Goal: Transaction & Acquisition: Purchase product/service

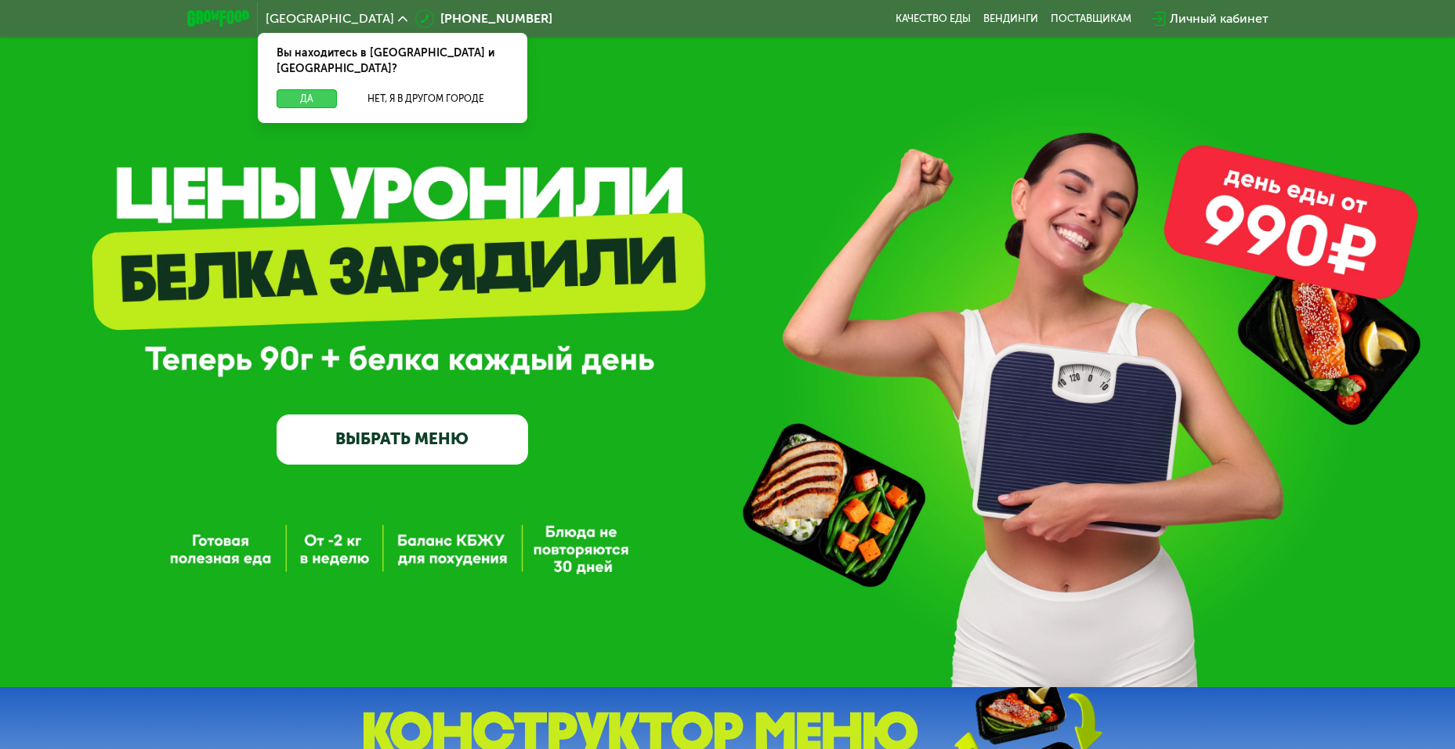
click at [301, 89] on button "Да" at bounding box center [307, 98] width 60 height 19
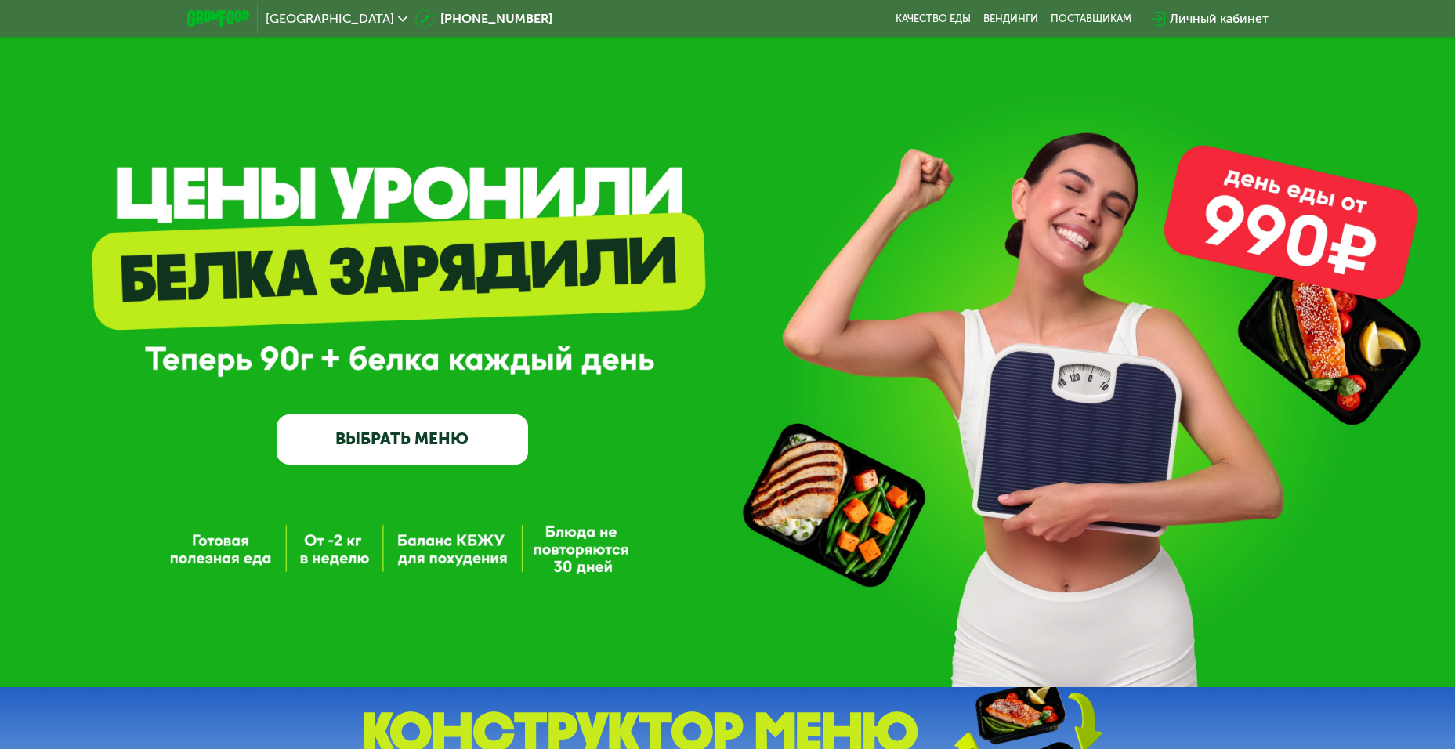
click at [428, 438] on link "ВЫБРАТЬ МЕНЮ" at bounding box center [402, 439] width 251 height 50
click at [409, 465] on link "ВЫБРАТЬ МЕНЮ" at bounding box center [402, 439] width 251 height 50
click at [400, 447] on link "ВЫБРАТЬ МЕНЮ" at bounding box center [402, 439] width 251 height 50
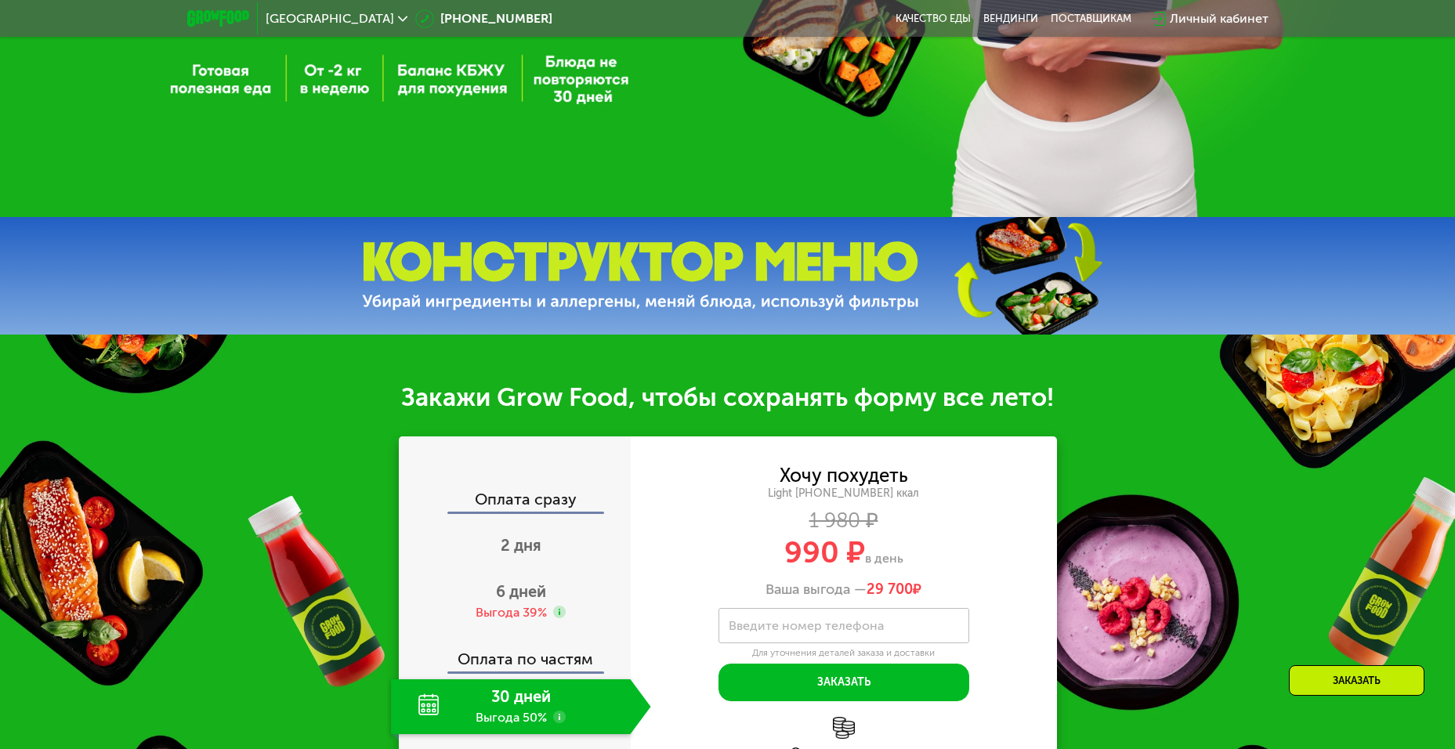
scroll to position [705, 0]
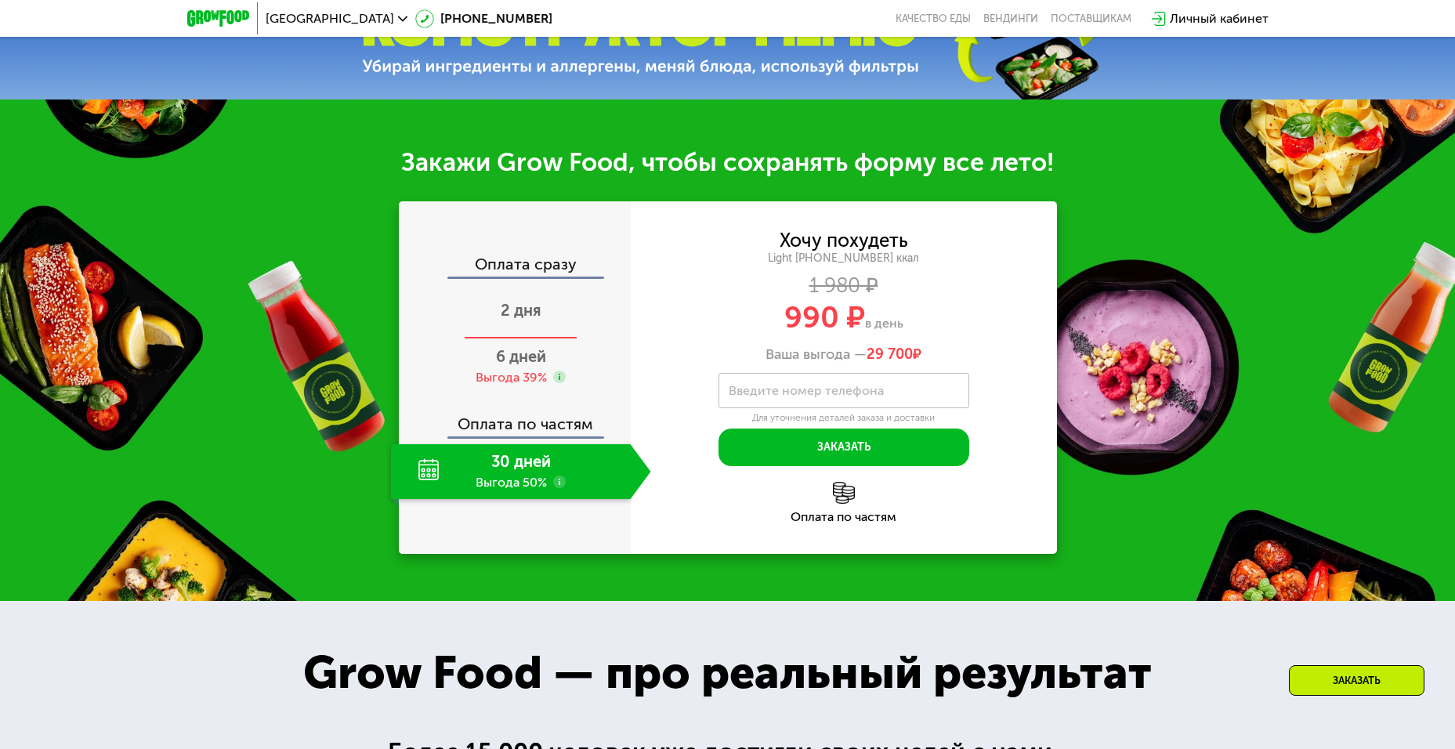
click at [560, 313] on div "2 дня" at bounding box center [521, 311] width 260 height 55
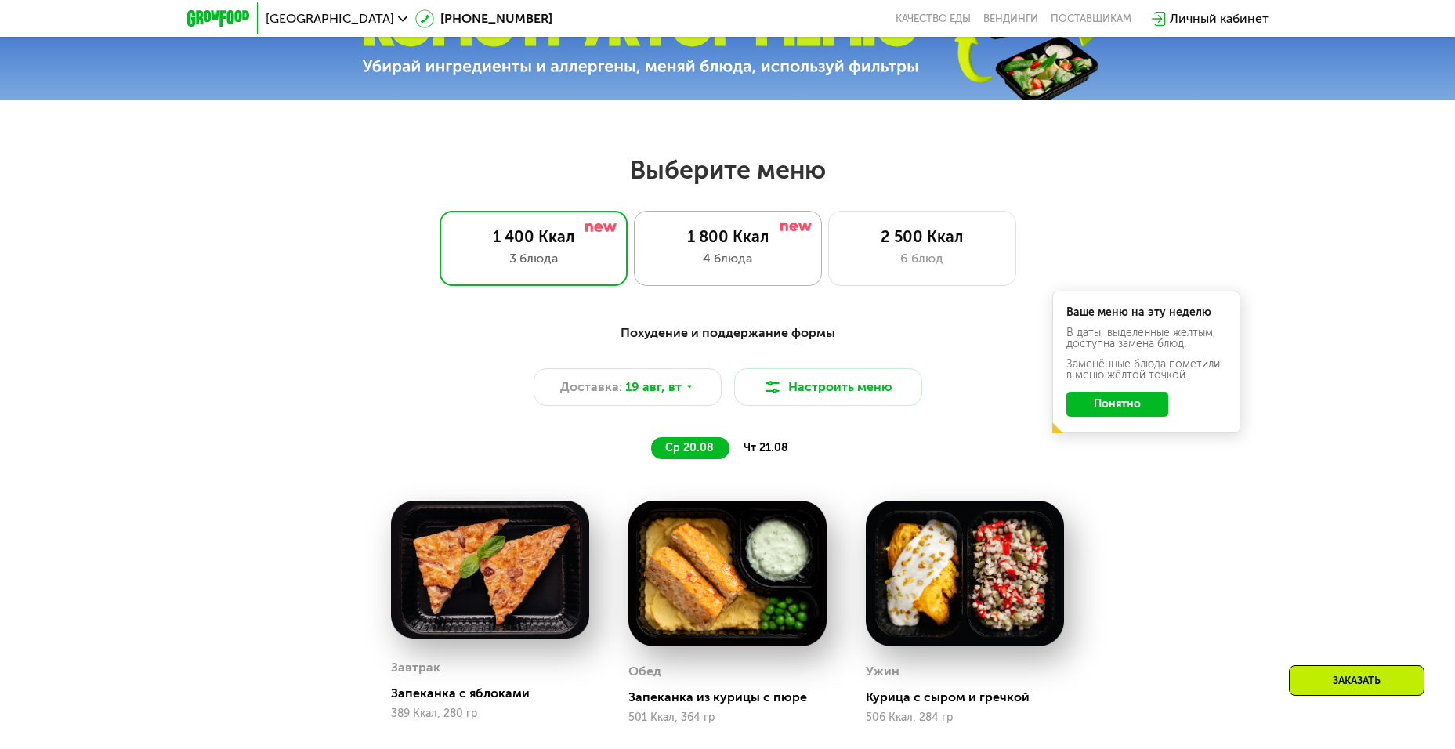
click at [762, 259] on div "4 блюда" at bounding box center [727, 258] width 155 height 19
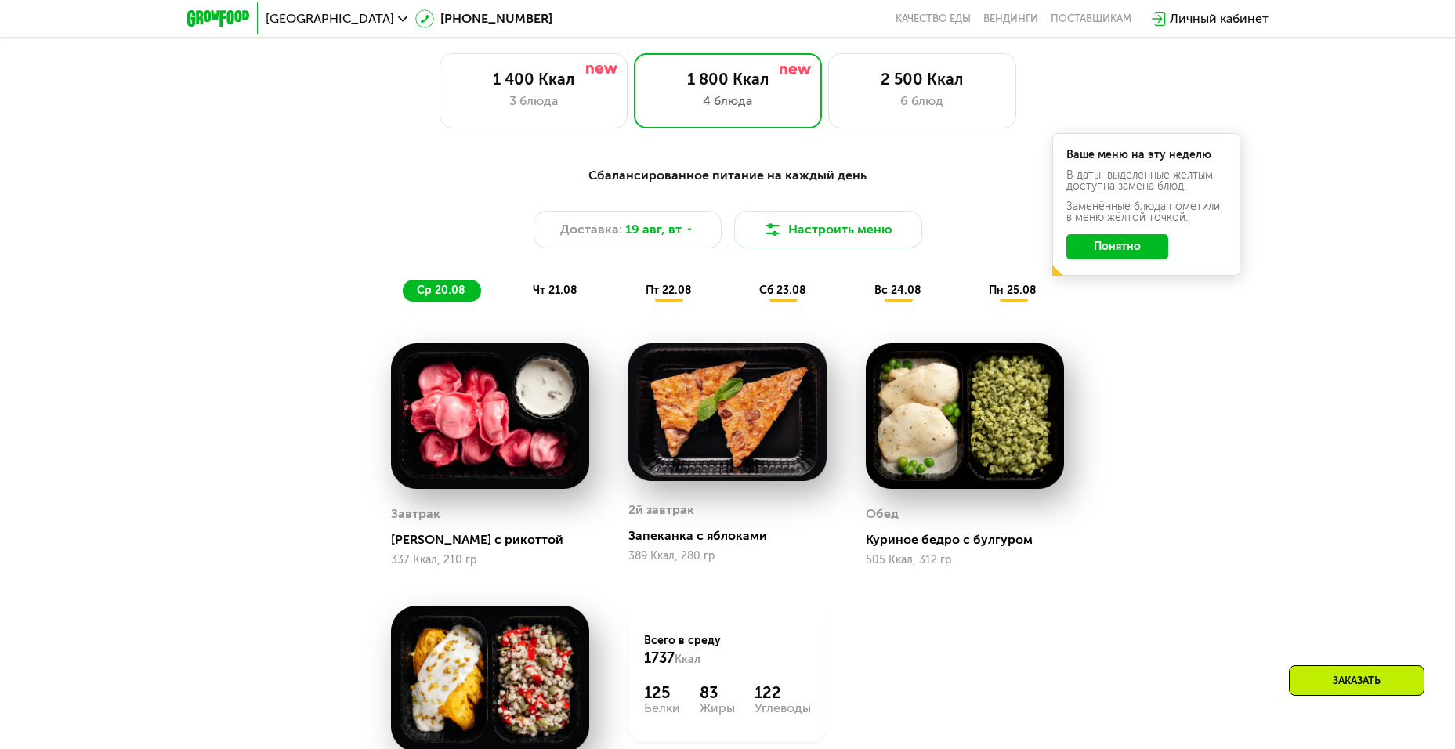
scroll to position [862, 0]
click at [570, 296] on span "чт 21.08" at bounding box center [555, 290] width 45 height 13
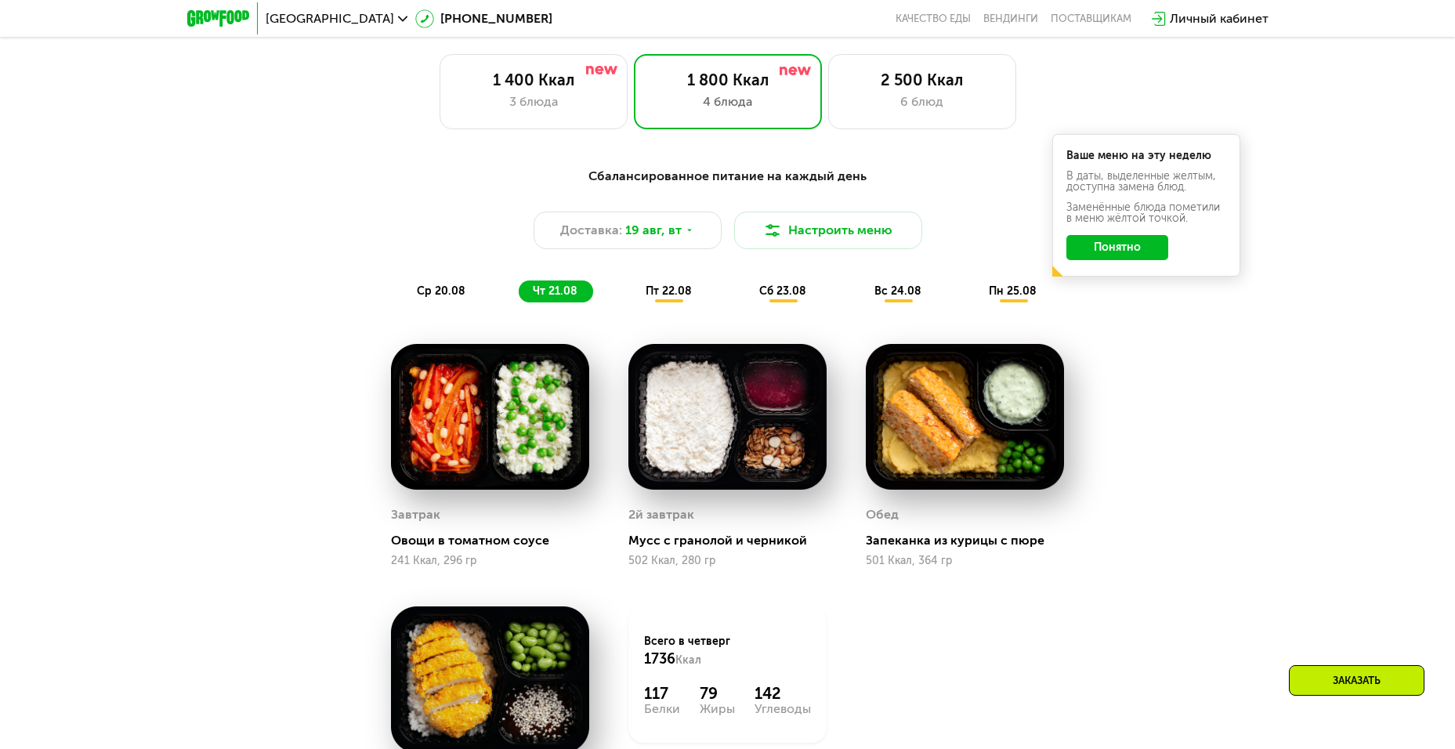
click at [667, 296] on span "пт 22.08" at bounding box center [668, 290] width 46 height 13
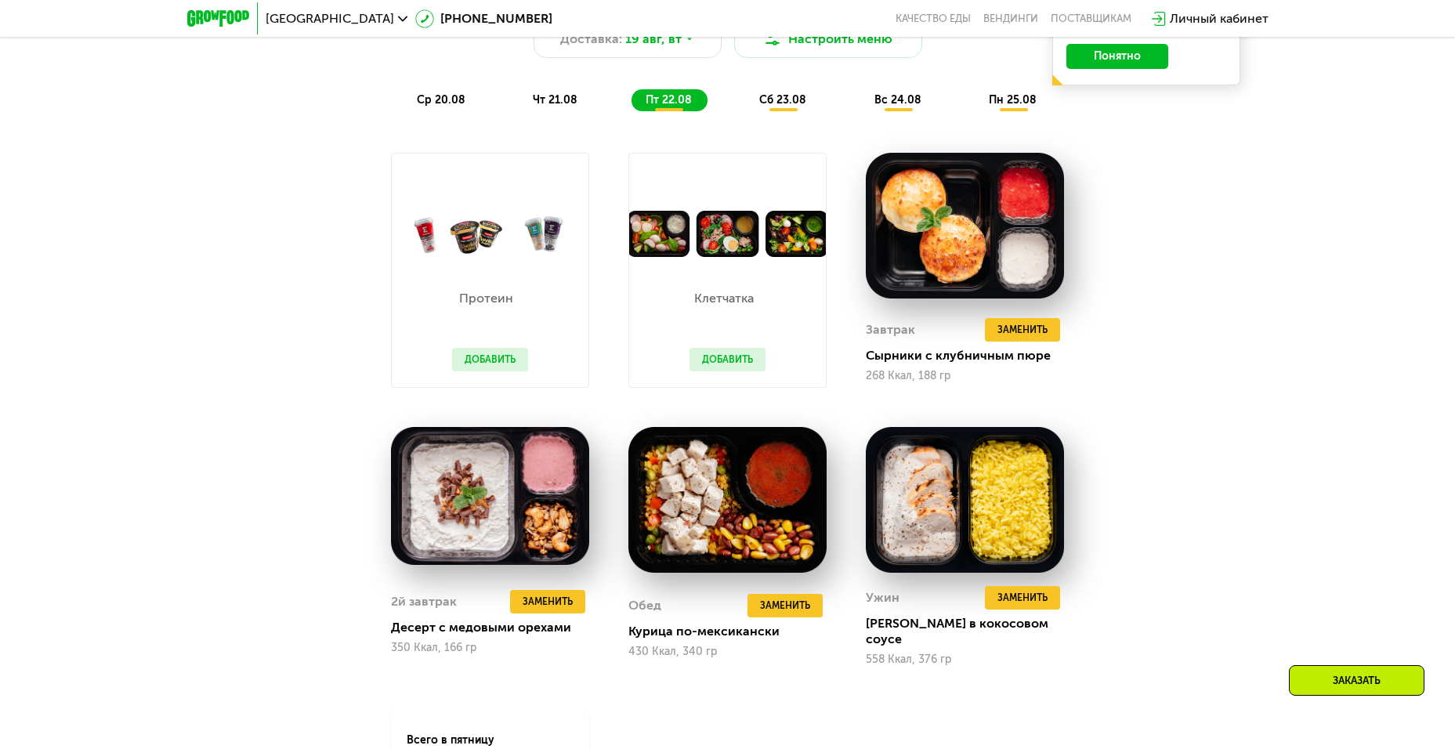
scroll to position [1018, 0]
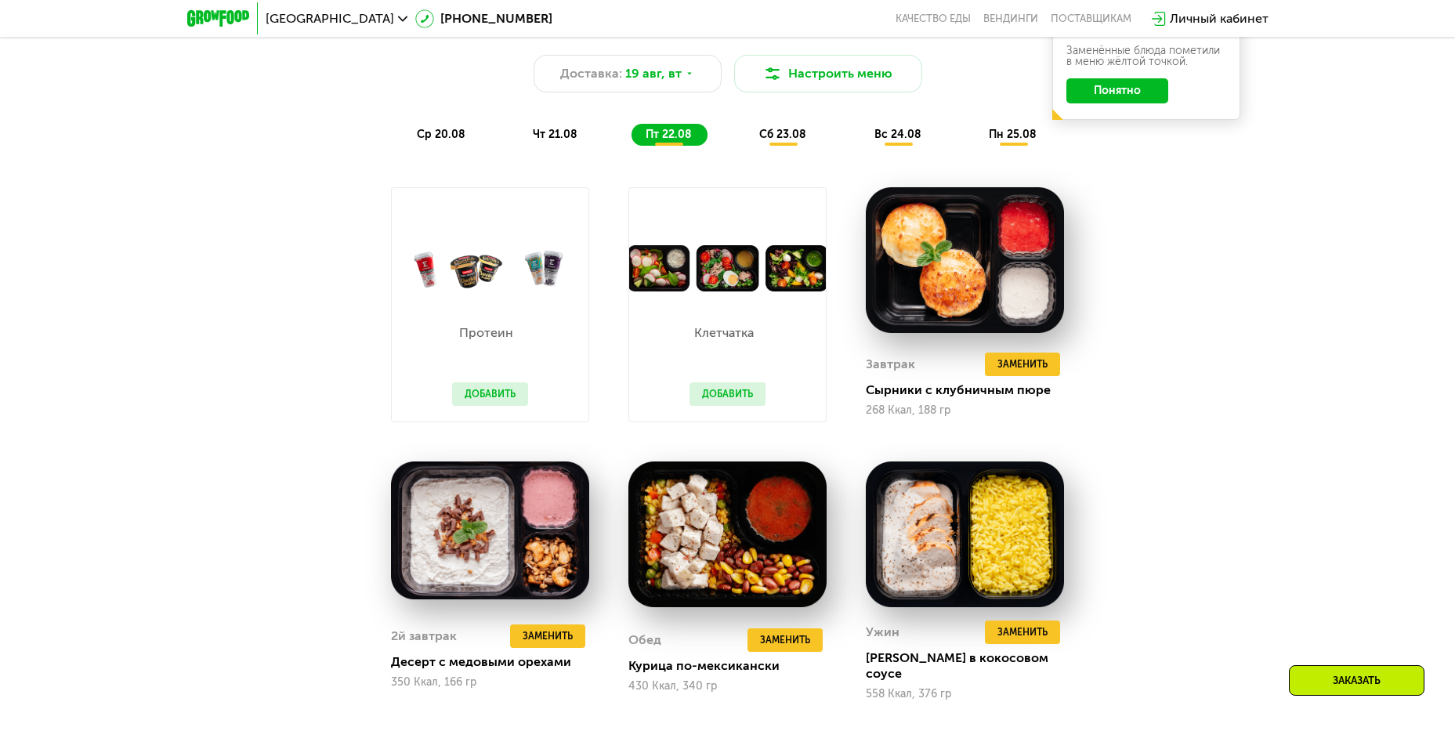
click at [441, 136] on span "ср 20.08" at bounding box center [441, 134] width 49 height 13
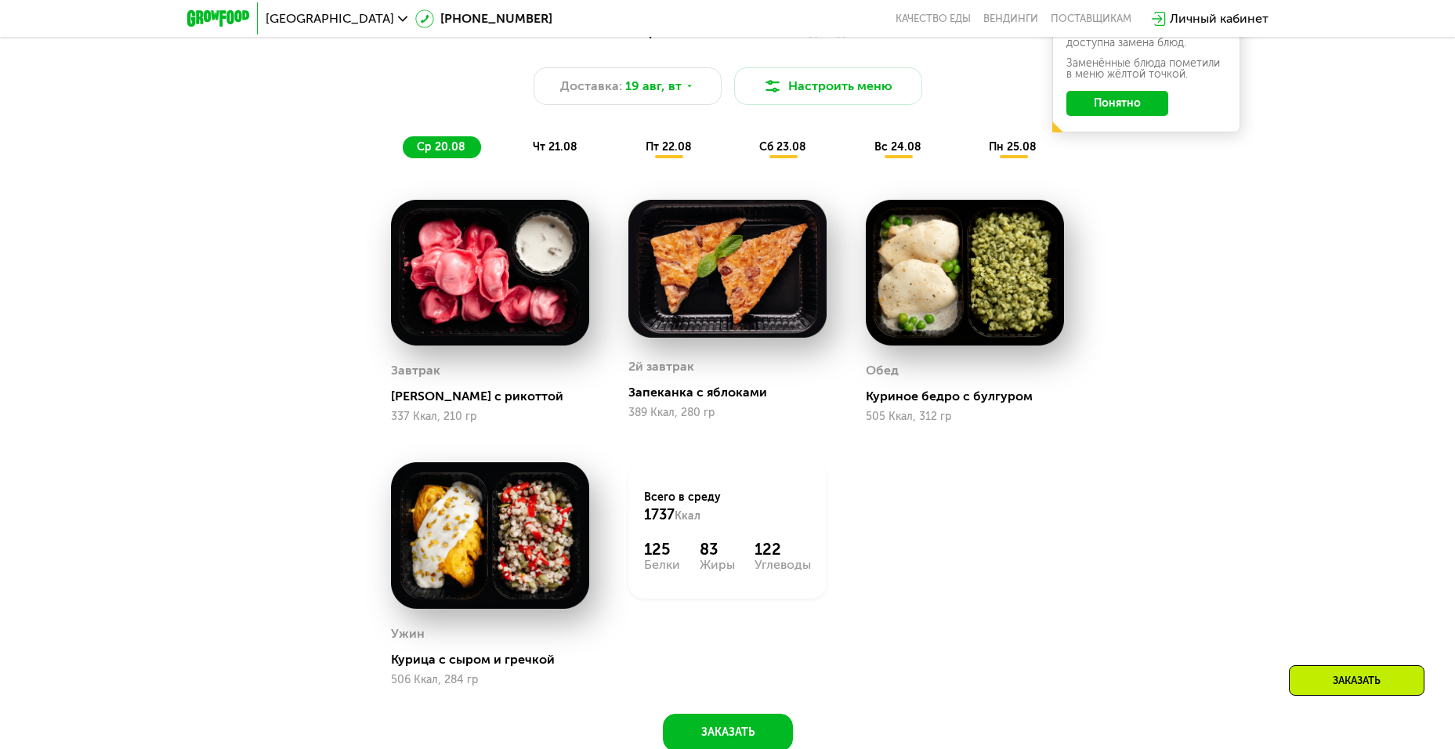
scroll to position [783, 0]
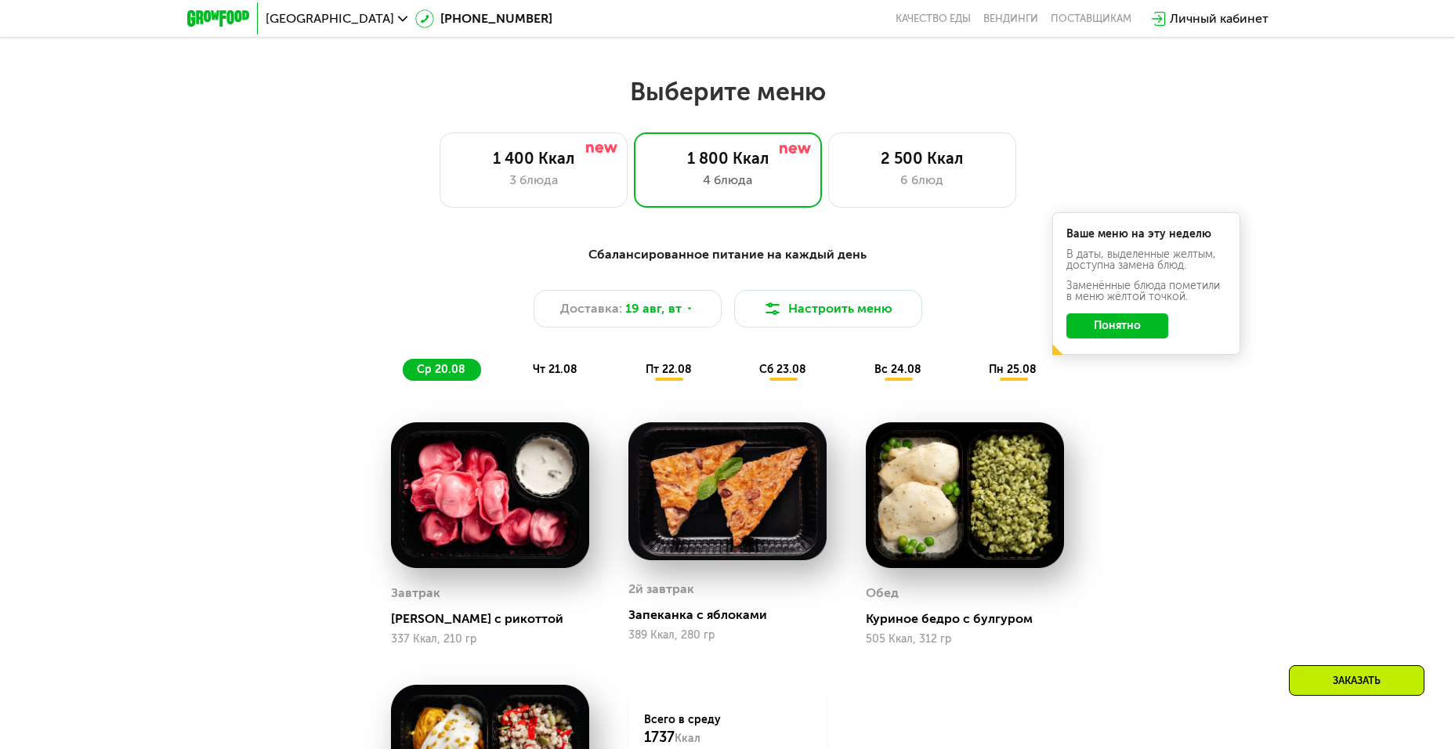
click at [674, 371] on span "пт 22.08" at bounding box center [668, 369] width 46 height 13
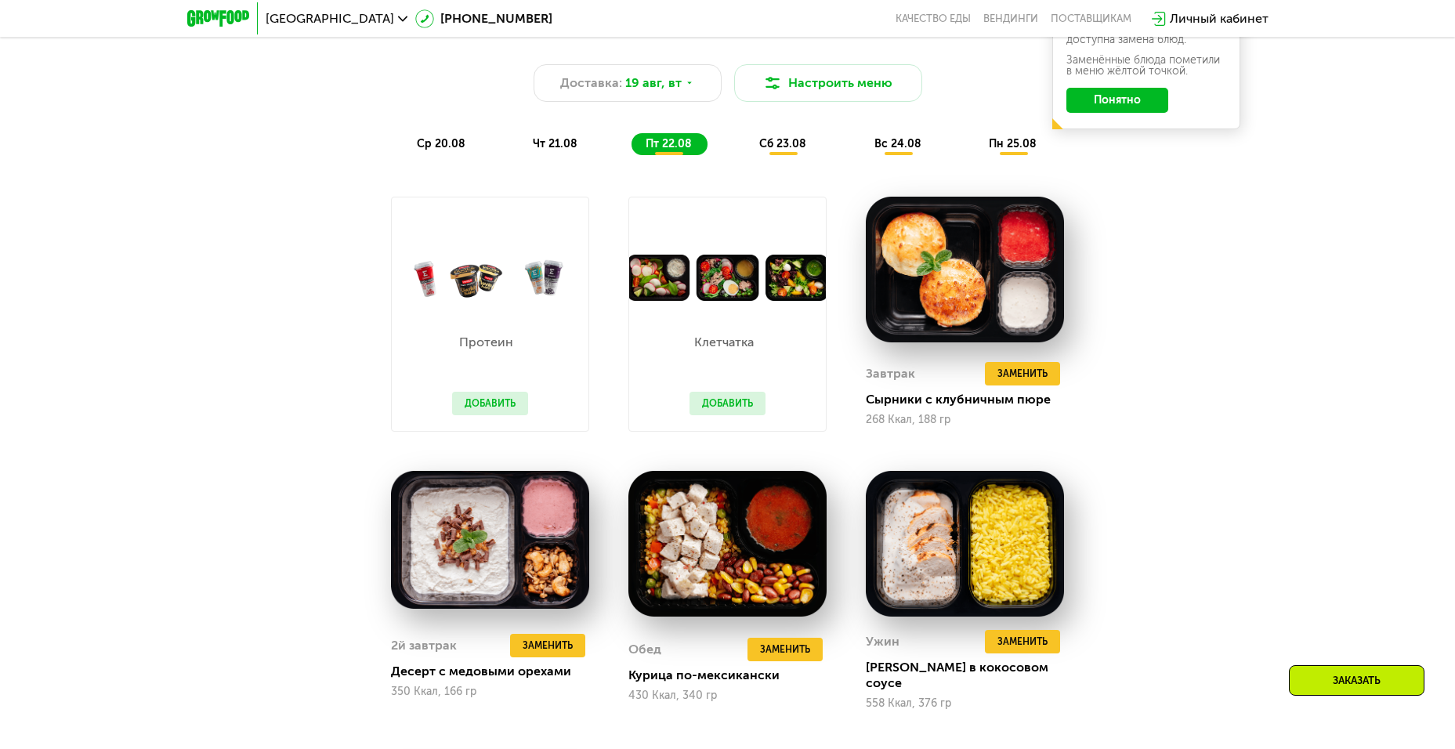
scroll to position [862, 0]
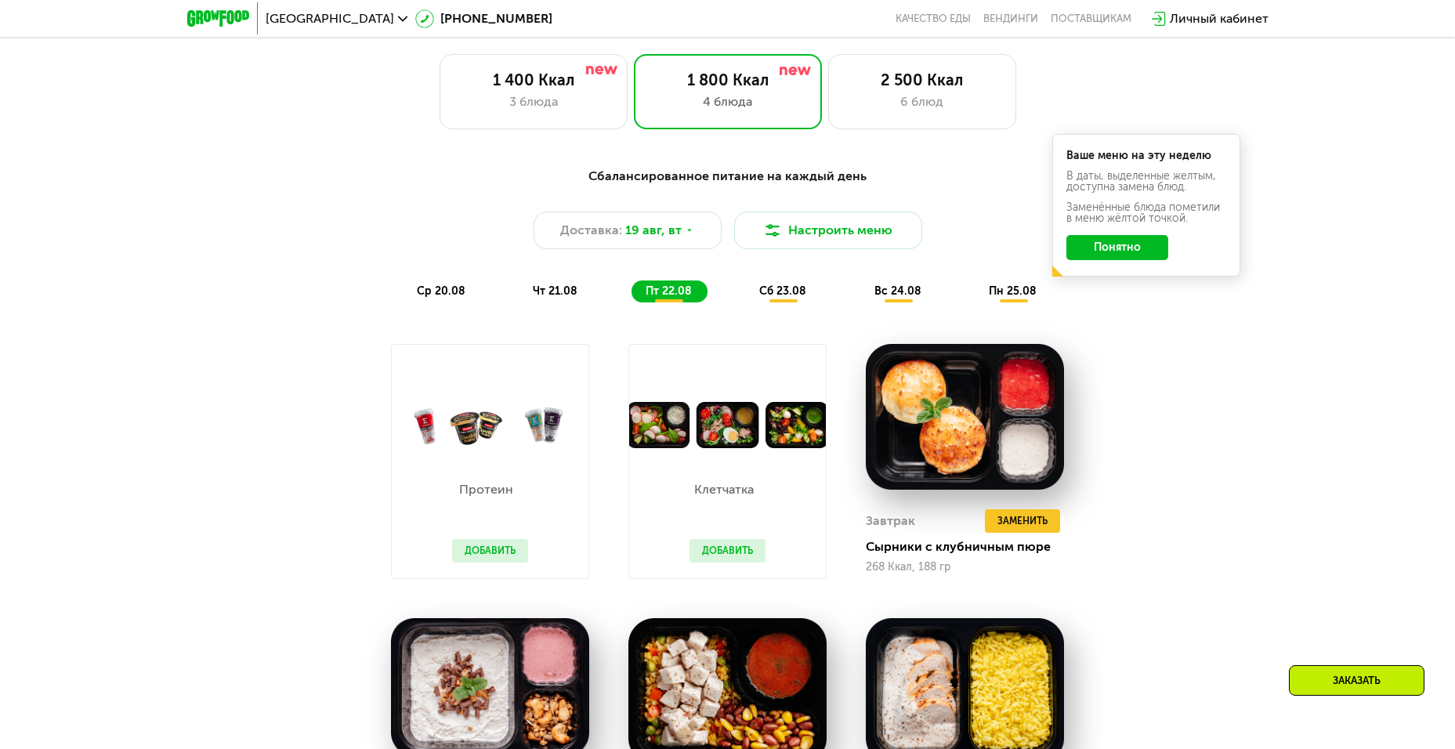
click at [801, 291] on span "сб 23.08" at bounding box center [782, 290] width 47 height 13
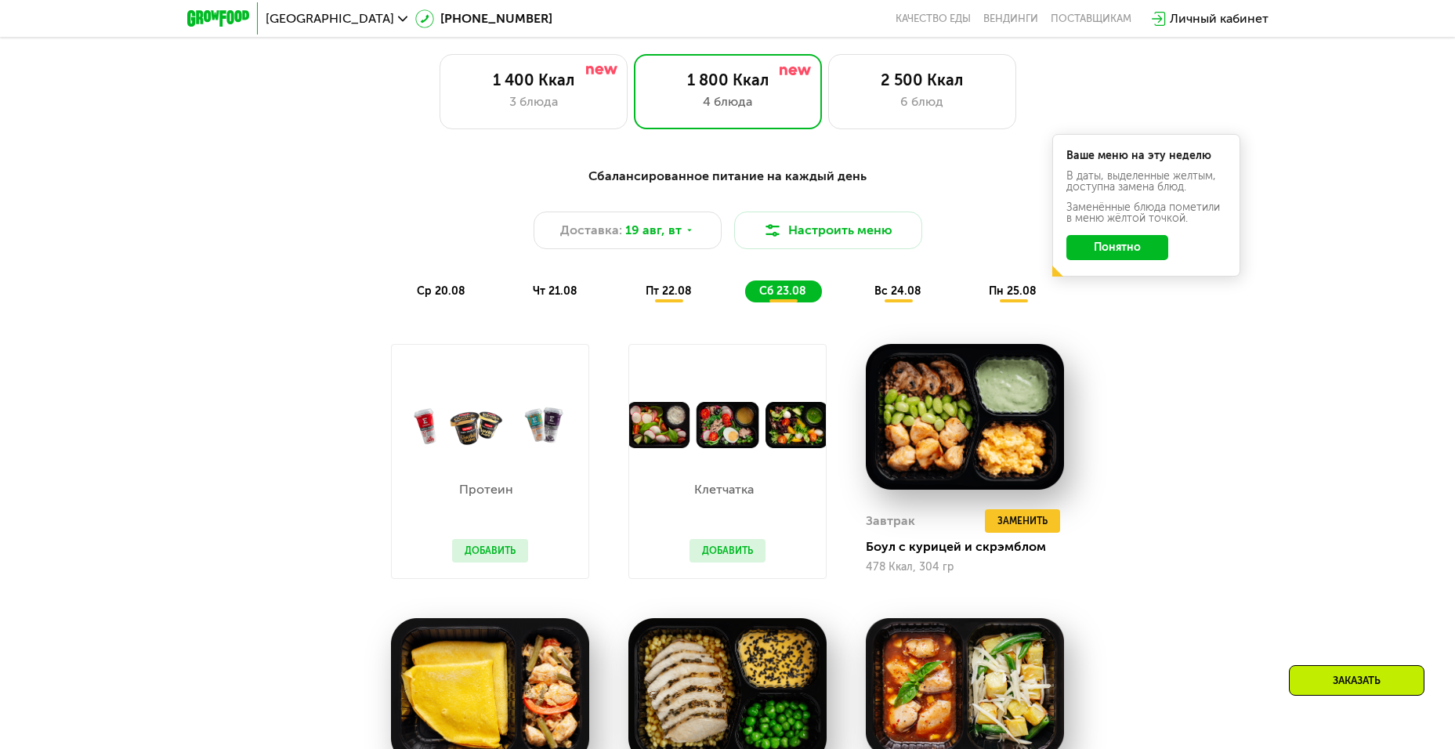
click at [913, 298] on span "вс 24.08" at bounding box center [897, 290] width 47 height 13
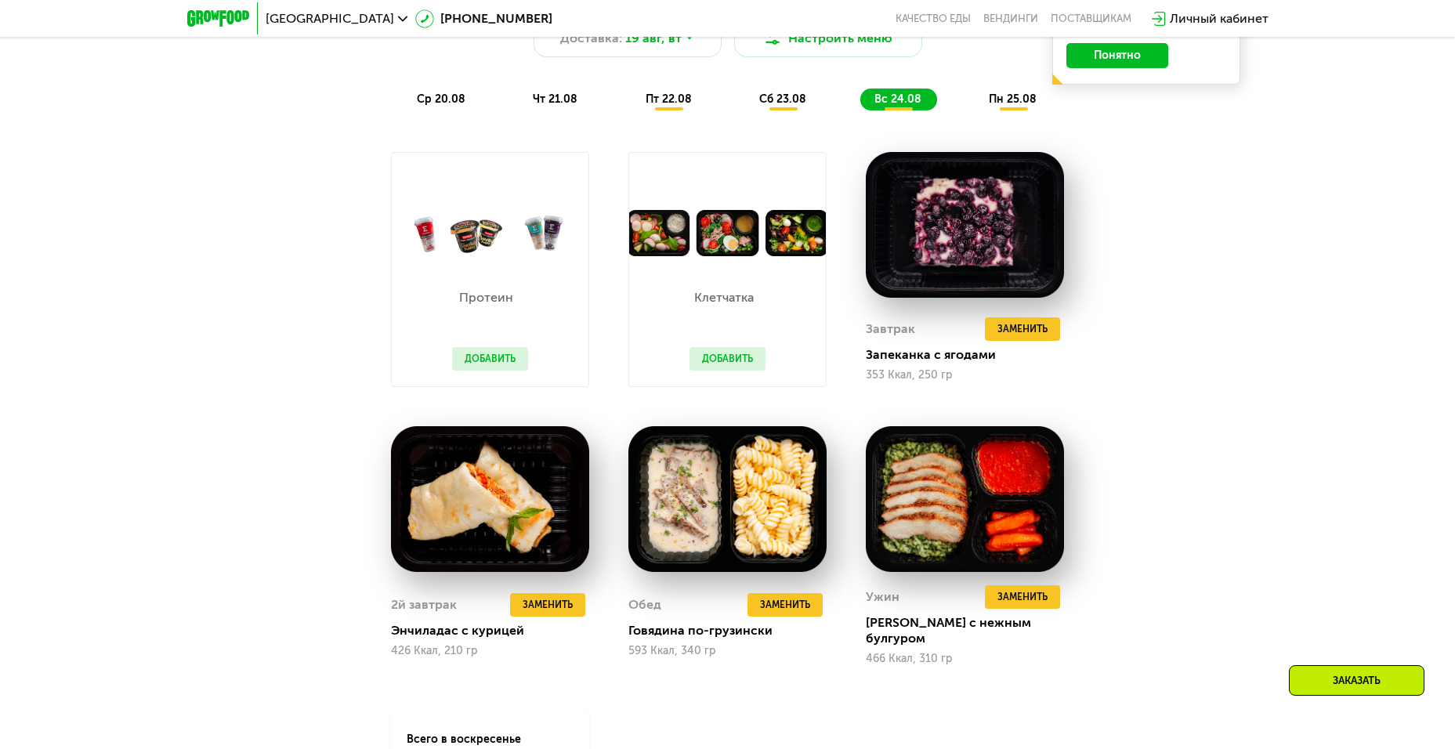
scroll to position [1018, 0]
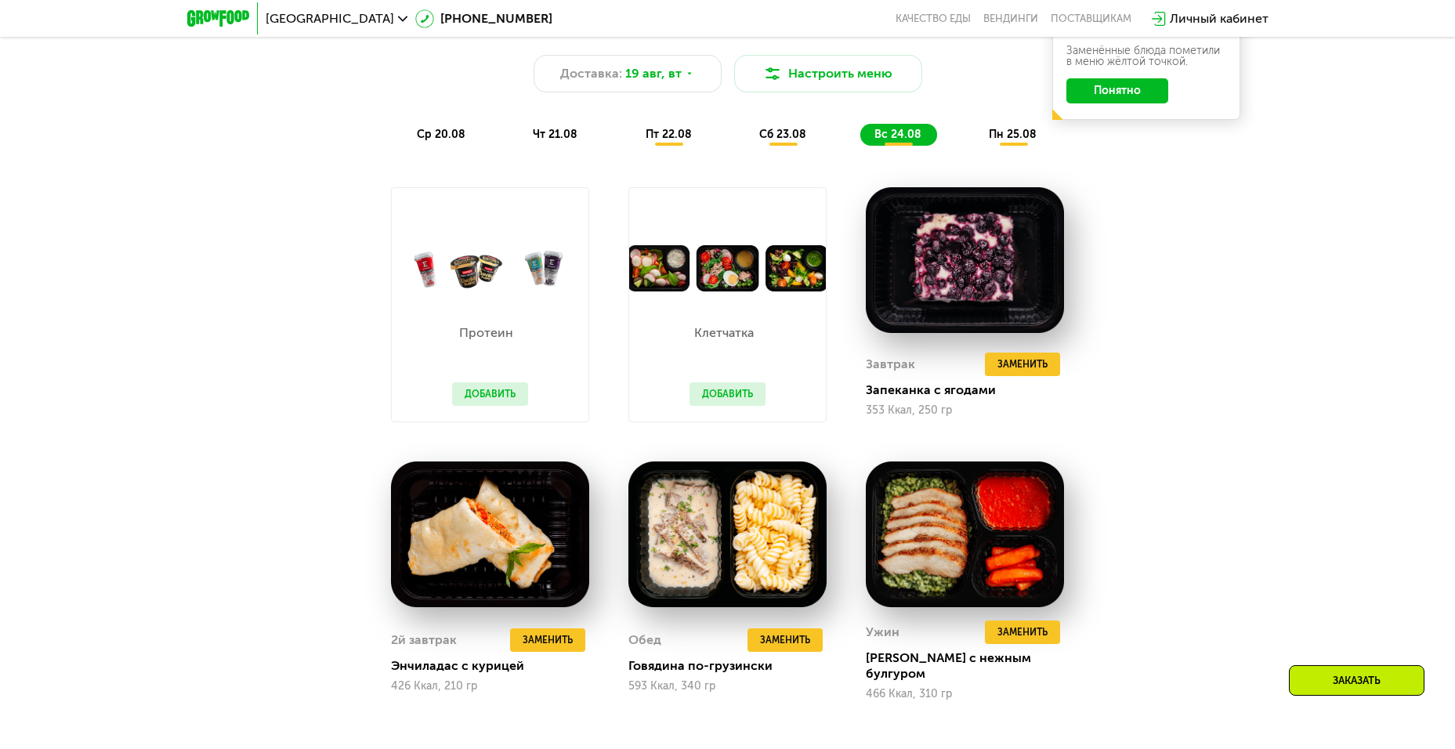
click at [1011, 137] on span "пн 25.08" at bounding box center [1013, 134] width 48 height 13
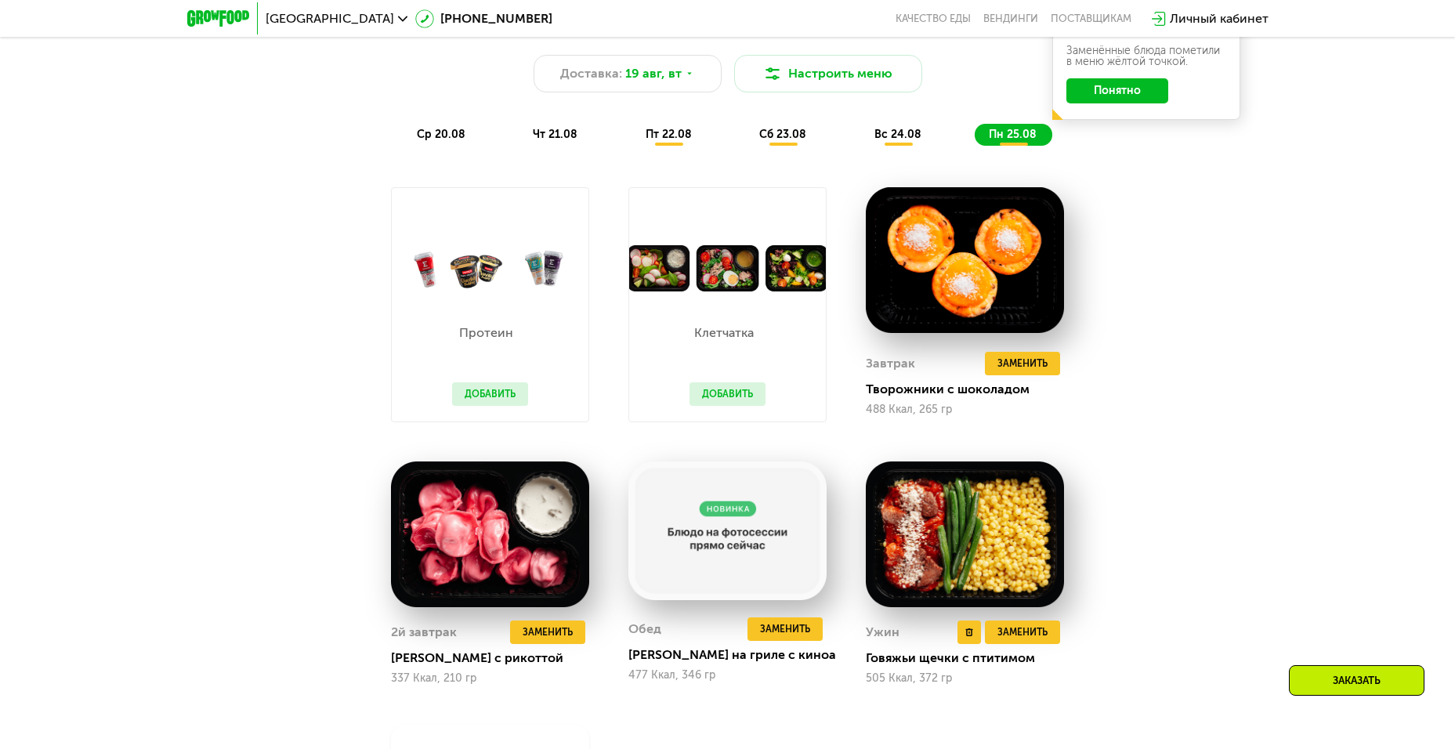
click at [1041, 624] on div "Ужин Удалить Ужин Заменить Заменить Ужин Говяжьи щечки с птитимом 505 Ккал, 372…" at bounding box center [965, 573] width 198 height 224
click at [1040, 634] on span "Заменить" at bounding box center [1022, 632] width 50 height 16
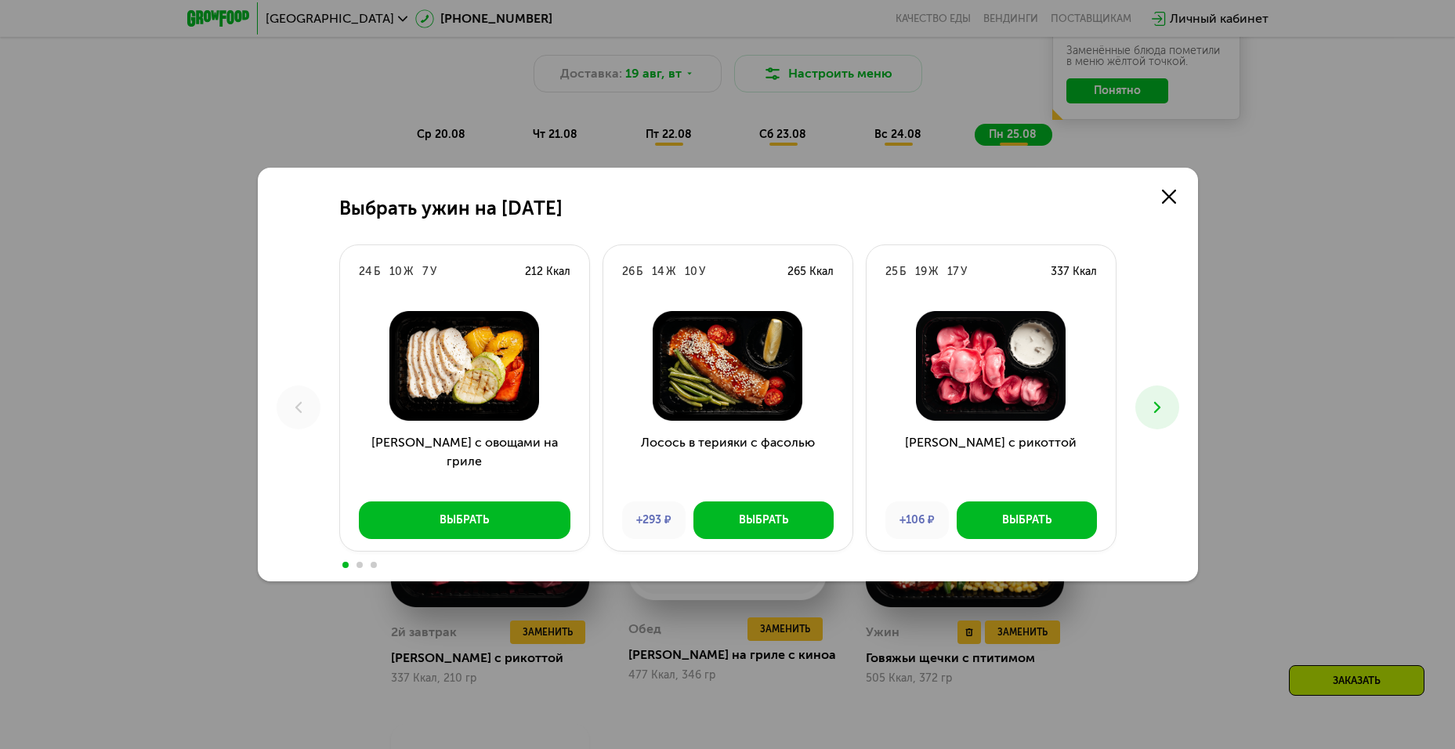
click at [1015, 637] on div "Выбрать ужин на 25 августа 24 Б 10 Ж 7 У 212 Ккал Курица с овощами на гриле Выб…" at bounding box center [727, 374] width 1455 height 749
click at [1127, 402] on div "Выбрать ужин на 25 августа 24 Б 10 Ж 7 У 212 Ккал Курица с овощами на гриле Выб…" at bounding box center [728, 375] width 940 height 414
drag, startPoint x: 1168, startPoint y: 422, endPoint x: 1157, endPoint y: 415, distance: 13.0
click at [1166, 422] on button at bounding box center [1157, 407] width 44 height 44
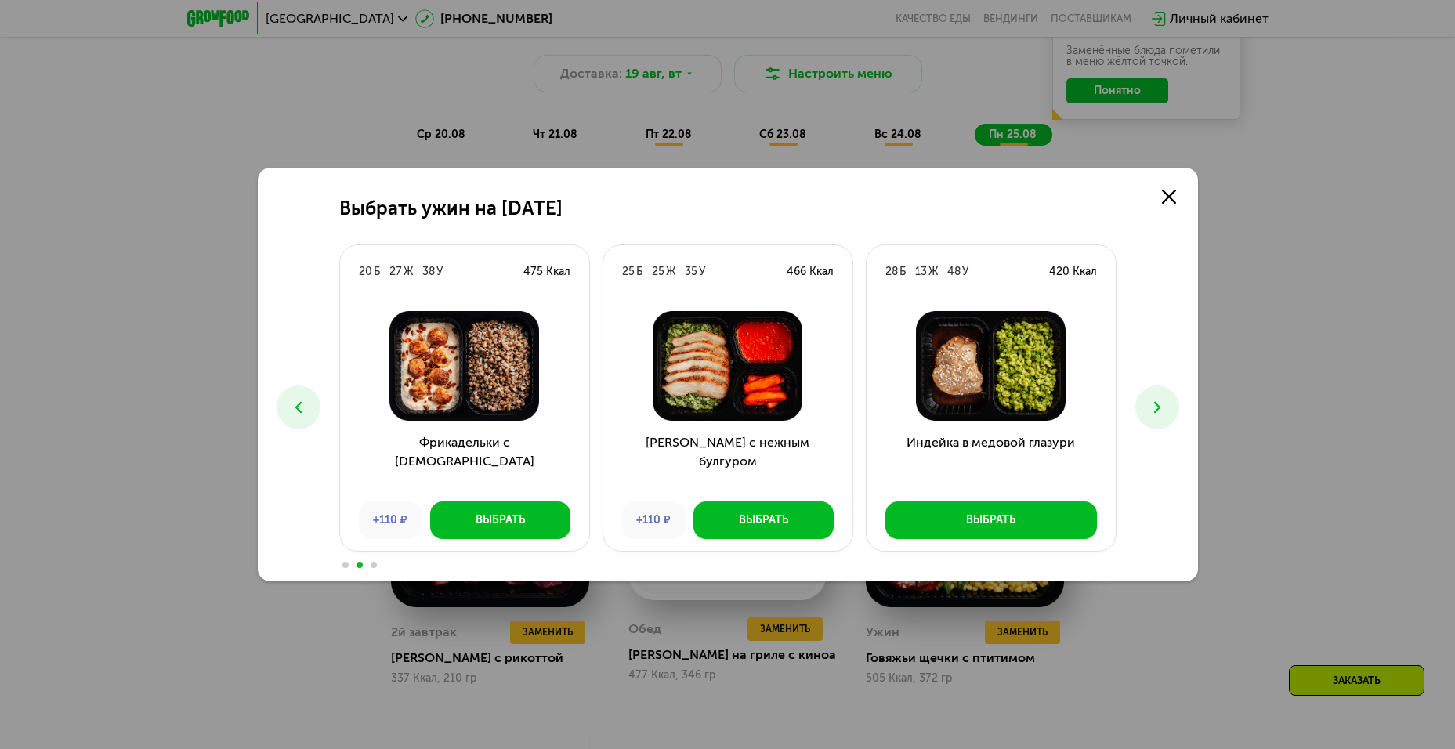
click at [483, 386] on img at bounding box center [465, 366] width 224 height 110
click at [499, 519] on div "Выбрать" at bounding box center [500, 520] width 49 height 16
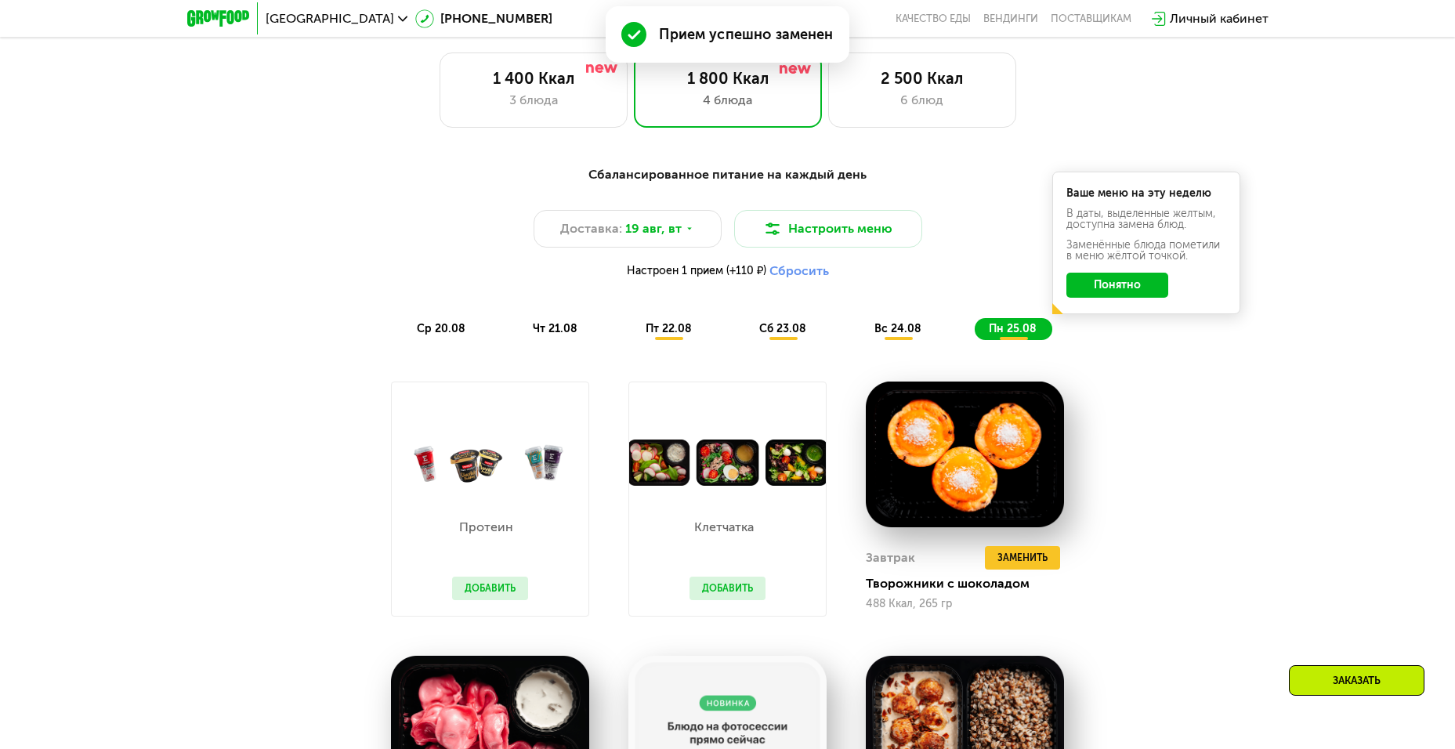
scroll to position [705, 0]
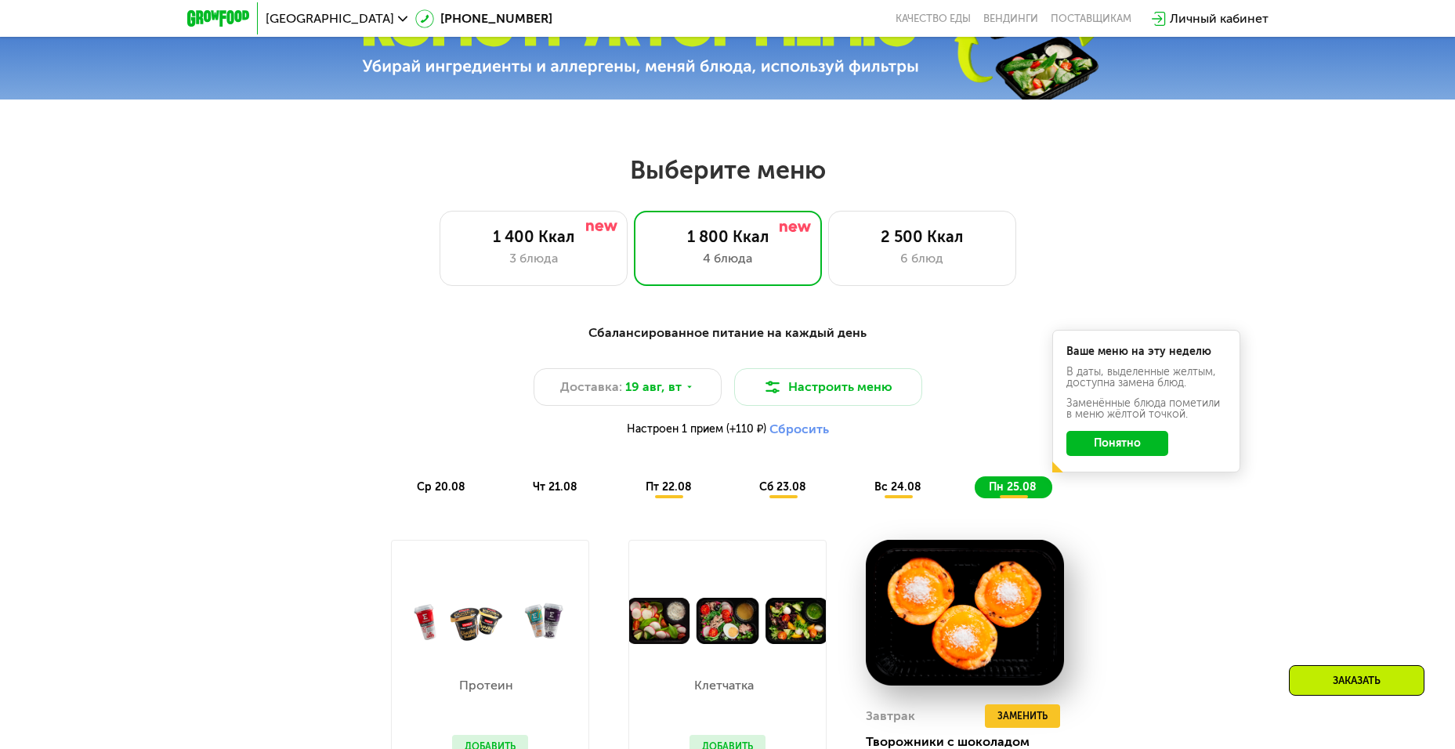
click at [1138, 447] on button "Понятно" at bounding box center [1117, 443] width 102 height 25
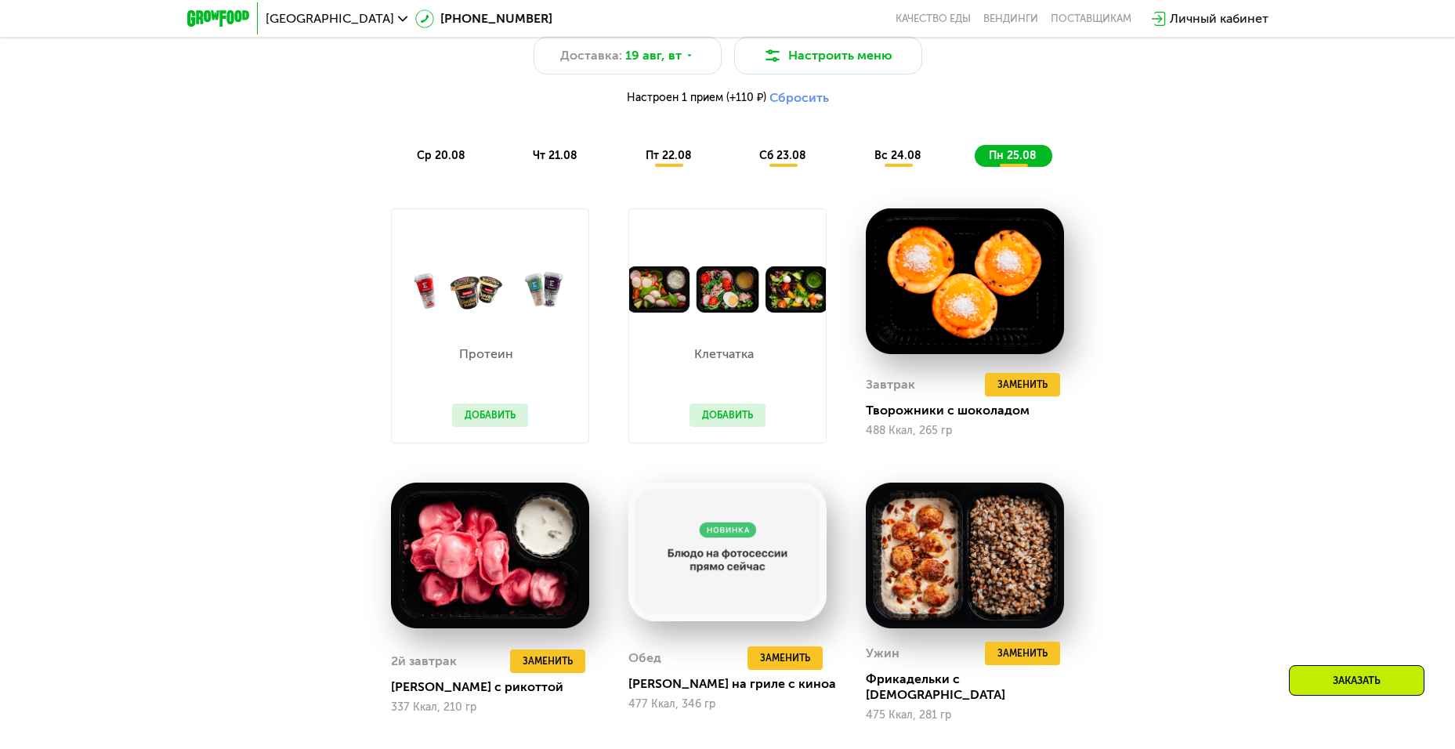
scroll to position [1018, 0]
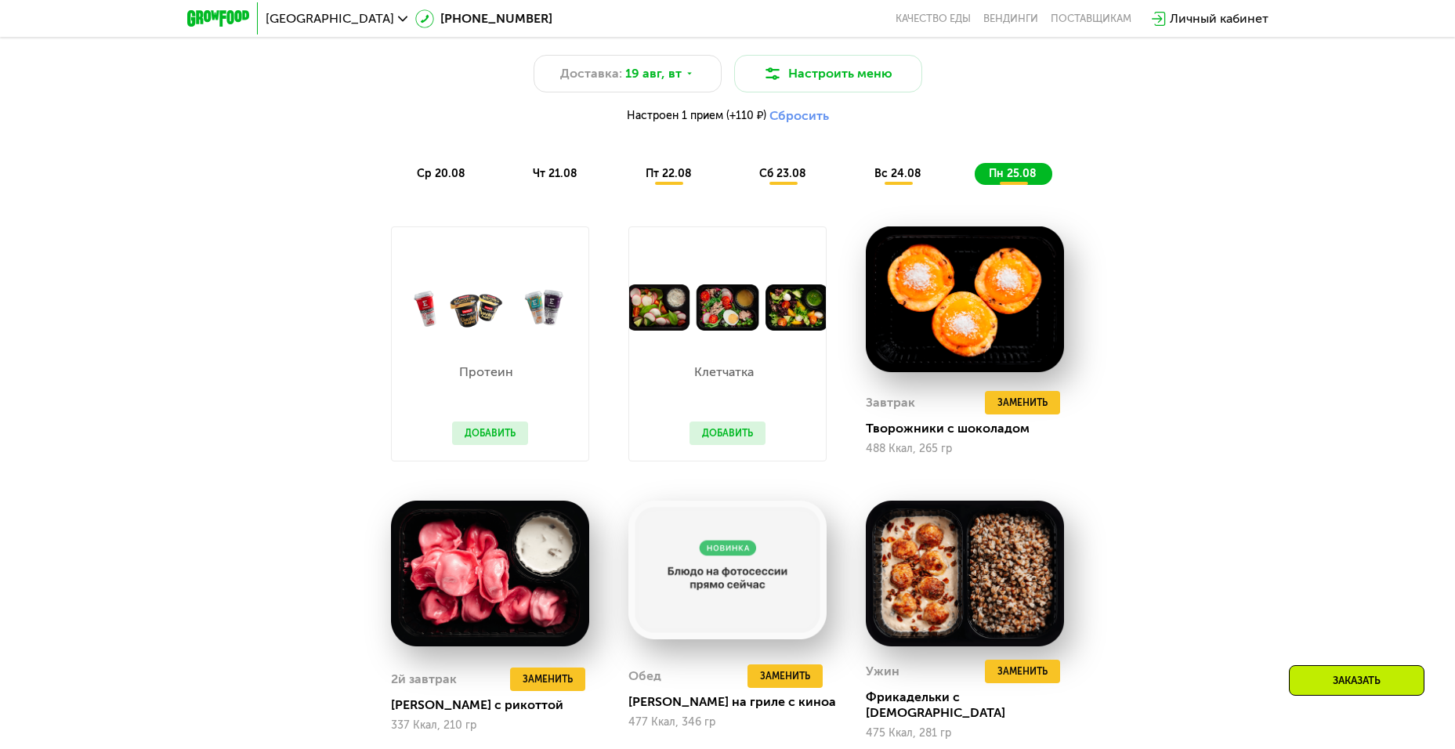
click at [519, 173] on div "ср 20.08" at bounding box center [556, 174] width 74 height 22
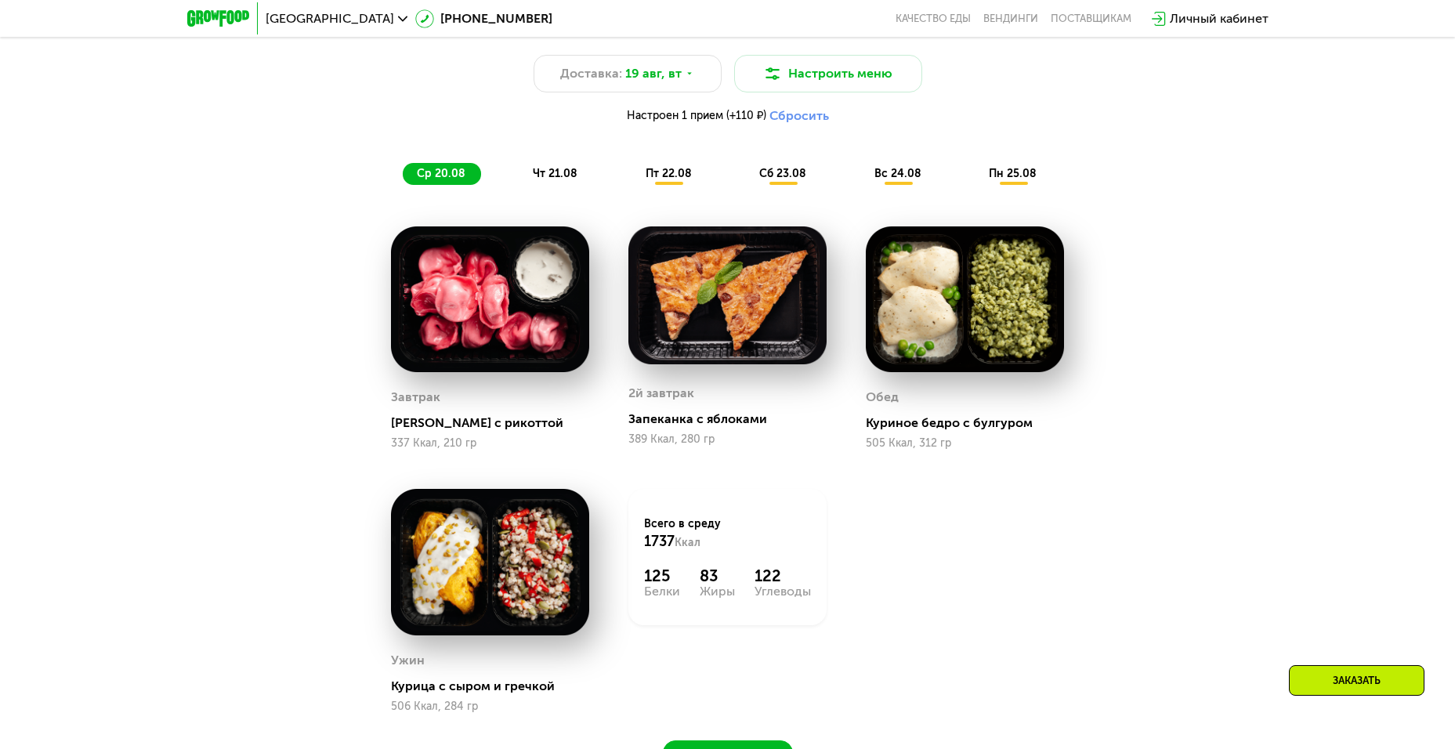
click at [507, 327] on img at bounding box center [490, 299] width 198 height 146
click at [550, 180] on span "чт 21.08" at bounding box center [555, 173] width 45 height 13
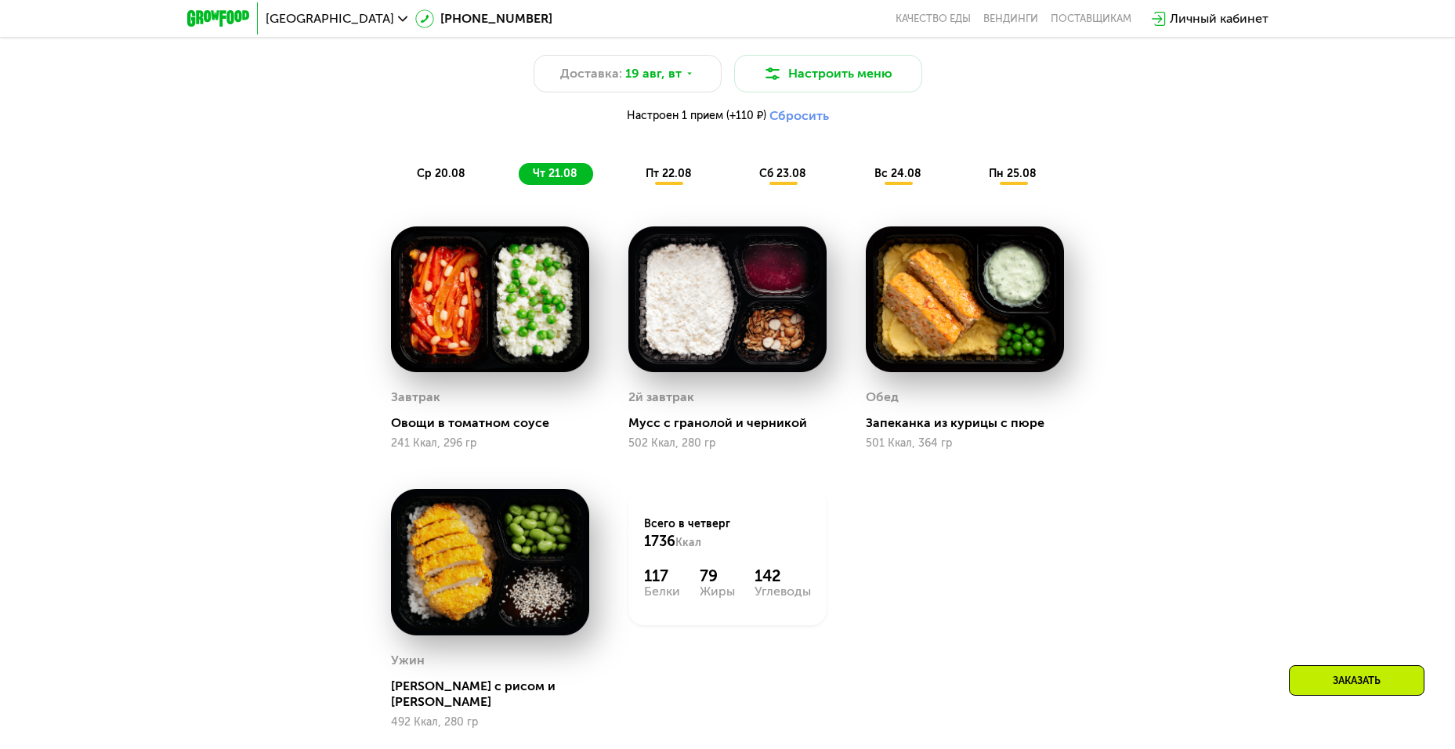
click at [745, 185] on div "пт 22.08" at bounding box center [783, 174] width 77 height 22
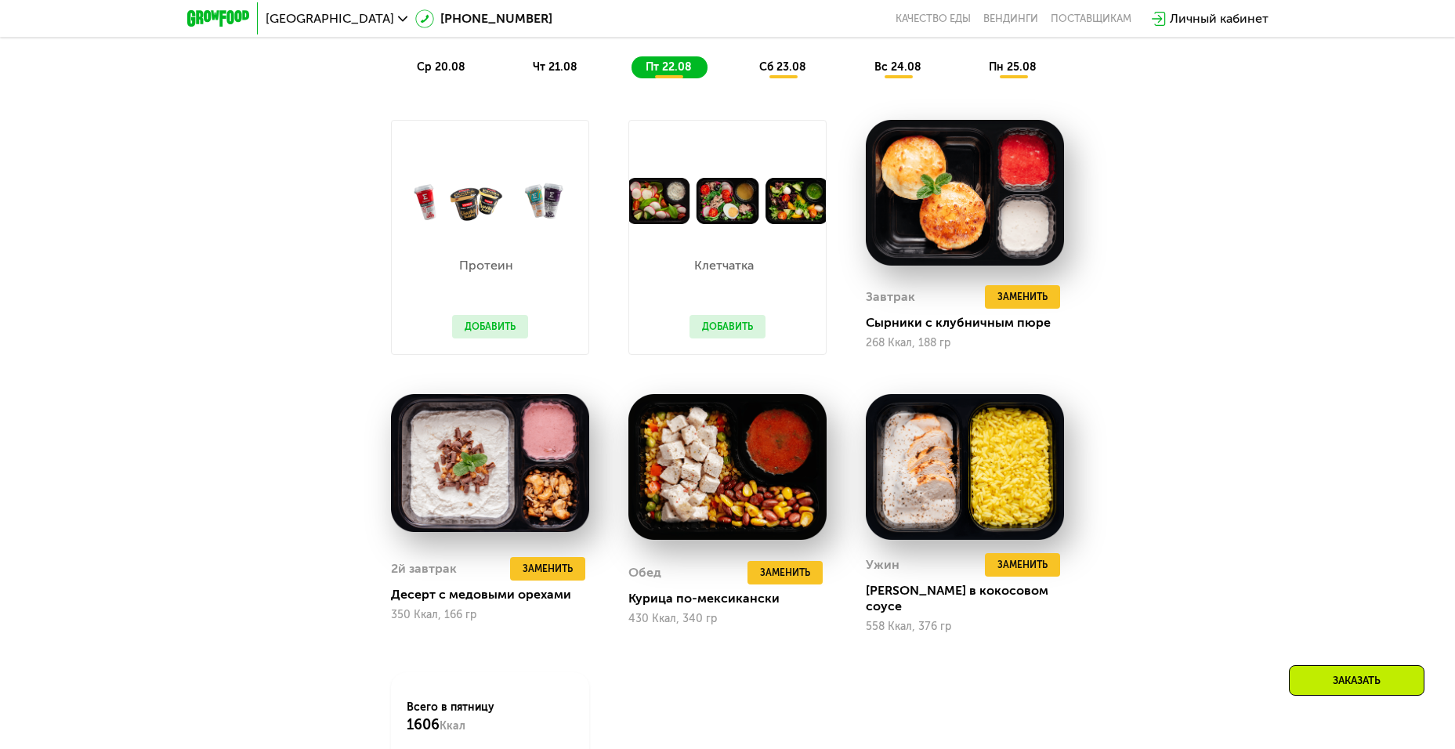
scroll to position [1097, 0]
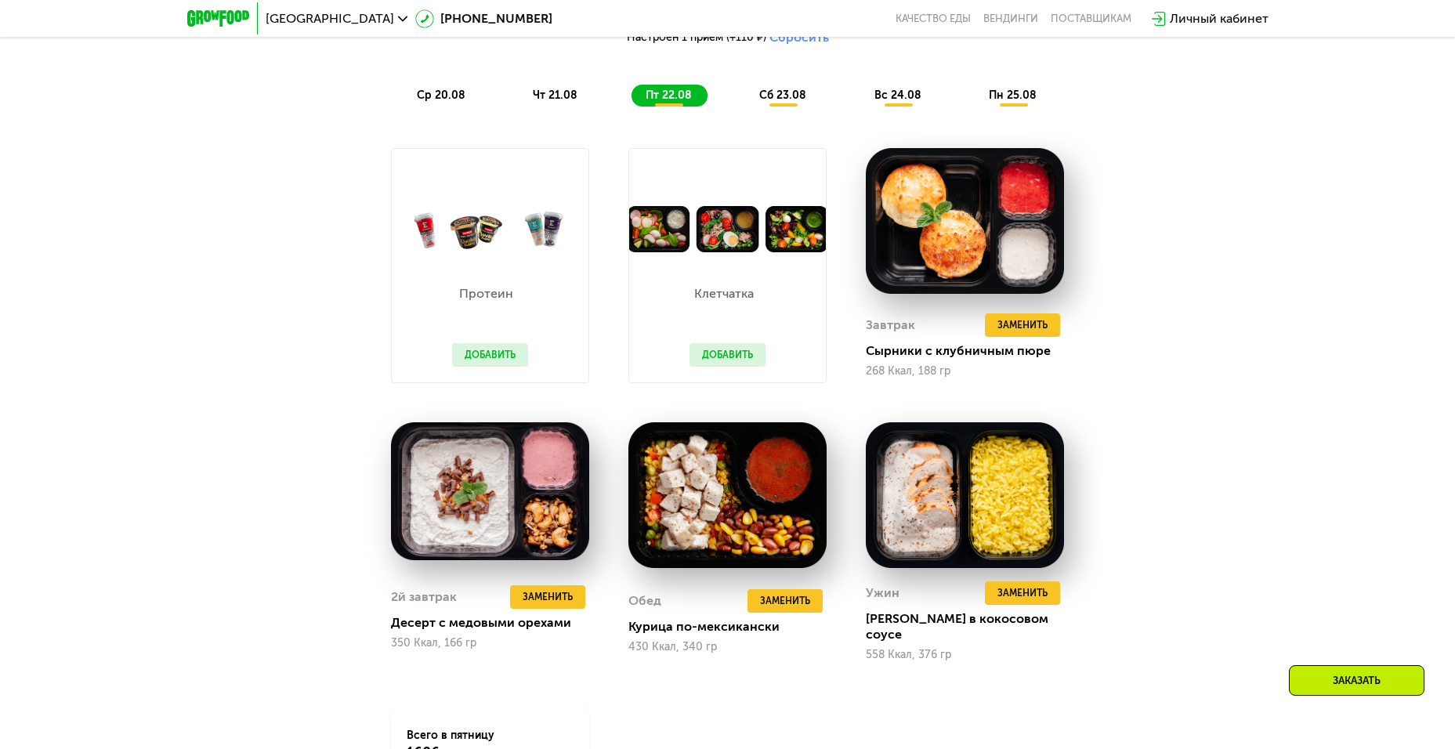
click at [773, 102] on span "сб 23.08" at bounding box center [782, 95] width 47 height 13
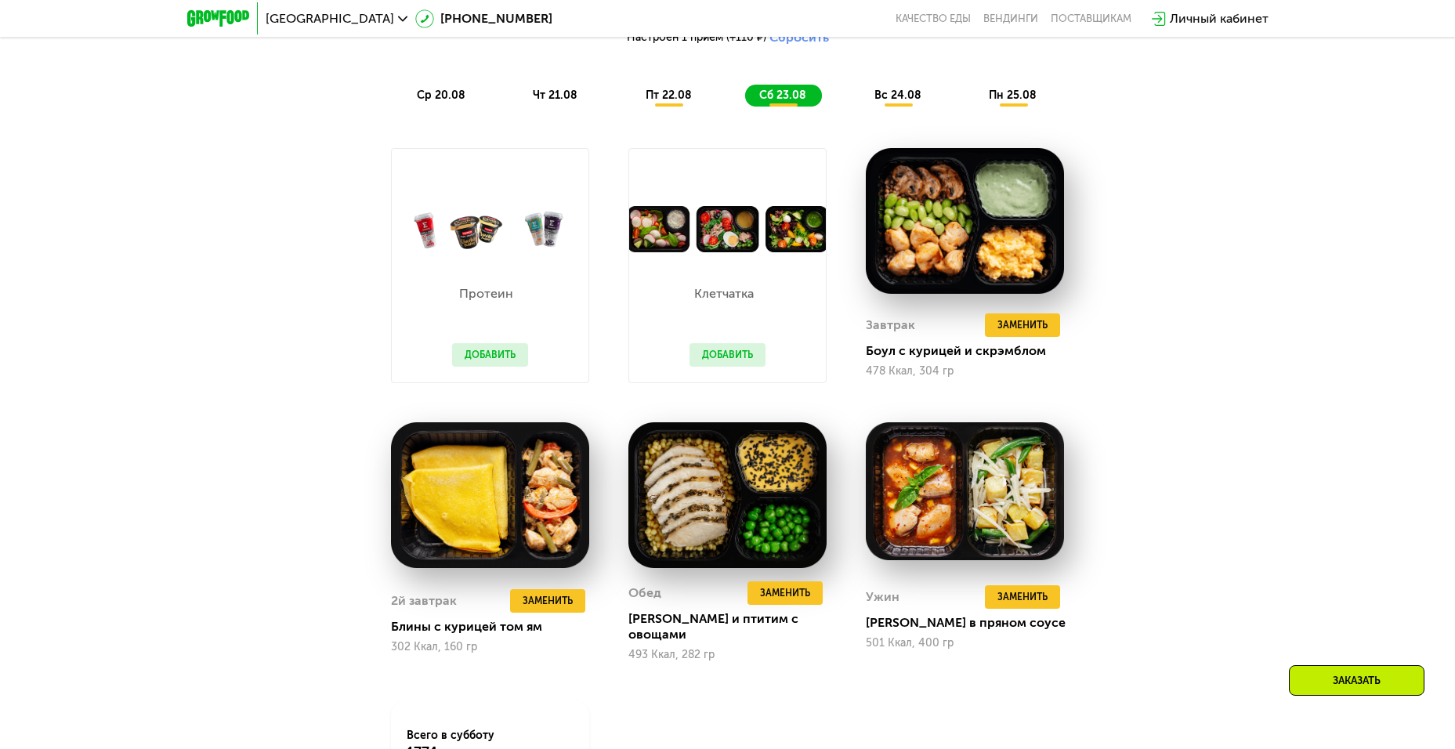
click at [489, 356] on button "Добавить" at bounding box center [490, 355] width 76 height 24
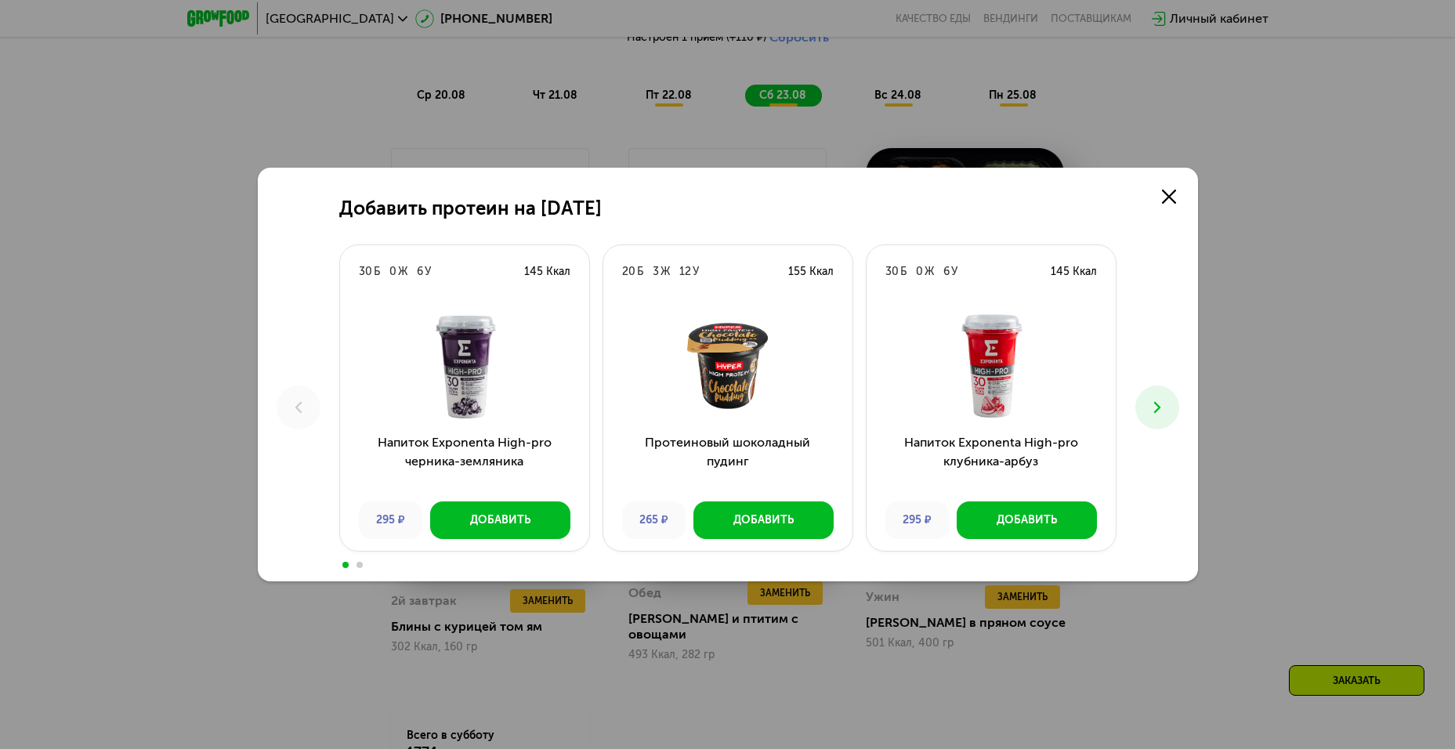
click at [1159, 403] on icon at bounding box center [1157, 407] width 19 height 19
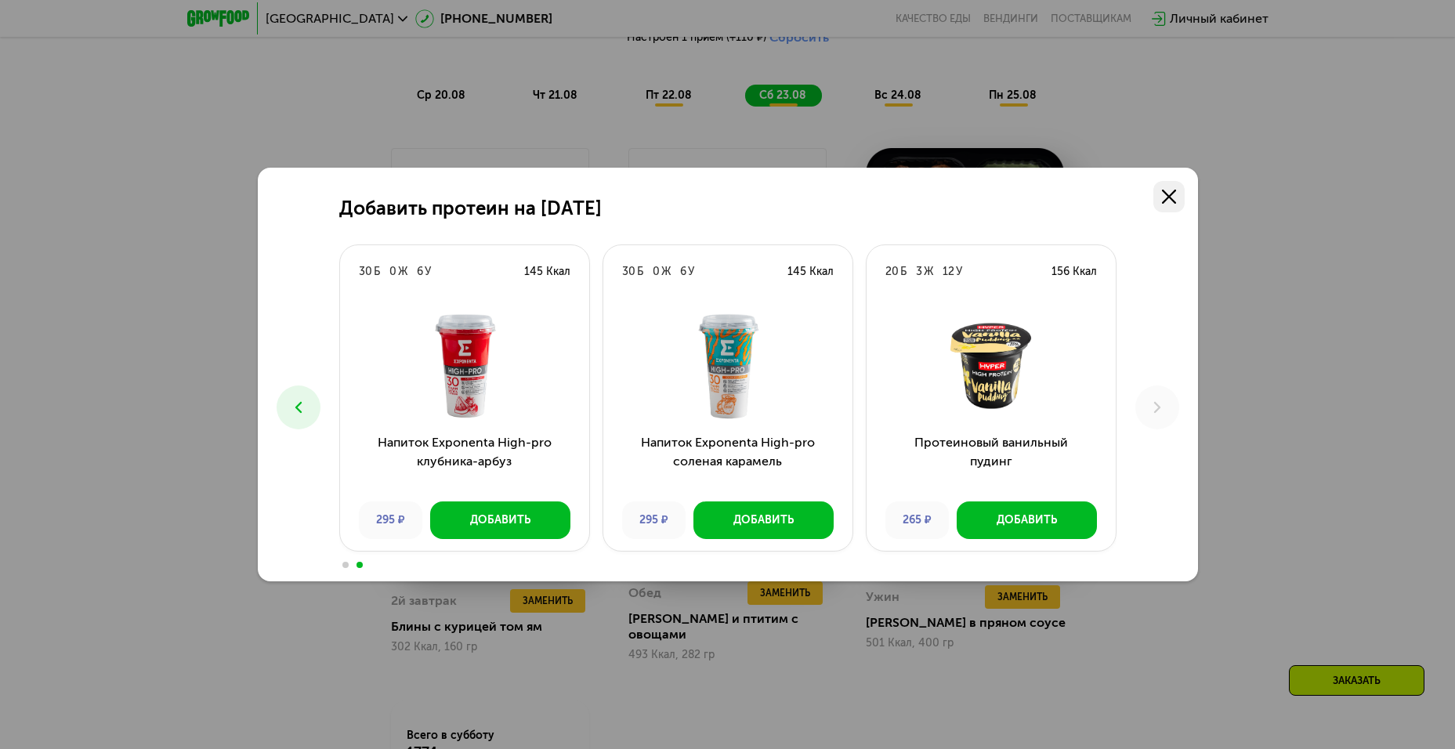
click at [1171, 189] on link at bounding box center [1168, 196] width 31 height 31
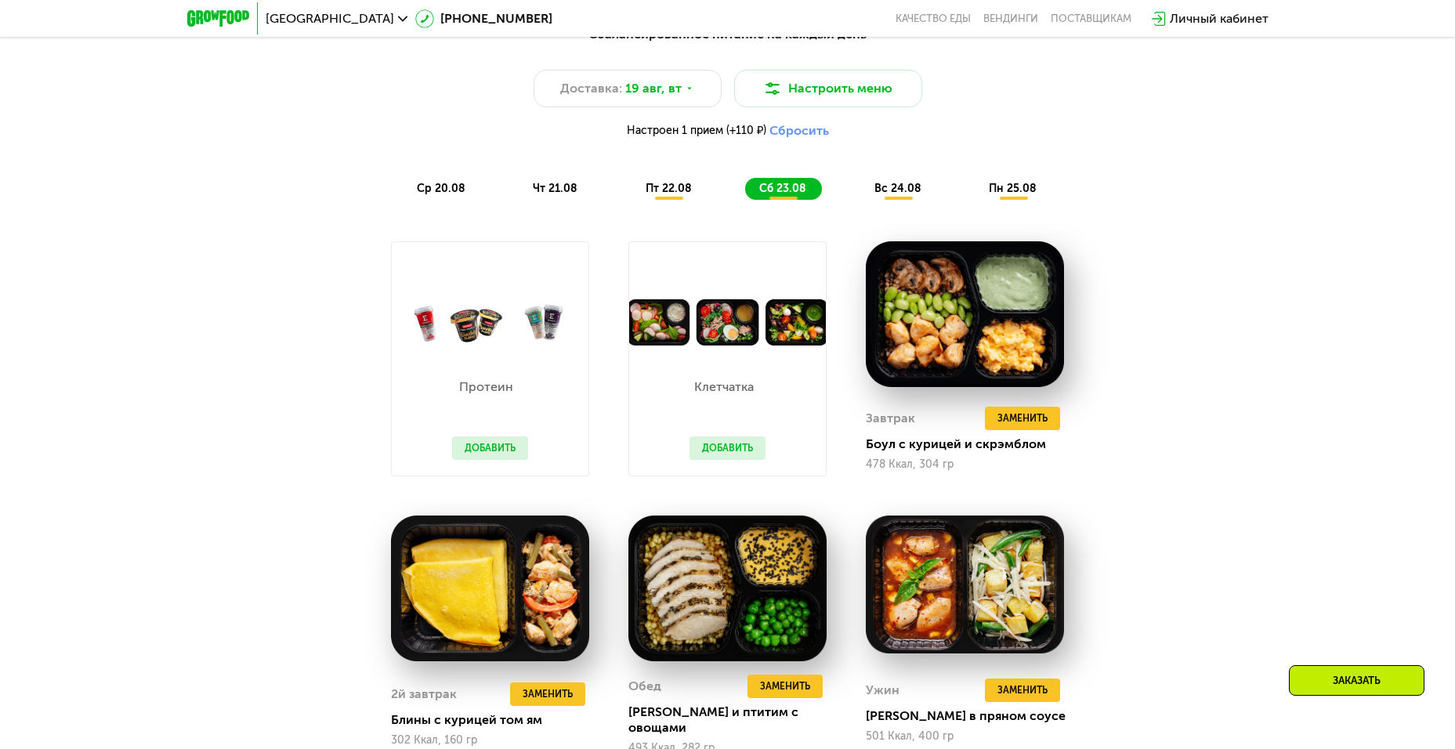
scroll to position [862, 0]
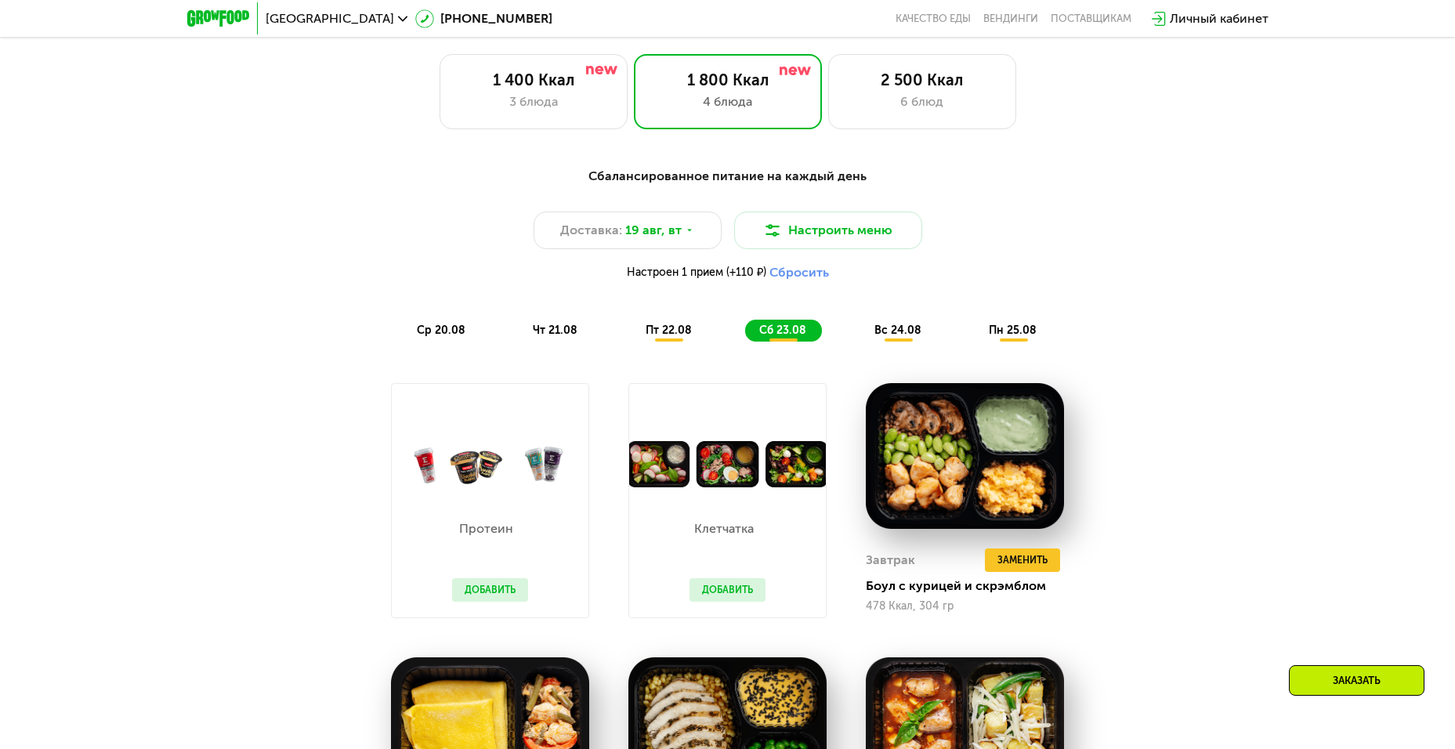
click at [1361, 678] on div "Заказать" at bounding box center [1357, 680] width 136 height 31
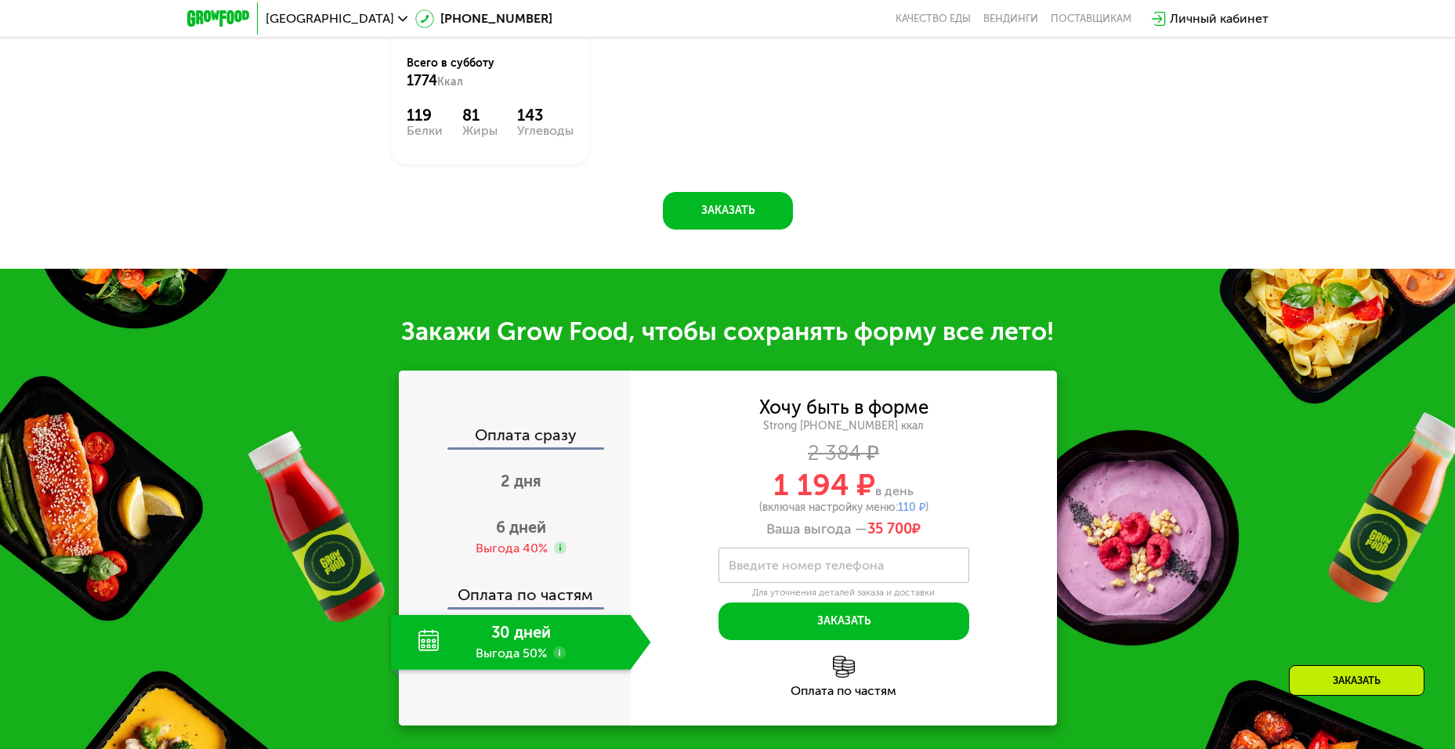
scroll to position [2028, 0]
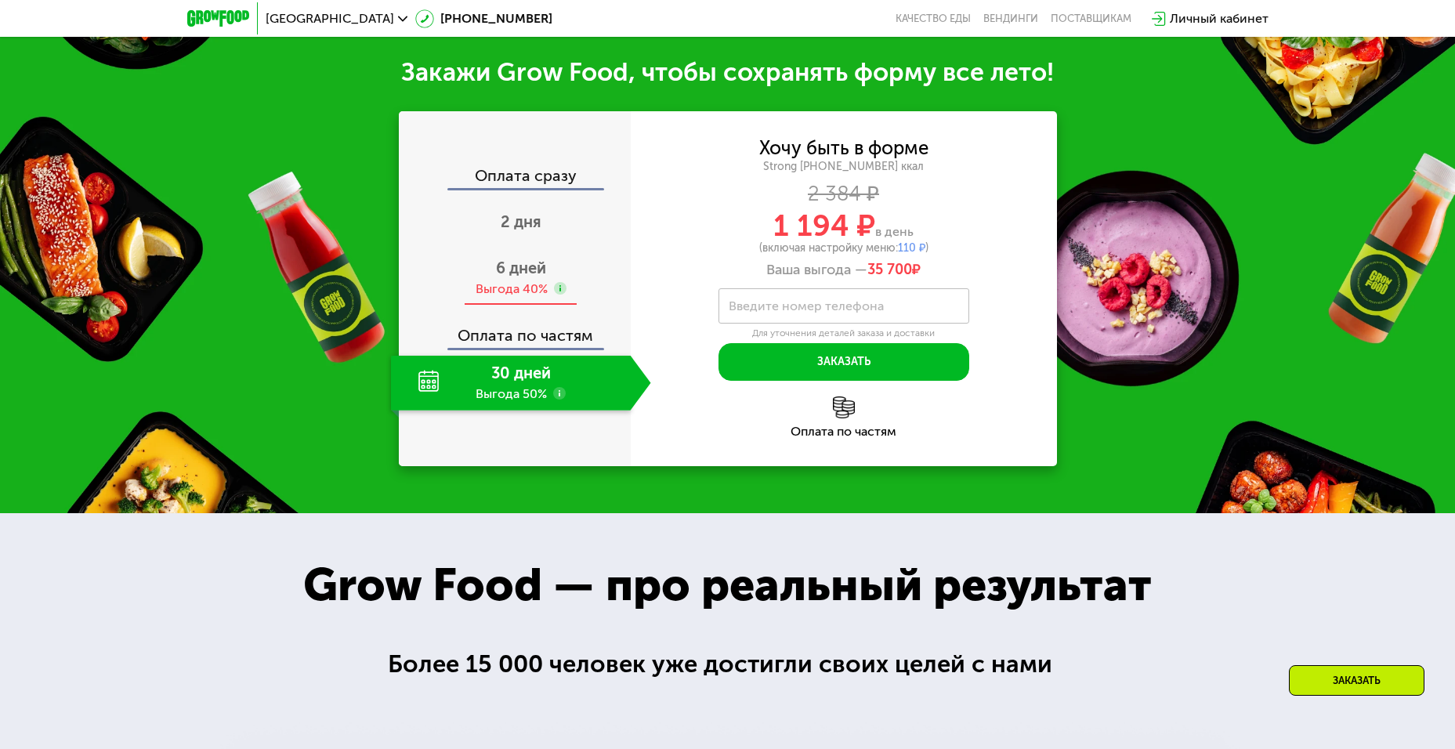
click at [526, 266] on span "6 дней" at bounding box center [521, 268] width 50 height 19
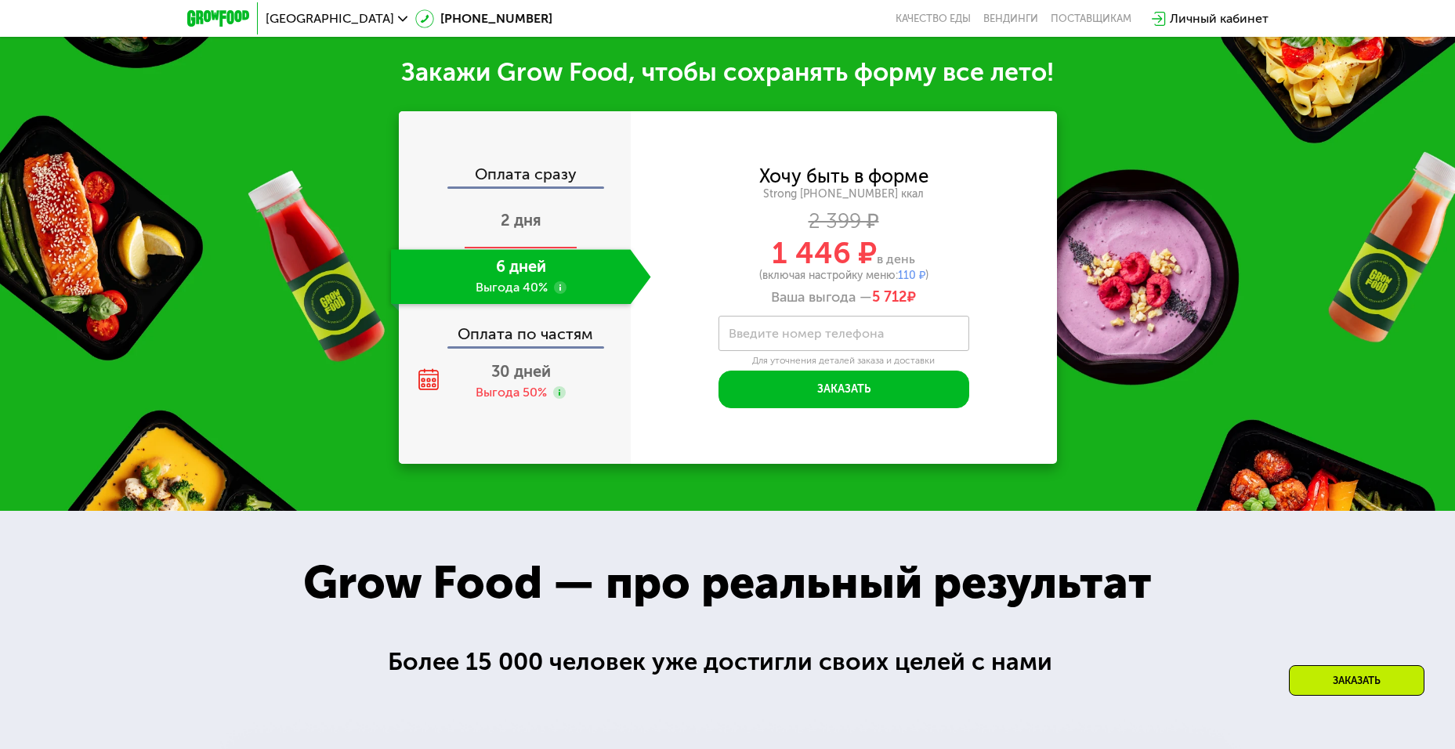
click at [529, 214] on span "2 дня" at bounding box center [521, 220] width 41 height 19
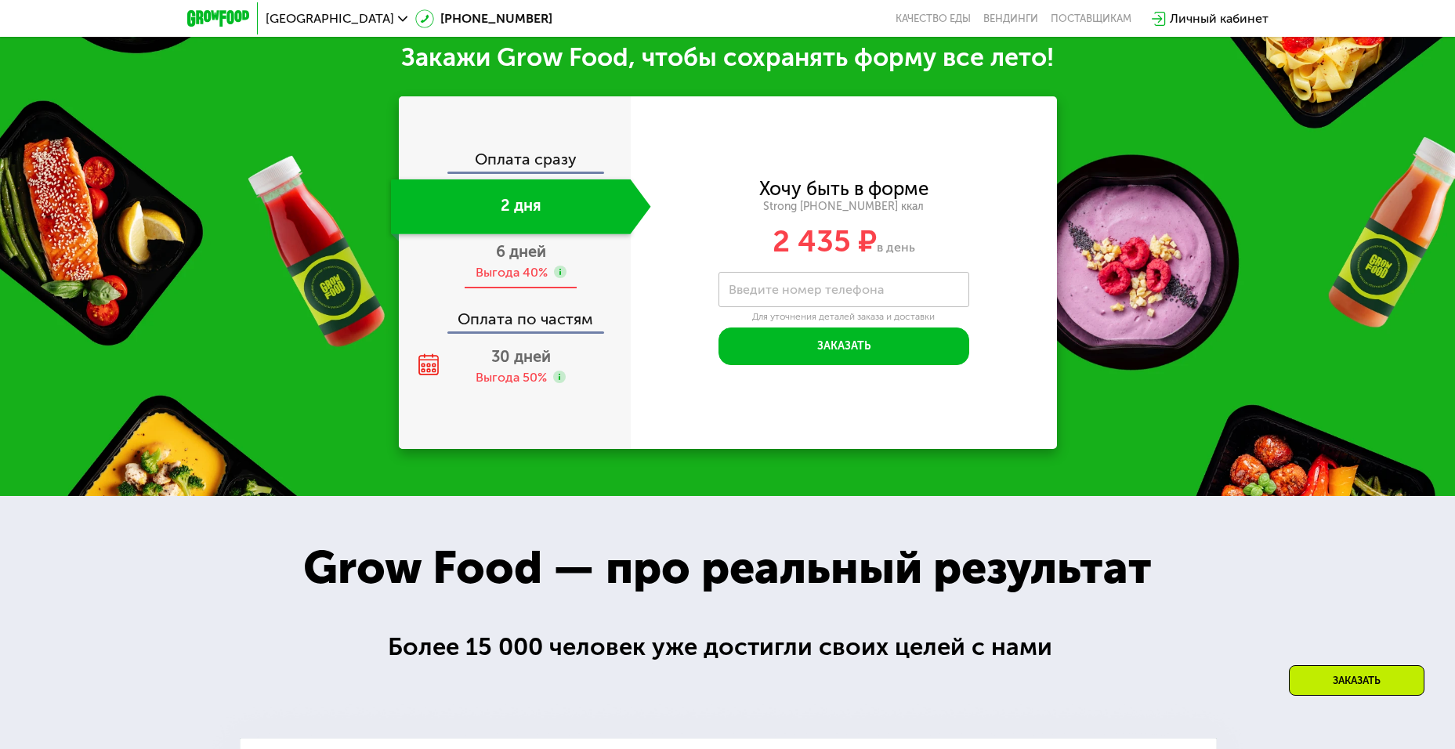
click at [523, 260] on span "6 дней" at bounding box center [521, 251] width 50 height 19
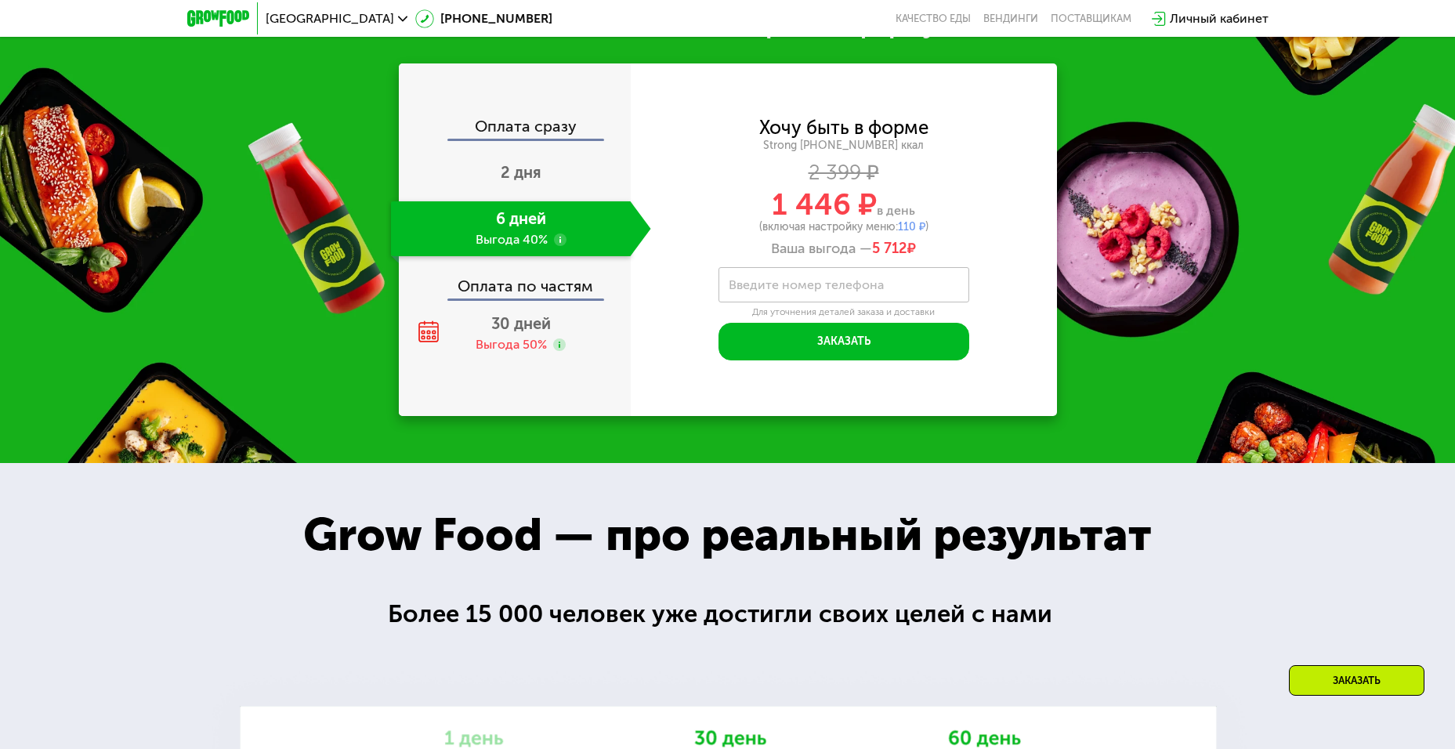
scroll to position [1841, 0]
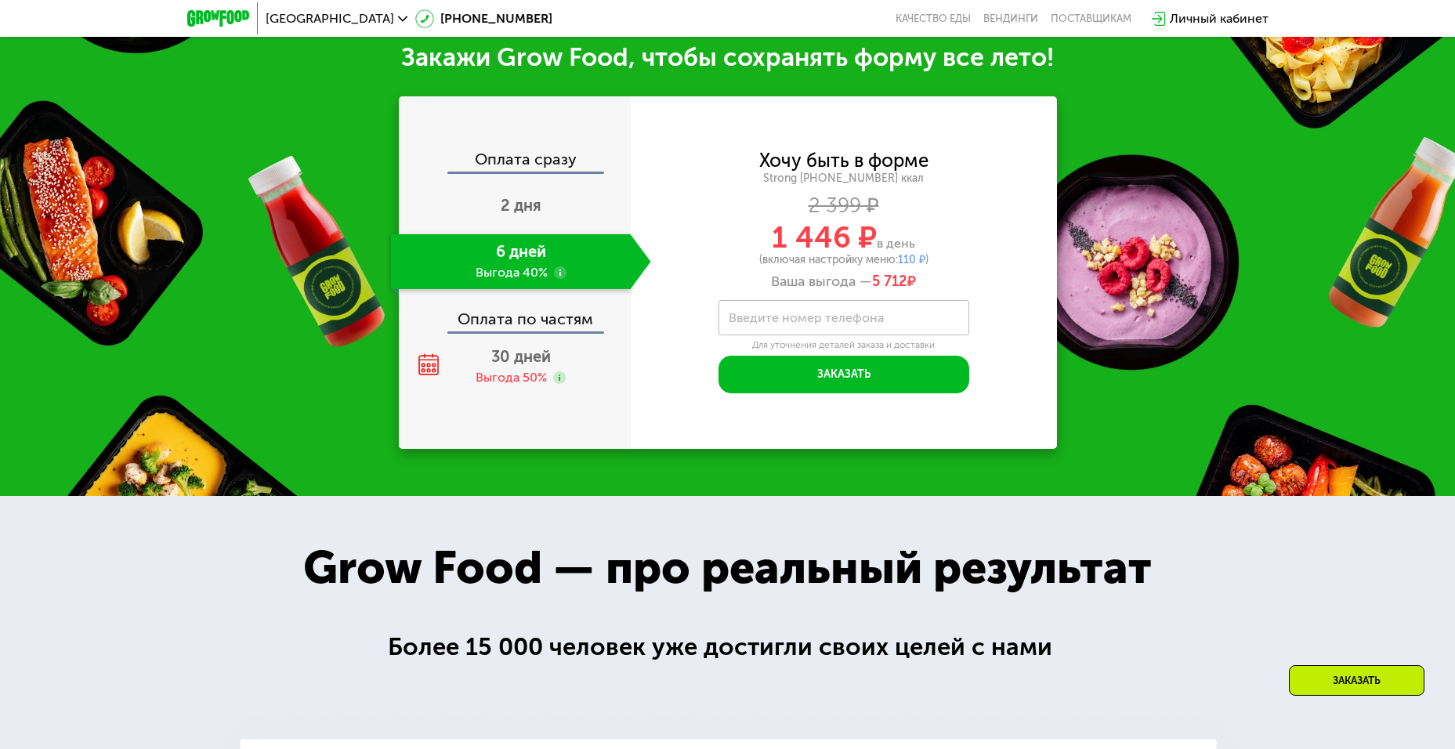
click at [527, 168] on div "Оплата сразу" at bounding box center [515, 161] width 230 height 20
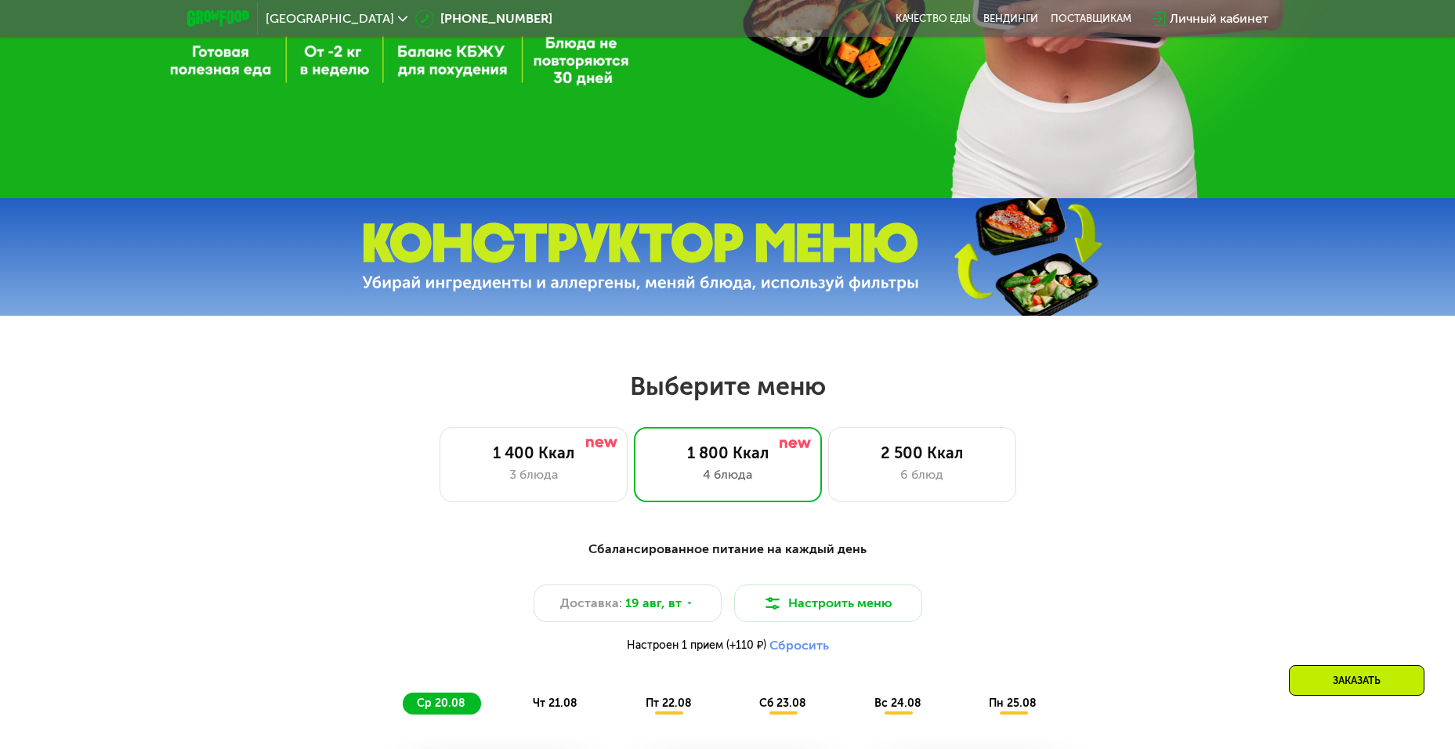
scroll to position [627, 0]
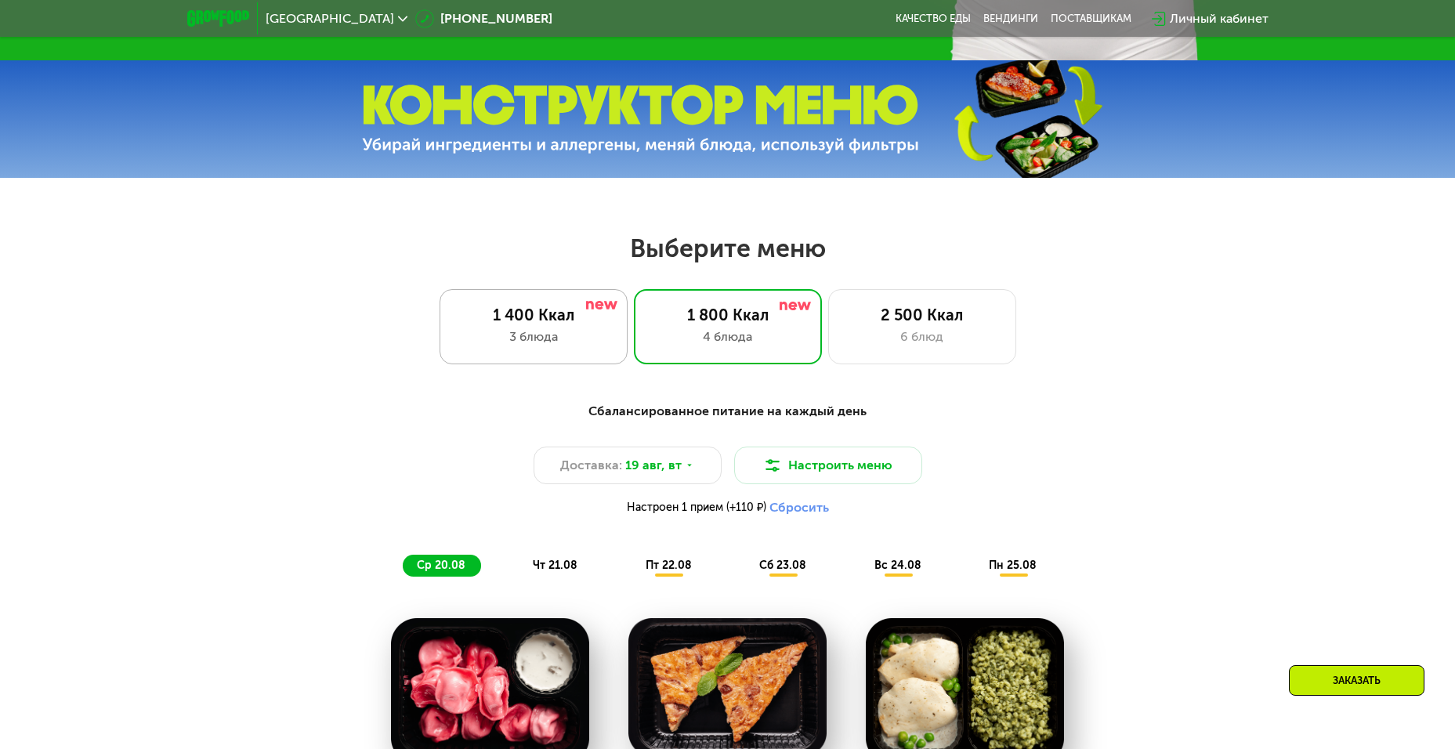
click at [570, 310] on div "1 400 Ккал" at bounding box center [533, 315] width 155 height 19
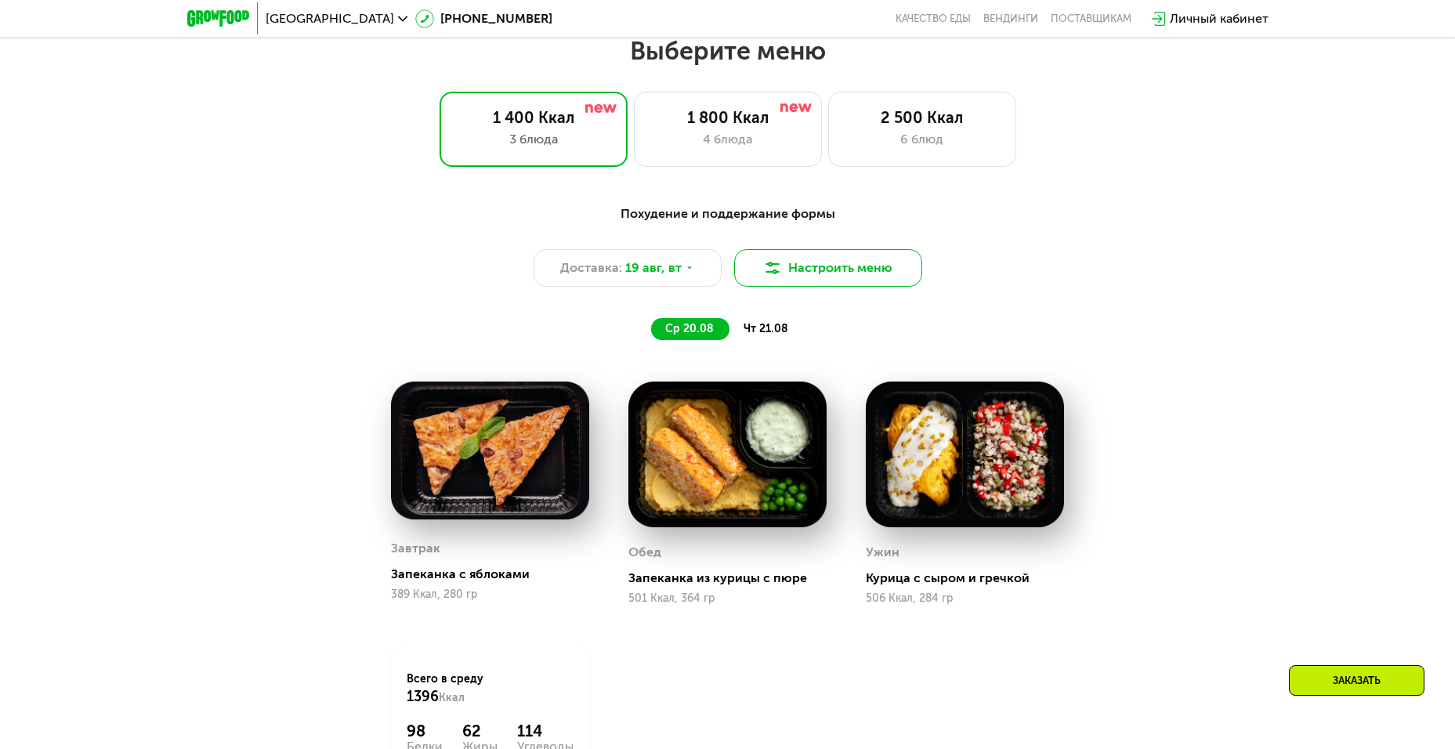
scroll to position [783, 0]
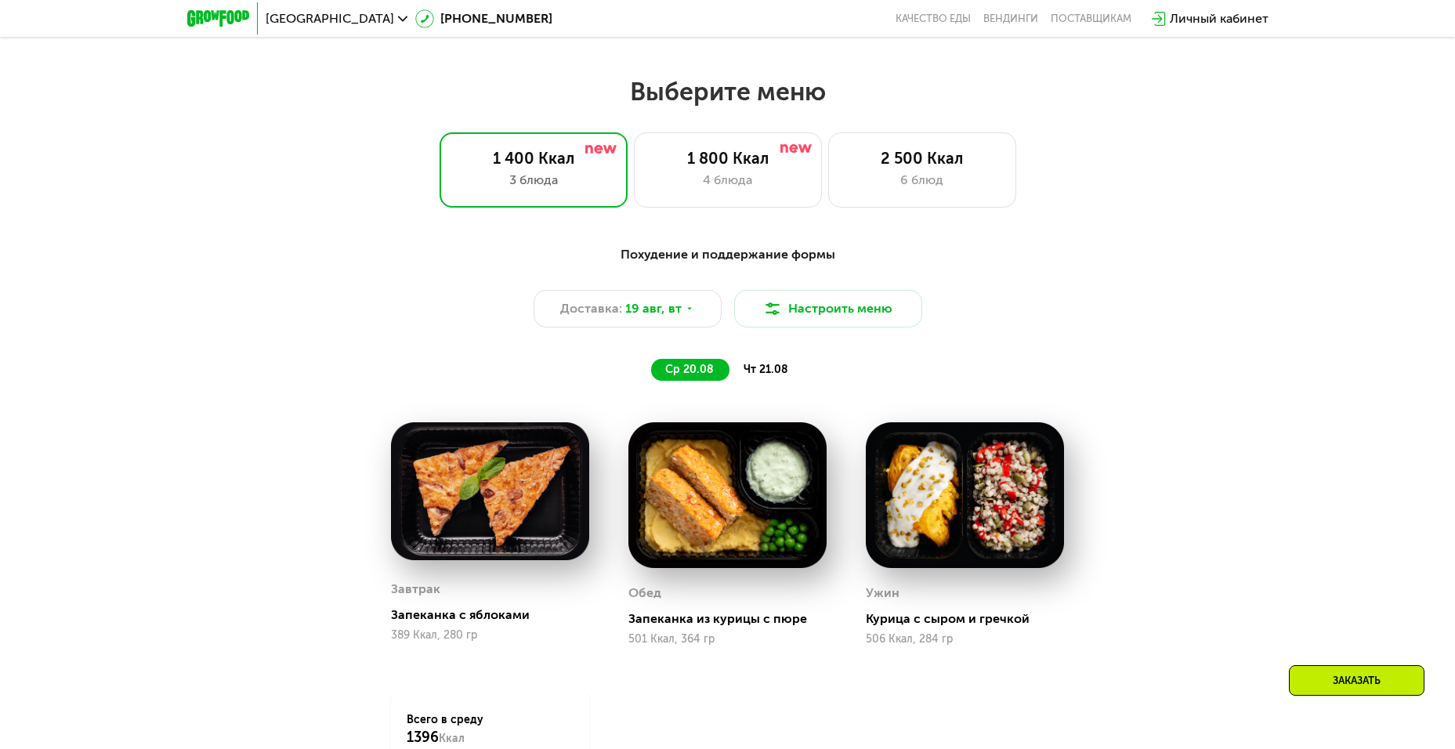
click at [694, 374] on span "ср 20.08" at bounding box center [689, 369] width 49 height 13
click at [760, 366] on div "чт 21.08" at bounding box center [766, 370] width 74 height 22
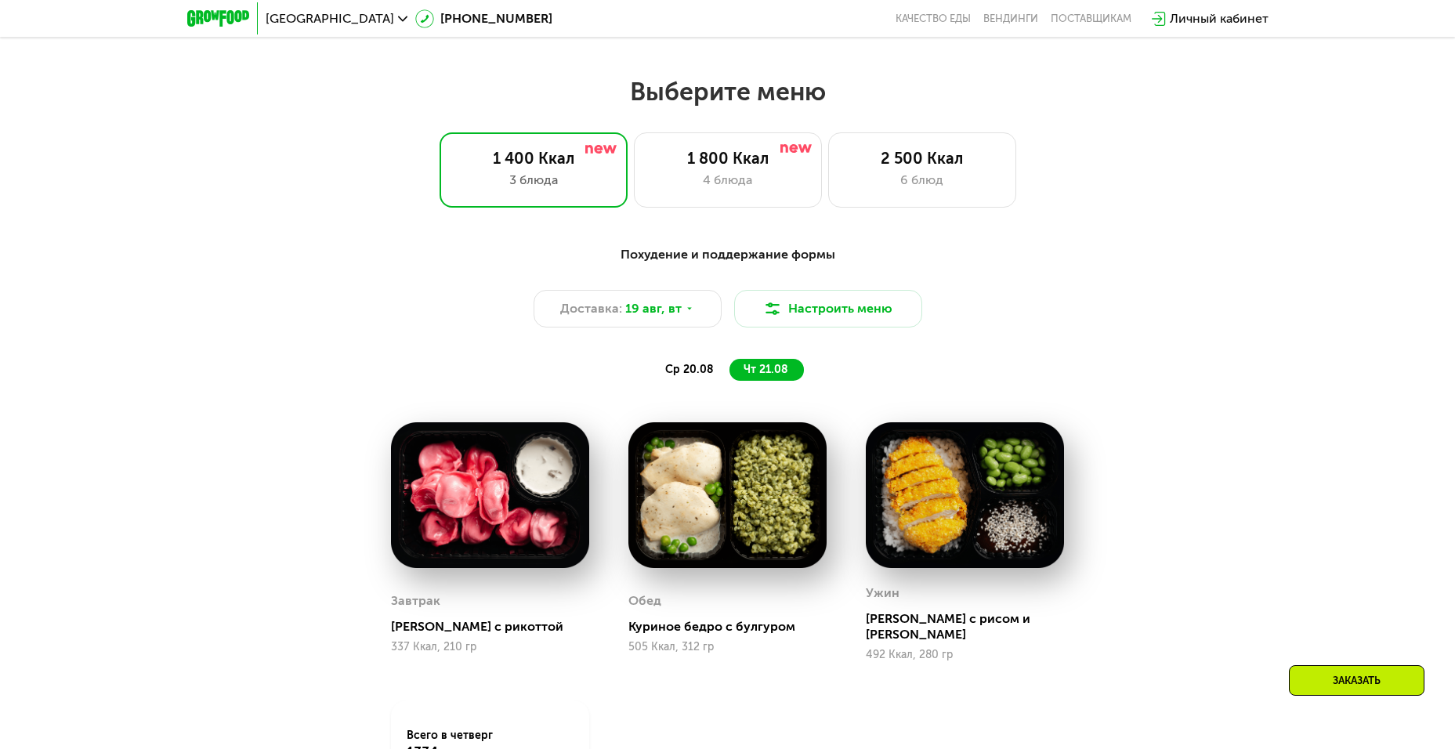
click at [684, 370] on span "ср 20.08" at bounding box center [689, 369] width 49 height 13
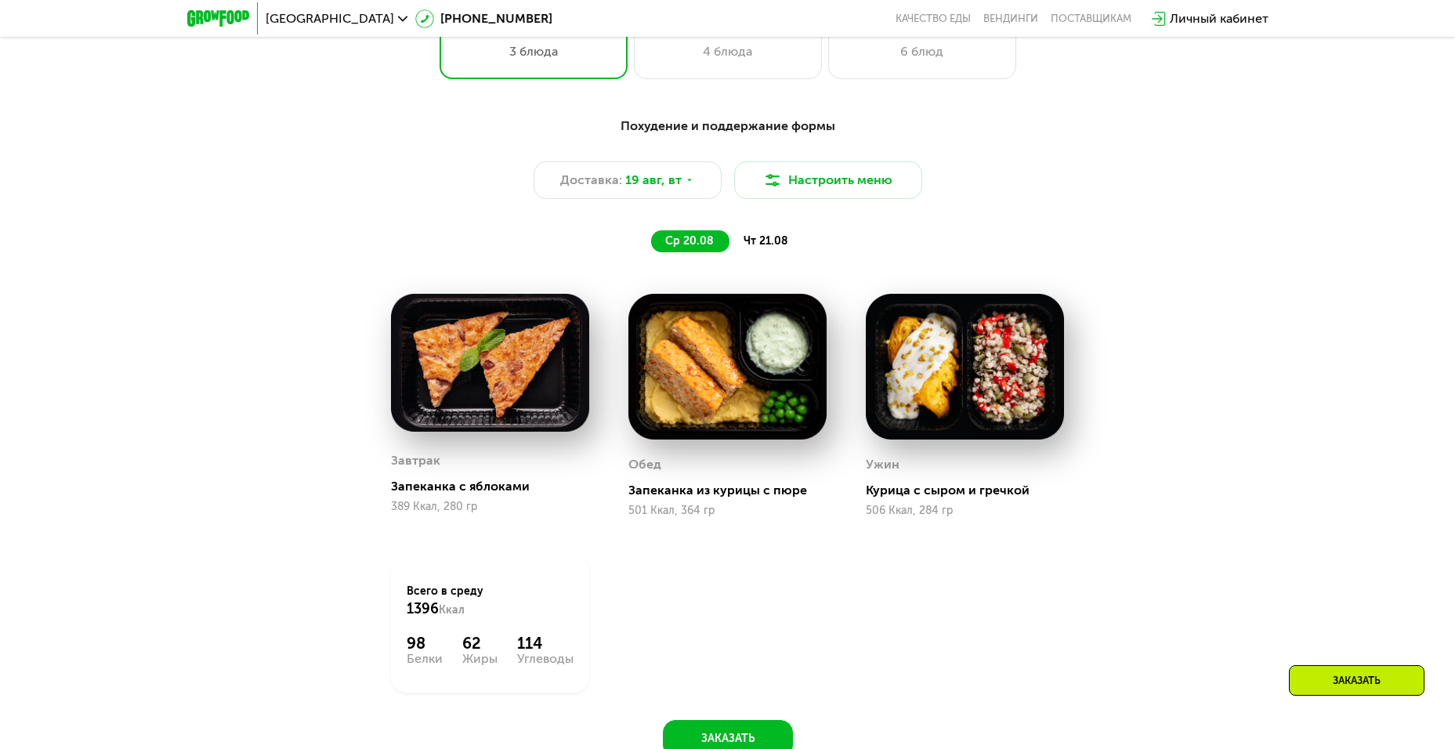
scroll to position [940, 0]
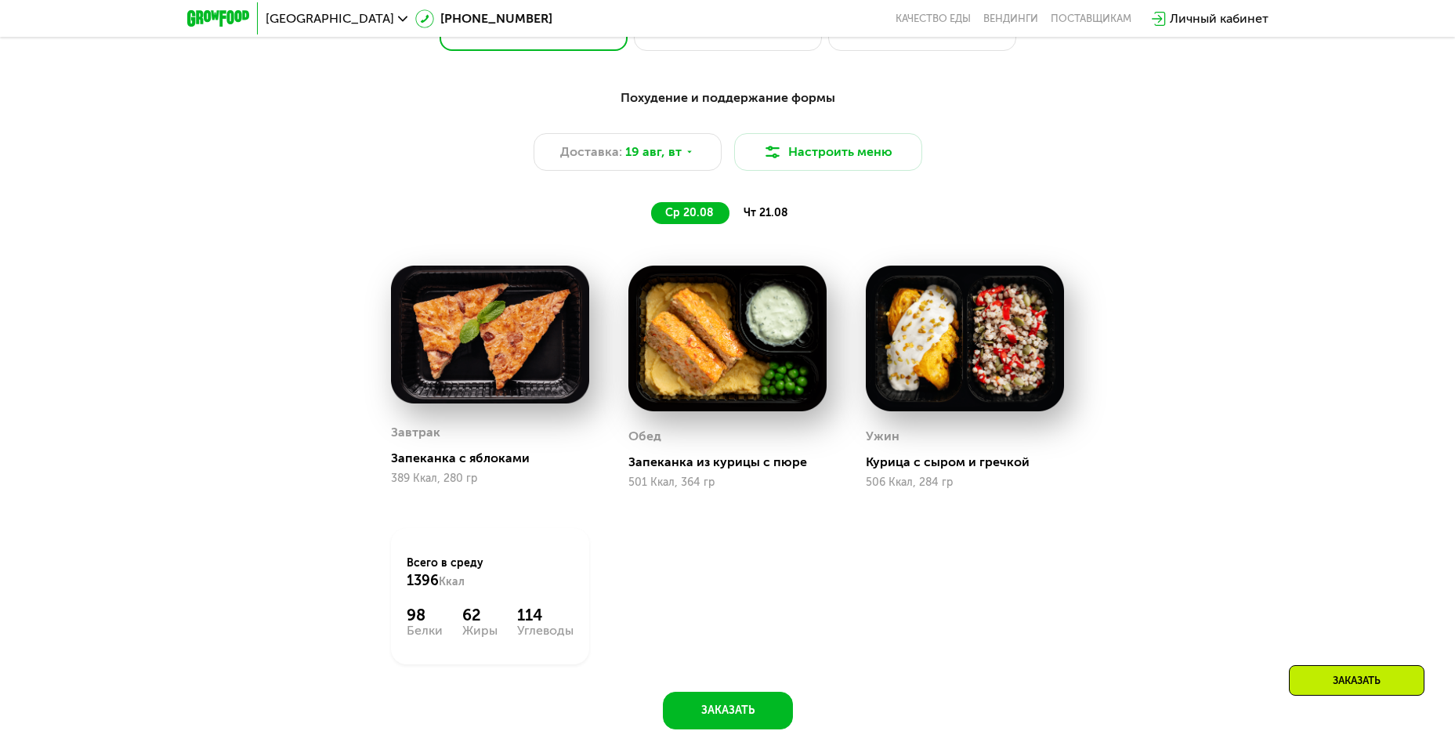
click at [765, 216] on span "чт 21.08" at bounding box center [765, 212] width 45 height 13
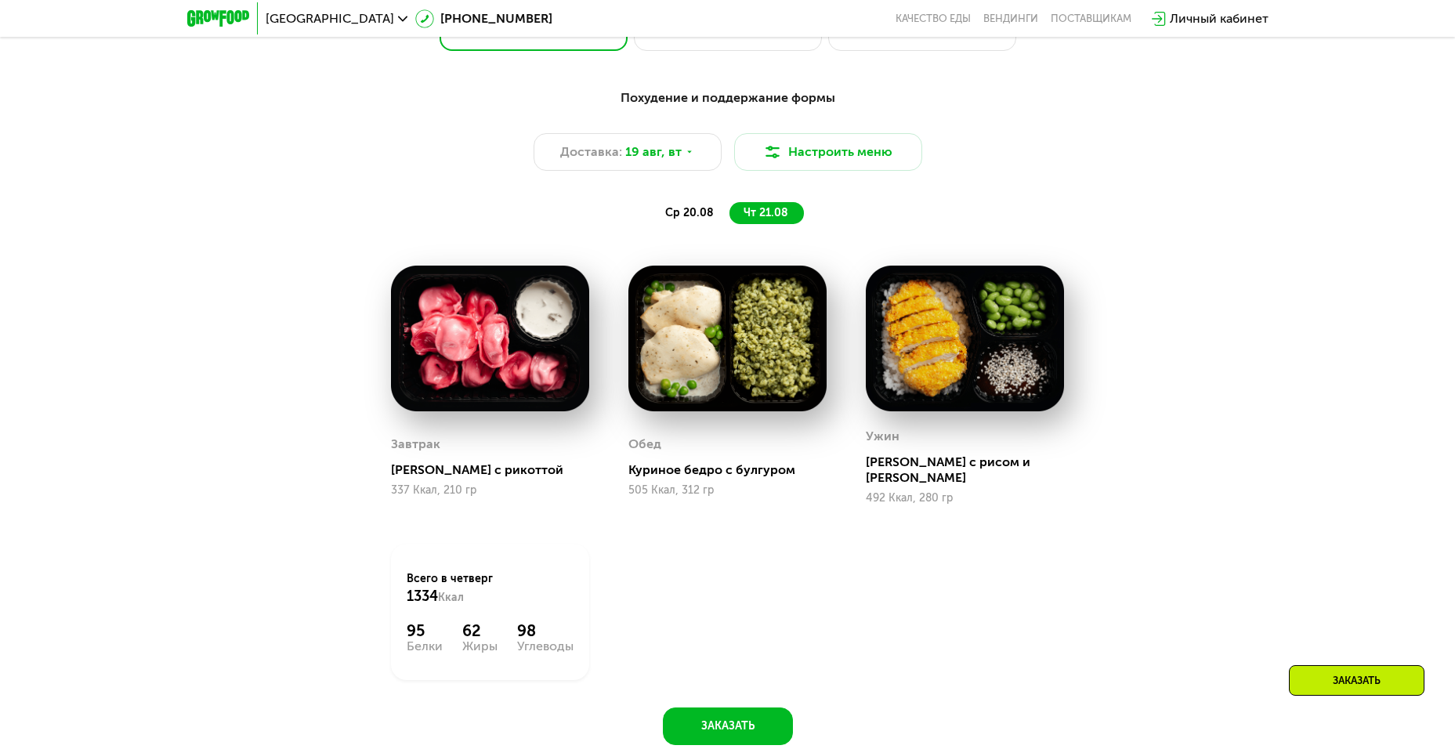
click at [691, 217] on span "ср 20.08" at bounding box center [689, 212] width 49 height 13
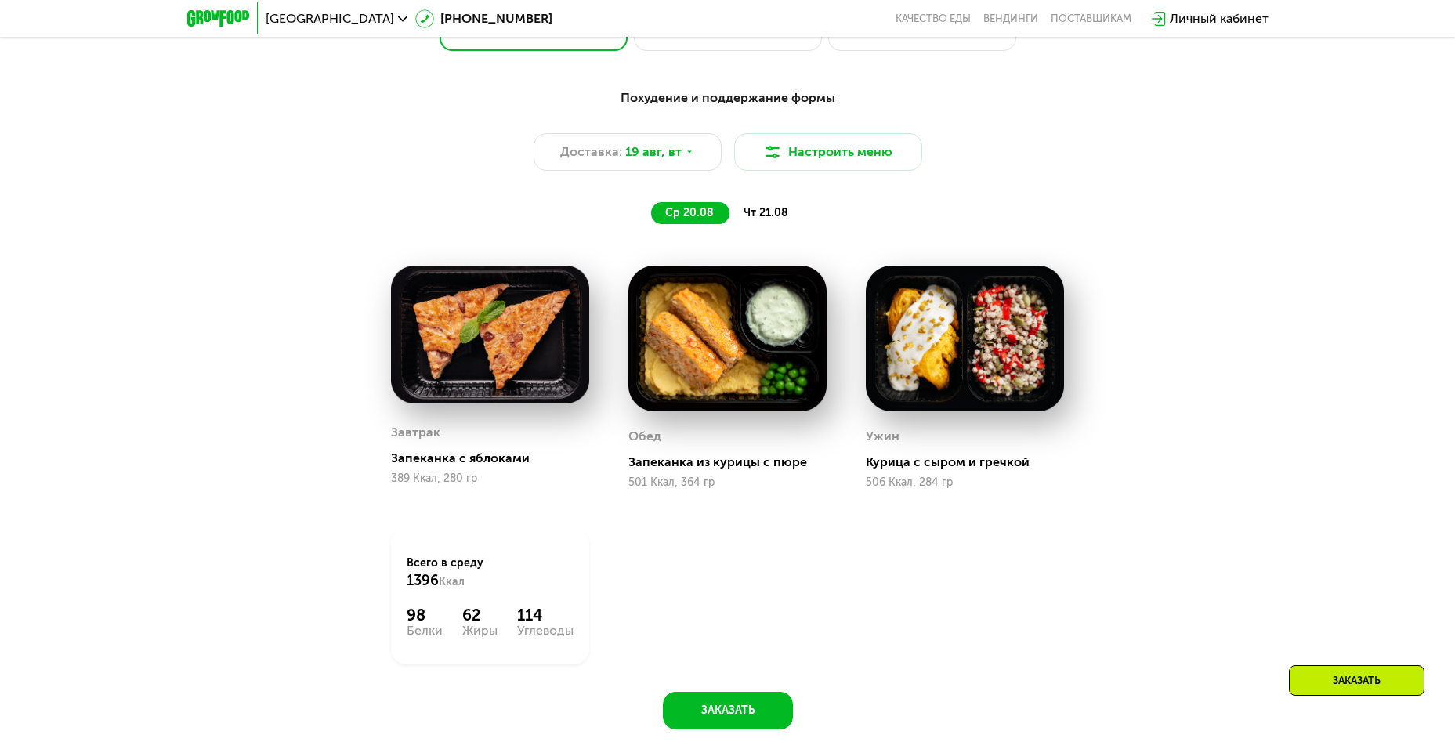
click at [779, 219] on span "чт 21.08" at bounding box center [765, 212] width 45 height 13
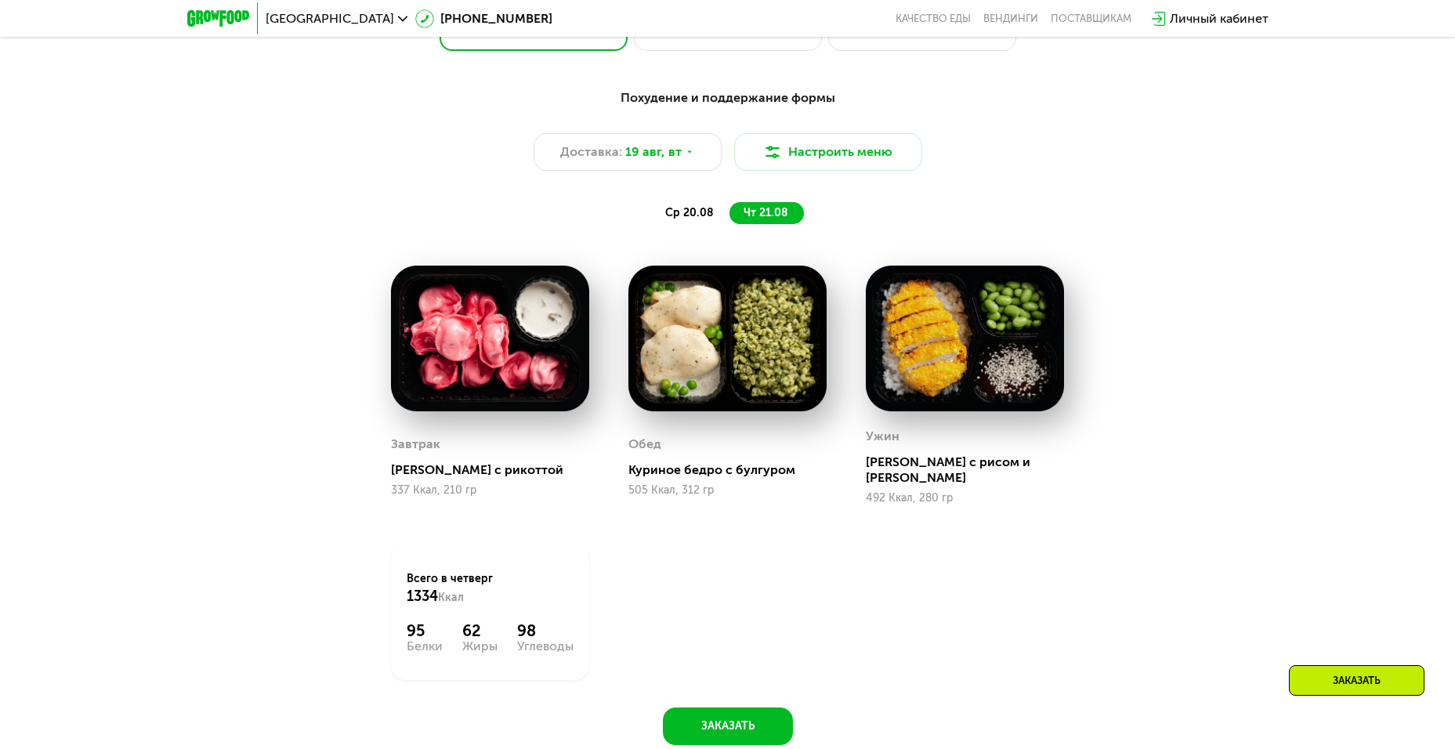
click at [711, 218] on span "ср 20.08" at bounding box center [689, 212] width 49 height 13
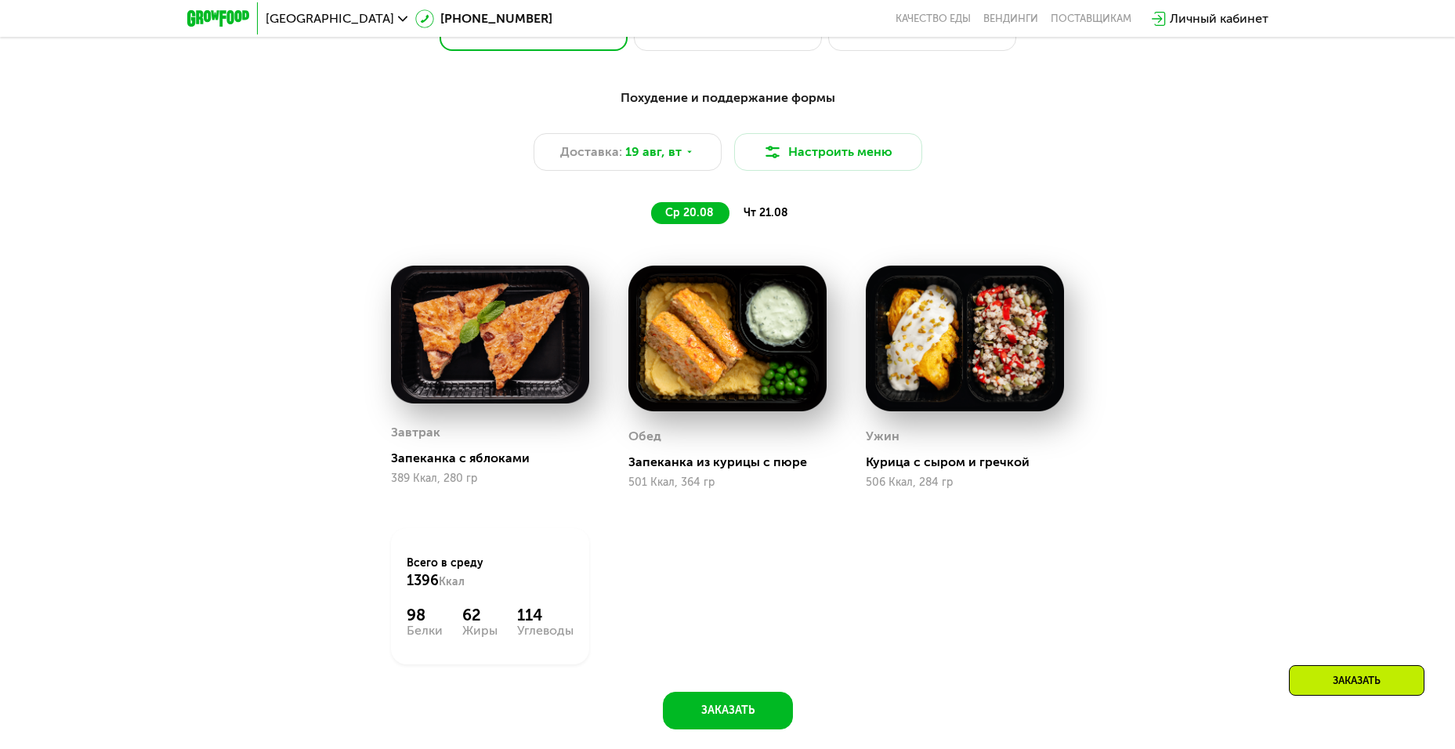
click at [779, 217] on span "чт 21.08" at bounding box center [765, 212] width 45 height 13
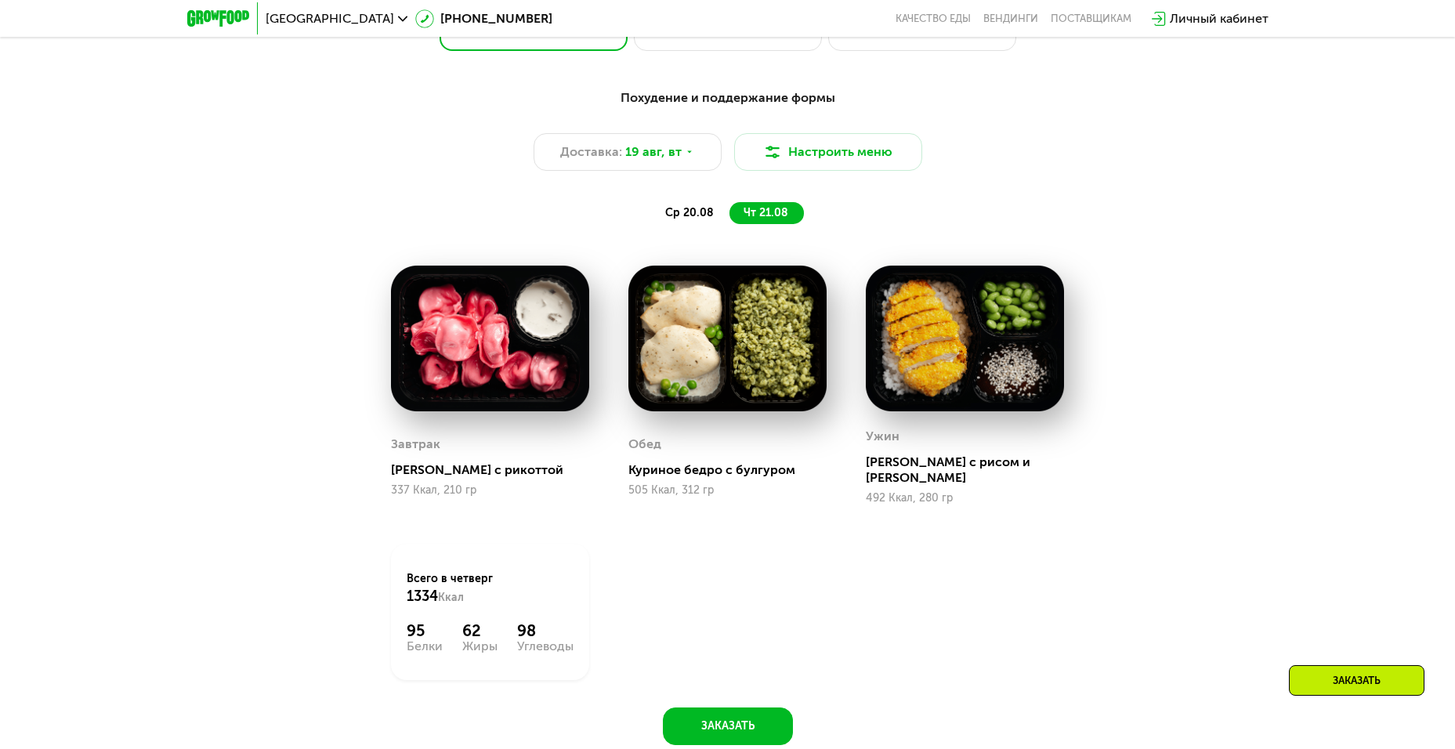
click at [713, 213] on span "ср 20.08" at bounding box center [689, 212] width 49 height 13
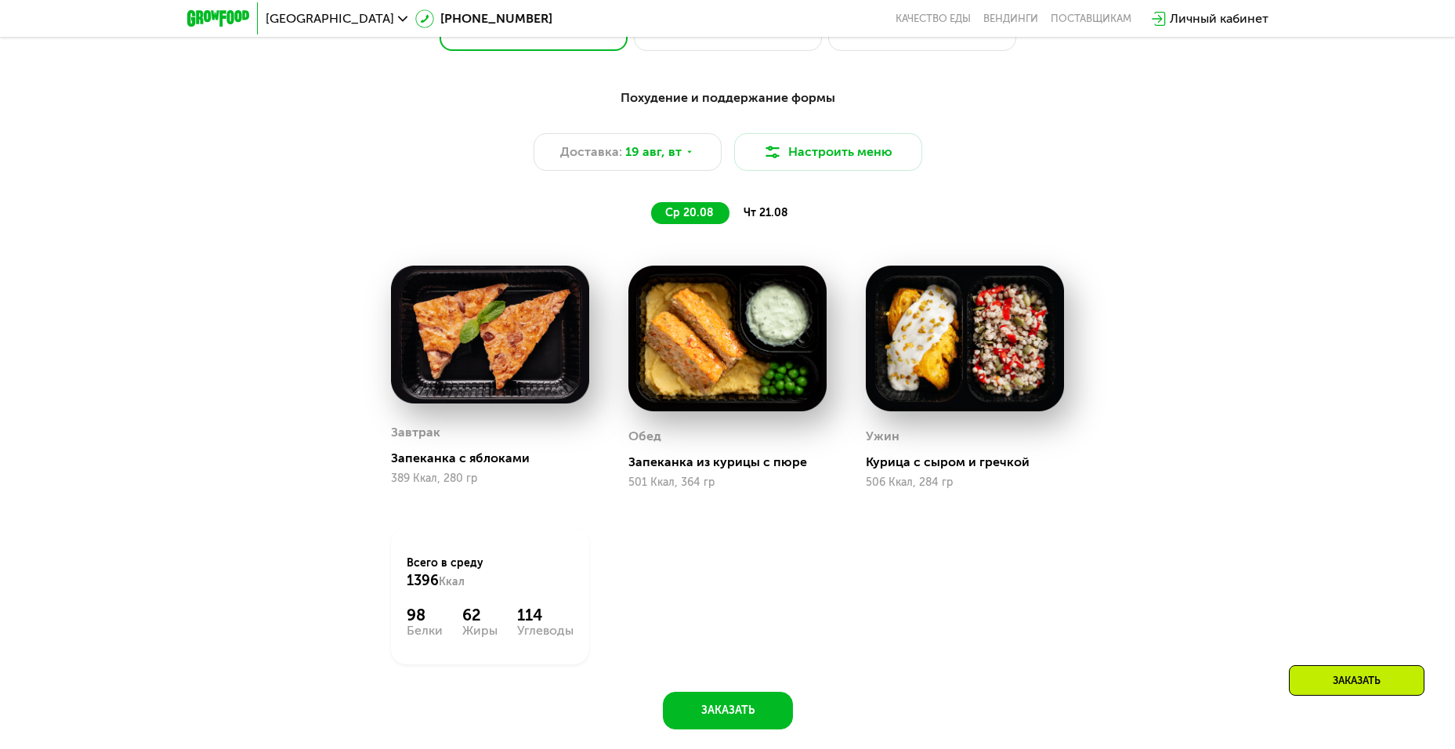
click at [772, 215] on span "чт 21.08" at bounding box center [765, 212] width 45 height 13
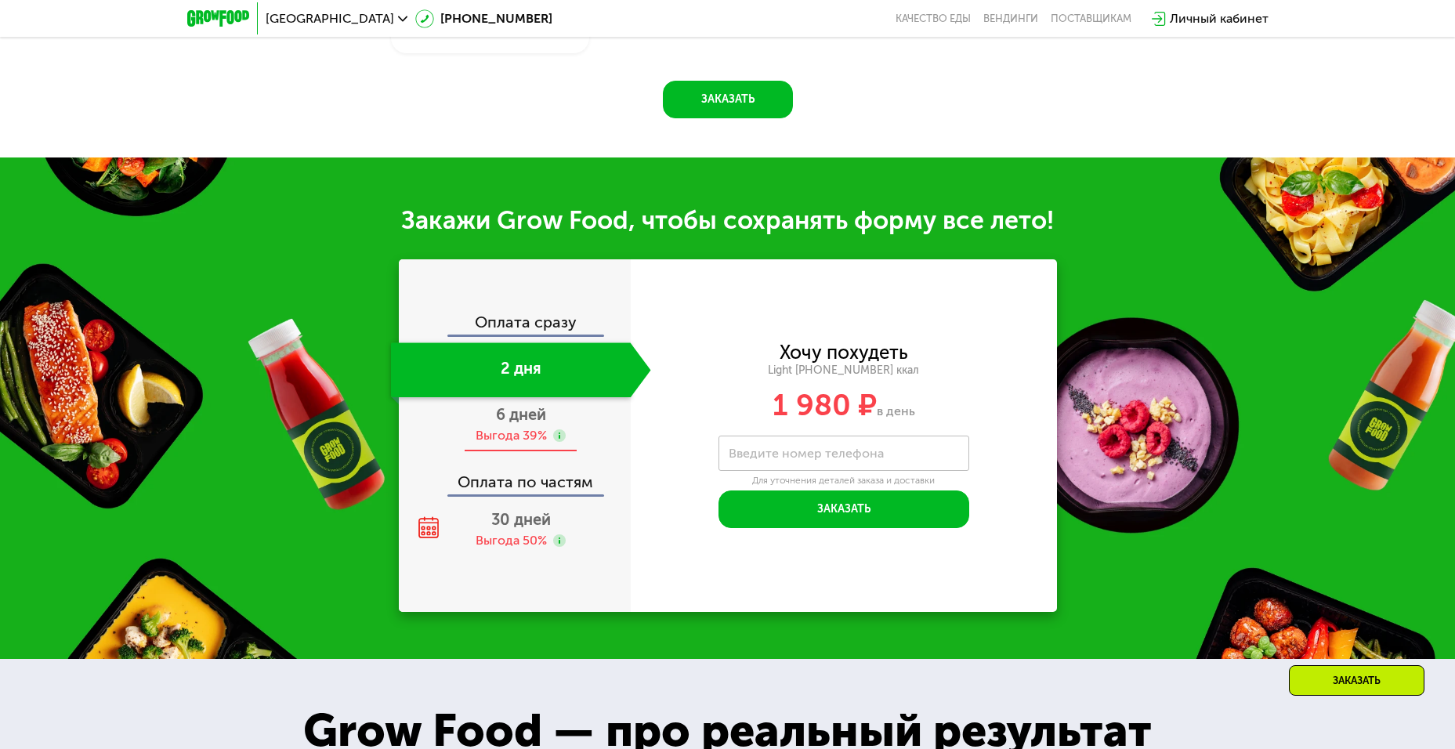
click at [558, 403] on div "6 дней Выгода 39%" at bounding box center [521, 424] width 260 height 55
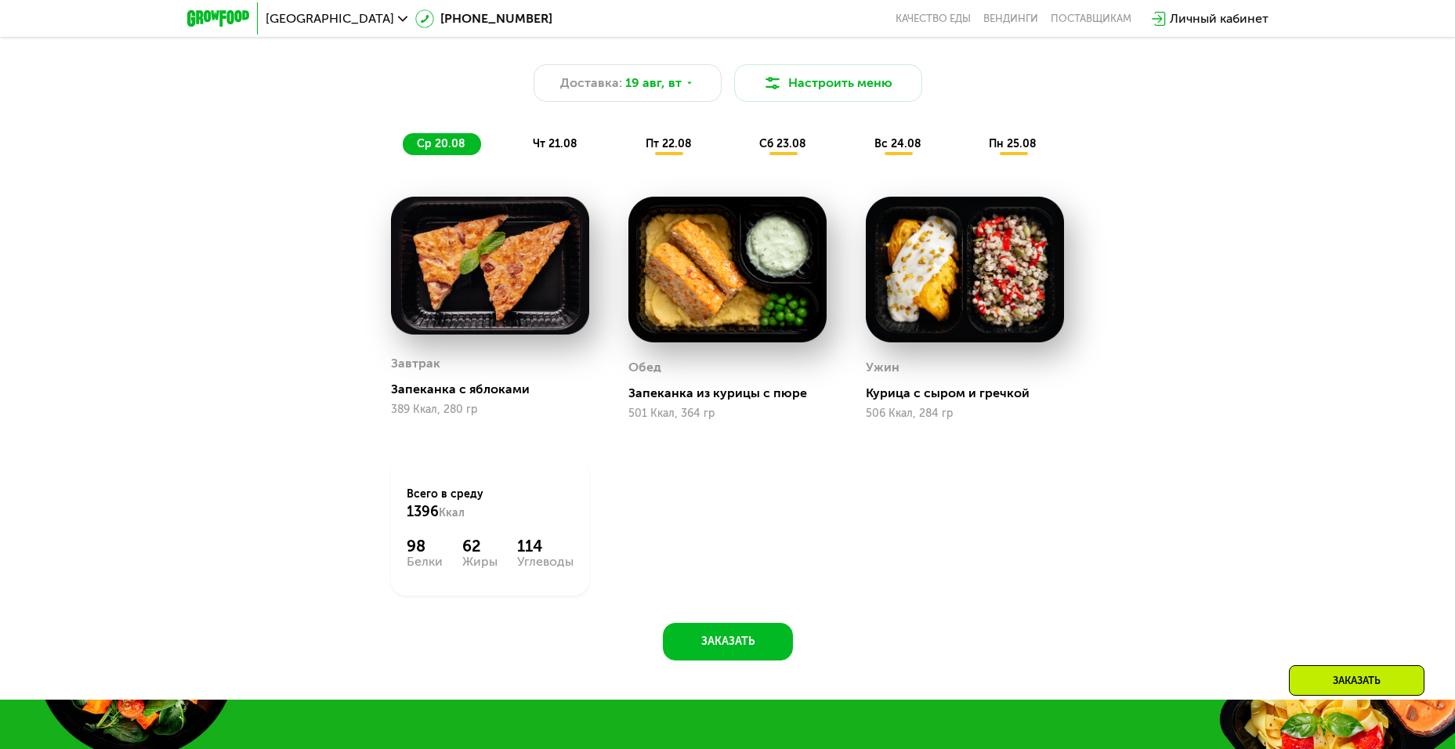
scroll to position [847, 0]
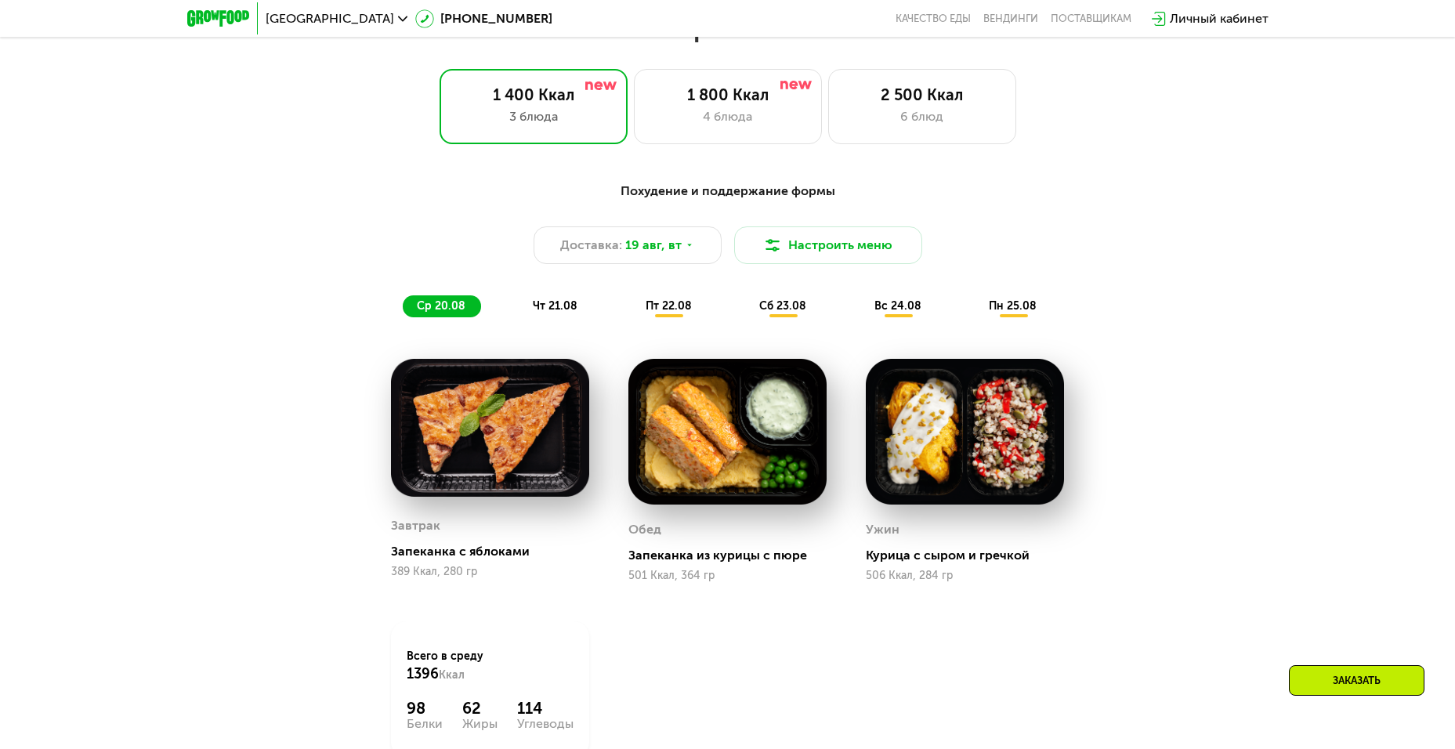
click at [675, 310] on span "пт 22.08" at bounding box center [668, 305] width 46 height 13
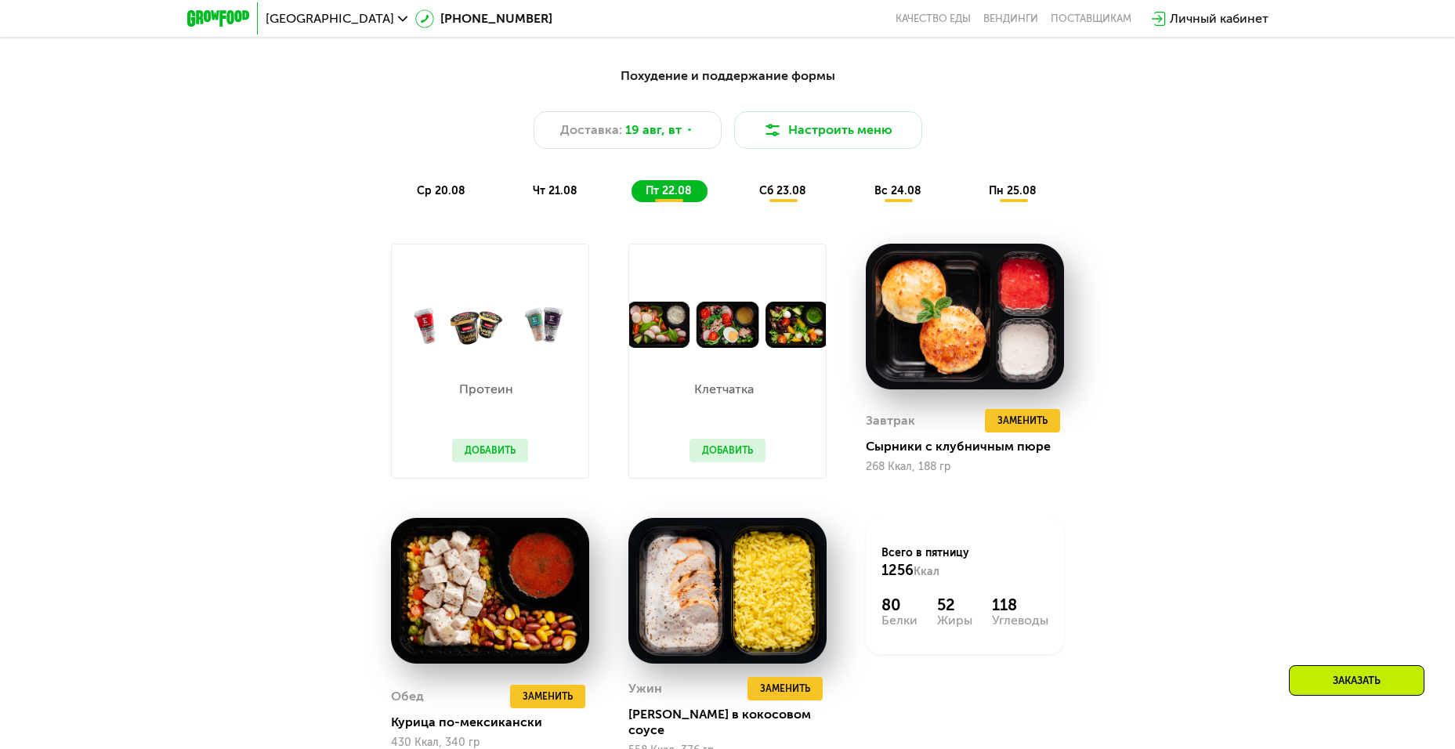
scroll to position [925, 0]
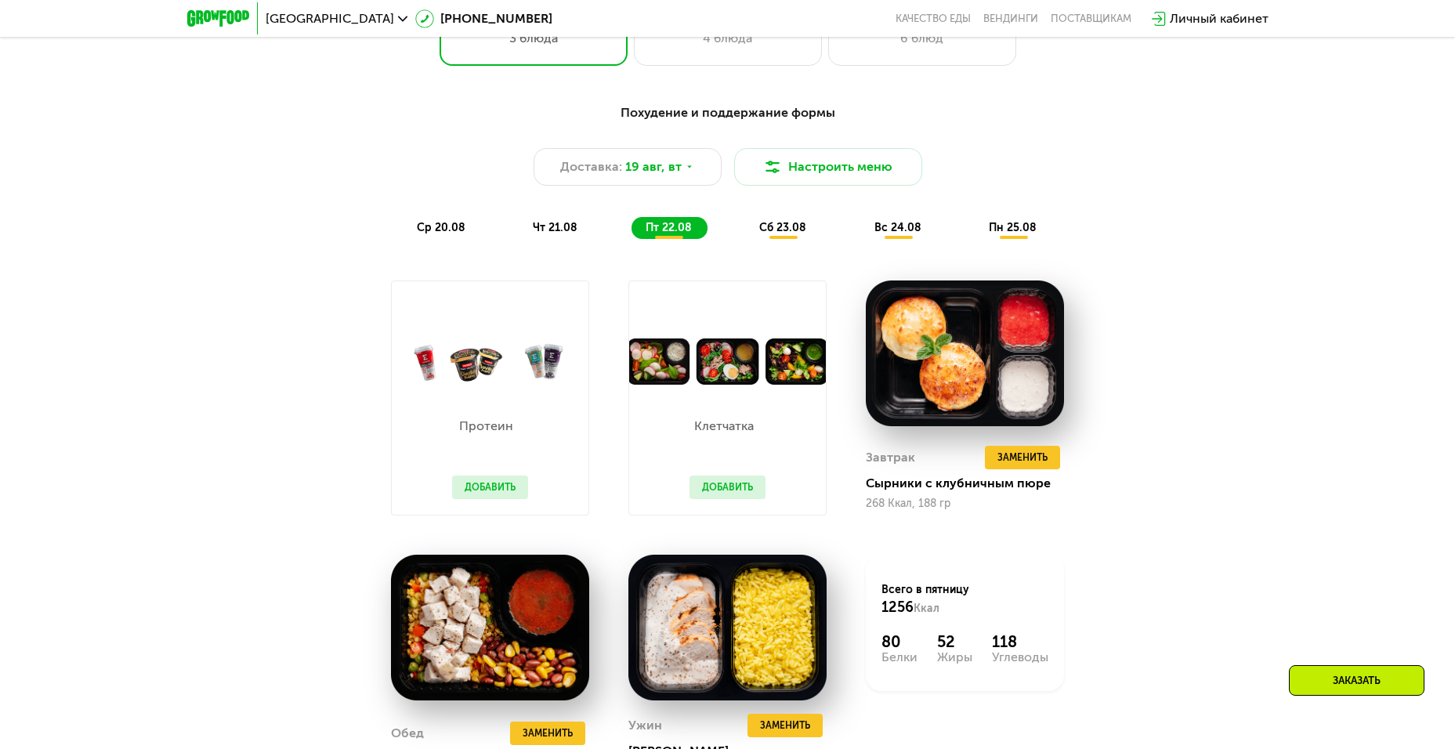
click at [789, 234] on span "сб 23.08" at bounding box center [782, 227] width 47 height 13
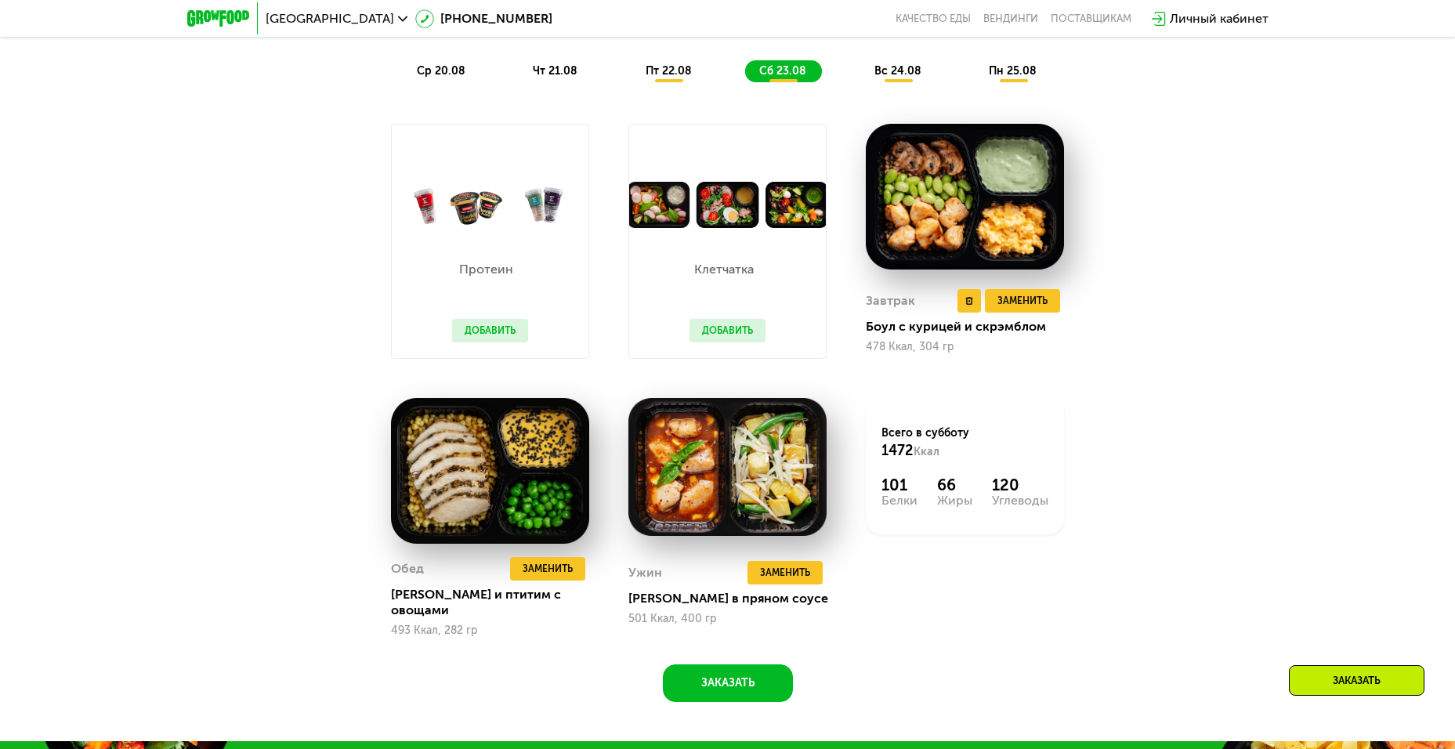
scroll to position [1003, 0]
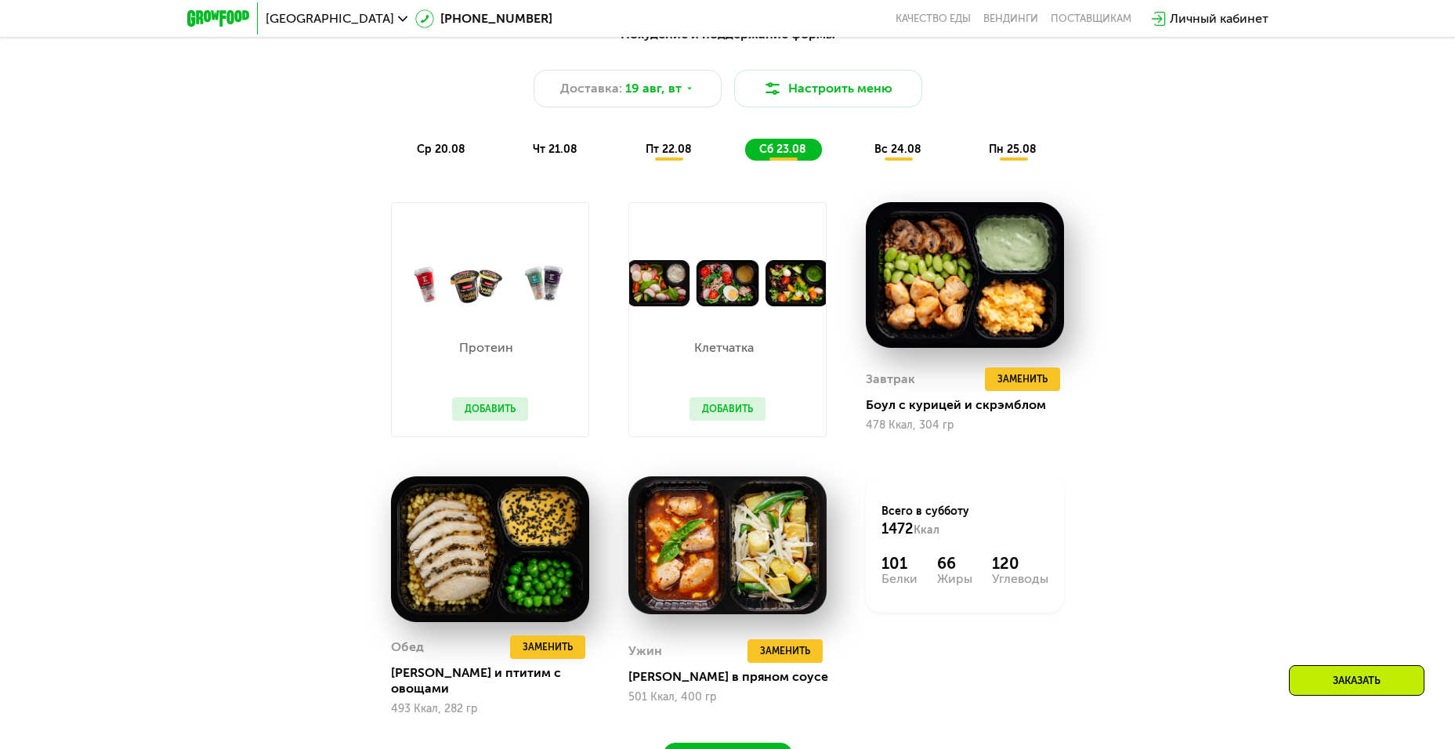
click at [900, 155] on span "вс 24.08" at bounding box center [897, 149] width 47 height 13
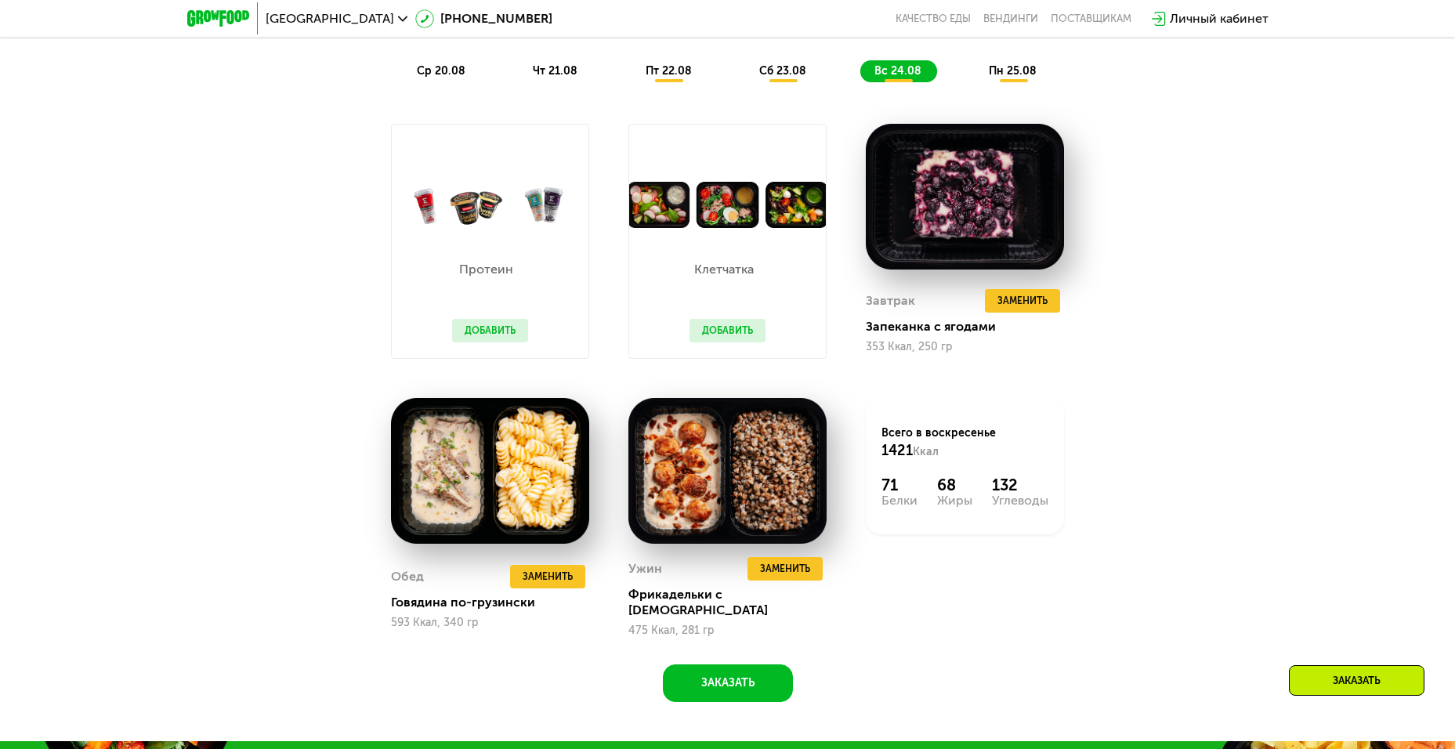
scroll to position [925, 0]
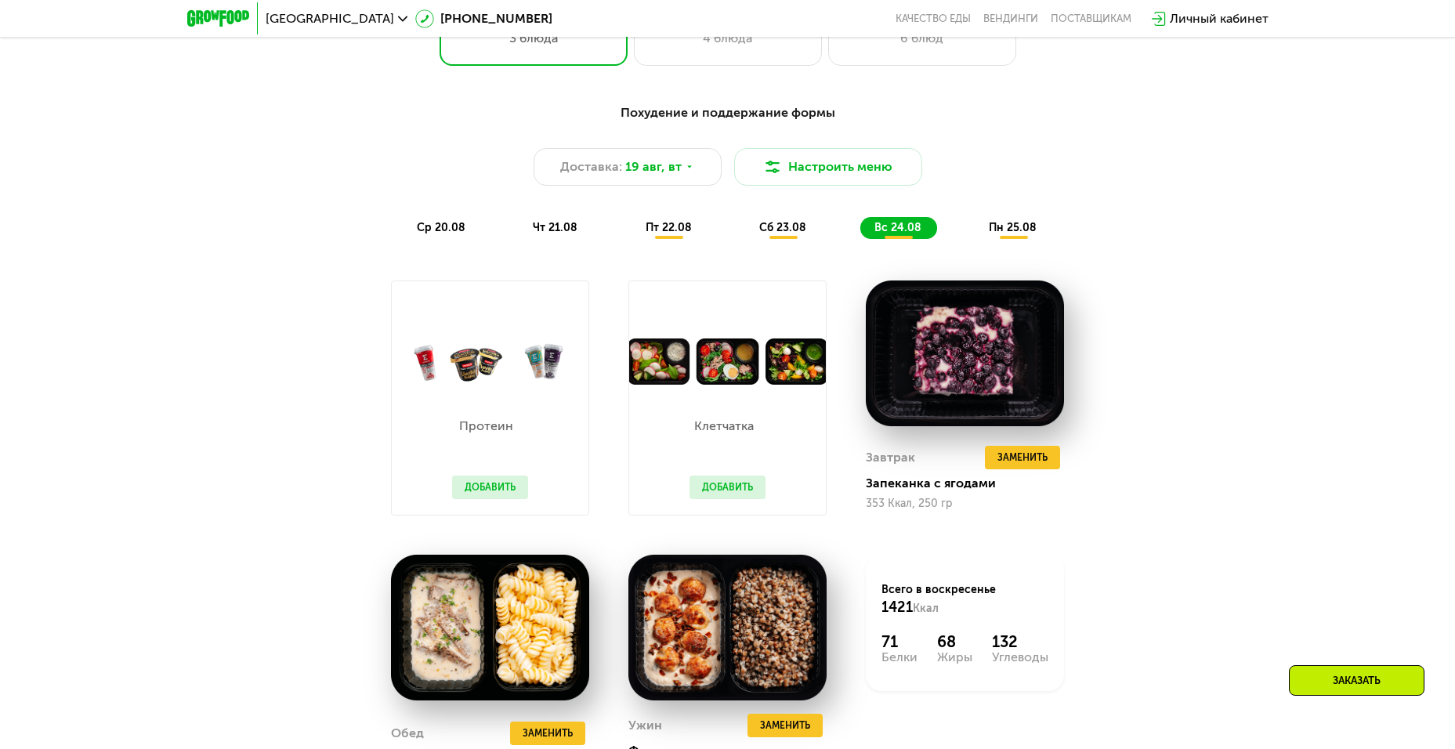
click at [1005, 234] on span "пн 25.08" at bounding box center [1013, 227] width 48 height 13
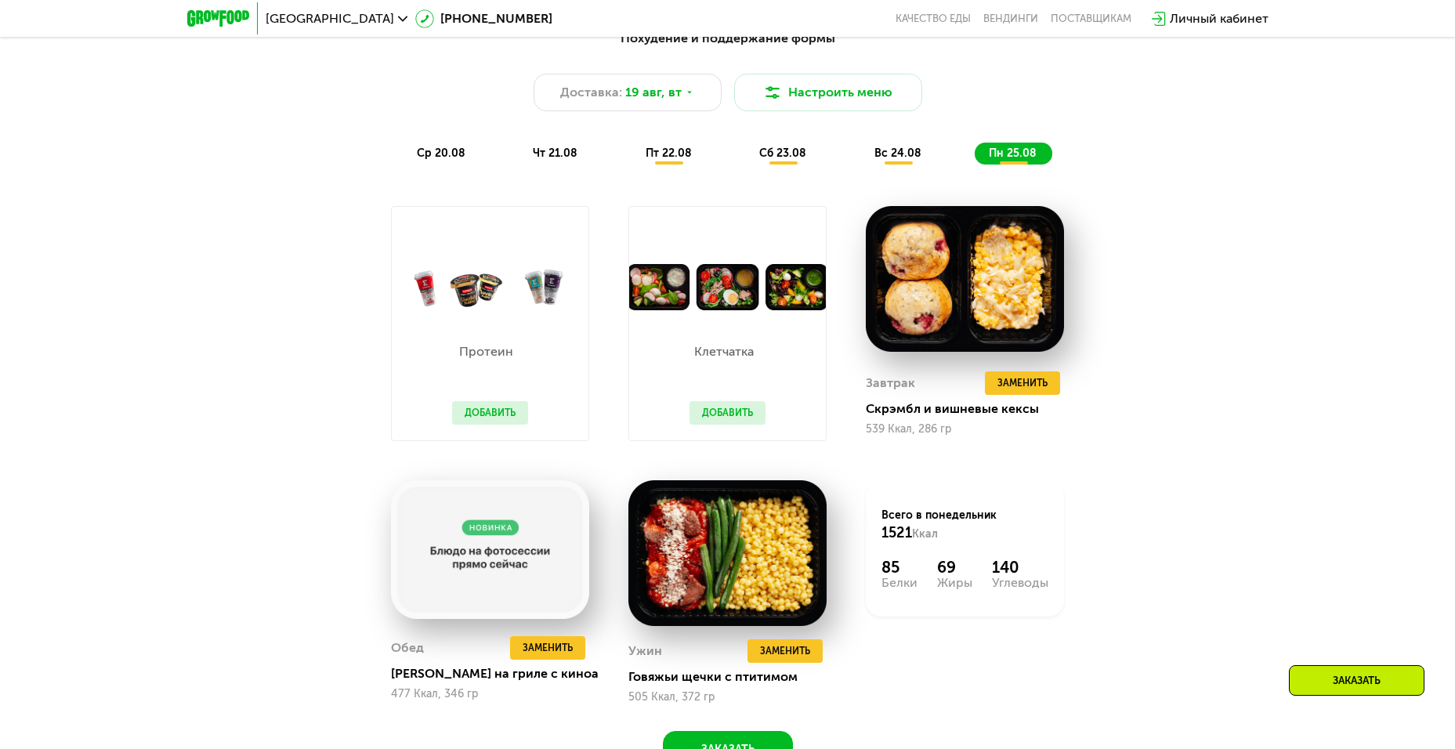
scroll to position [1082, 0]
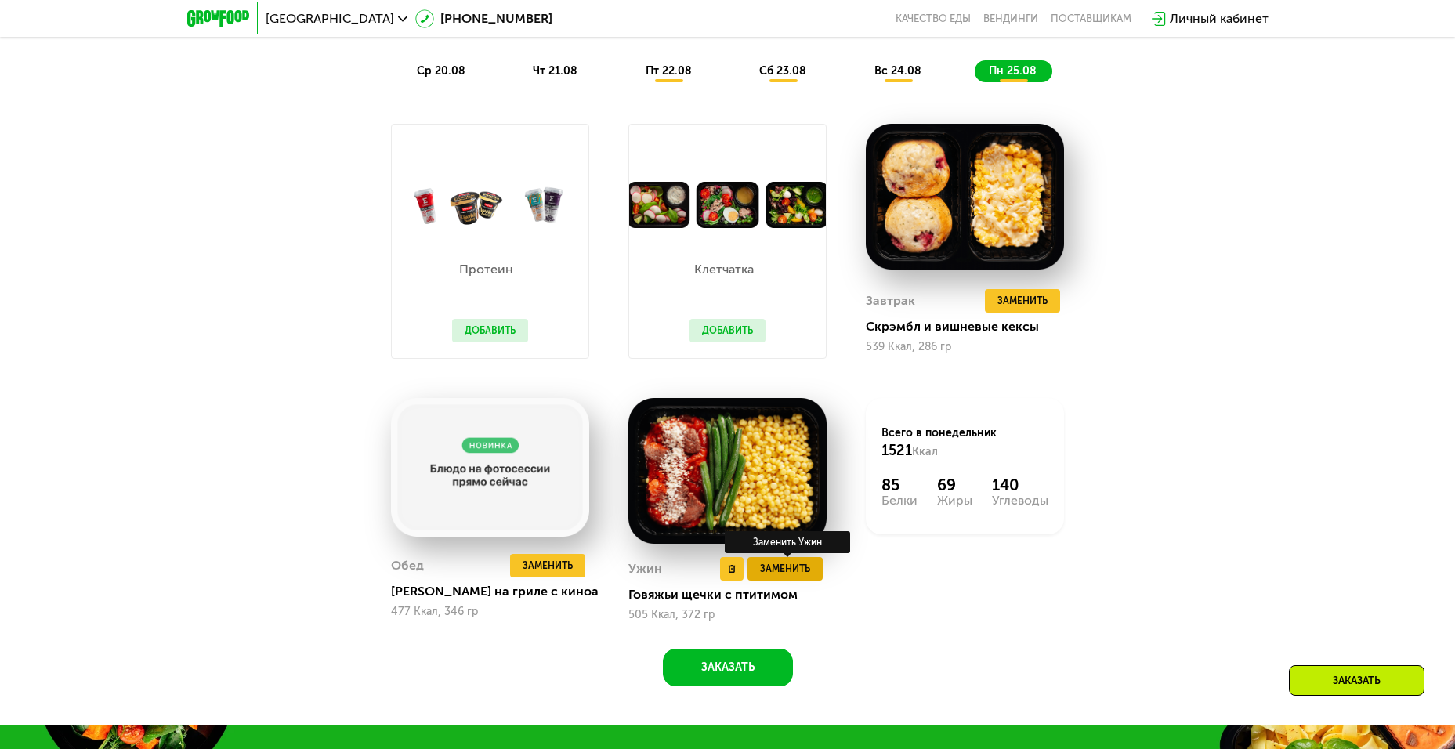
click at [790, 569] on span "Заменить" at bounding box center [785, 569] width 50 height 16
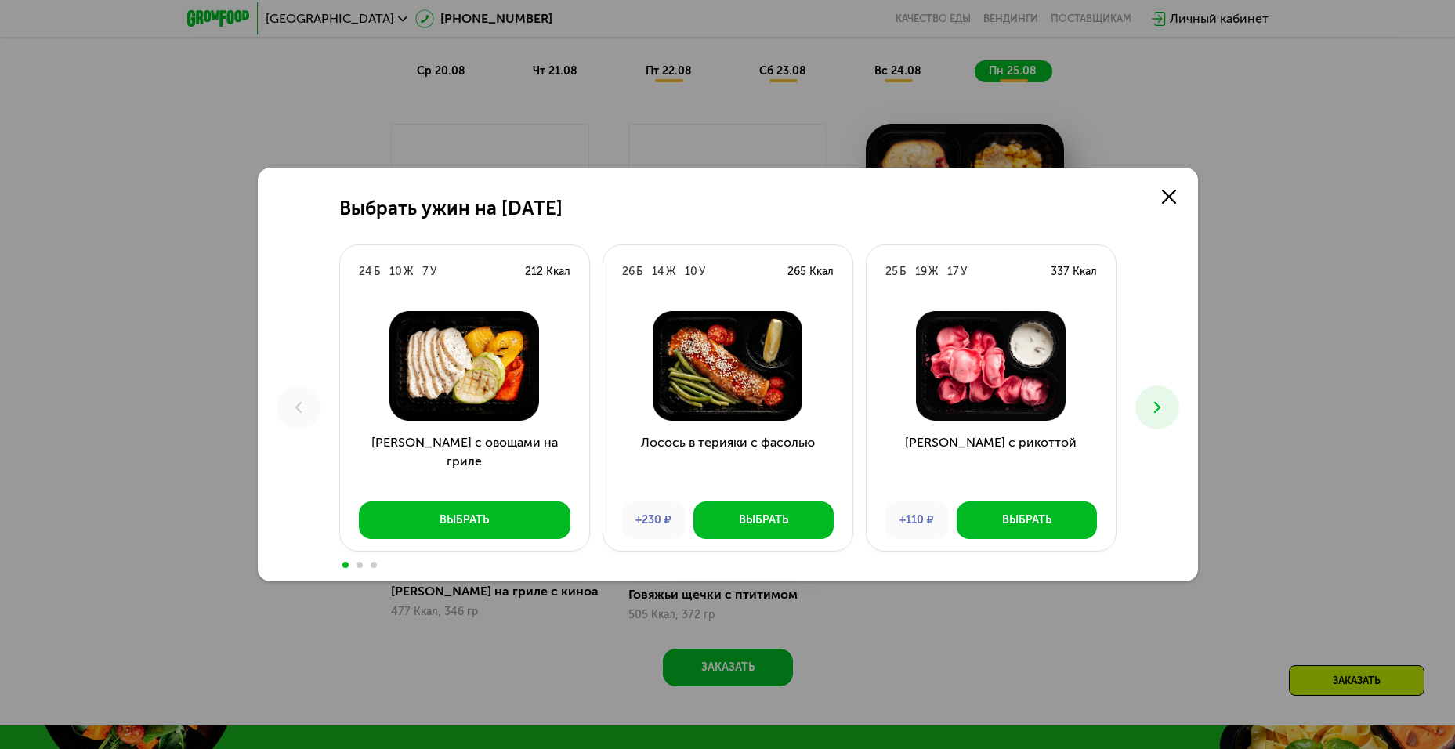
click at [1155, 403] on use at bounding box center [1156, 407] width 6 height 11
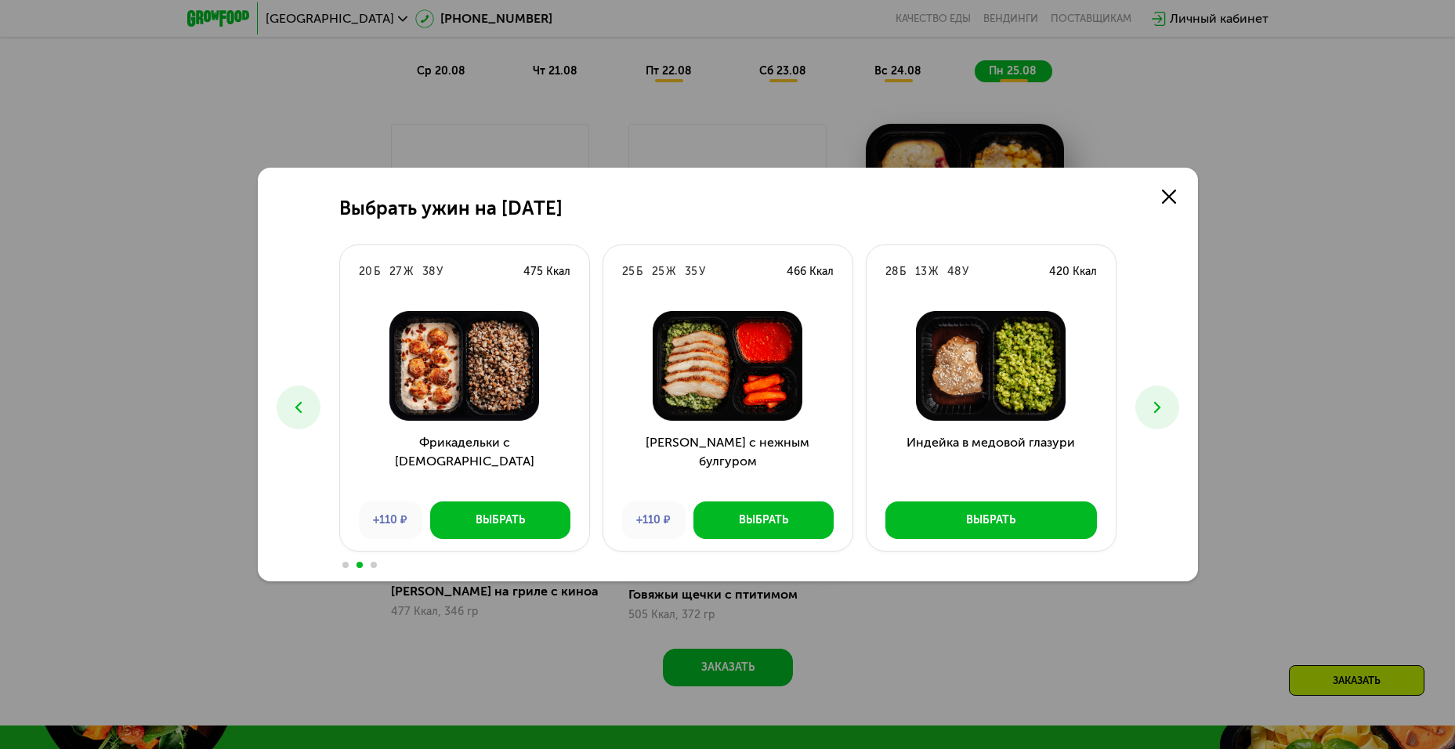
click at [1155, 404] on use at bounding box center [1156, 407] width 6 height 11
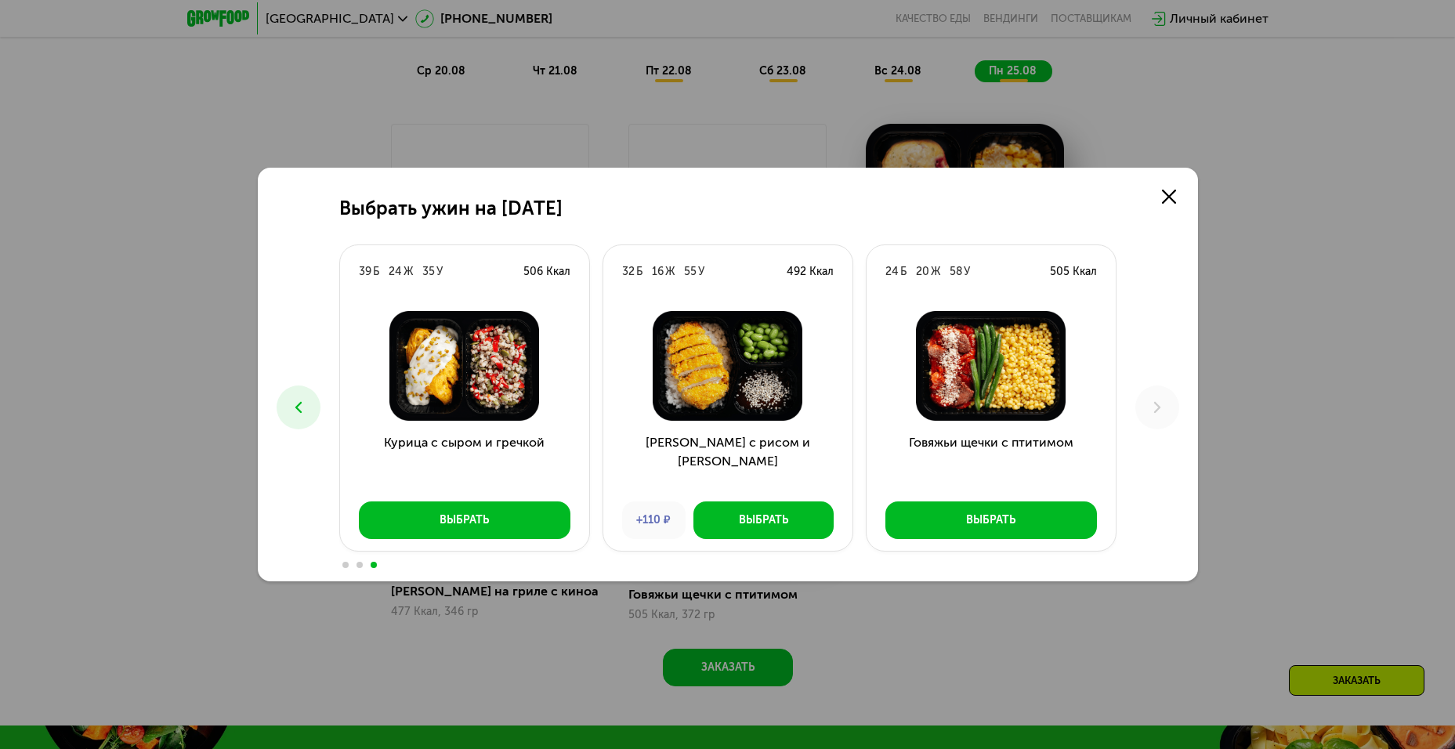
click at [306, 410] on icon at bounding box center [298, 407] width 19 height 19
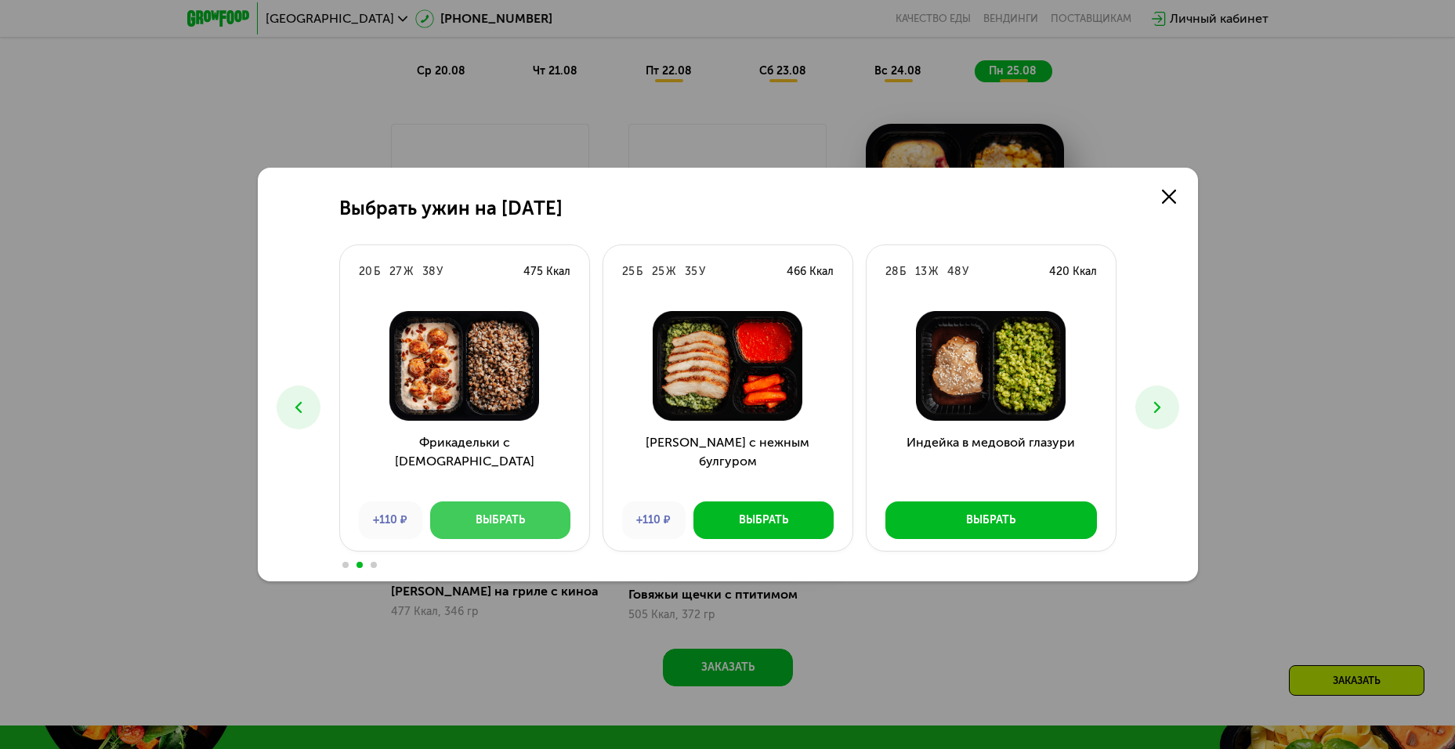
click at [491, 514] on div "Выбрать" at bounding box center [500, 520] width 49 height 16
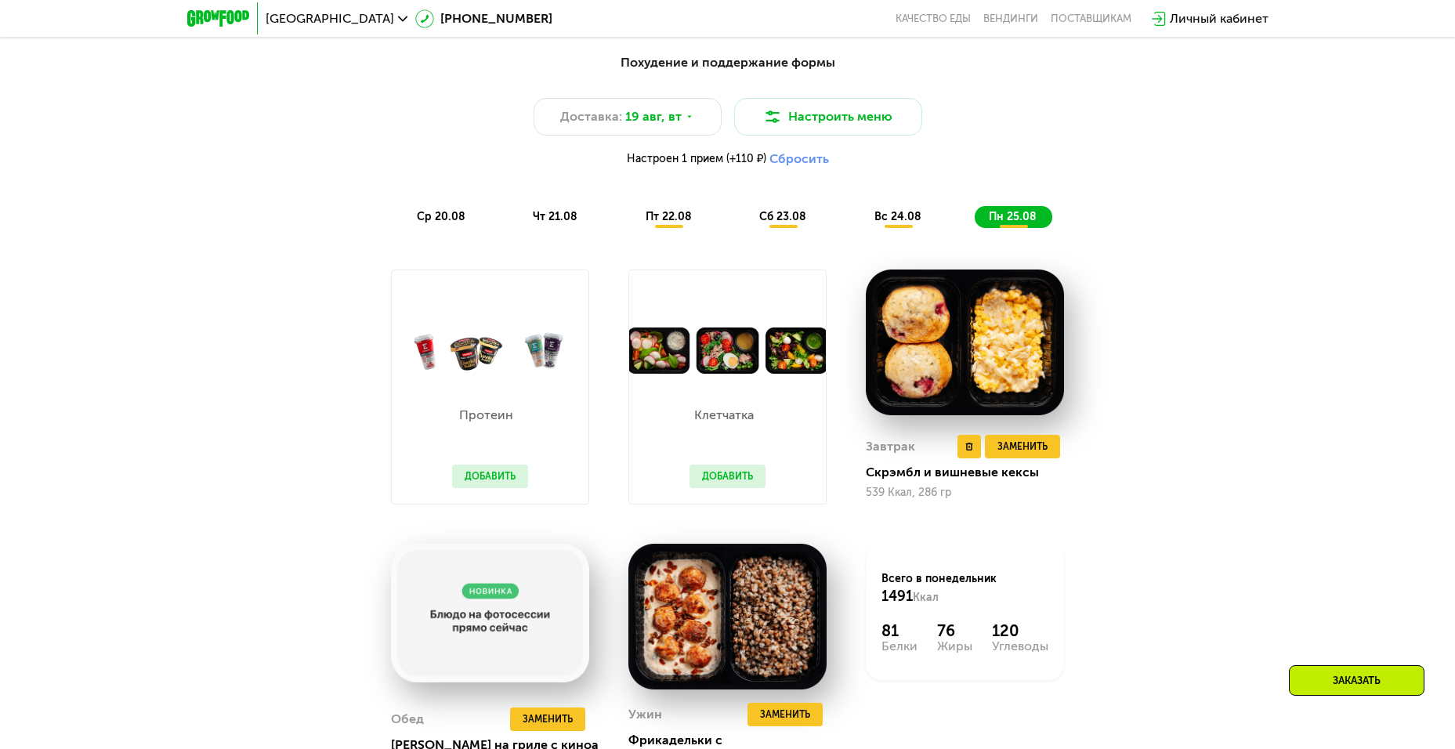
scroll to position [1003, 0]
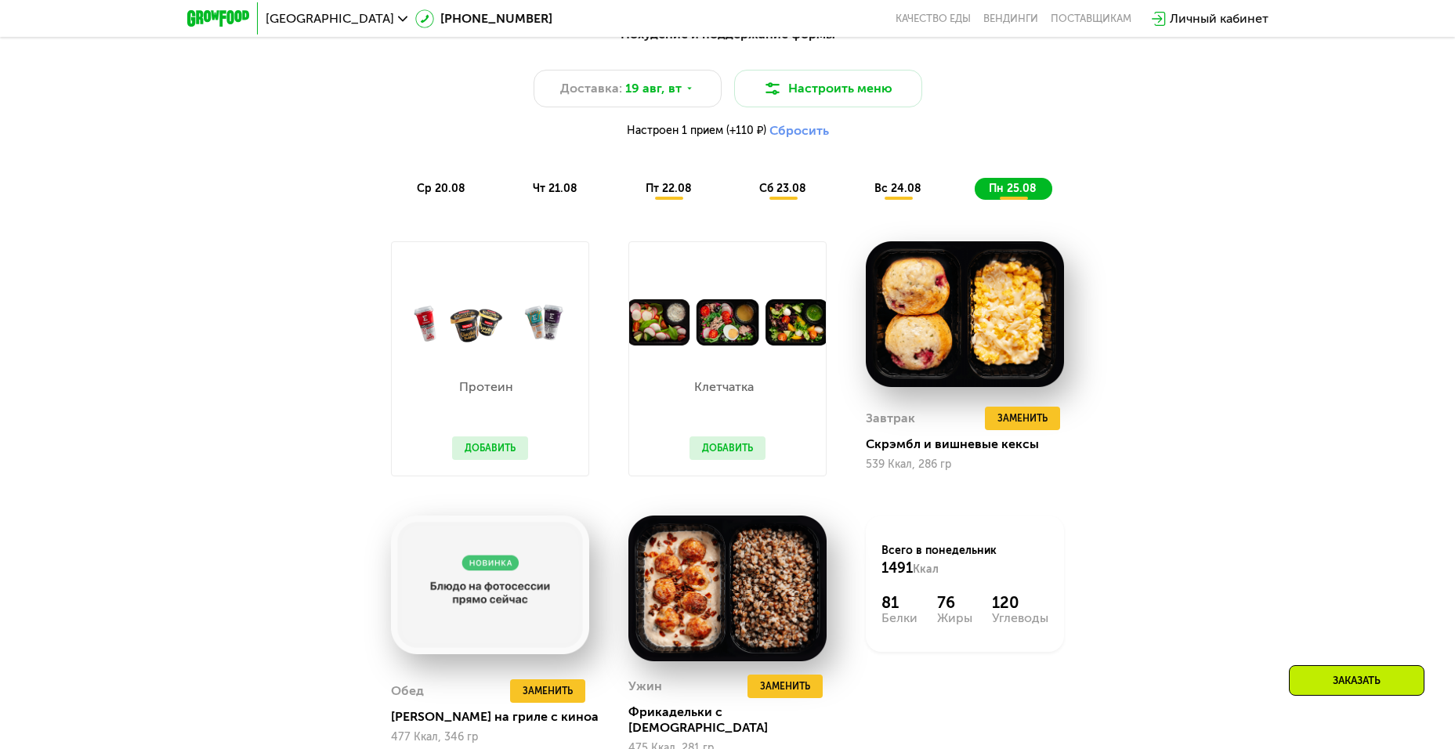
click at [906, 193] on span "вс 24.08" at bounding box center [897, 188] width 47 height 13
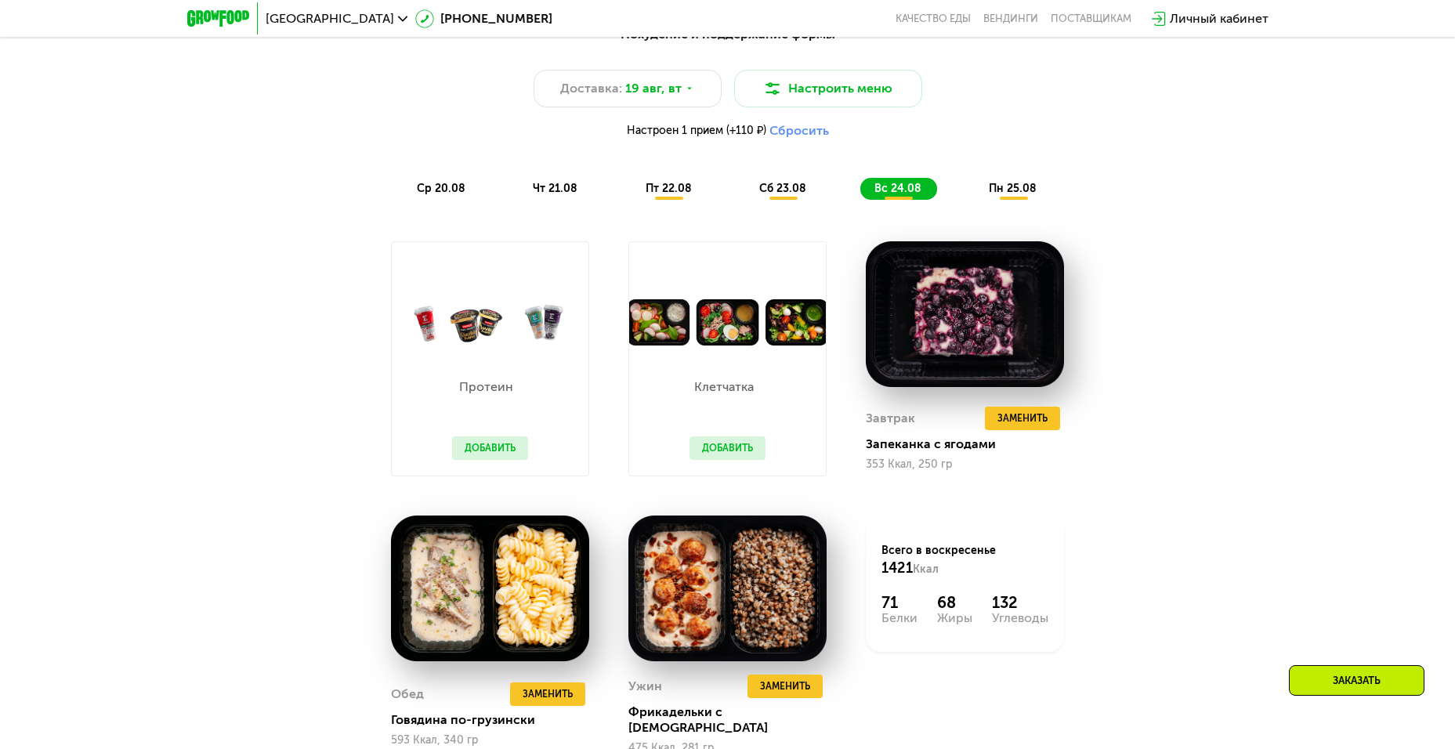
click at [776, 195] on span "сб 23.08" at bounding box center [782, 188] width 47 height 13
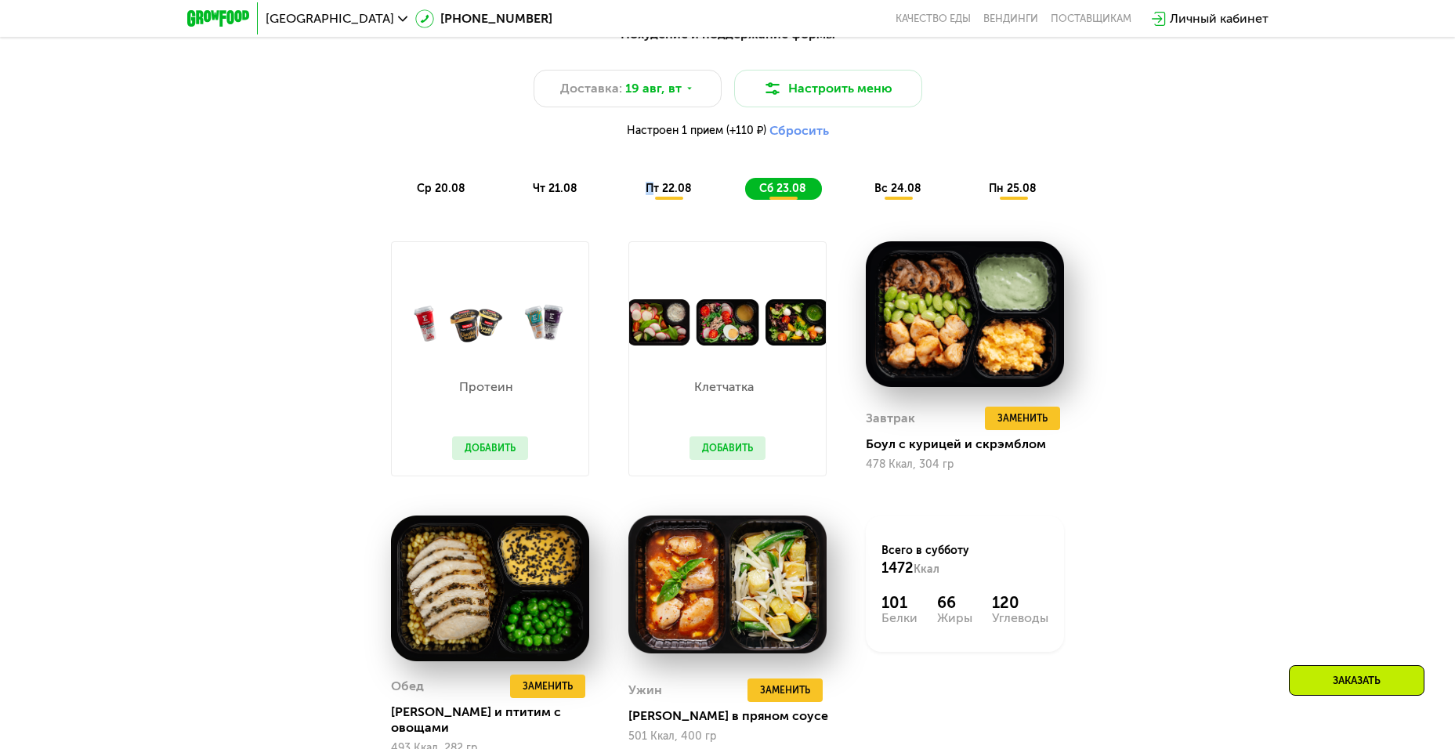
click at [652, 195] on span "пт 22.08" at bounding box center [668, 188] width 46 height 13
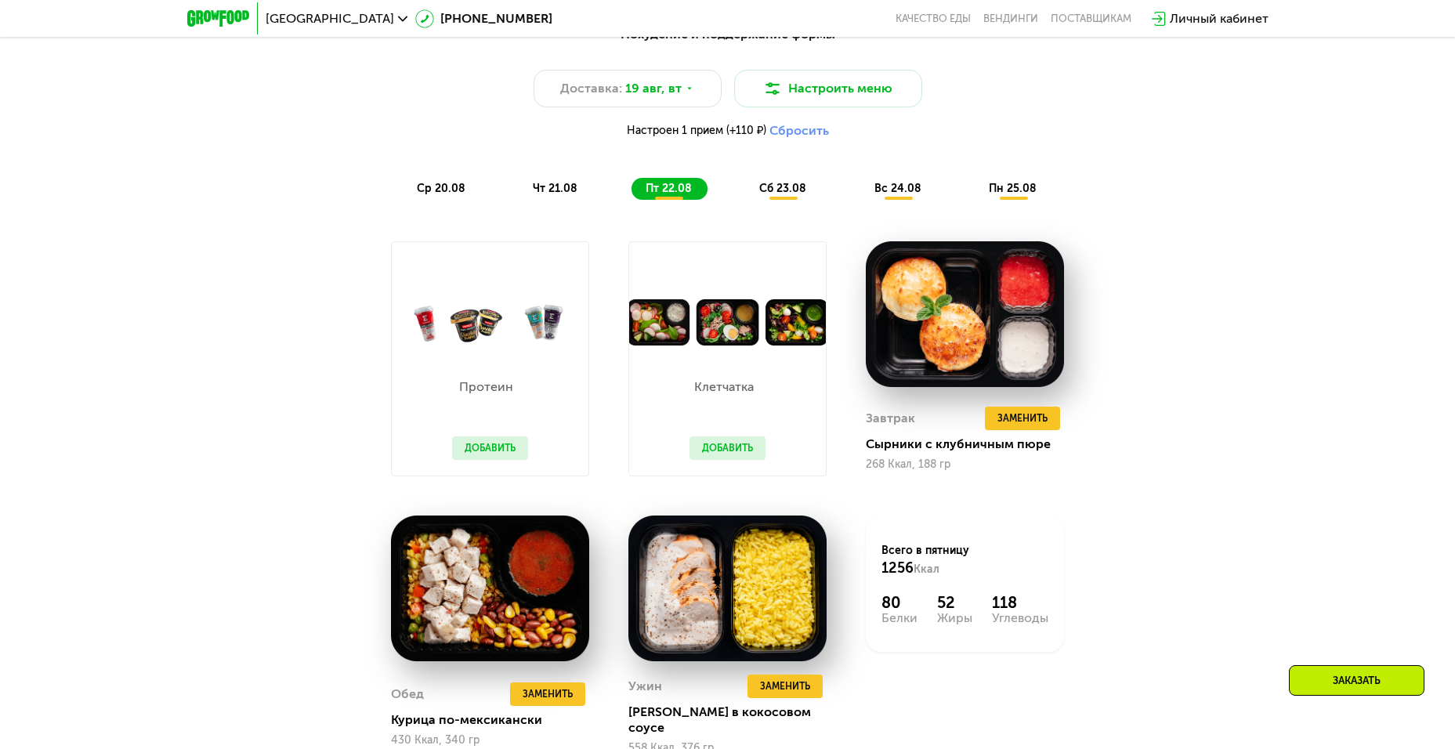
click at [779, 195] on span "сб 23.08" at bounding box center [782, 188] width 47 height 13
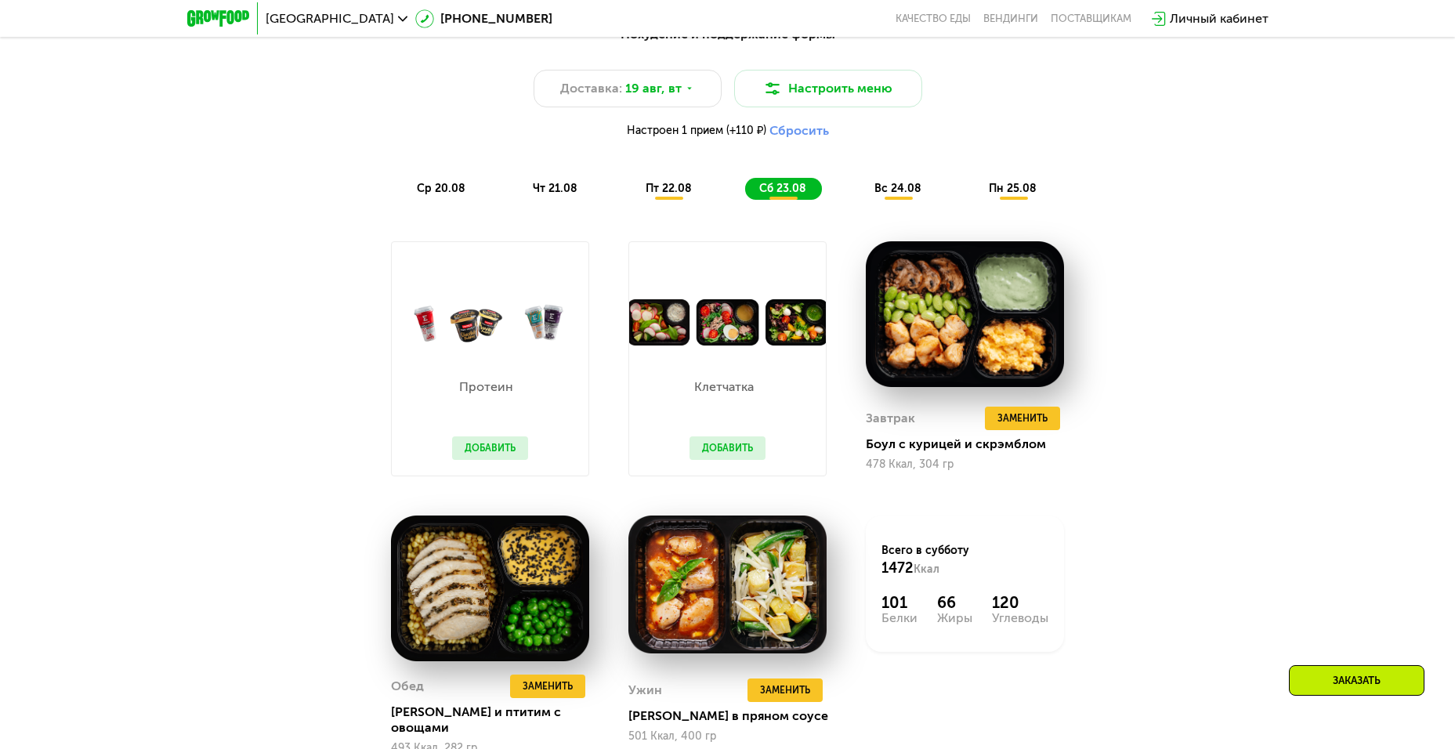
click at [659, 195] on span "пт 22.08" at bounding box center [668, 188] width 46 height 13
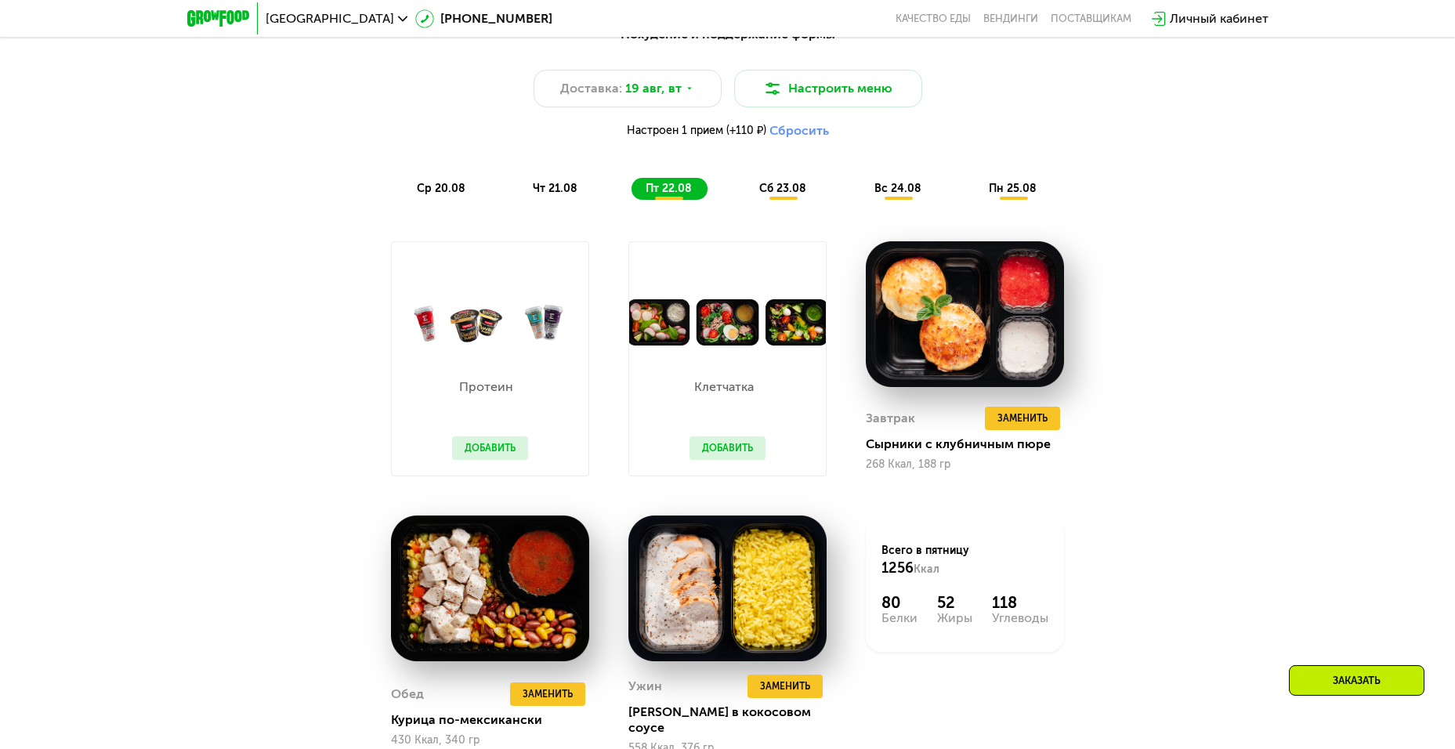
click at [795, 193] on span "сб 23.08" at bounding box center [782, 188] width 47 height 13
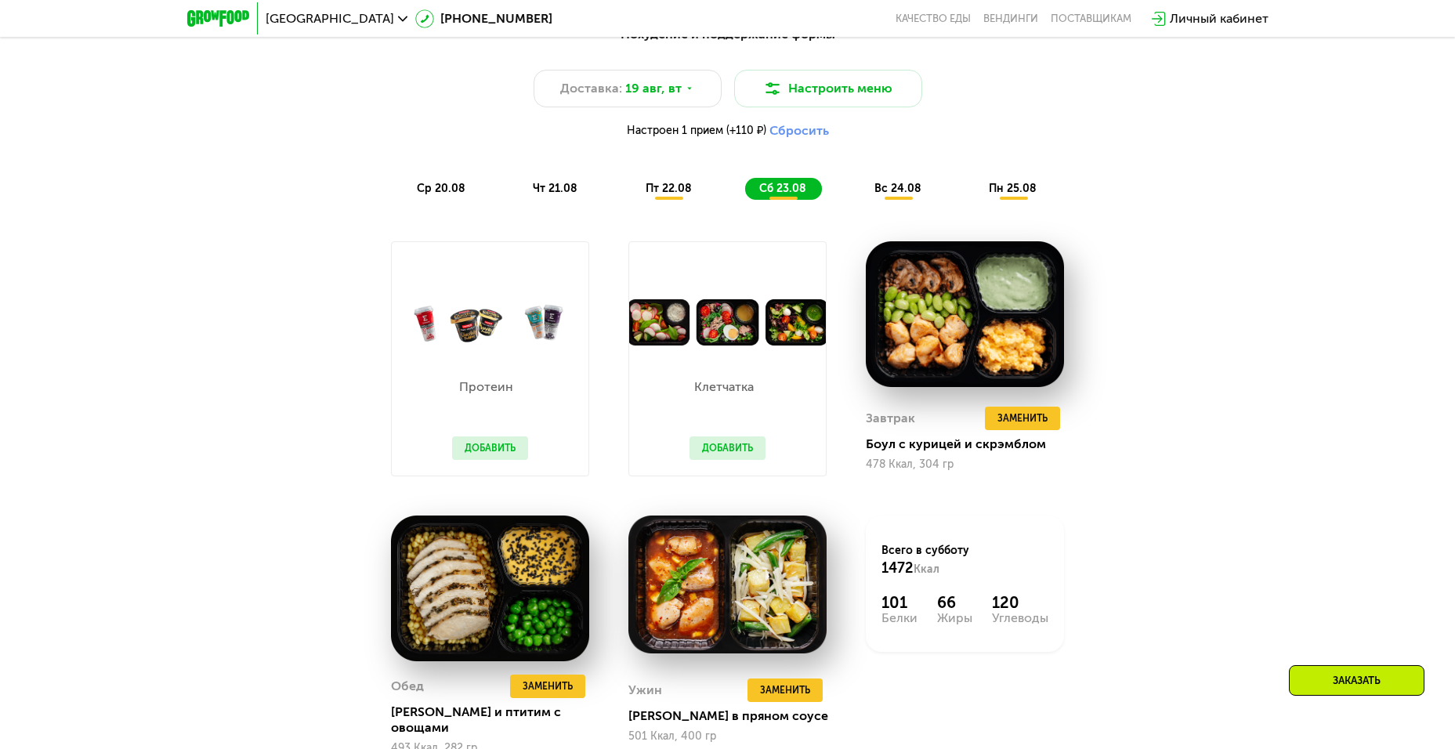
click at [907, 195] on span "вс 24.08" at bounding box center [897, 188] width 47 height 13
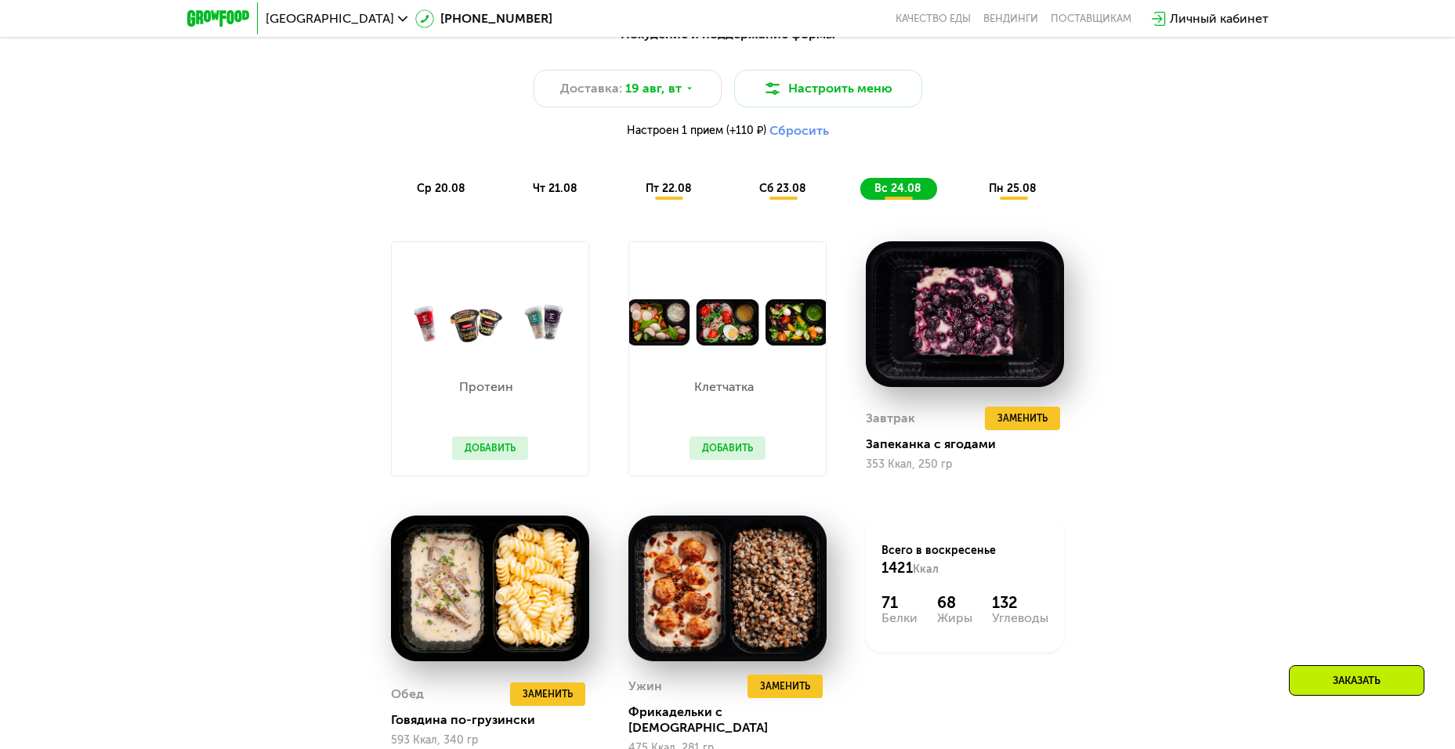
click at [785, 193] on span "сб 23.08" at bounding box center [782, 188] width 47 height 13
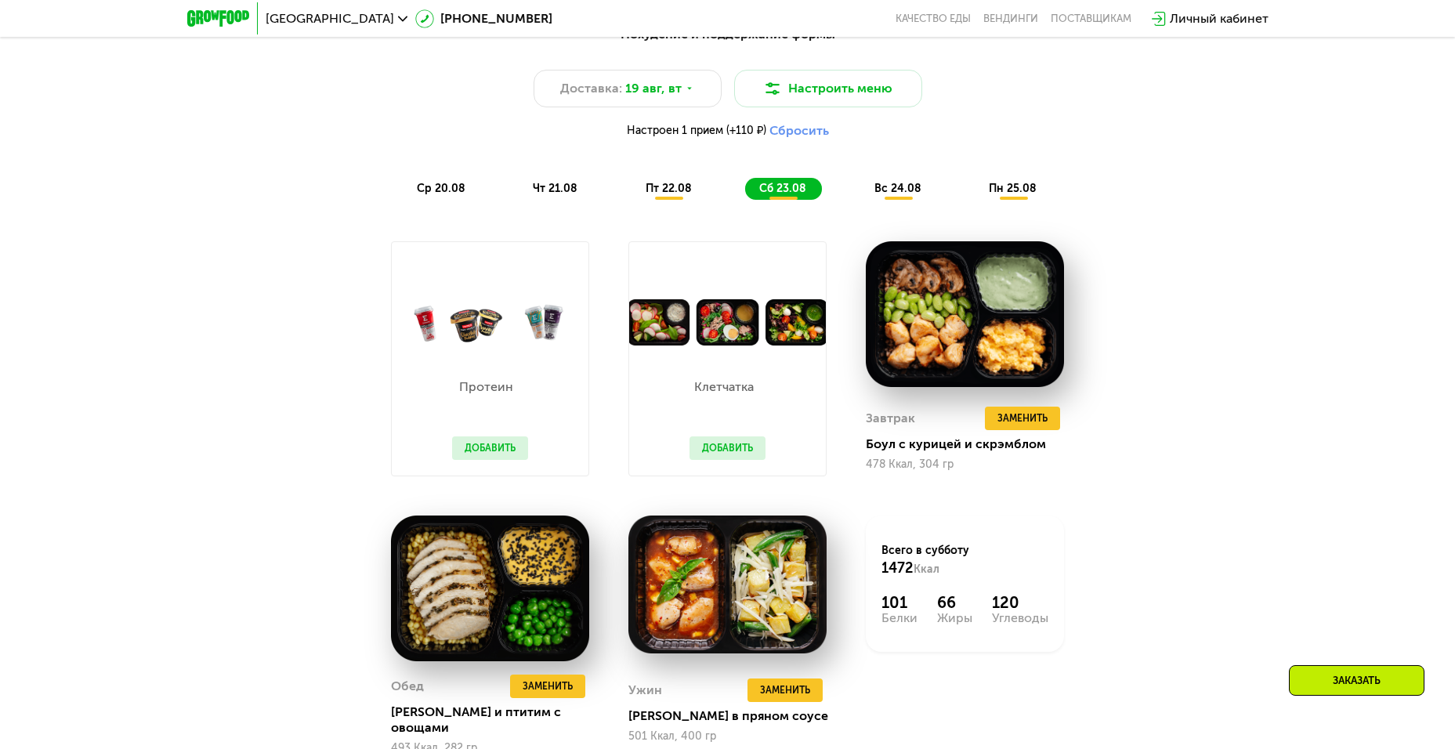
click at [881, 191] on span "вс 24.08" at bounding box center [897, 188] width 47 height 13
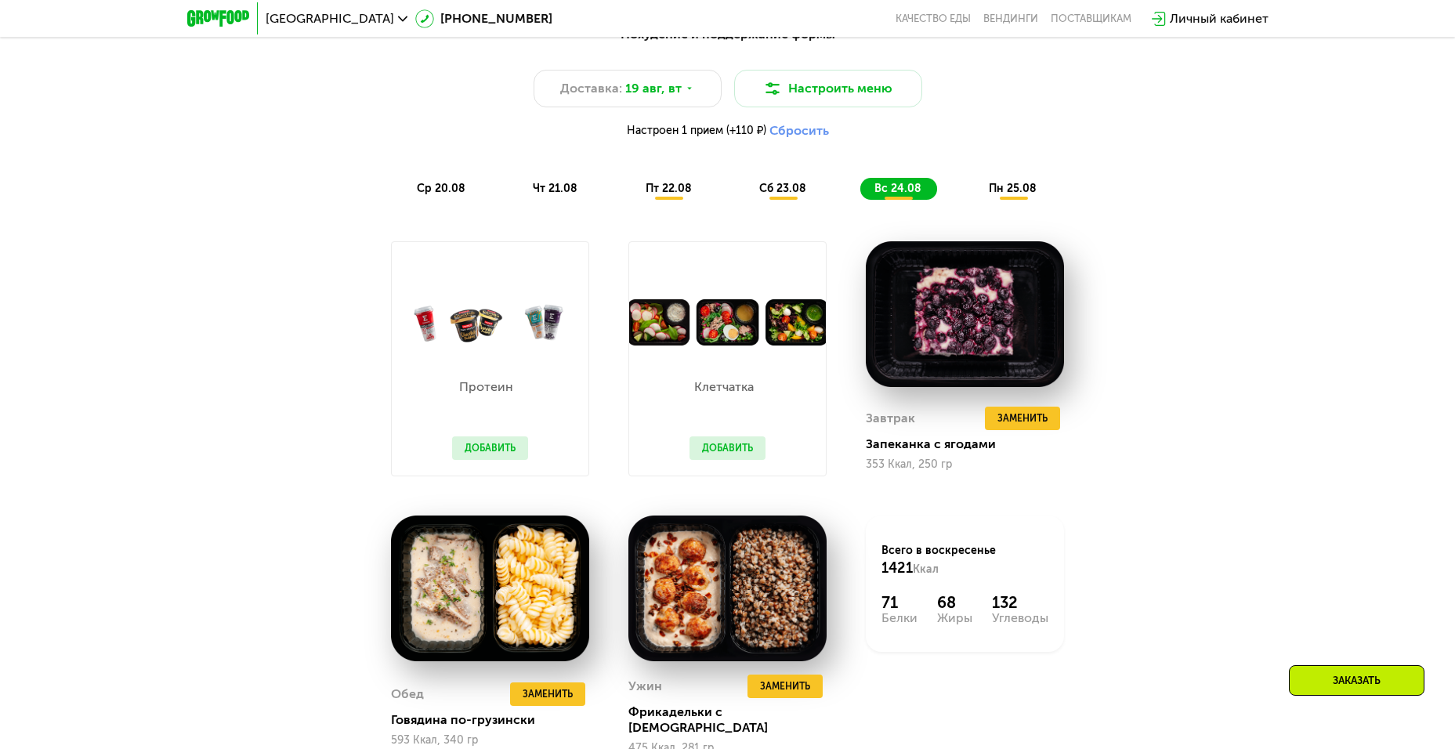
click at [986, 190] on div "пн 25.08" at bounding box center [1014, 189] width 78 height 22
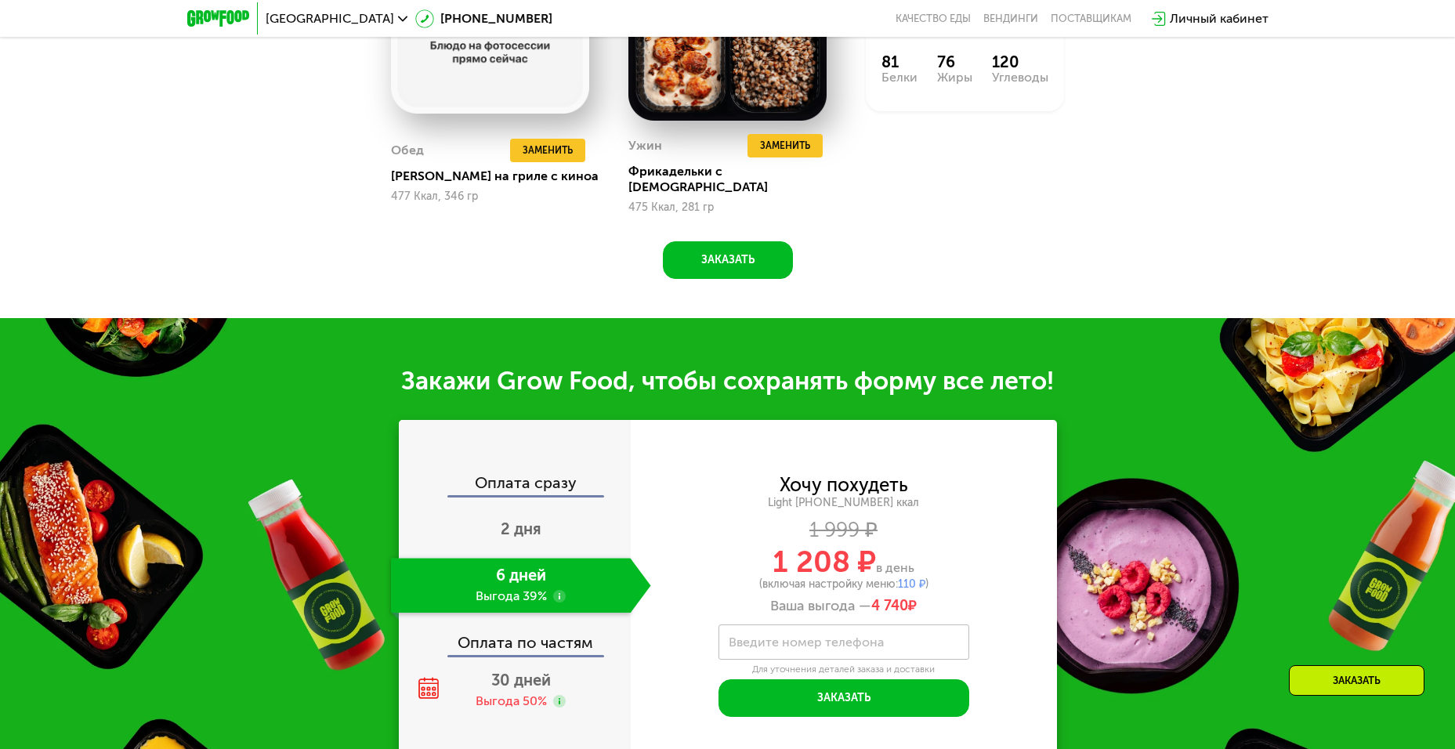
scroll to position [1709, 0]
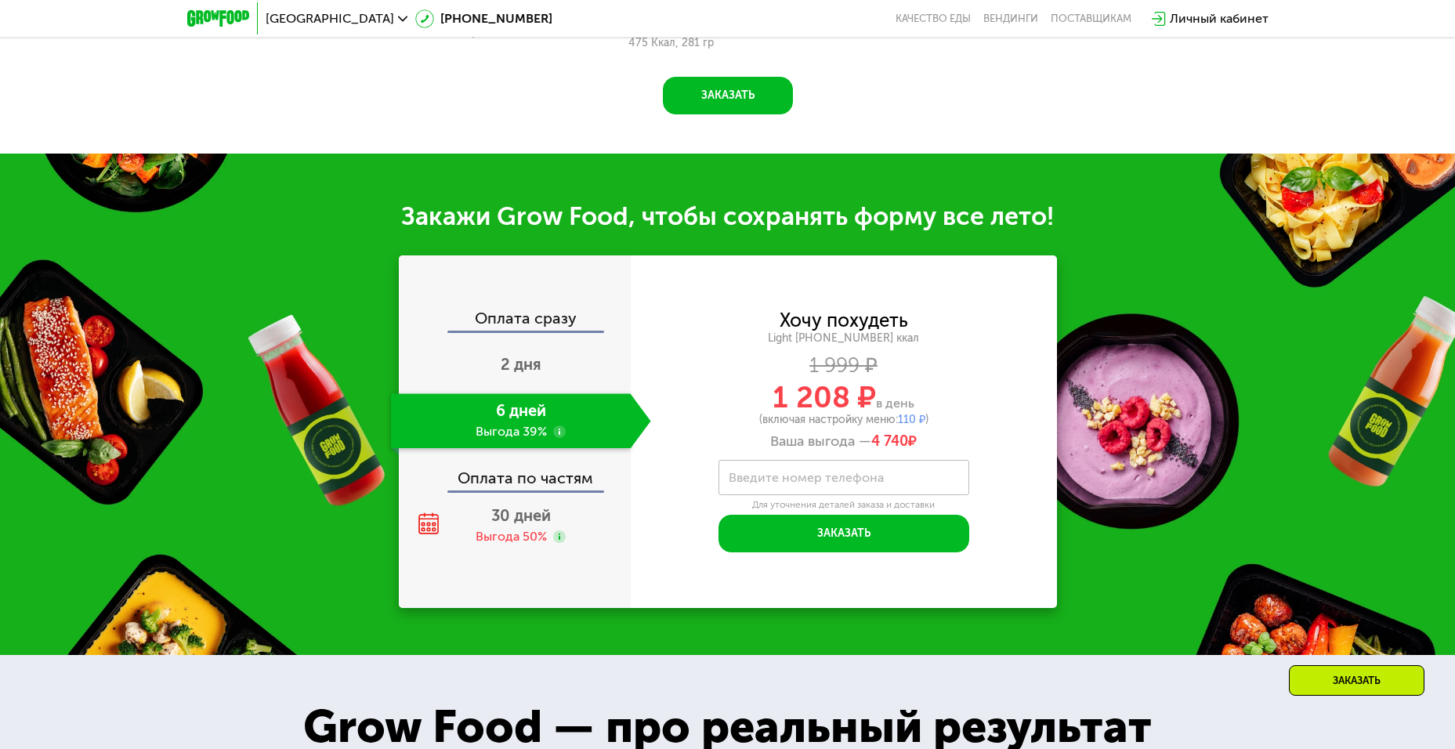
click at [870, 473] on label "Введите номер телефона" at bounding box center [806, 477] width 155 height 9
click at [870, 469] on input "Введите номер телефона" at bounding box center [843, 477] width 251 height 35
click at [863, 467] on input "Введите номер телефона" at bounding box center [843, 477] width 251 height 35
click at [1020, 497] on div "**********" at bounding box center [844, 432] width 426 height 241
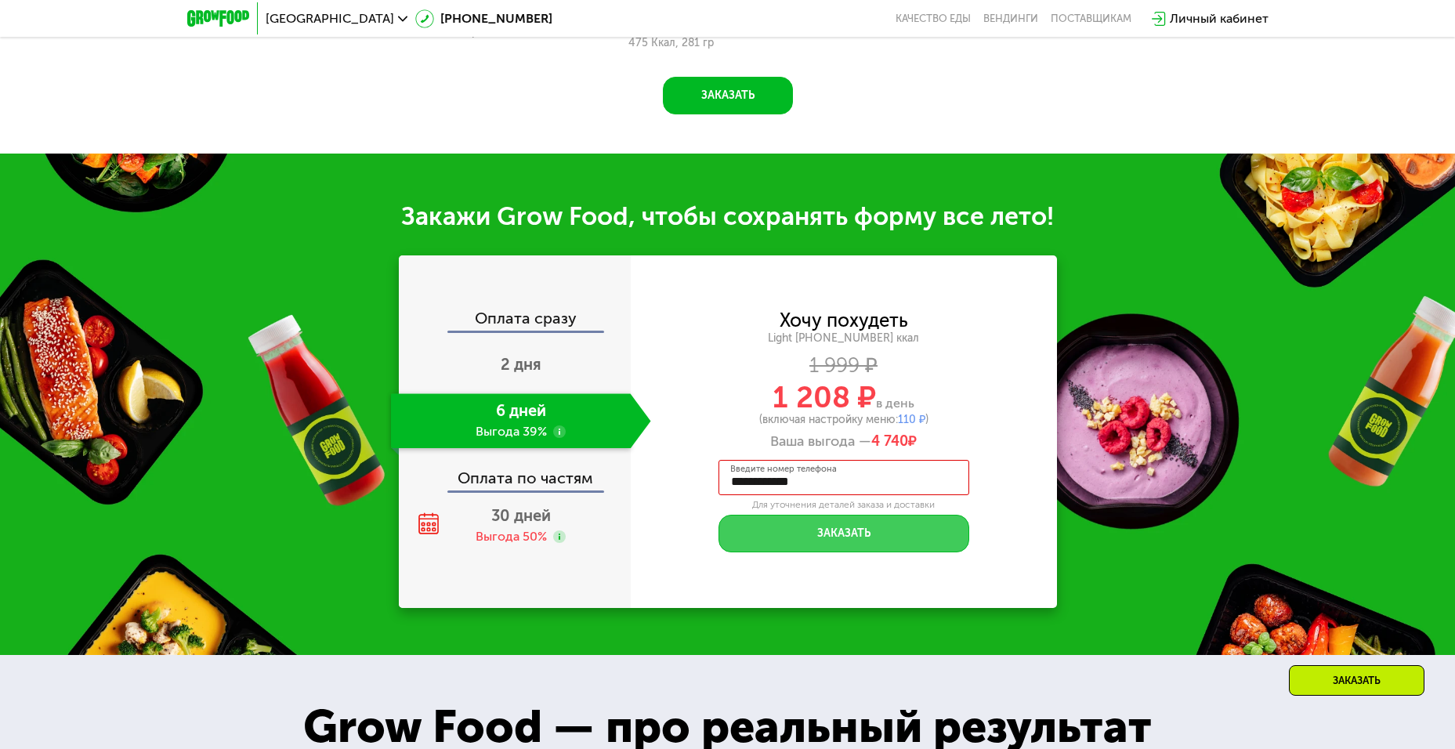
click at [873, 525] on button "Заказать" at bounding box center [843, 534] width 251 height 38
click at [870, 468] on input "**********" at bounding box center [843, 477] width 251 height 35
click at [870, 515] on button "Заказать" at bounding box center [843, 534] width 251 height 38
click at [934, 467] on input "**********" at bounding box center [843, 477] width 251 height 35
click at [965, 468] on span at bounding box center [957, 480] width 20 height 25
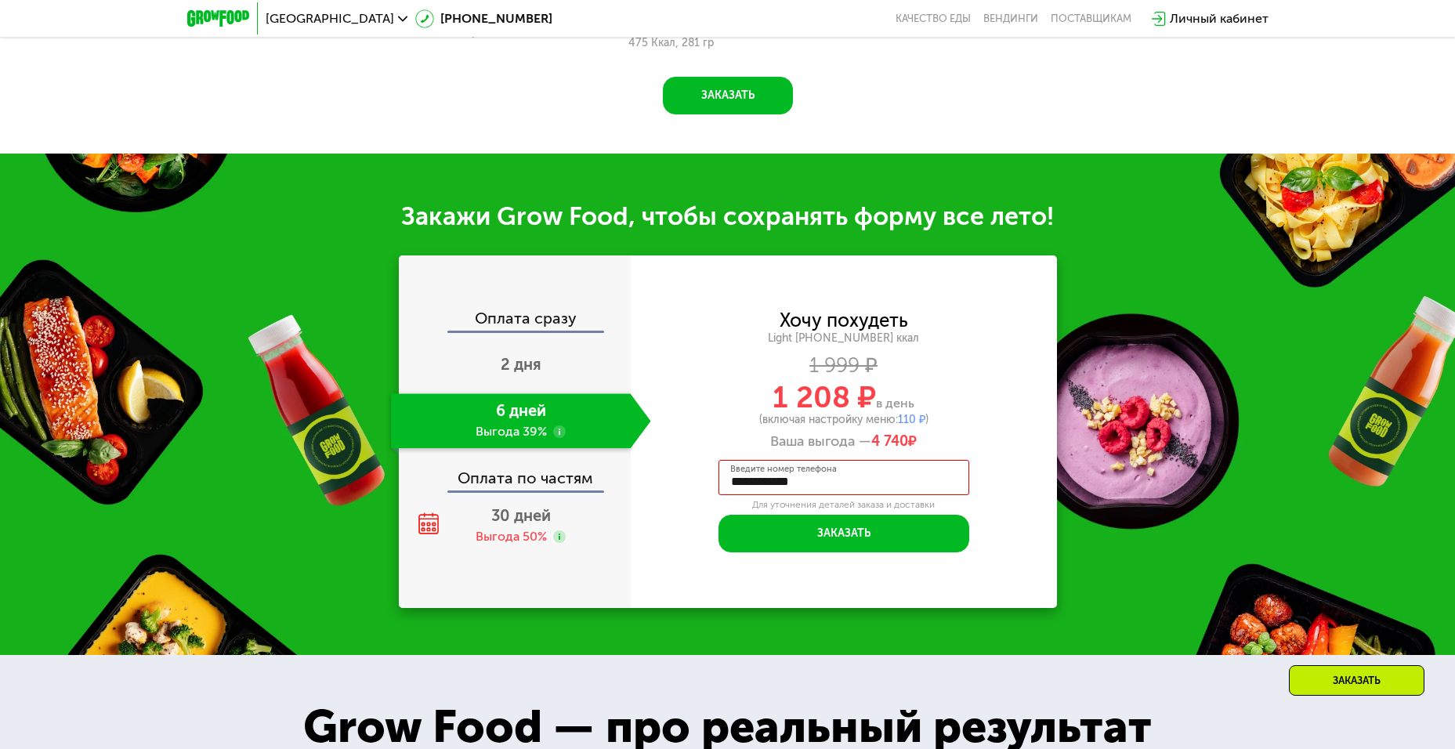
drag, startPoint x: 905, startPoint y: 472, endPoint x: 577, endPoint y: 471, distance: 328.2
click at [584, 472] on div "**********" at bounding box center [728, 431] width 658 height 353
type input "**********"
drag, startPoint x: 970, startPoint y: 454, endPoint x: 990, endPoint y: 450, distance: 20.7
click at [973, 455] on div "**********" at bounding box center [844, 432] width 426 height 241
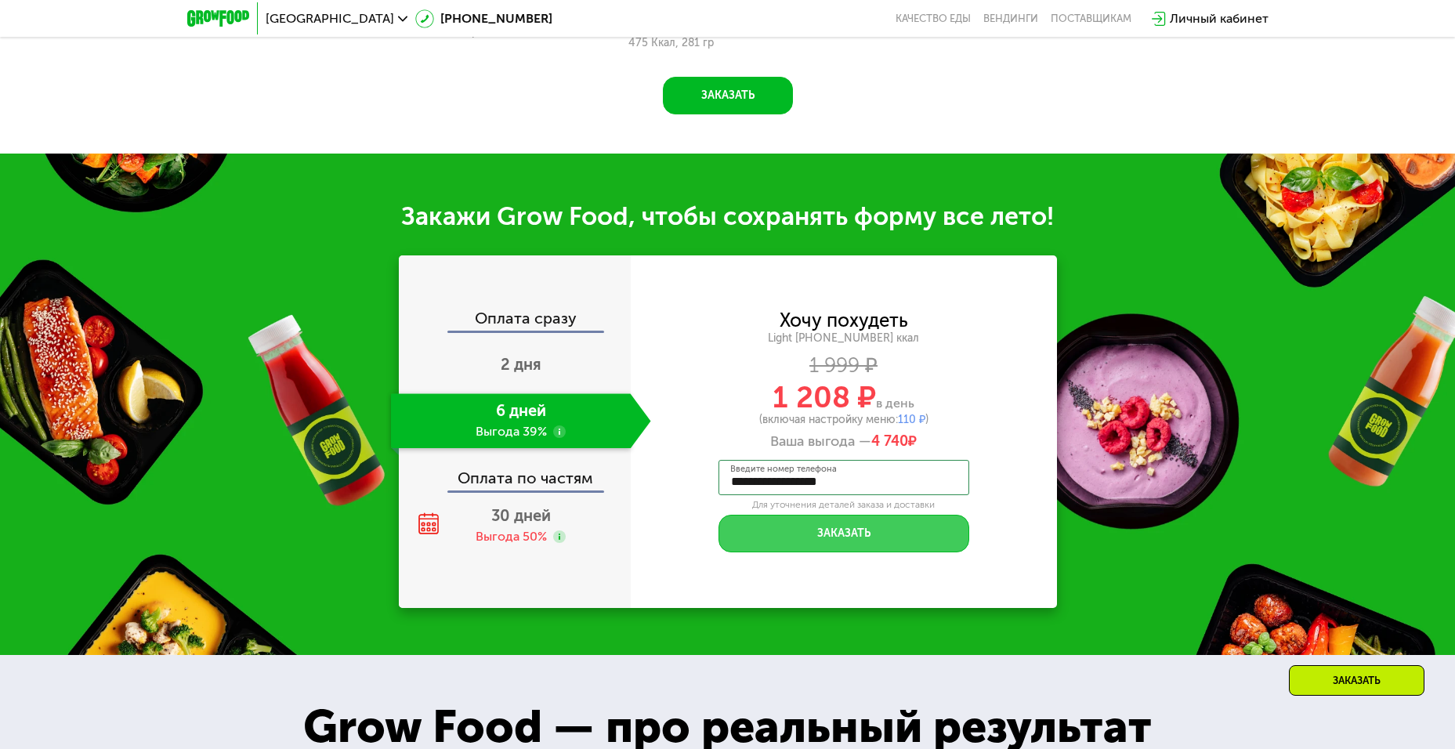
click at [885, 515] on button "Заказать" at bounding box center [843, 534] width 251 height 38
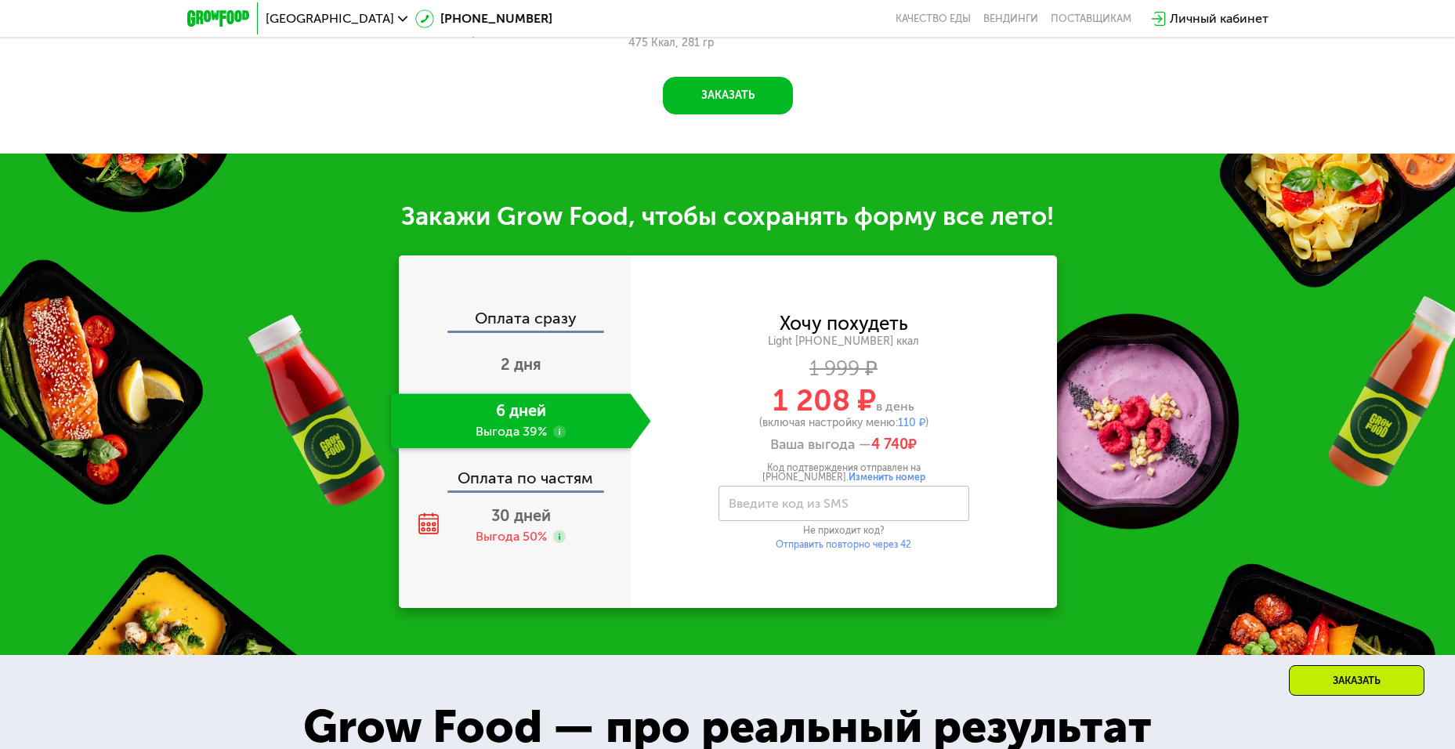
click at [288, 396] on div "**********" at bounding box center [727, 404] width 1455 height 501
click at [1176, 20] on div "Личный кабинет" at bounding box center [1219, 18] width 99 height 19
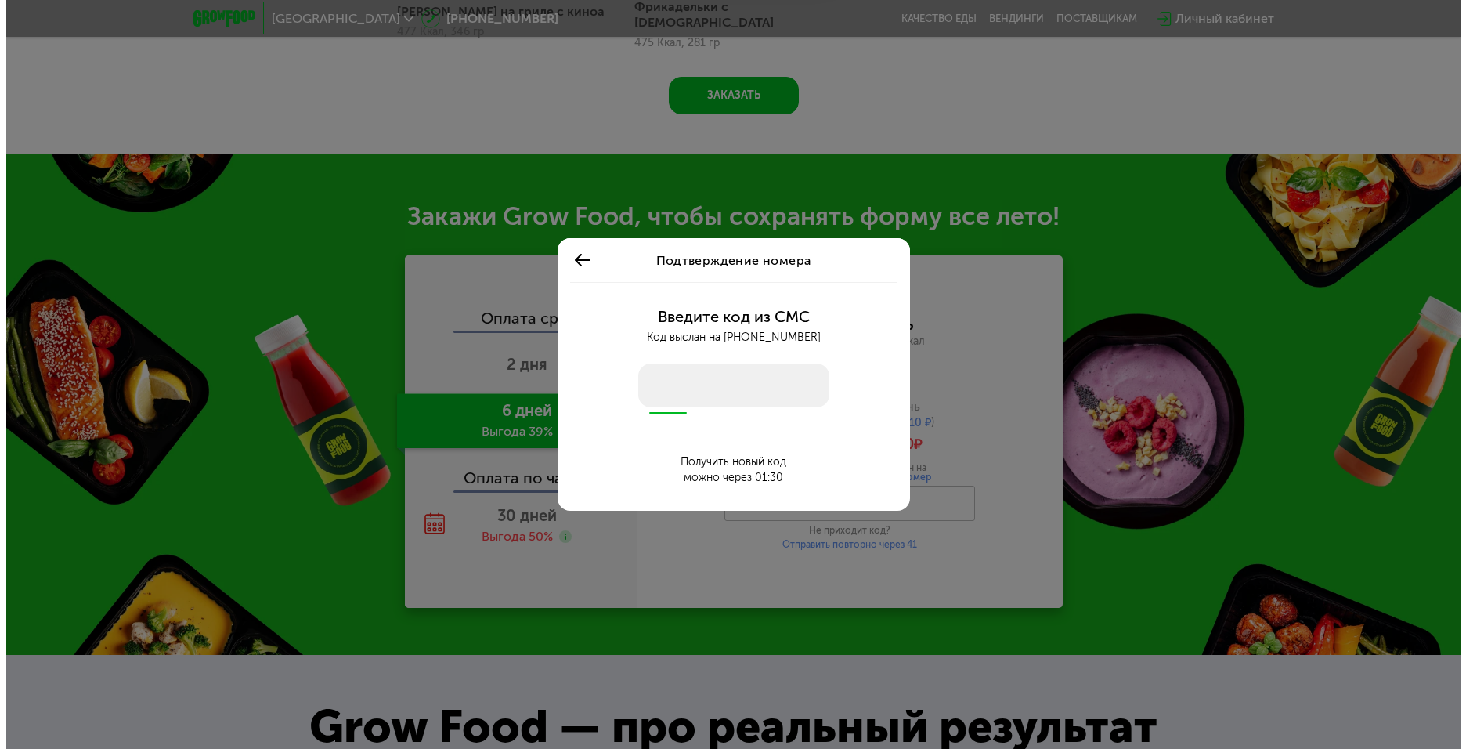
scroll to position [0, 0]
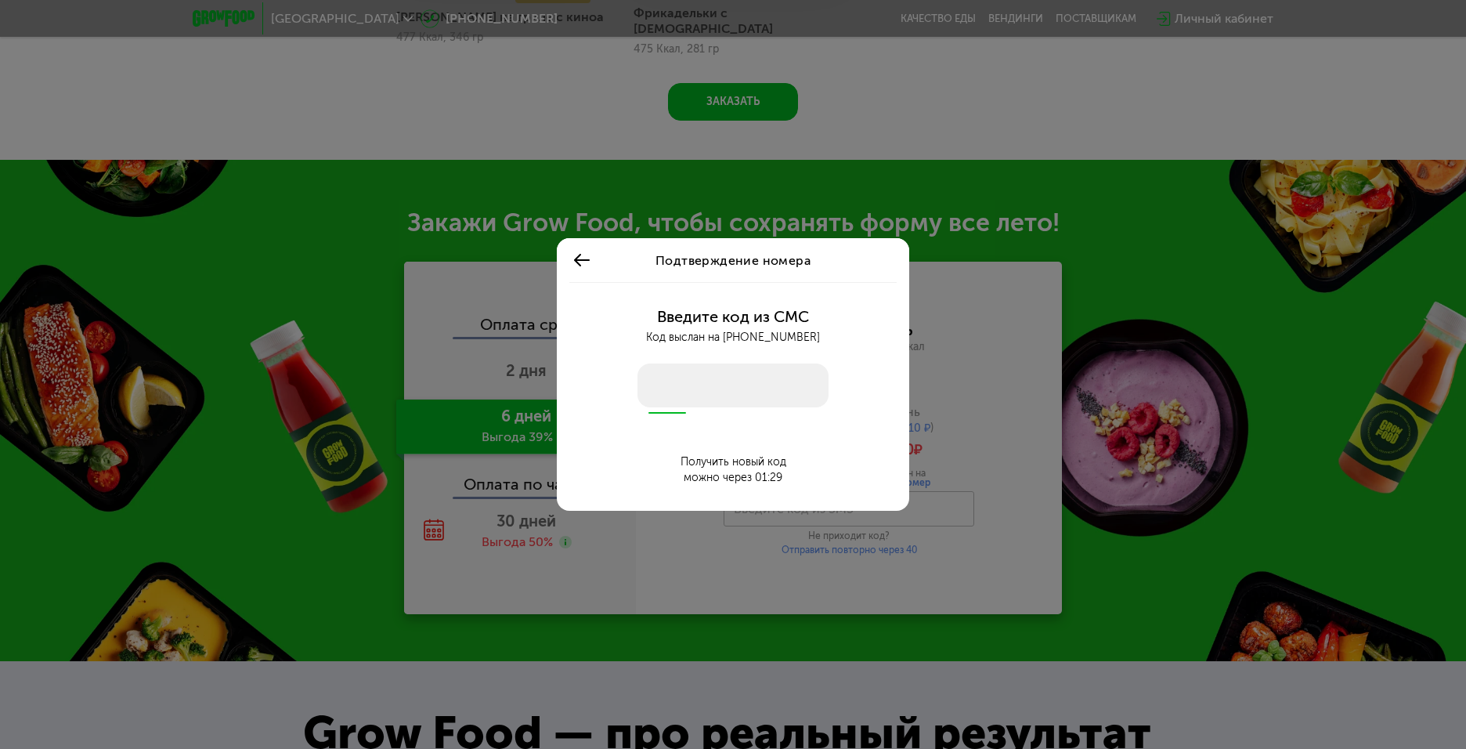
click at [698, 382] on input "number" at bounding box center [733, 385] width 191 height 44
click at [590, 259] on icon at bounding box center [582, 260] width 19 height 19
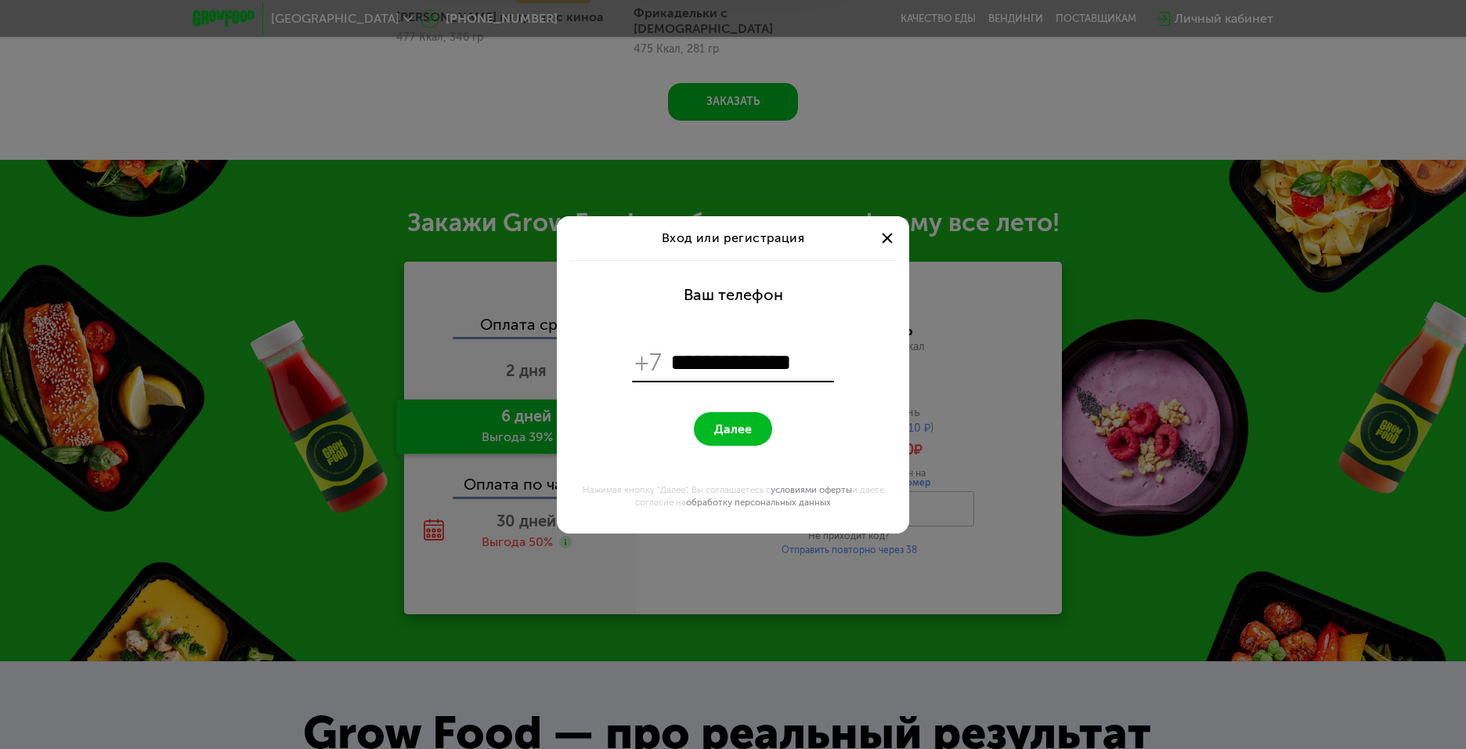
click at [892, 235] on div "Вход или регистрация" at bounding box center [733, 238] width 353 height 44
drag, startPoint x: 889, startPoint y: 236, endPoint x: 900, endPoint y: 246, distance: 15.0
click at [889, 237] on span at bounding box center [887, 238] width 10 height 10
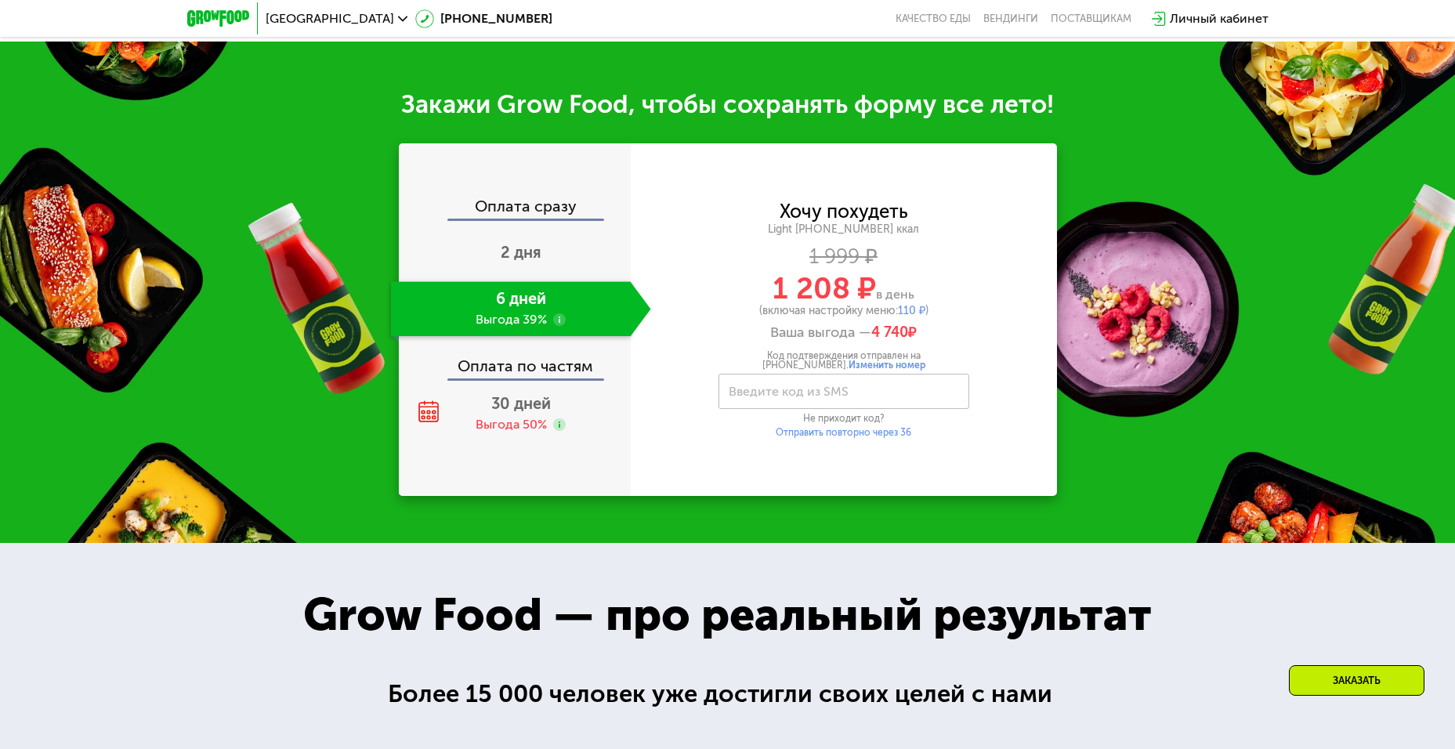
scroll to position [1944, 0]
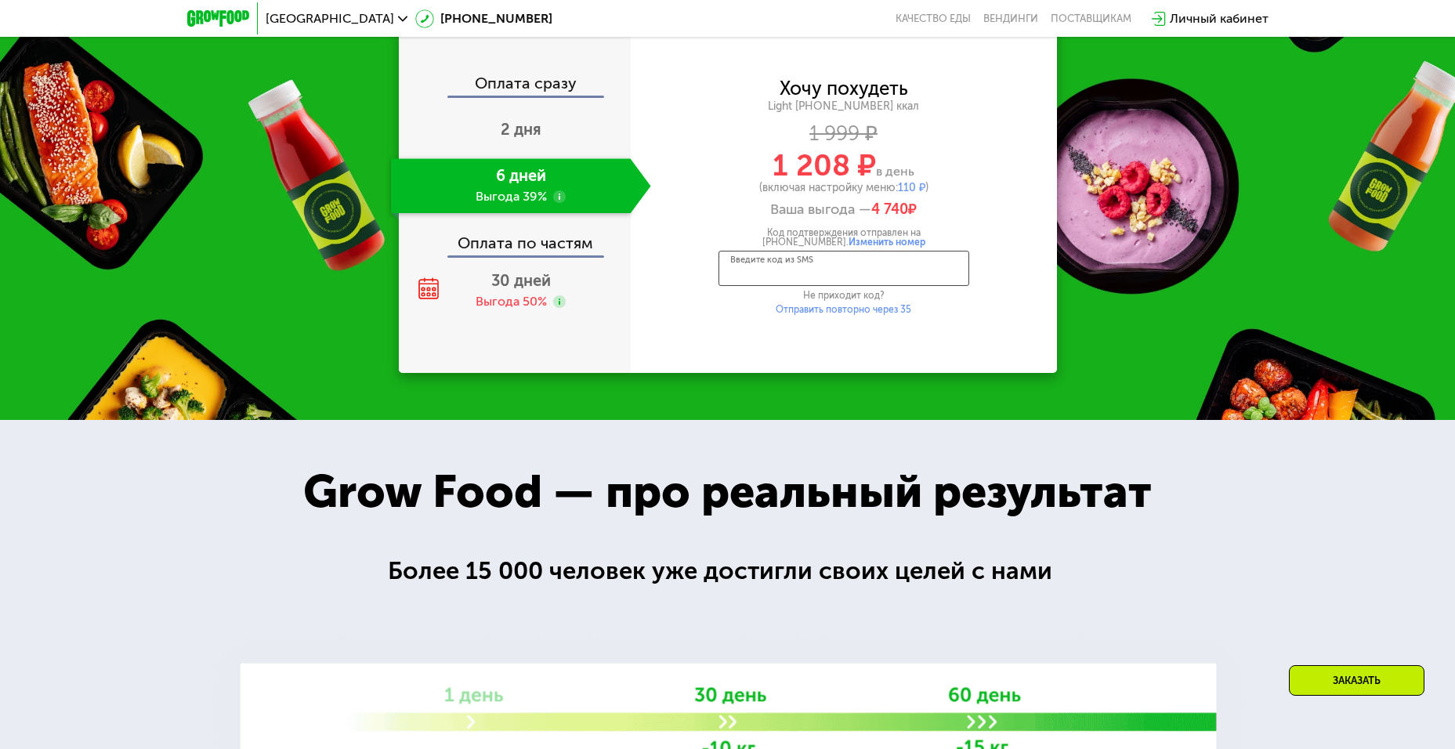
click at [851, 261] on input "Введите код из SMS" at bounding box center [843, 268] width 251 height 35
type input "****"
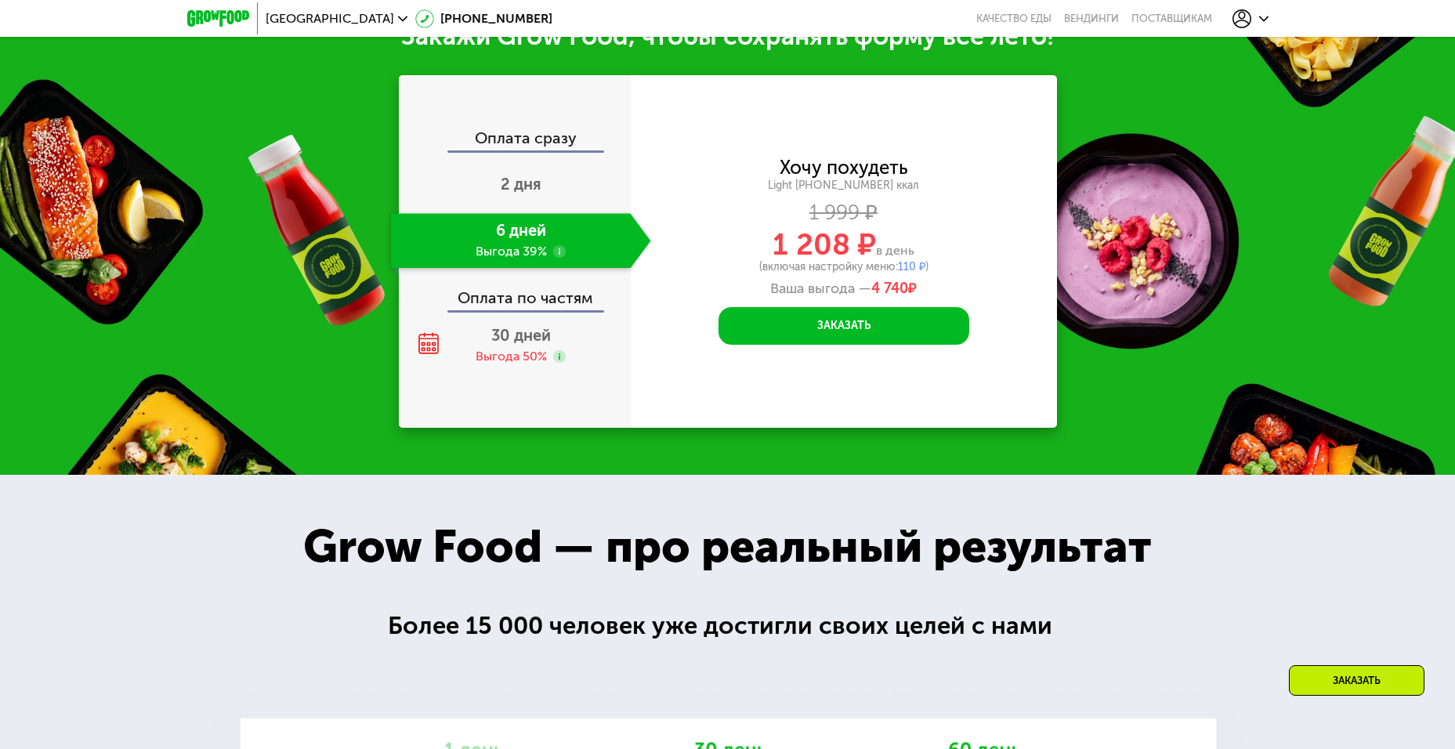
scroll to position [1787, 0]
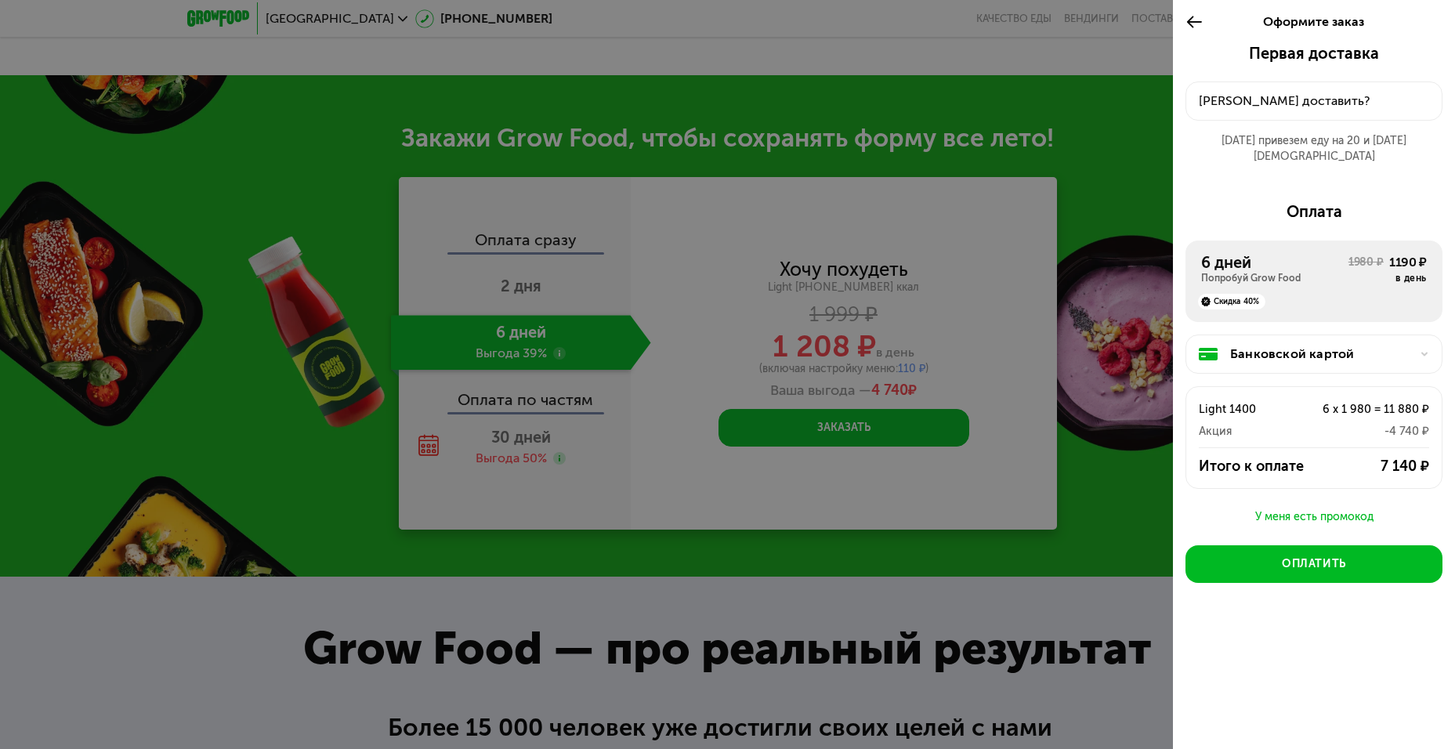
click at [1395, 346] on div "Банковской картой" at bounding box center [1320, 354] width 180 height 19
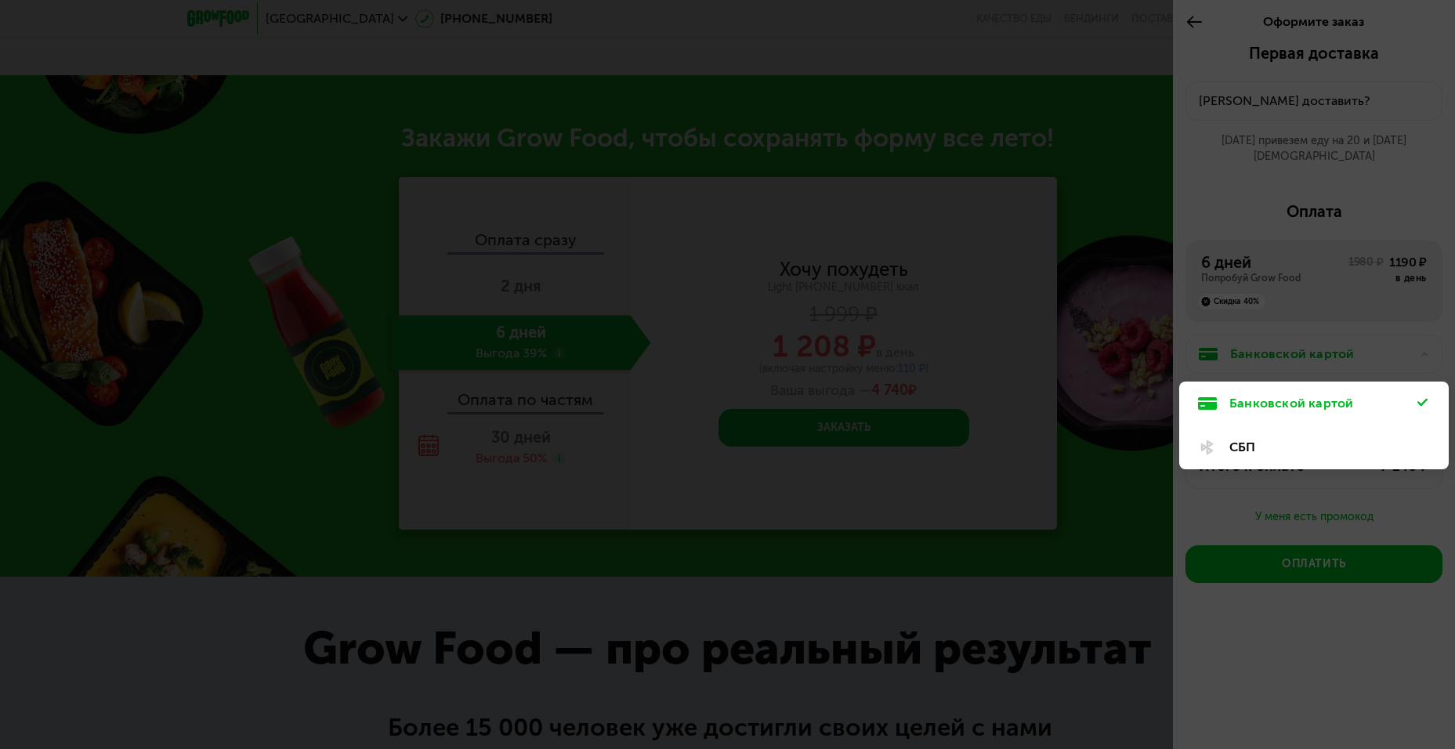
click at [1253, 438] on div "СБП" at bounding box center [1323, 447] width 188 height 19
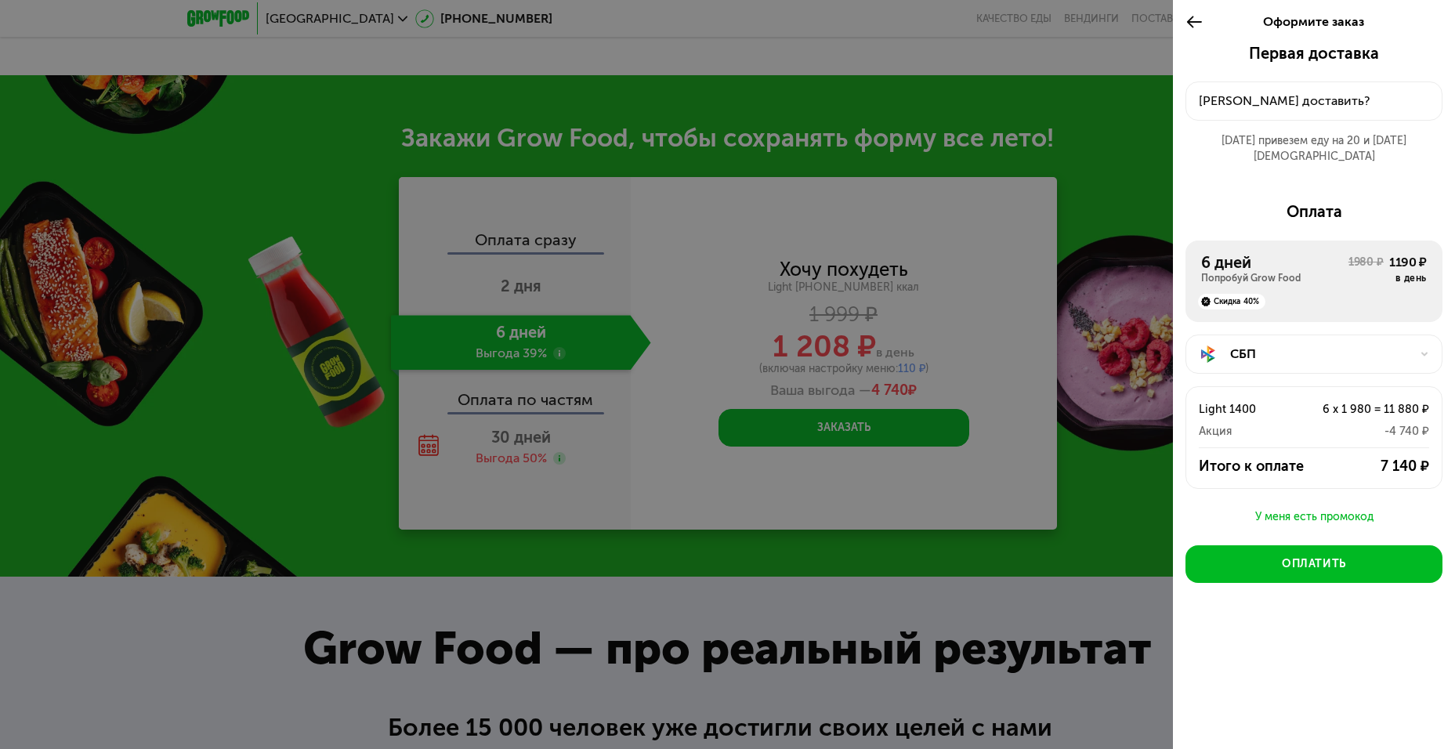
click at [1305, 118] on button "Куда доставить?" at bounding box center [1313, 100] width 257 height 39
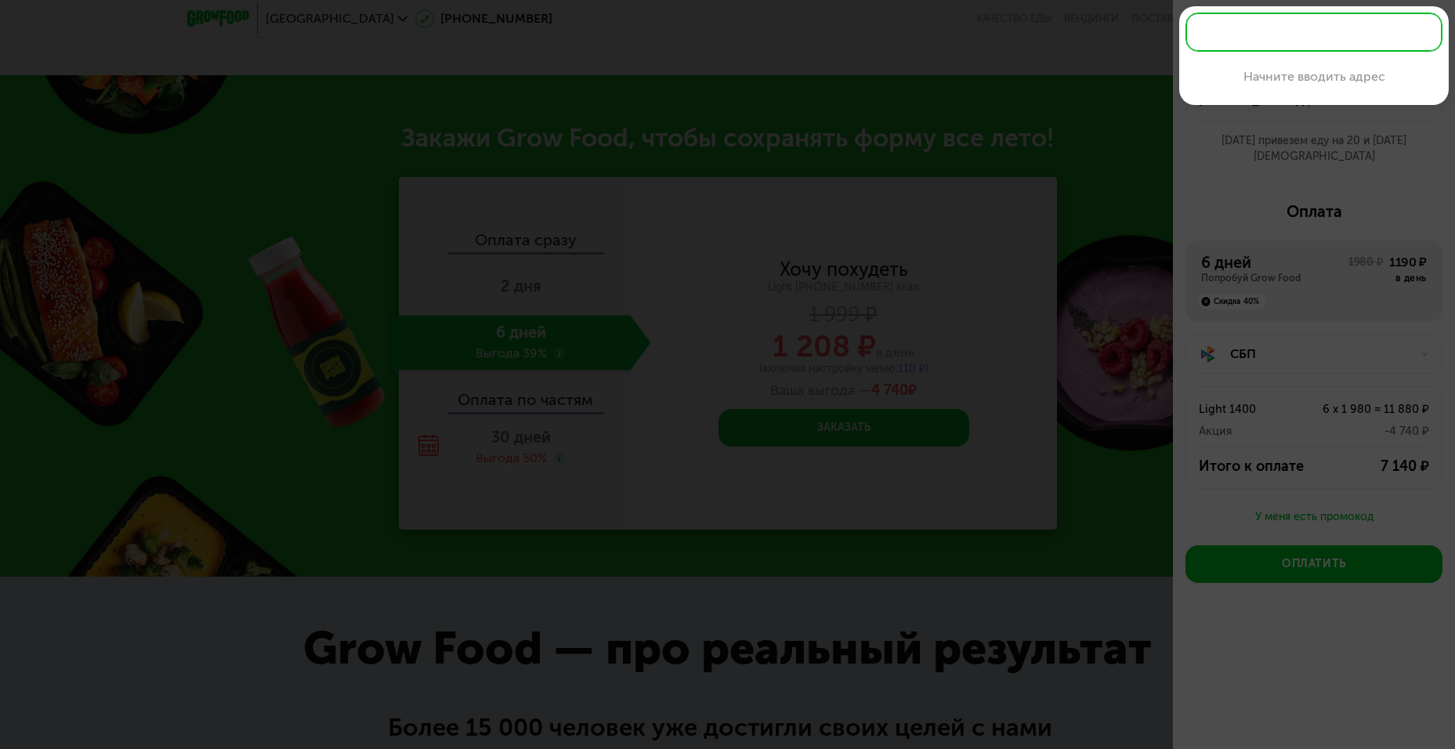
click at [1308, 65] on div "Начните вводить адрес" at bounding box center [1313, 75] width 257 height 47
click at [1306, 75] on div "Начните вводить адрес" at bounding box center [1313, 75] width 257 height 47
click at [1272, 21] on input "text" at bounding box center [1313, 32] width 257 height 39
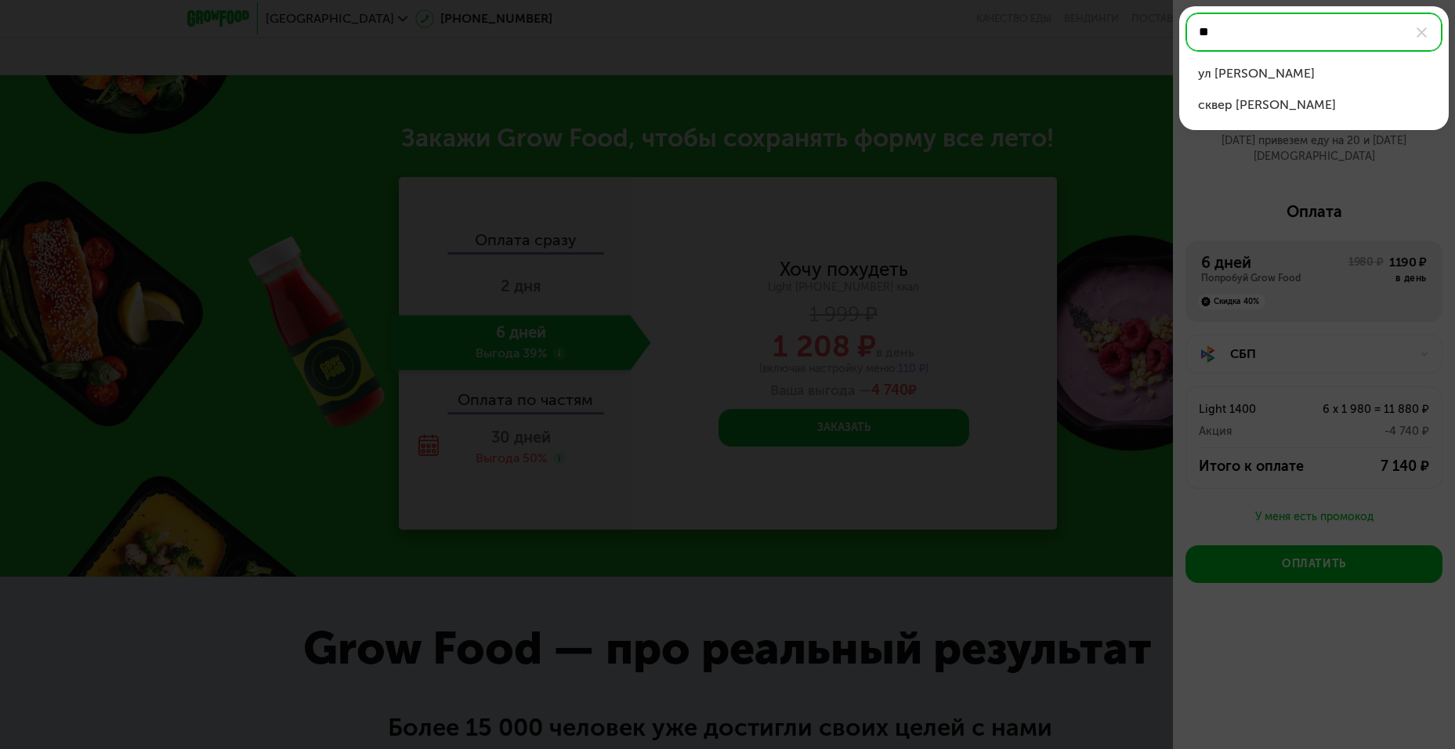
type input "*"
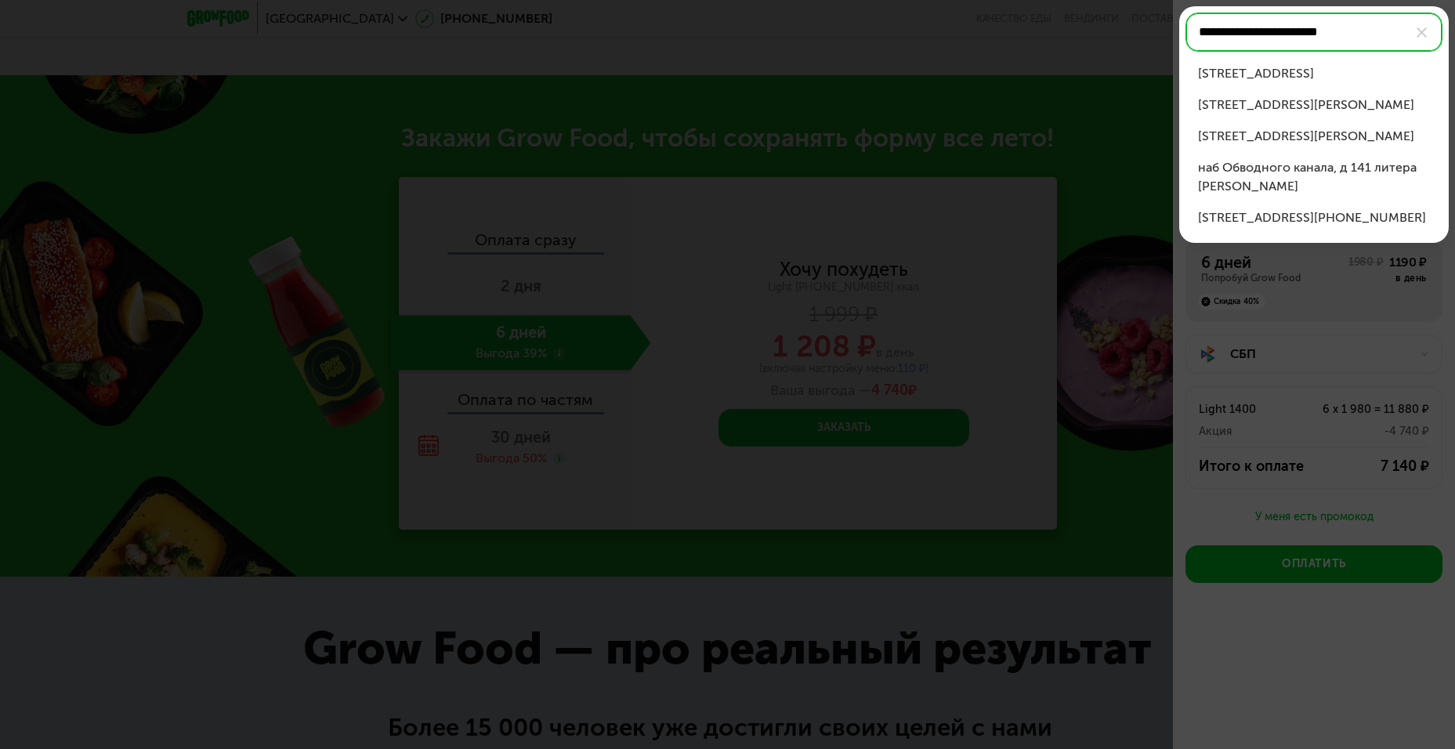
click at [1292, 107] on div "наб Обводного канала, д 141 литера А" at bounding box center [1314, 105] width 232 height 19
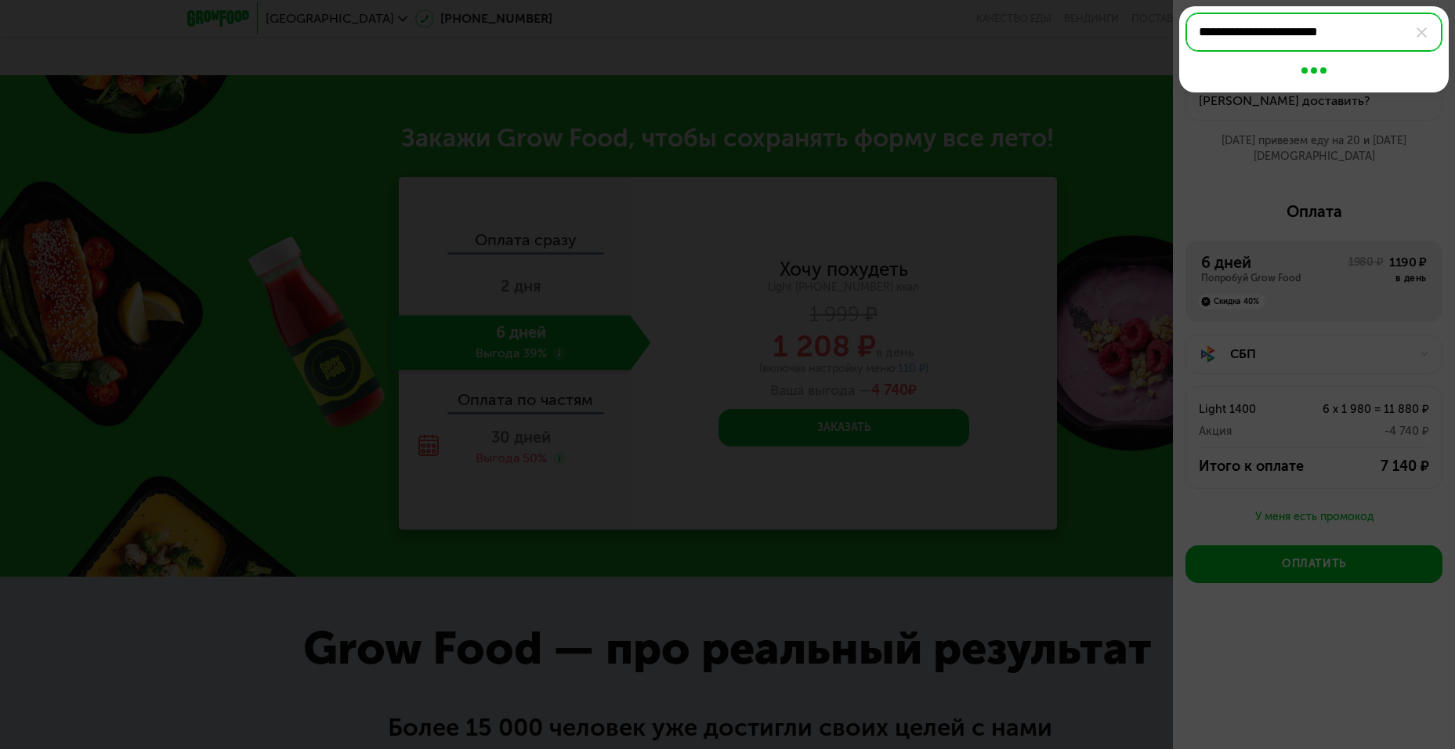
type input "**********"
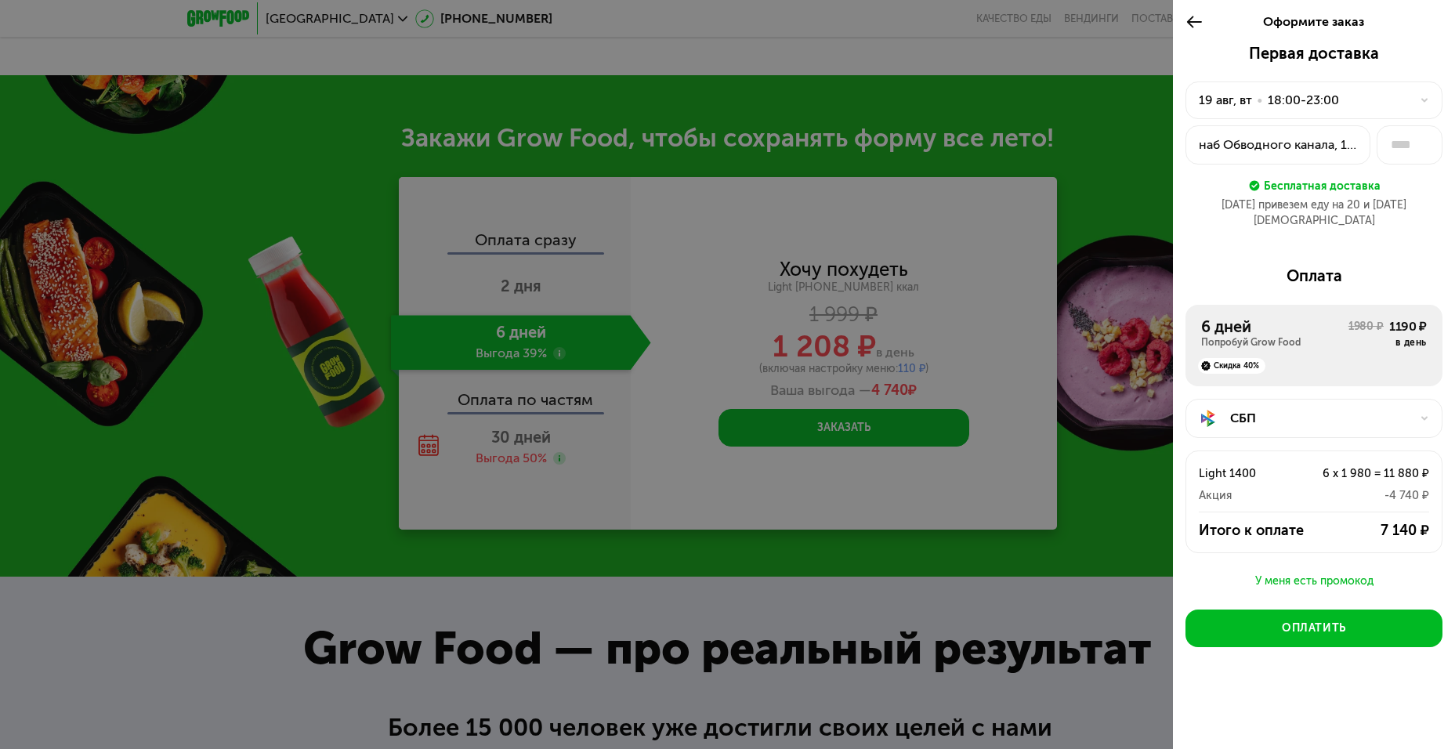
click at [1376, 98] on div "19 авг, вт • 18:00-23:00" at bounding box center [1305, 100] width 212 height 19
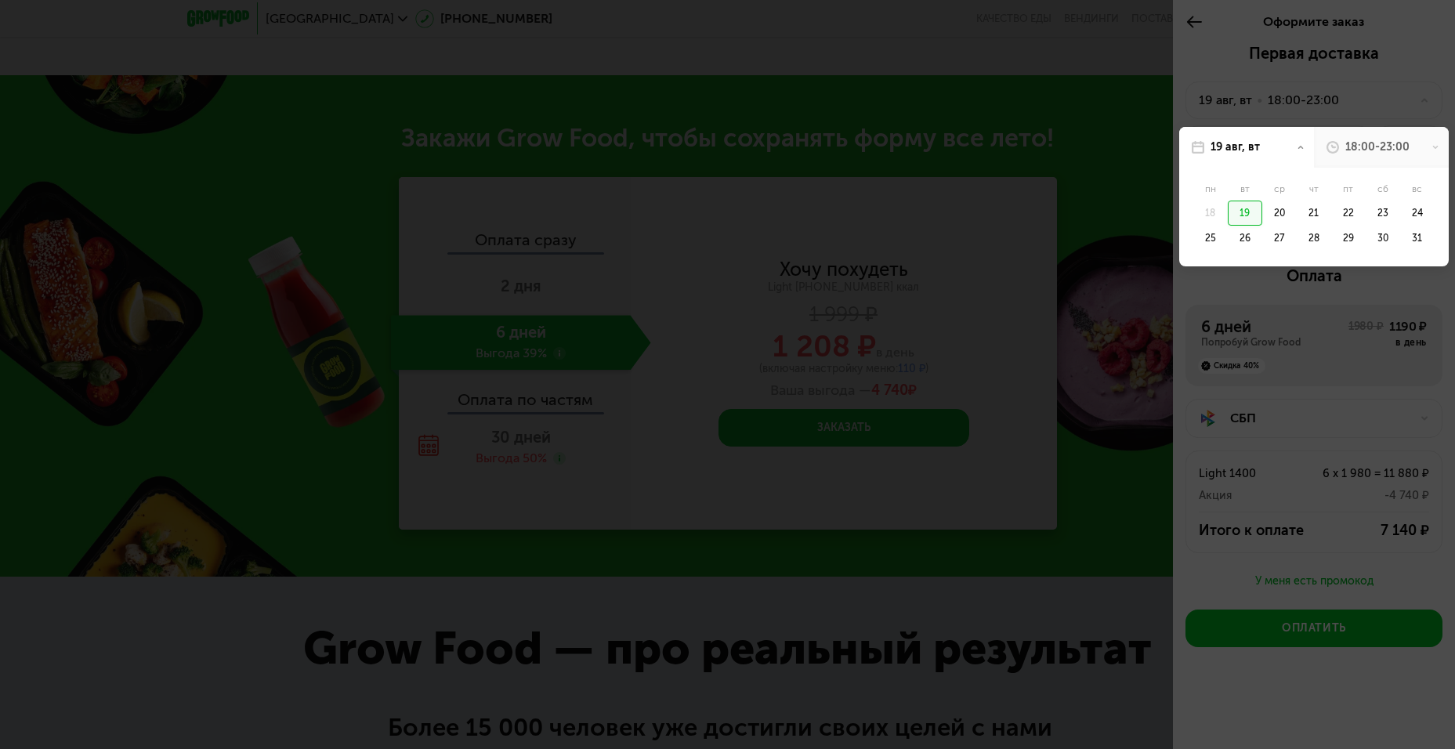
click at [1405, 62] on div at bounding box center [727, 374] width 1455 height 749
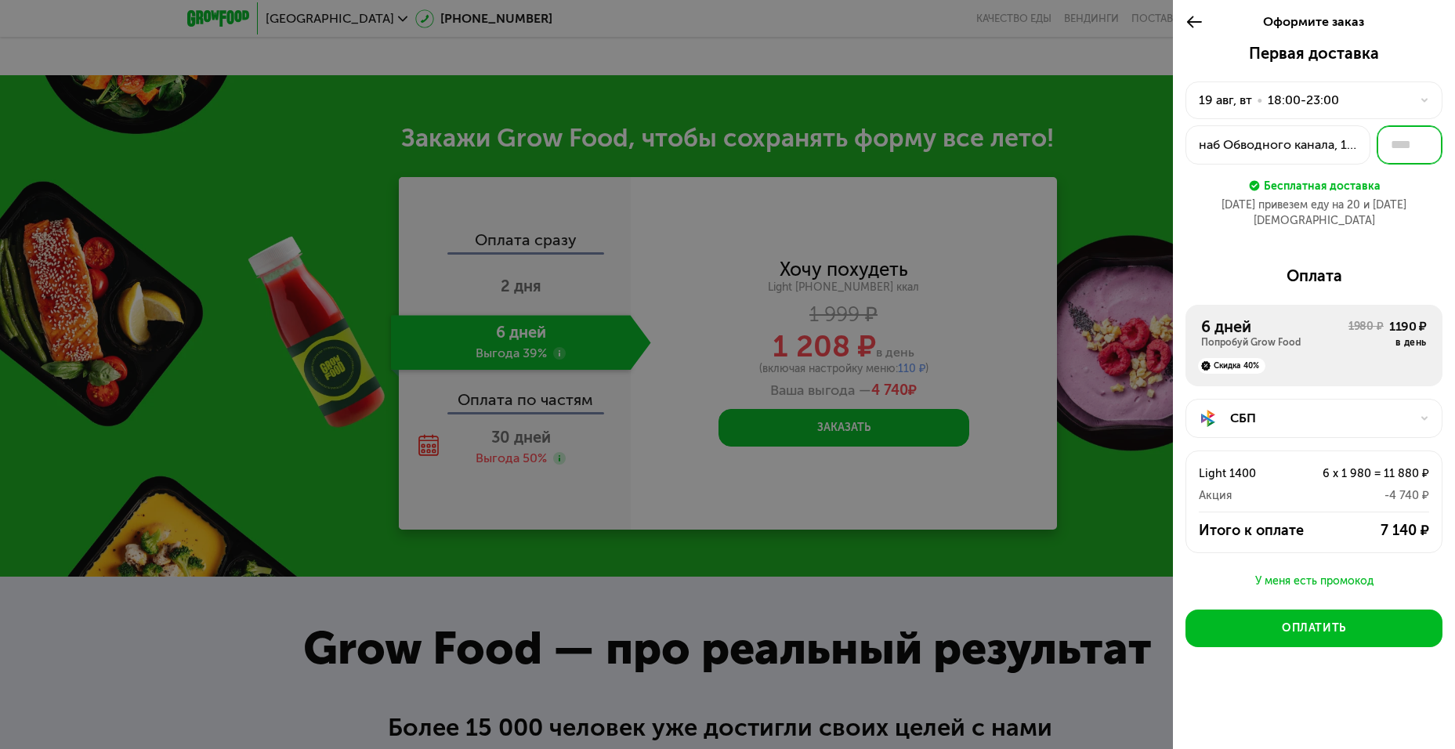
click at [1411, 145] on input "text" at bounding box center [1409, 144] width 66 height 39
type input "**"
click at [1425, 184] on div "Бесплатная доставка" at bounding box center [1313, 185] width 257 height 17
click at [1315, 409] on div "СБП" at bounding box center [1320, 418] width 180 height 19
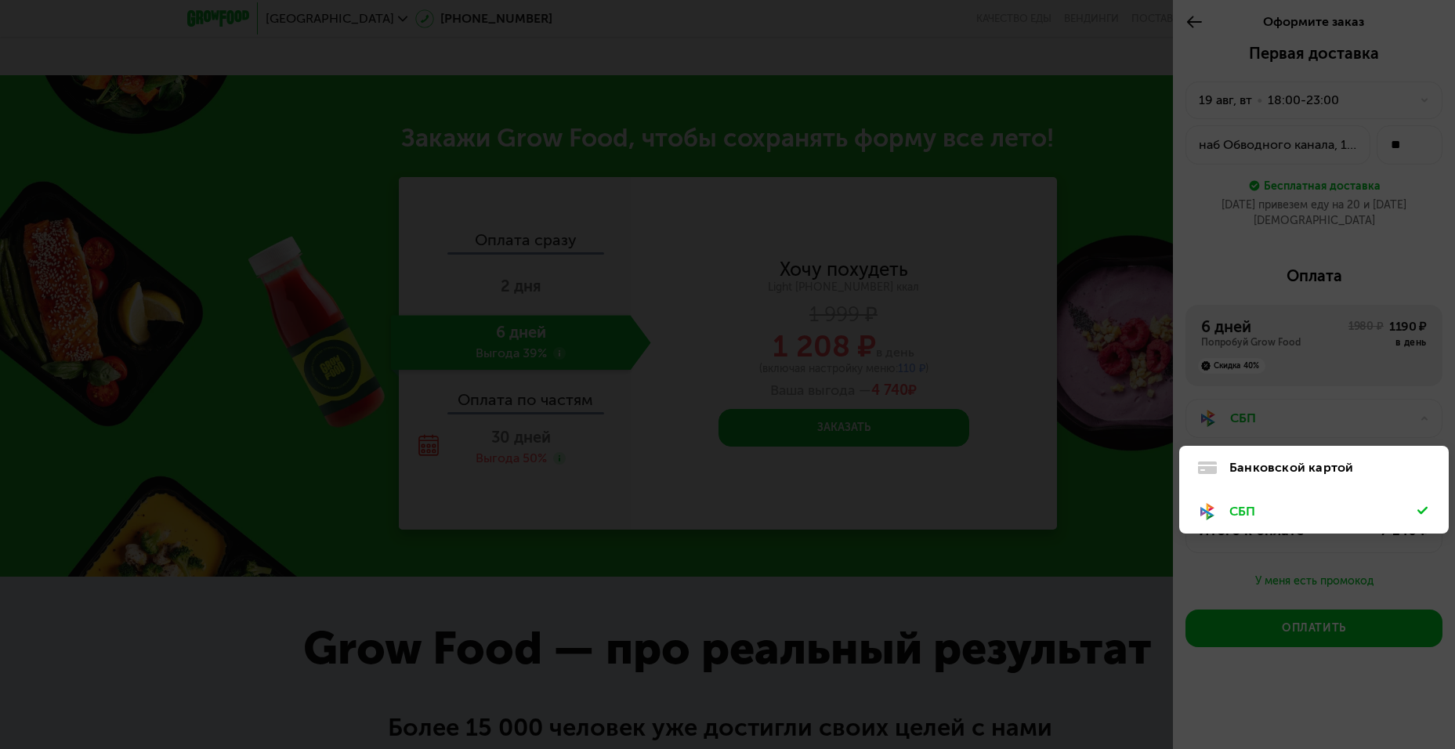
click at [1246, 502] on div "СБП" at bounding box center [1323, 511] width 188 height 19
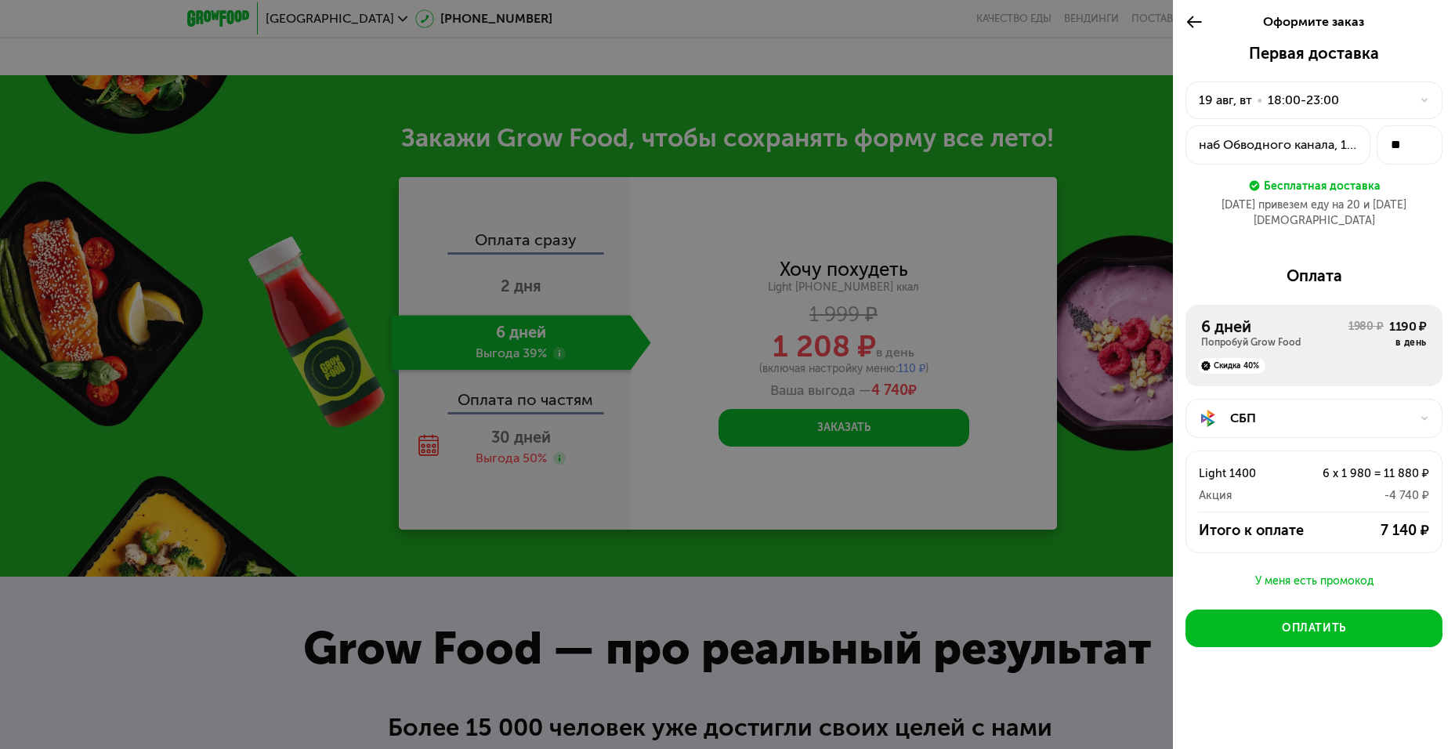
click at [1311, 572] on div "У меня есть промокод" at bounding box center [1313, 581] width 257 height 19
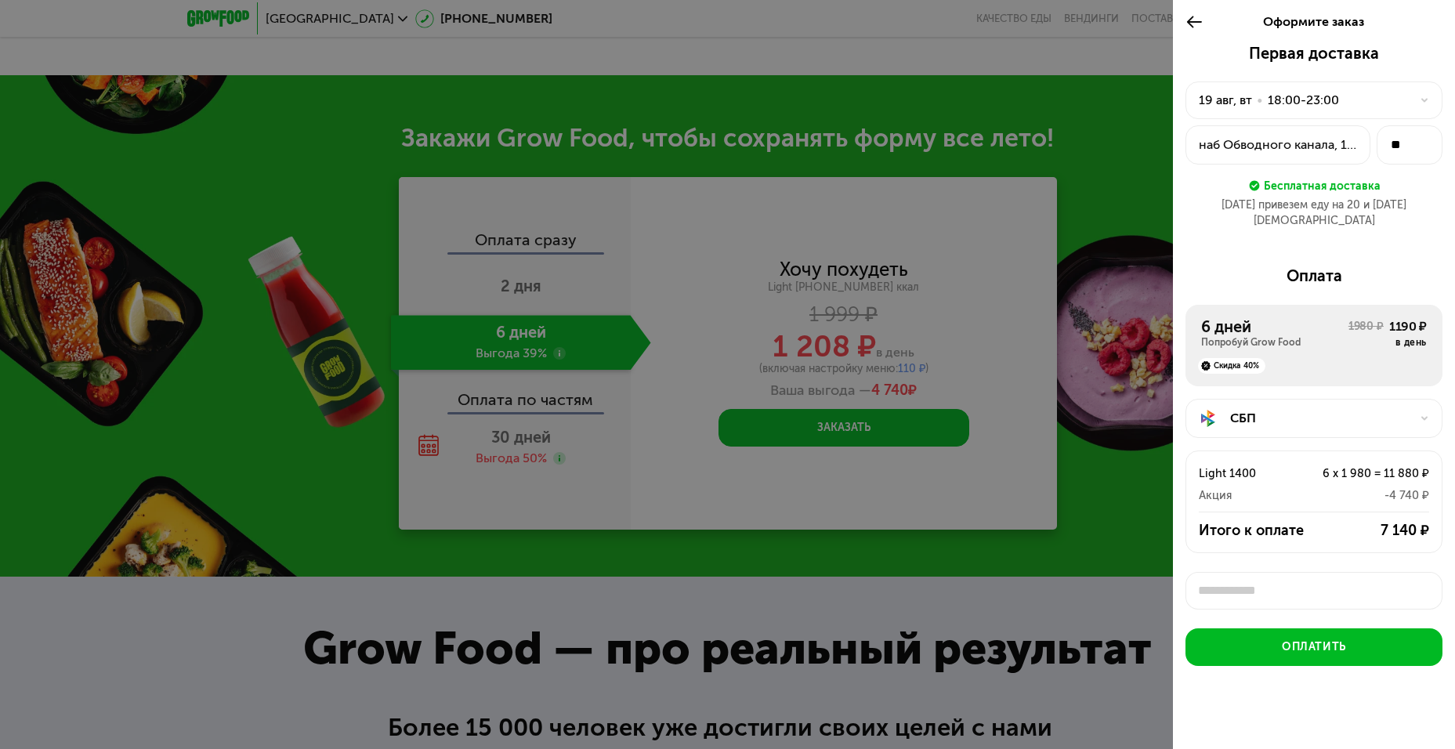
scroll to position [5, 0]
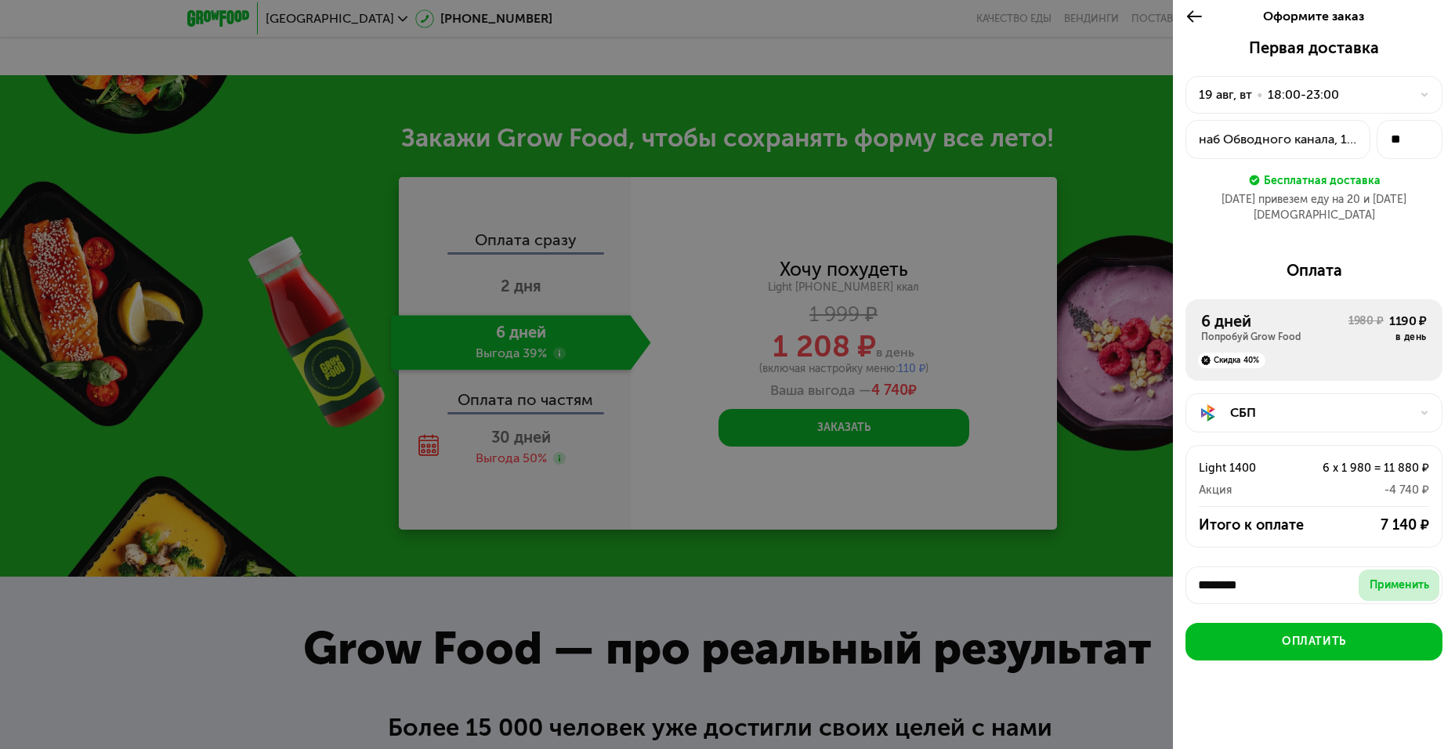
type input "********"
click at [1403, 577] on div "Применить" at bounding box center [1399, 585] width 60 height 16
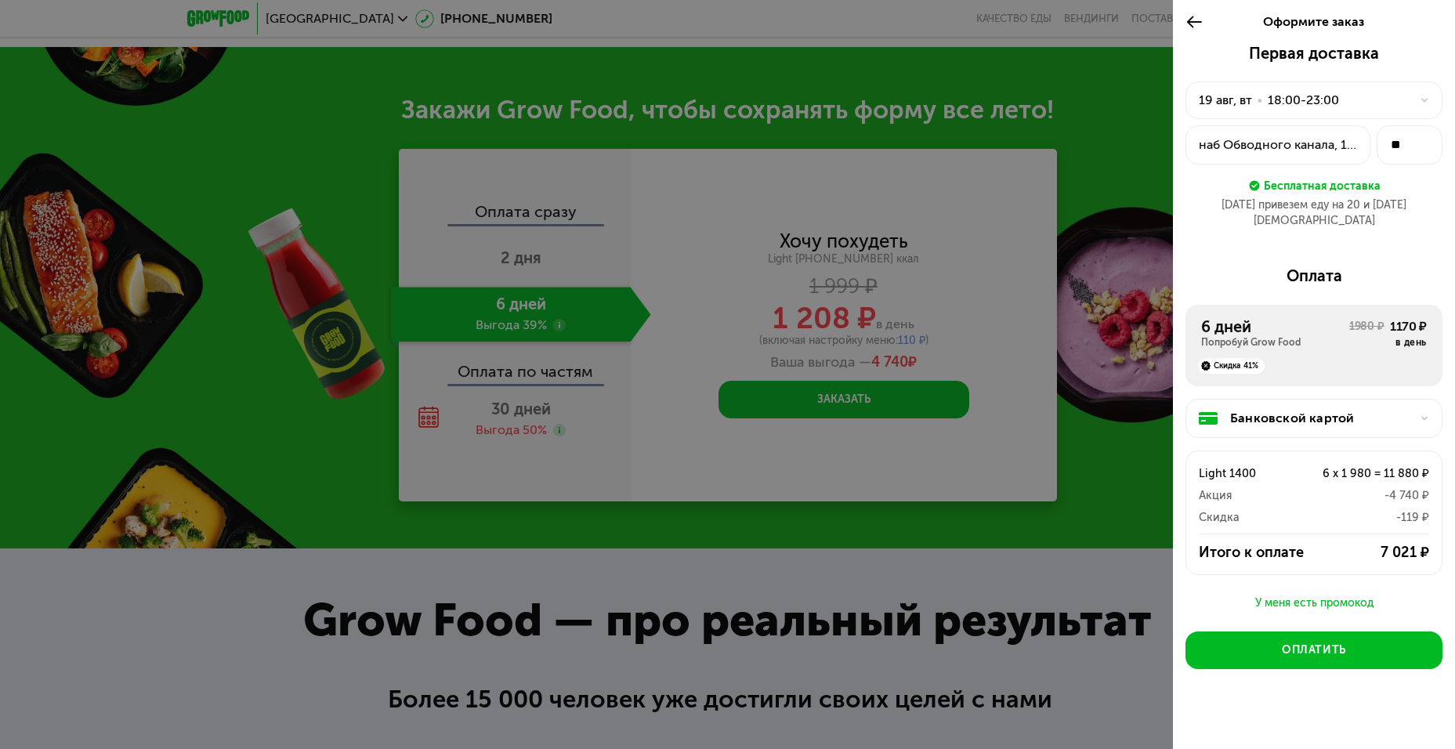
scroll to position [1787, 0]
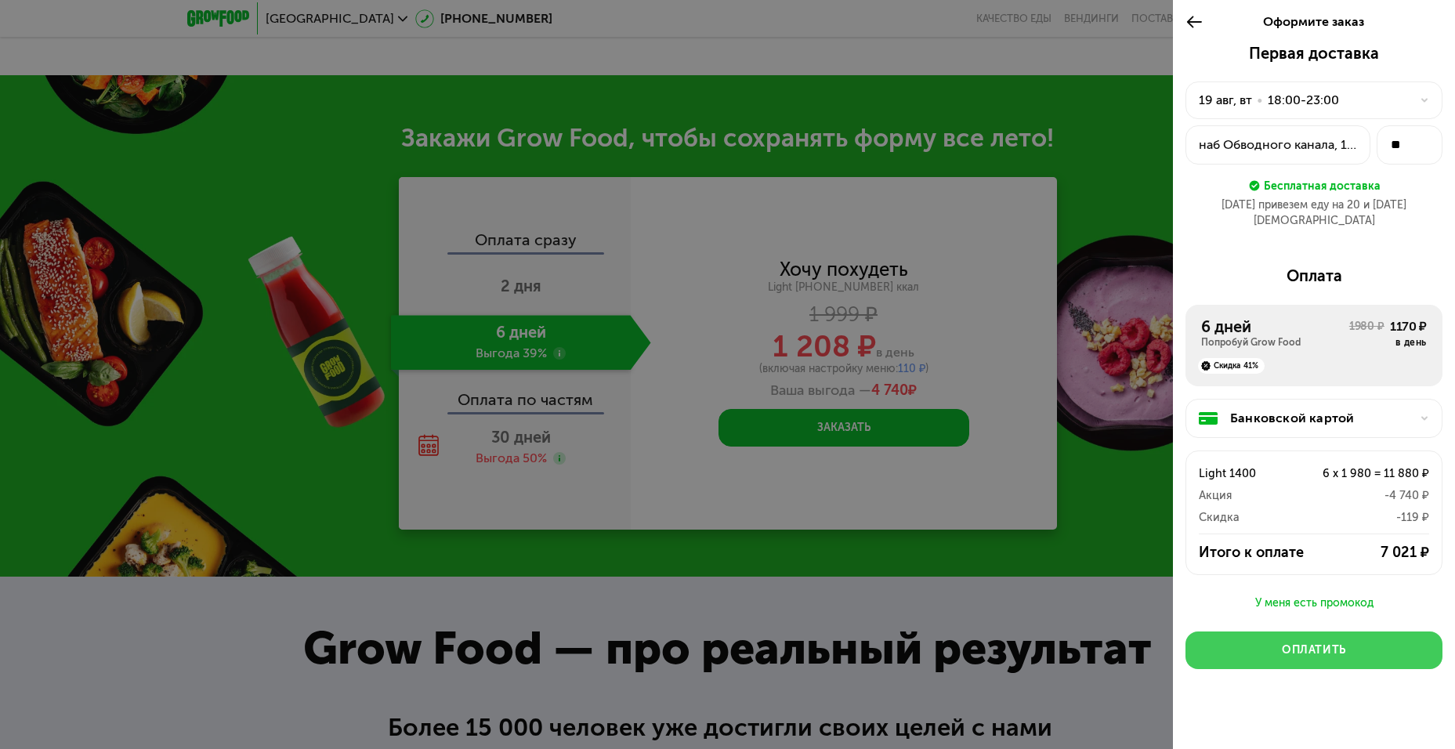
click at [1338, 642] on div "Оплатить" at bounding box center [1314, 650] width 64 height 16
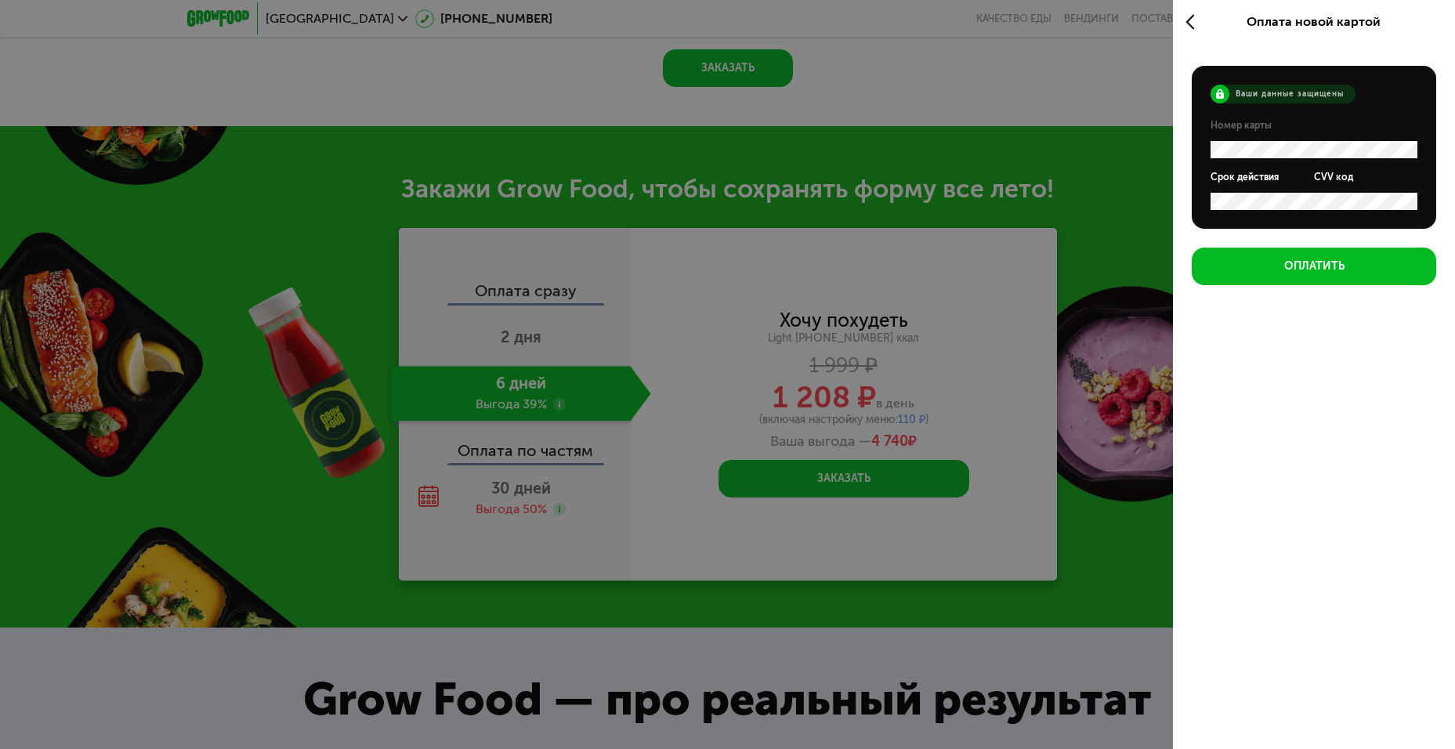
scroll to position [1709, 0]
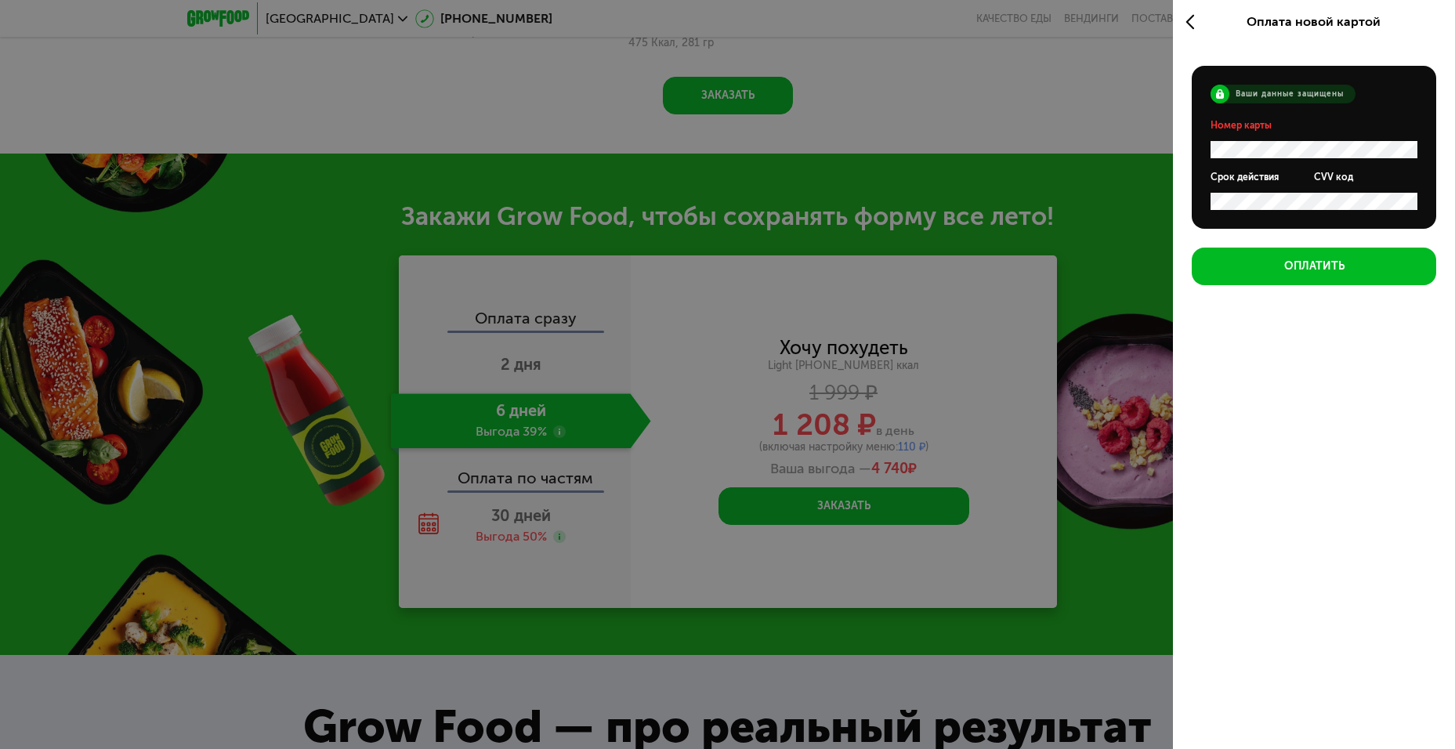
click at [1192, 17] on use at bounding box center [1190, 22] width 8 height 15
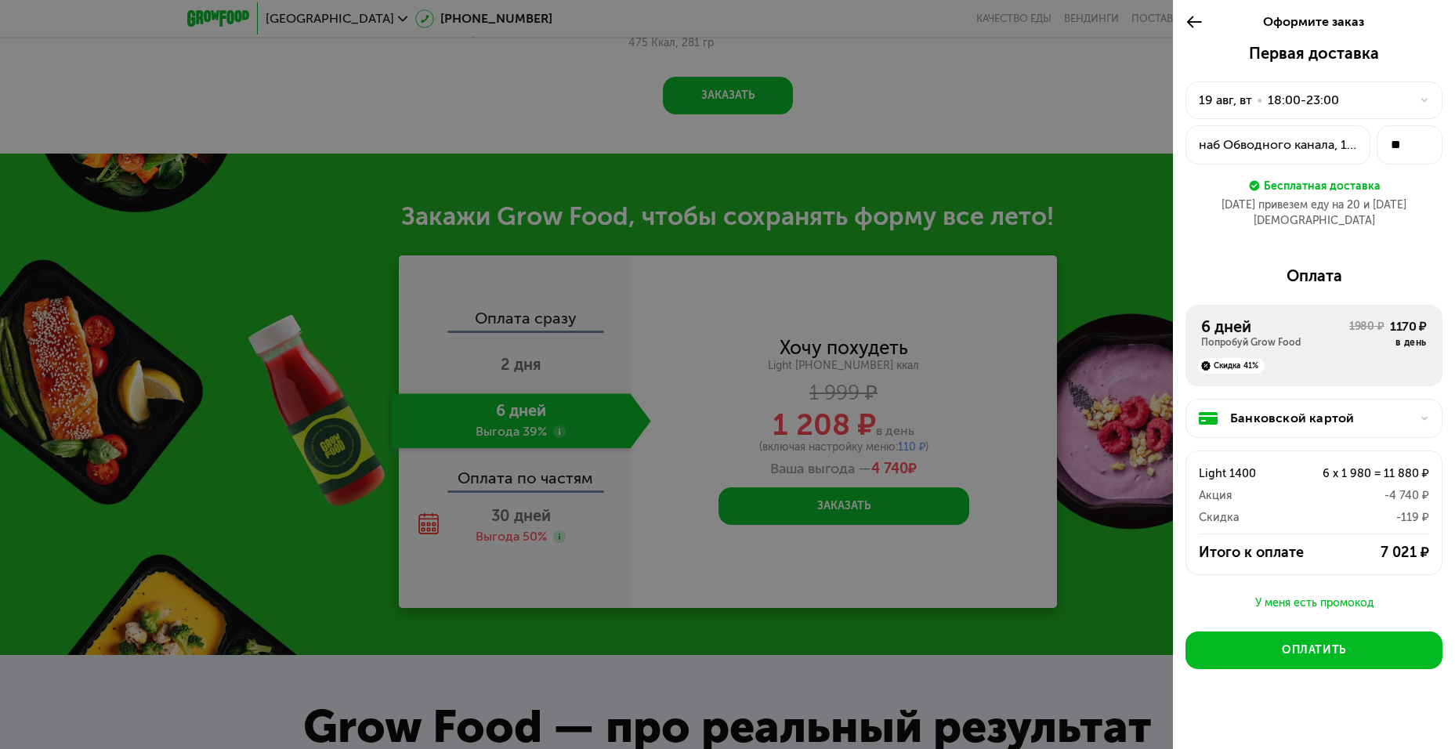
click at [1273, 409] on div "Банковской картой" at bounding box center [1320, 418] width 180 height 19
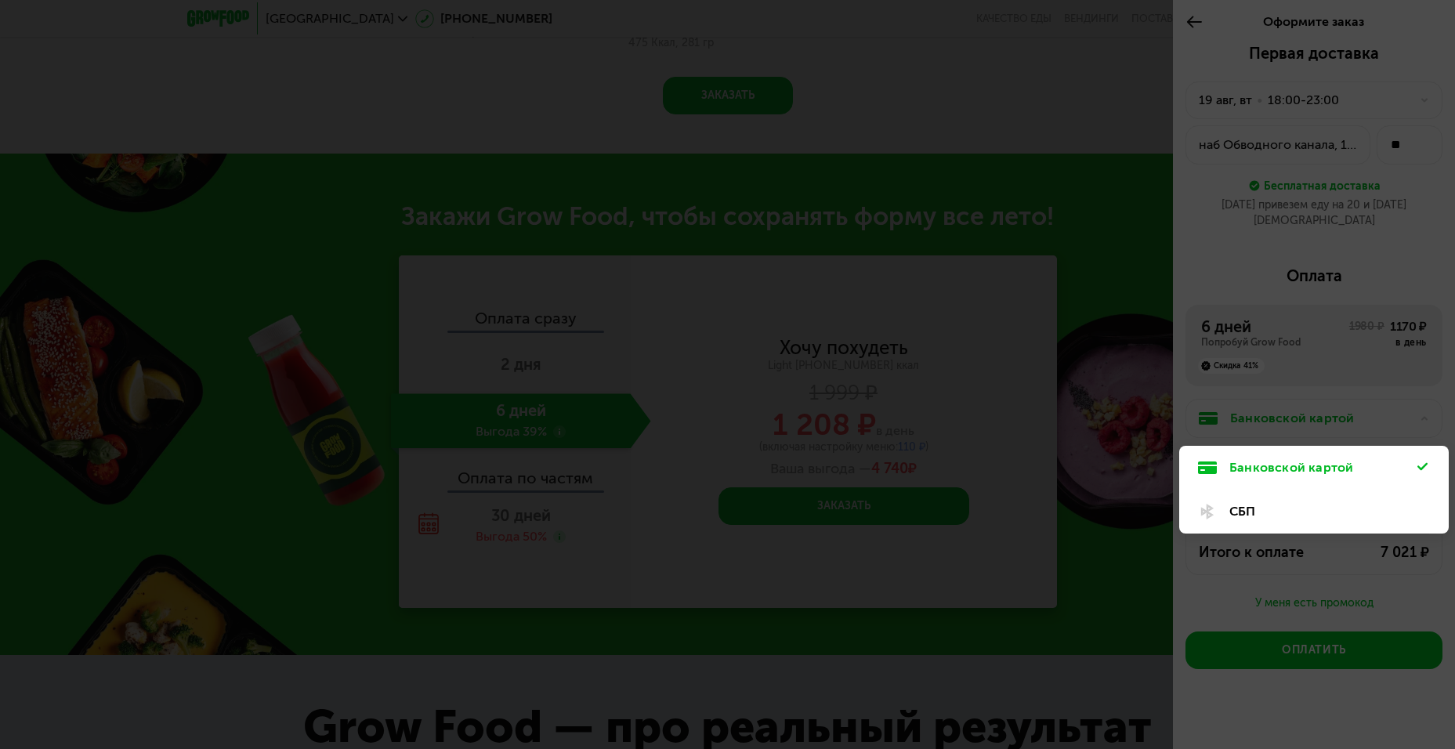
click at [1250, 502] on div "СБП" at bounding box center [1323, 511] width 188 height 19
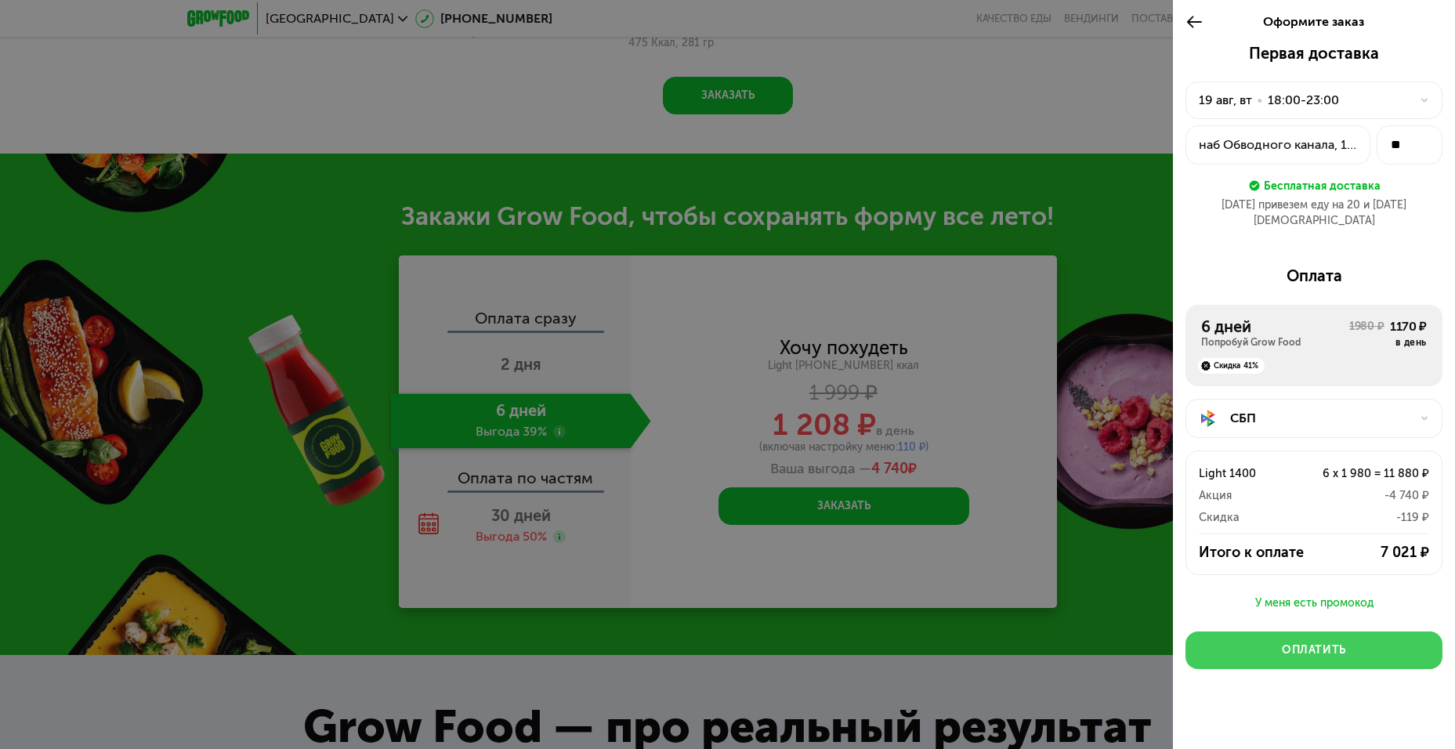
click at [1286, 631] on button "Оплатить" at bounding box center [1313, 650] width 257 height 38
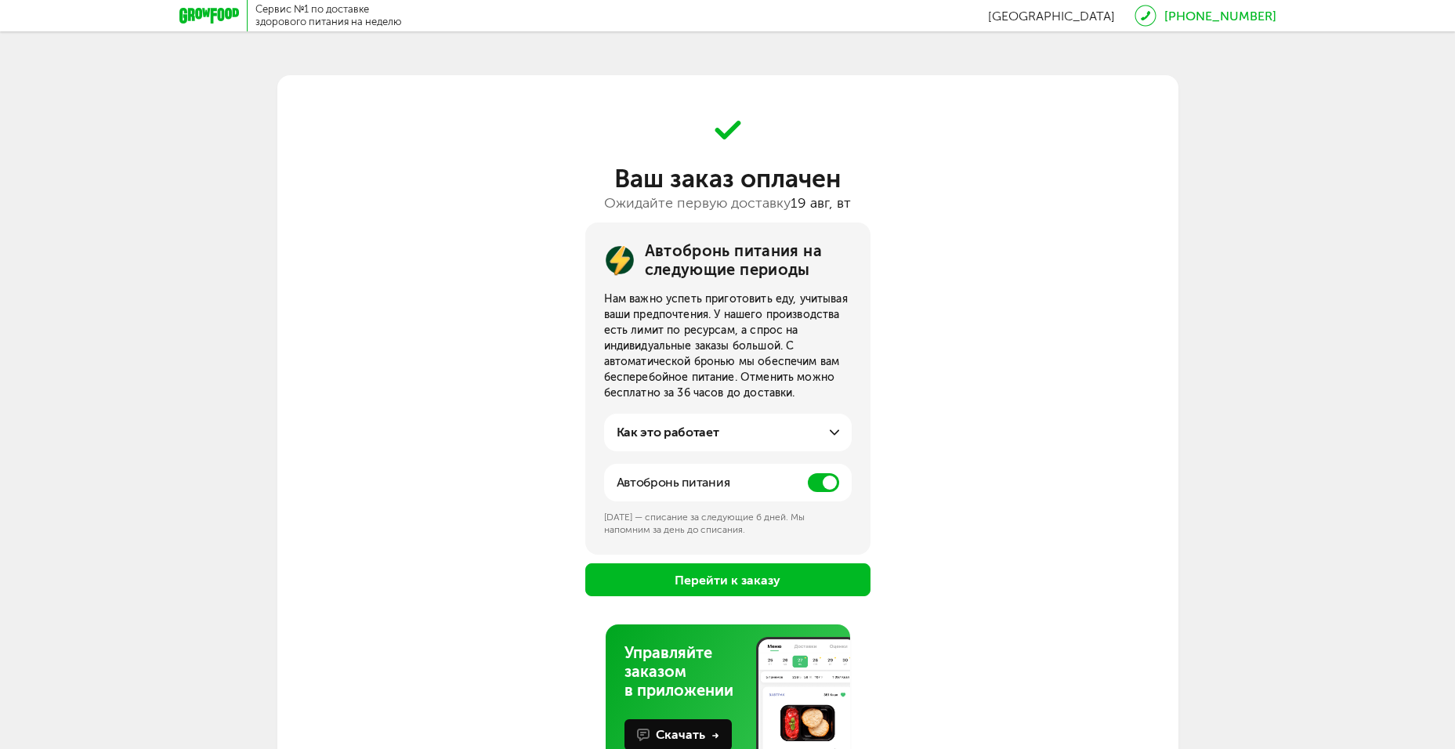
click at [823, 426] on div "Как это работает" at bounding box center [728, 432] width 222 height 19
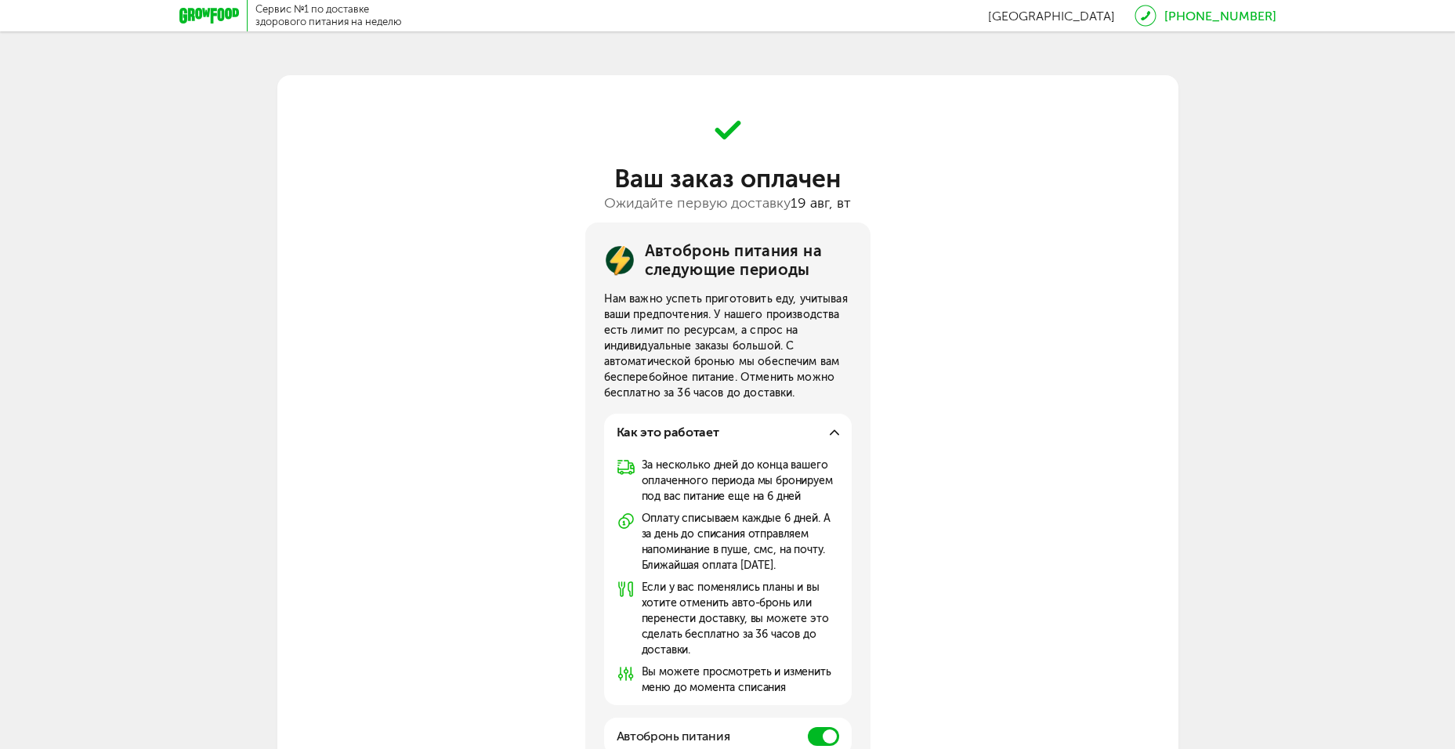
click at [830, 432] on icon at bounding box center [834, 432] width 9 height 9
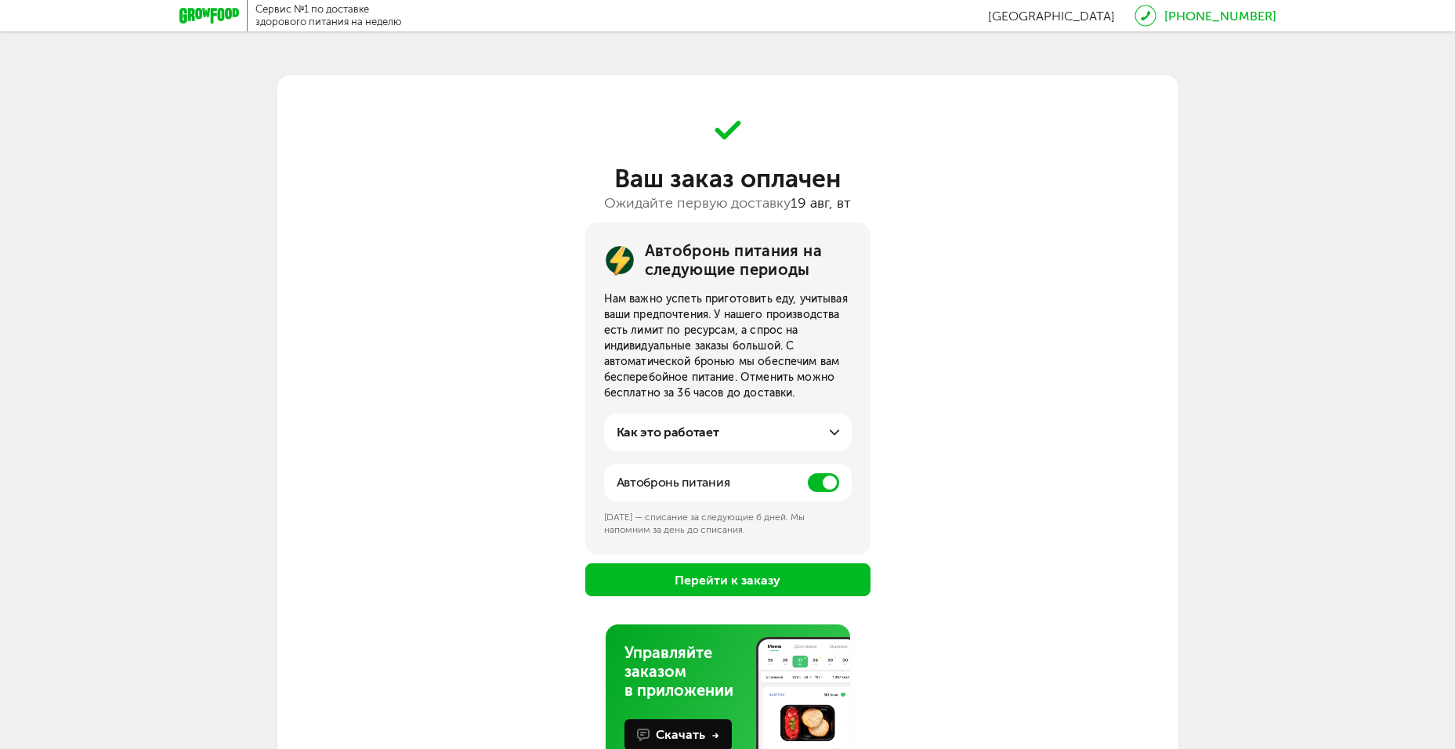
click at [812, 483] on span at bounding box center [823, 482] width 31 height 19
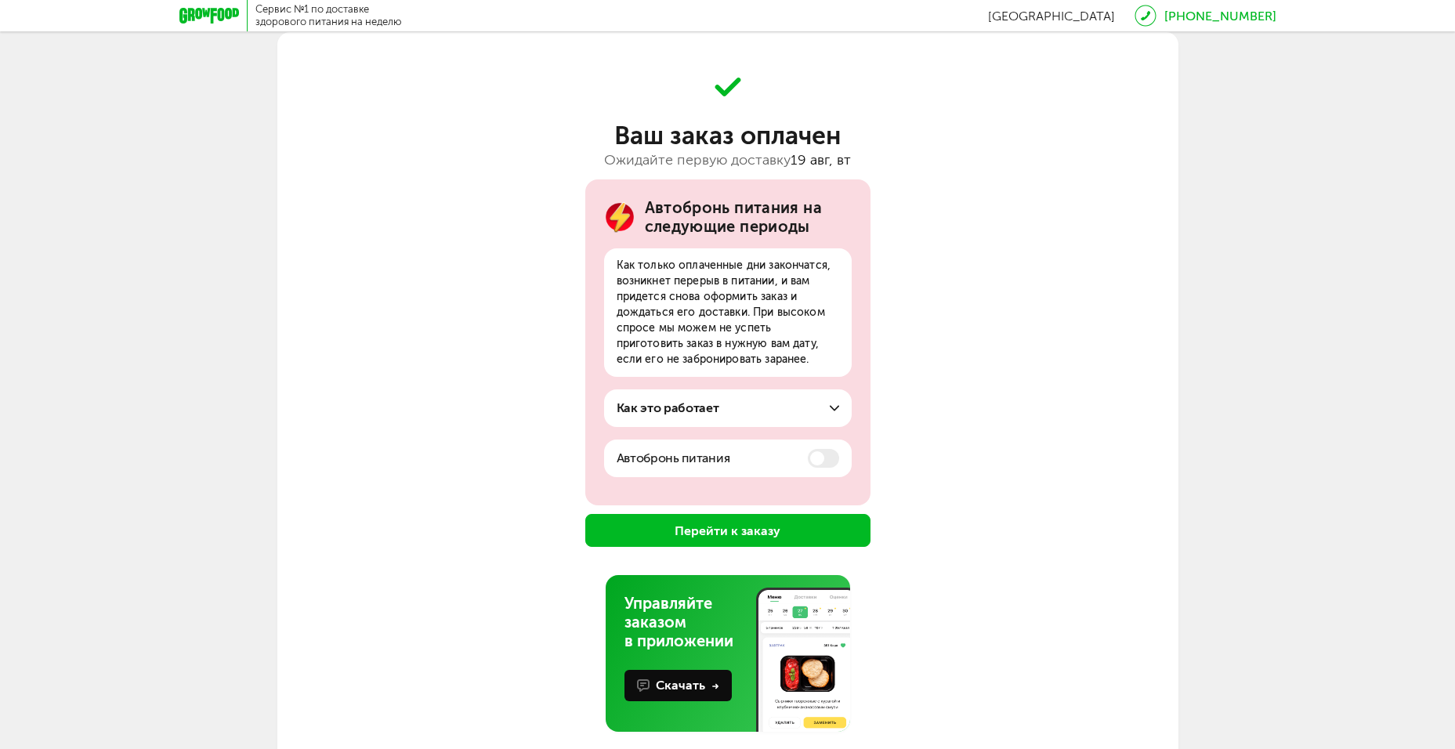
scroll to position [67, 0]
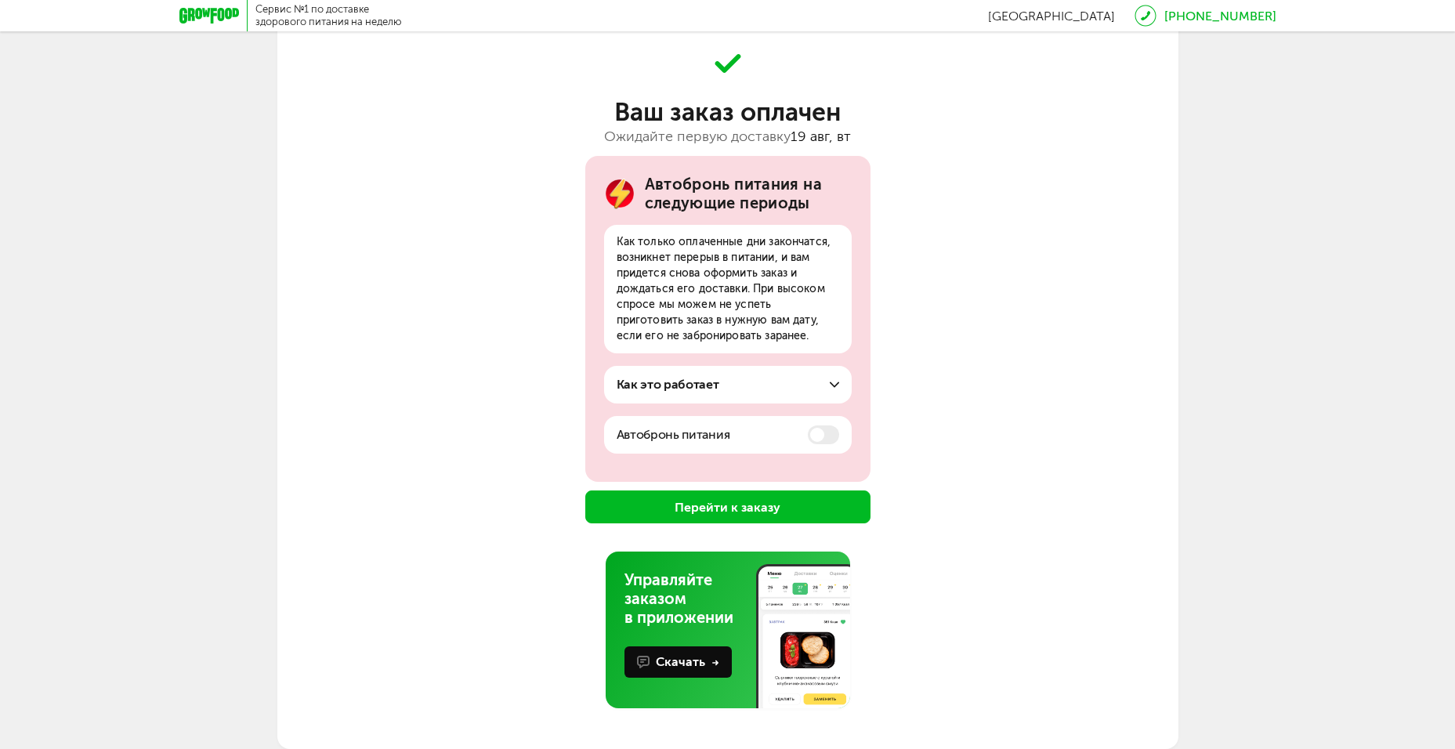
click at [743, 512] on button "Перейти к заказу" at bounding box center [727, 506] width 285 height 33
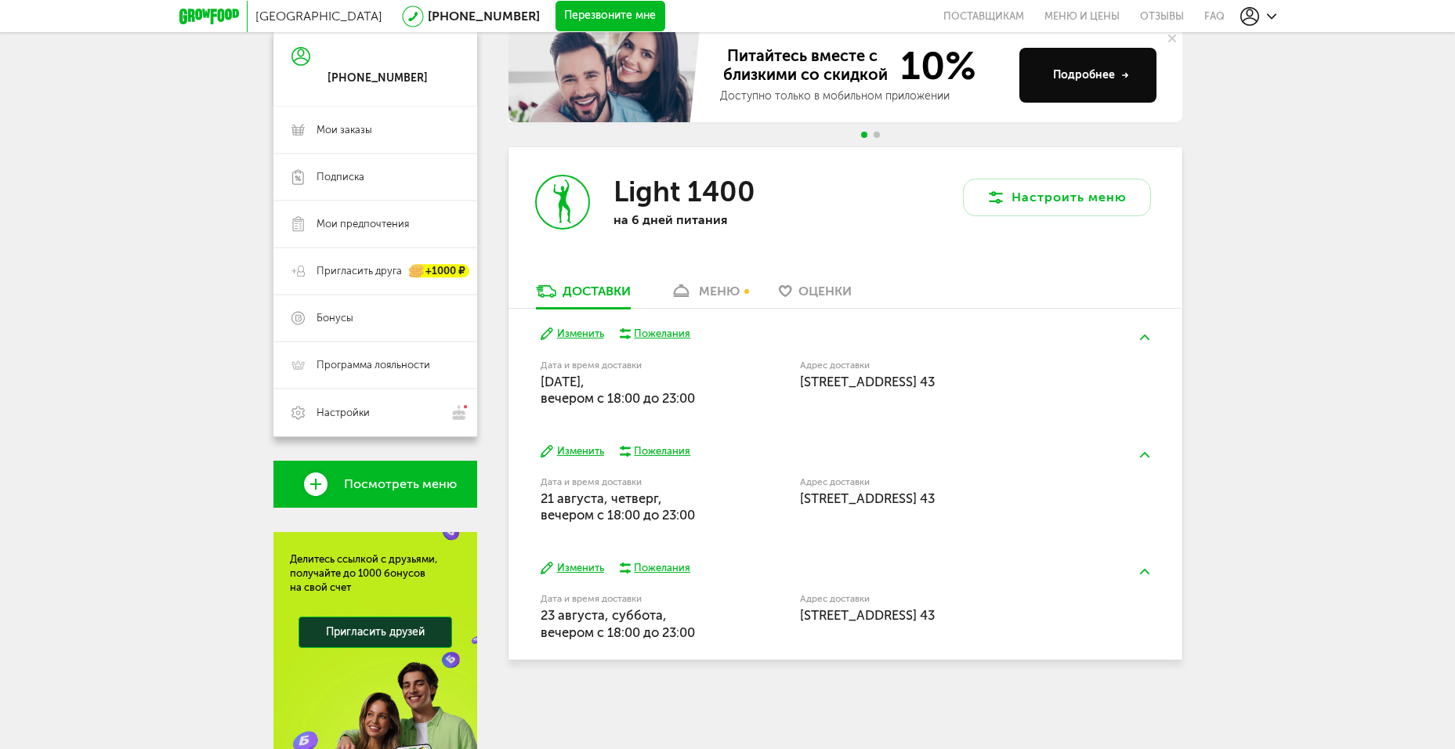
click at [725, 294] on div "меню" at bounding box center [719, 291] width 41 height 15
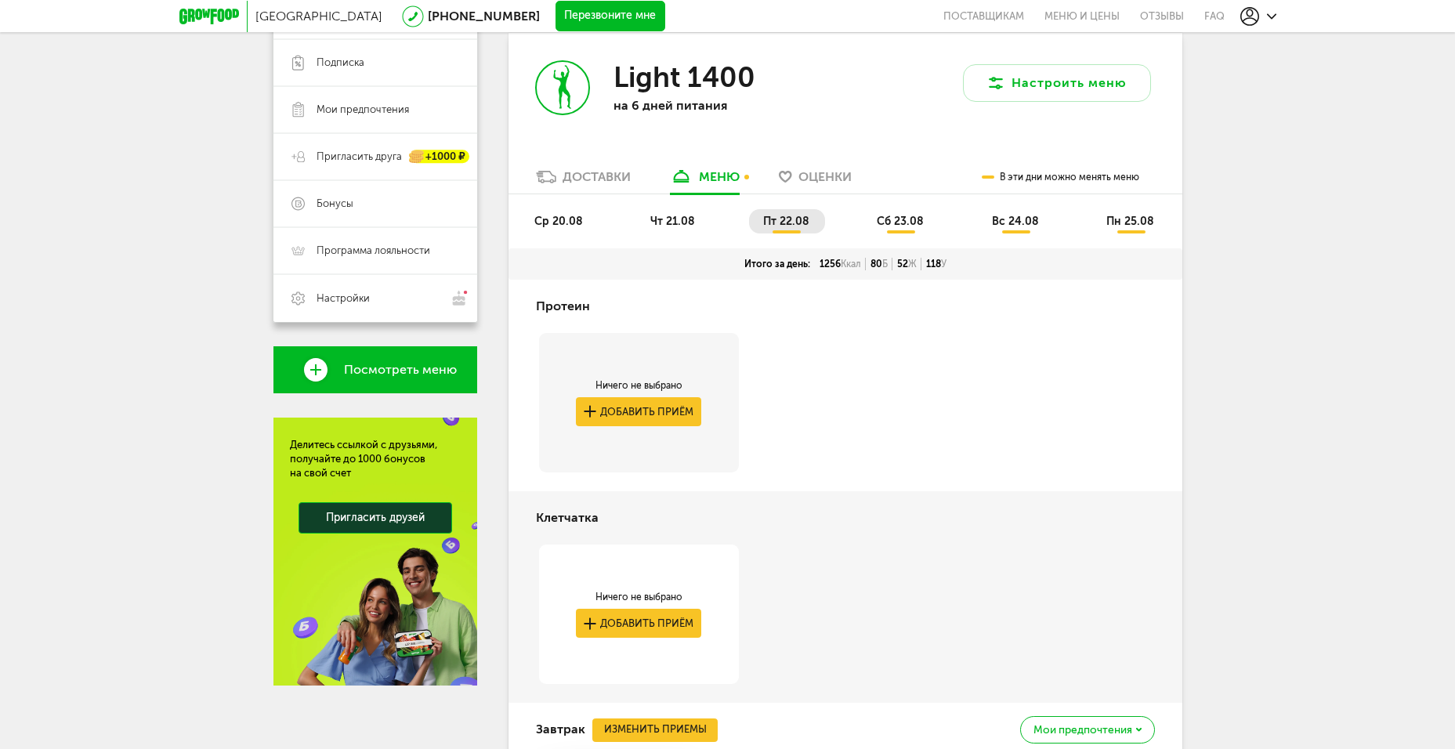
scroll to position [107, 0]
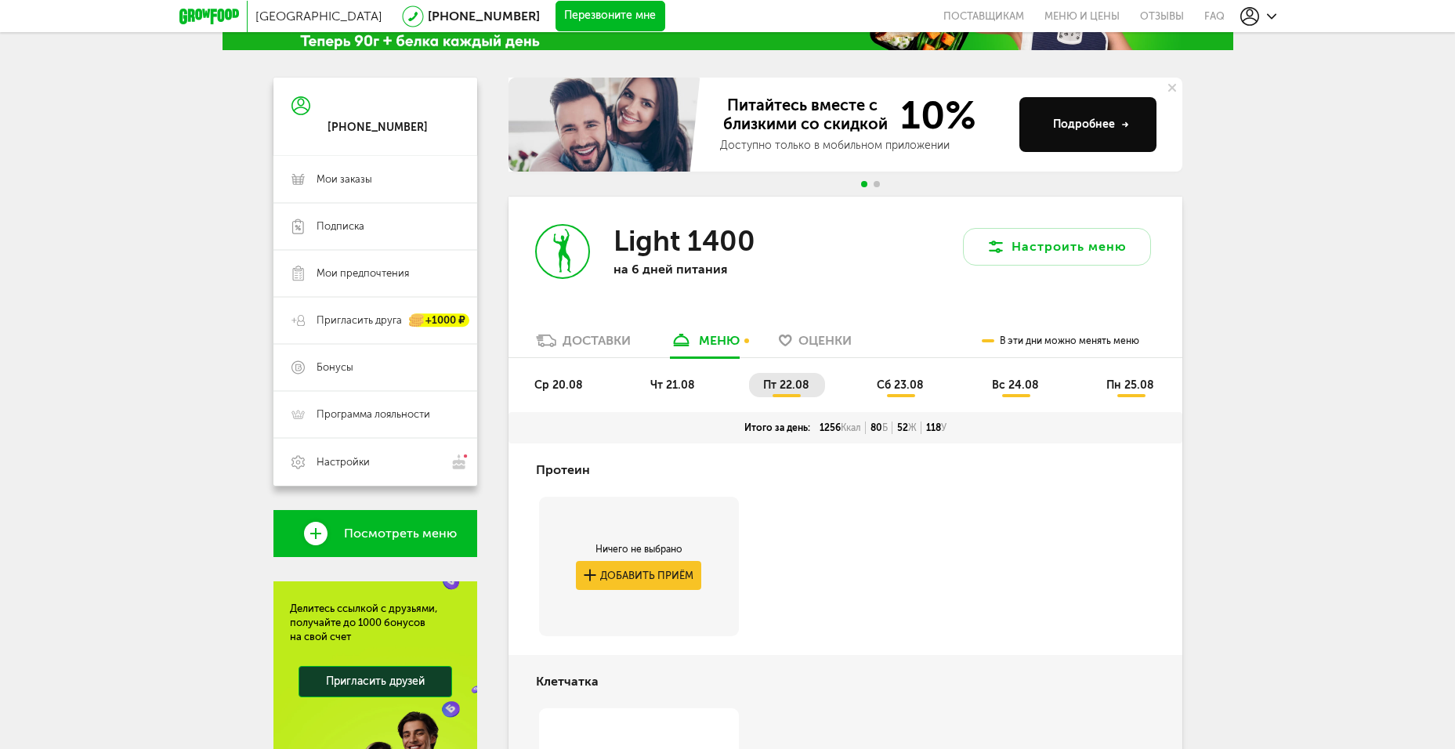
click at [674, 383] on span "чт 21.08" at bounding box center [672, 384] width 45 height 13
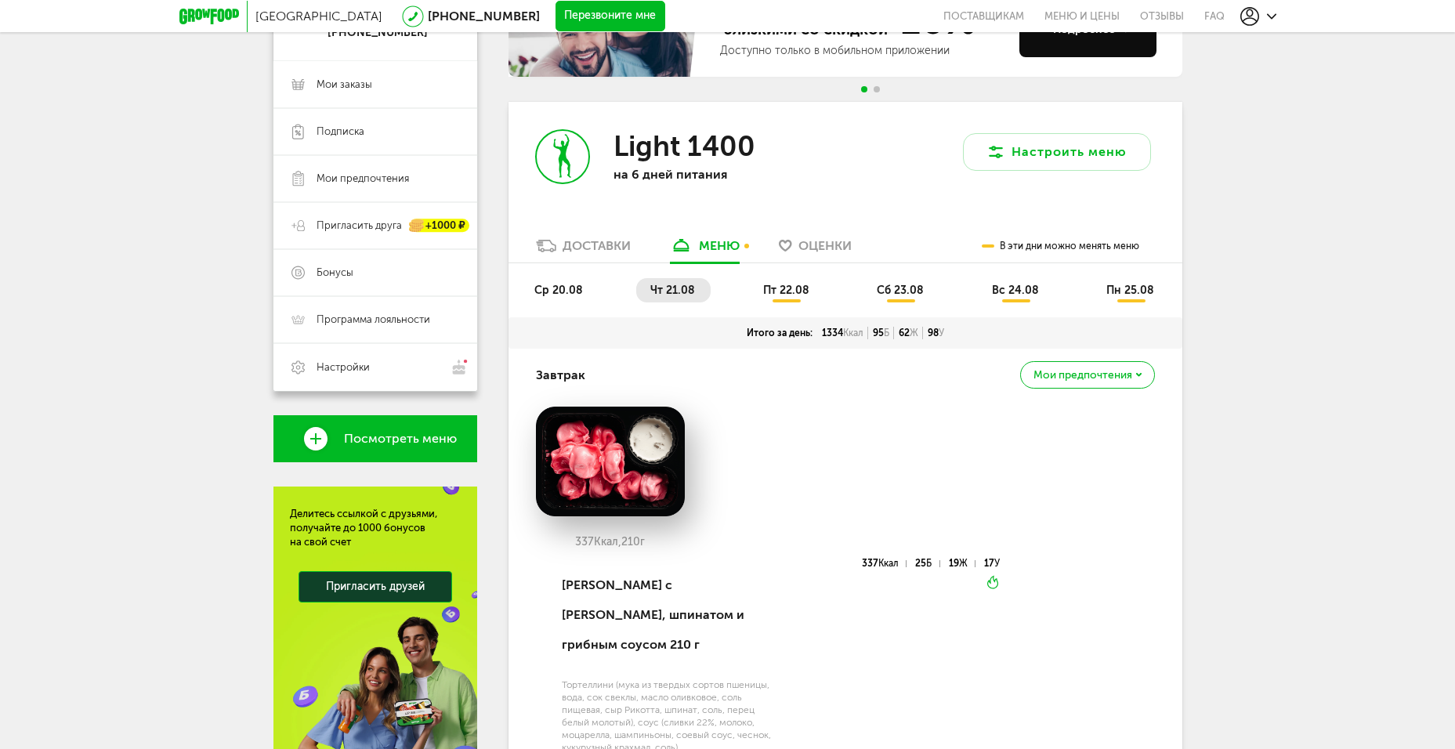
scroll to position [186, 0]
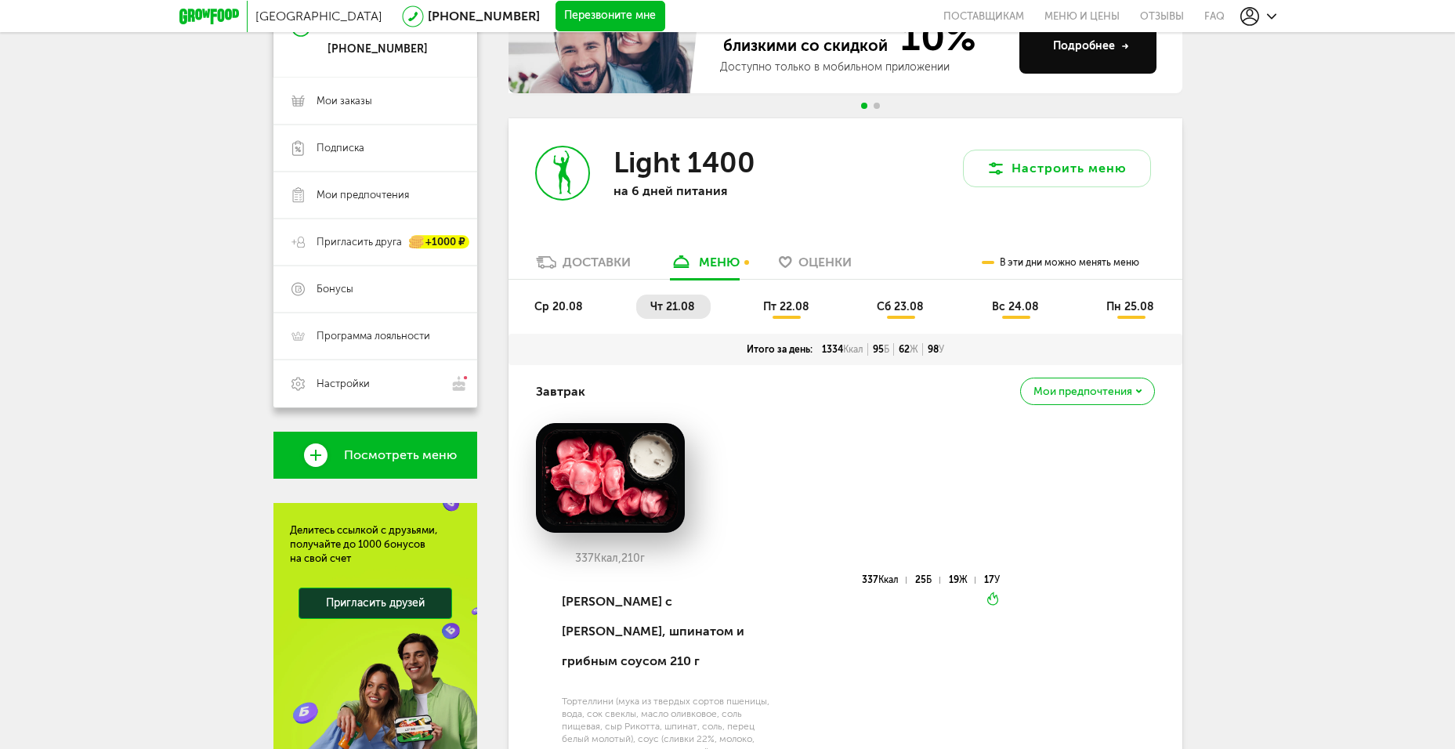
click at [542, 293] on div "ср 20.08 чт 21.08 пт 22.08 сб 23.08 вс 24.08 пн 25.08" at bounding box center [845, 307] width 674 height 54
click at [563, 305] on li "ср 20.08" at bounding box center [559, 307] width 78 height 24
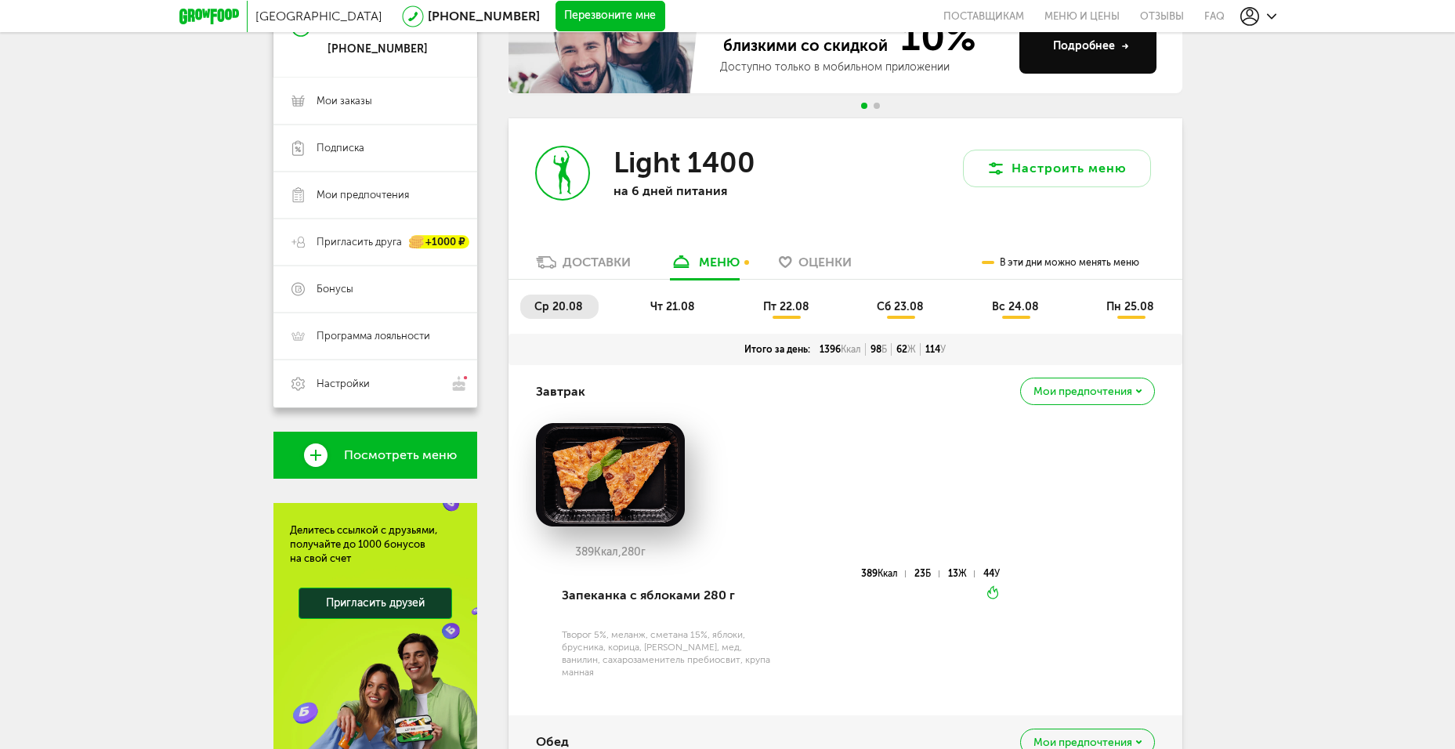
click at [837, 454] on div "389 Ккал, 280 г" at bounding box center [845, 496] width 619 height 146
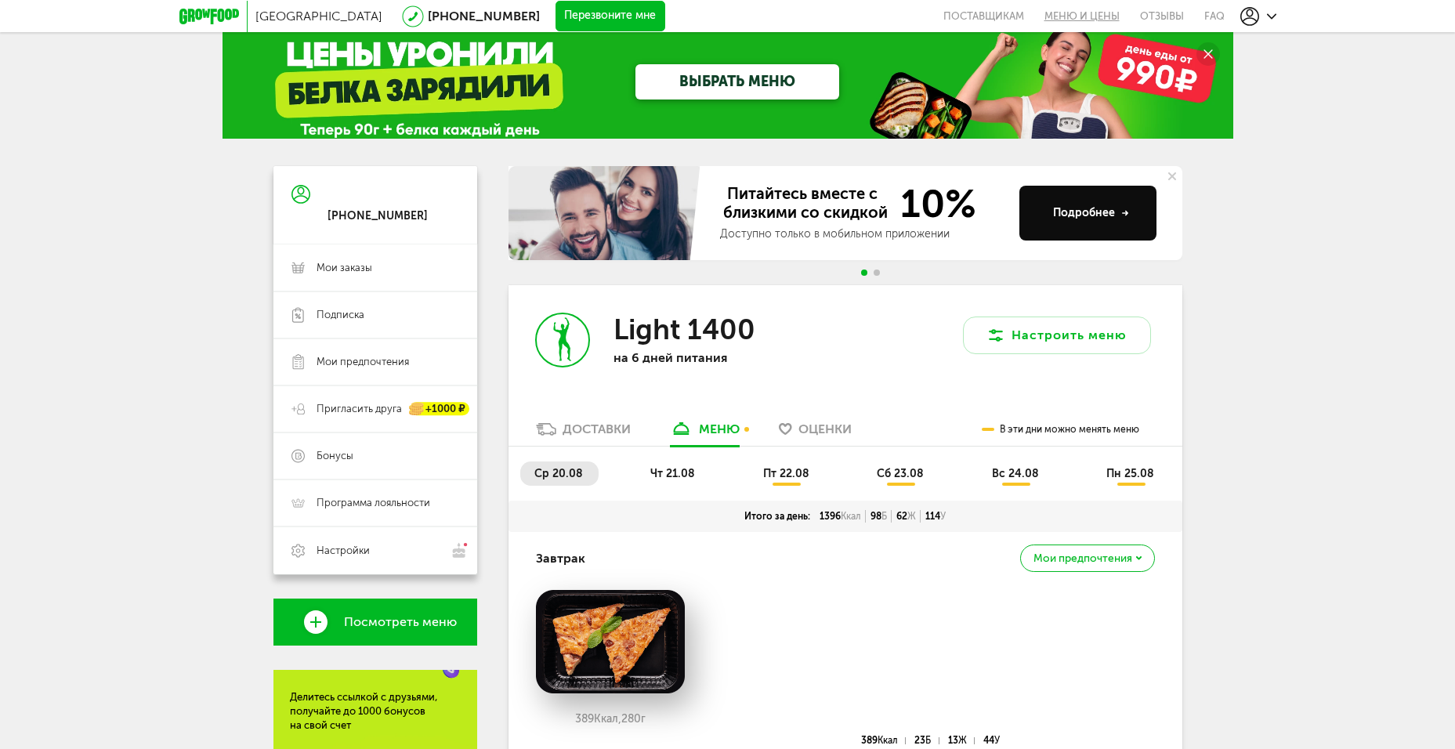
scroll to position [0, 0]
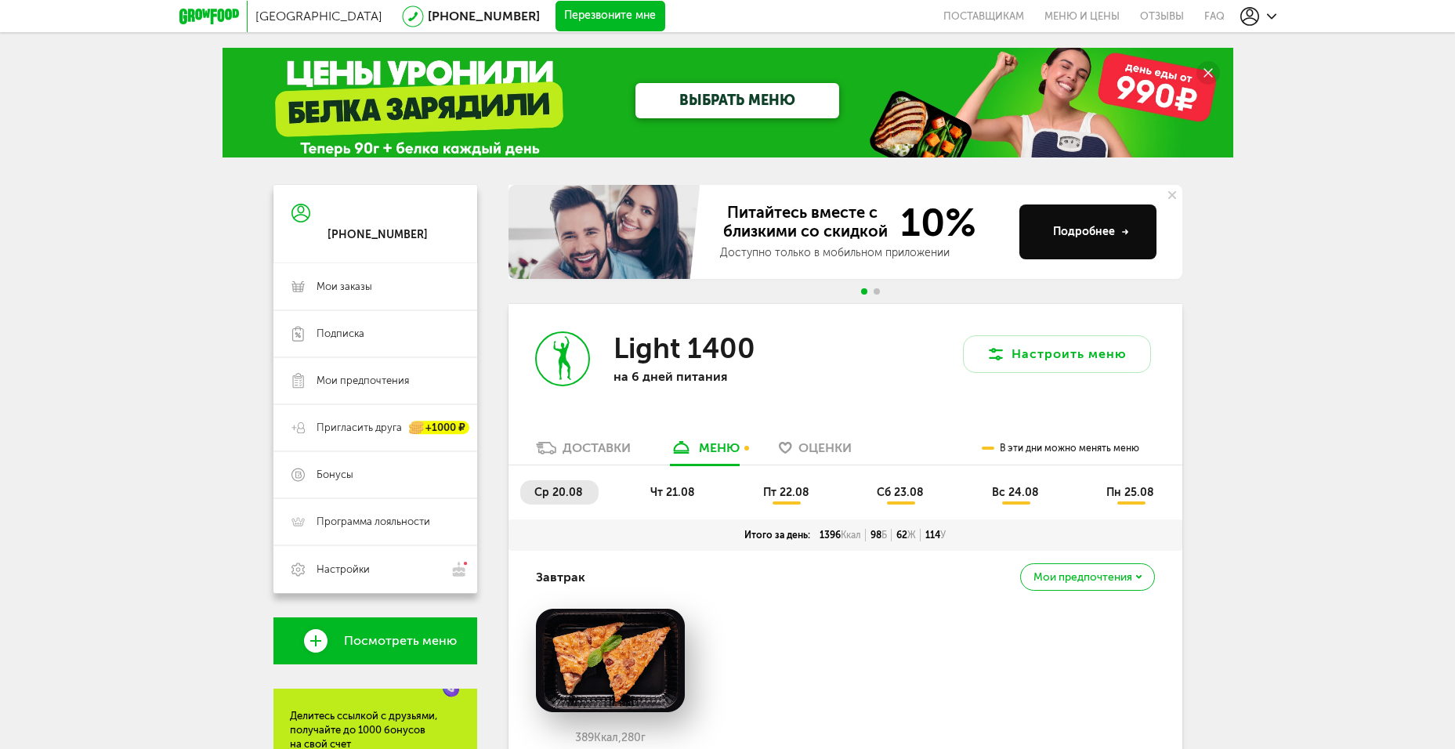
click at [584, 447] on div "Доставки" at bounding box center [596, 447] width 68 height 15
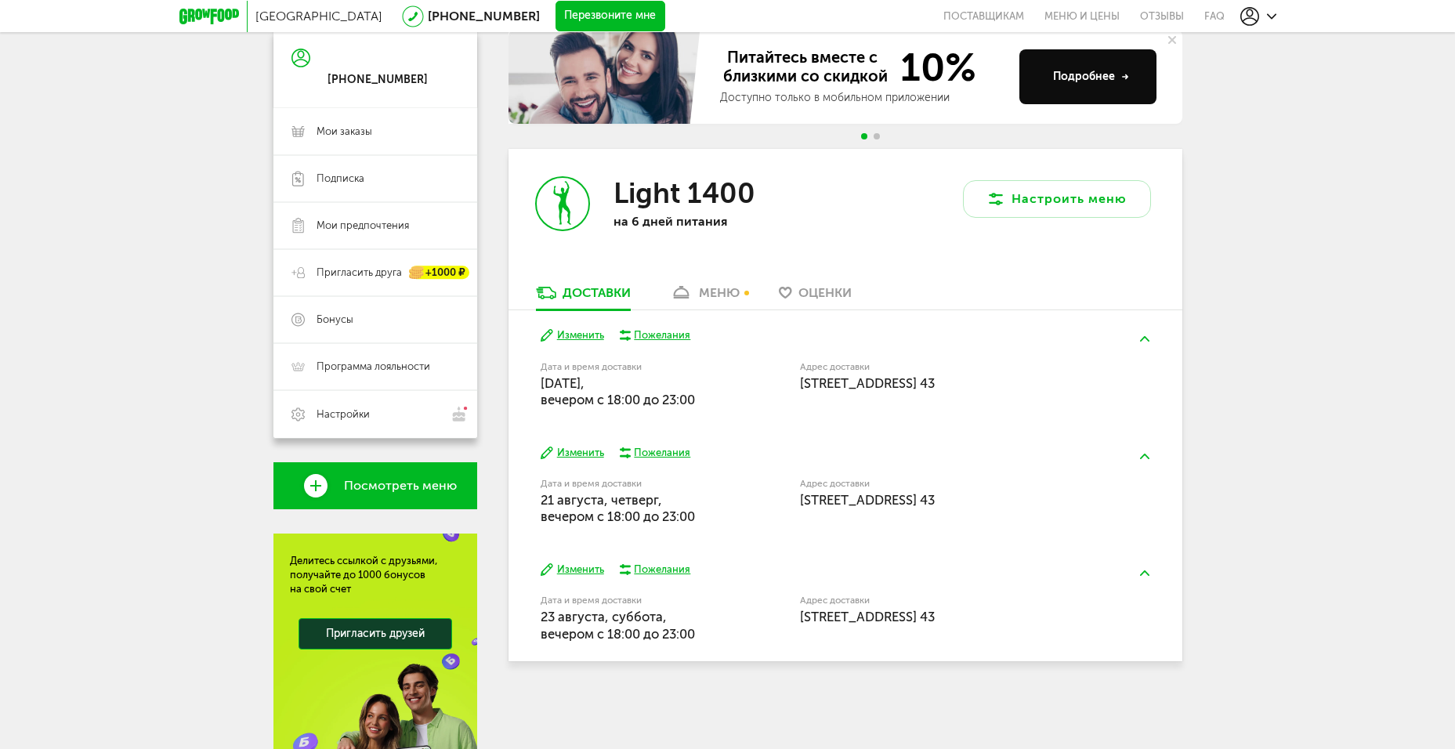
scroll to position [157, 0]
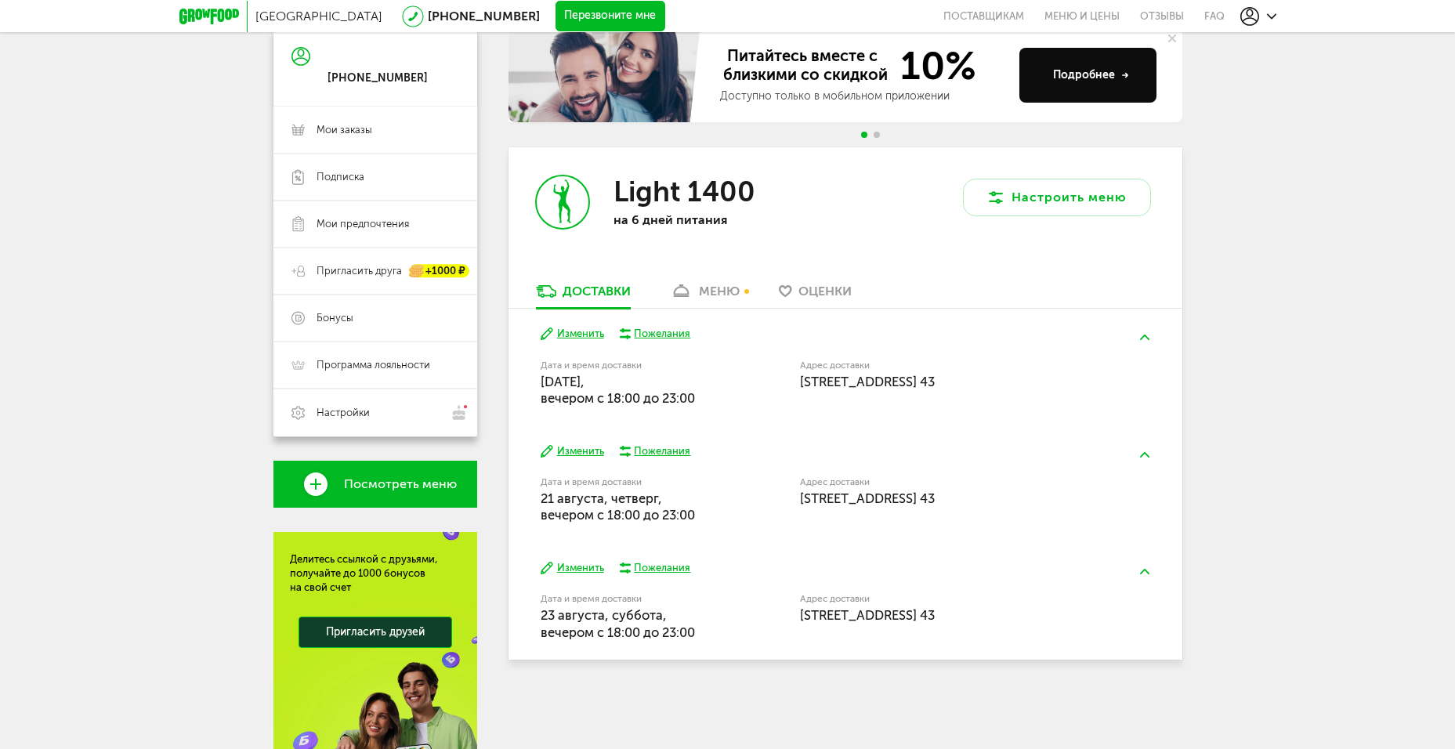
click at [646, 384] on span "[DATE], вечером c 18:00 до 23:00" at bounding box center [618, 390] width 154 height 32
click at [627, 391] on span "[DATE], вечером c 18:00 до 23:00" at bounding box center [618, 390] width 154 height 32
click at [629, 393] on span "[DATE], вечером c 18:00 до 23:00" at bounding box center [618, 390] width 154 height 32
click at [574, 448] on button "Изменить" at bounding box center [572, 451] width 63 height 15
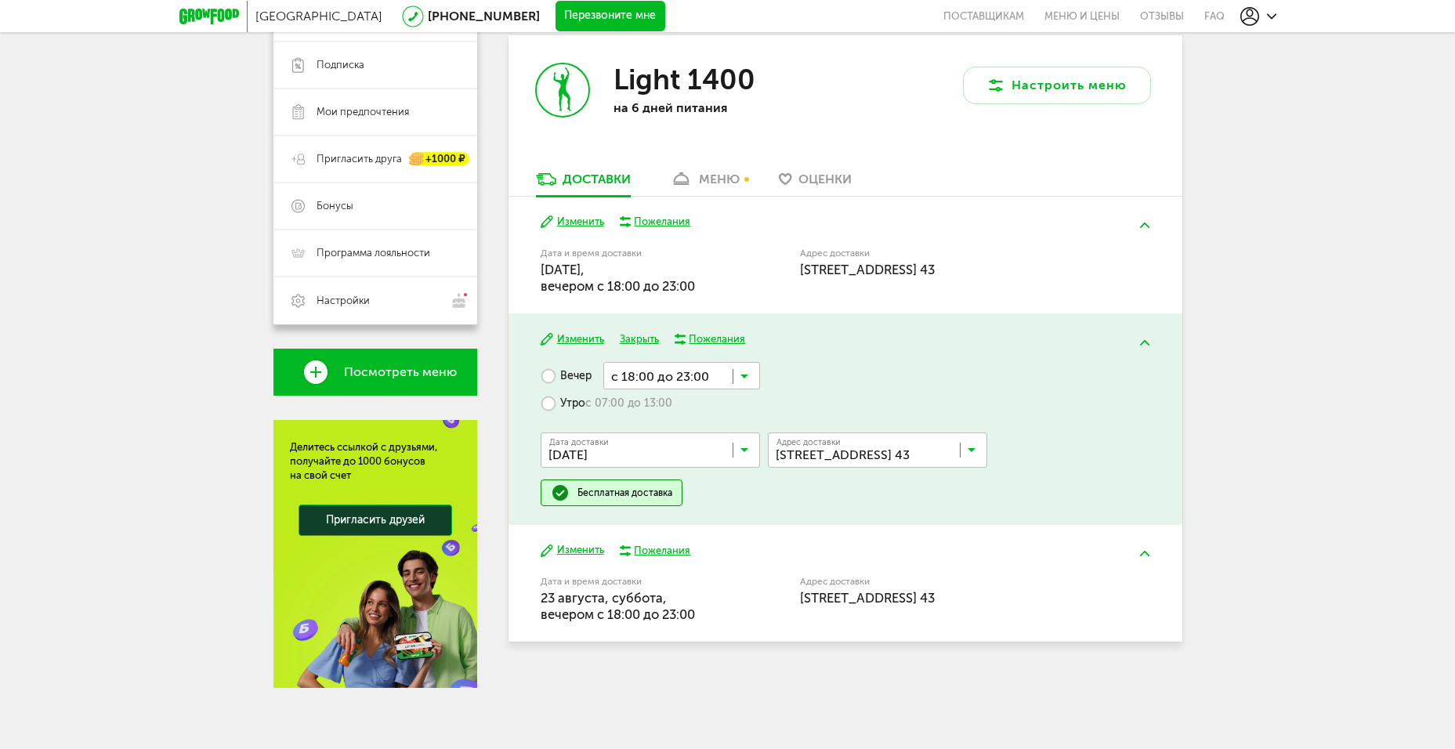
scroll to position [270, 0]
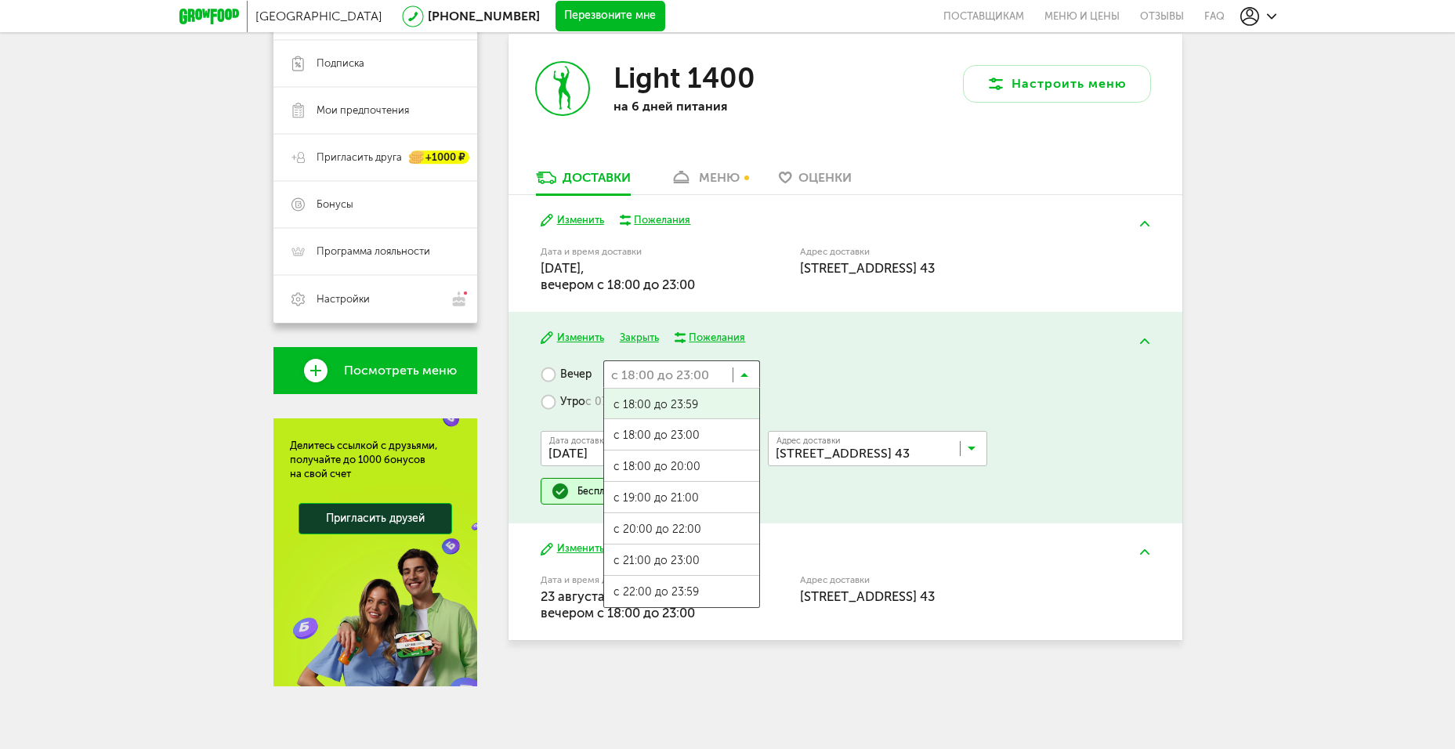
click at [747, 376] on icon at bounding box center [744, 379] width 8 height 16
click at [747, 372] on icon at bounding box center [744, 379] width 8 height 16
click at [756, 375] on input "Search for option" at bounding box center [681, 373] width 157 height 27
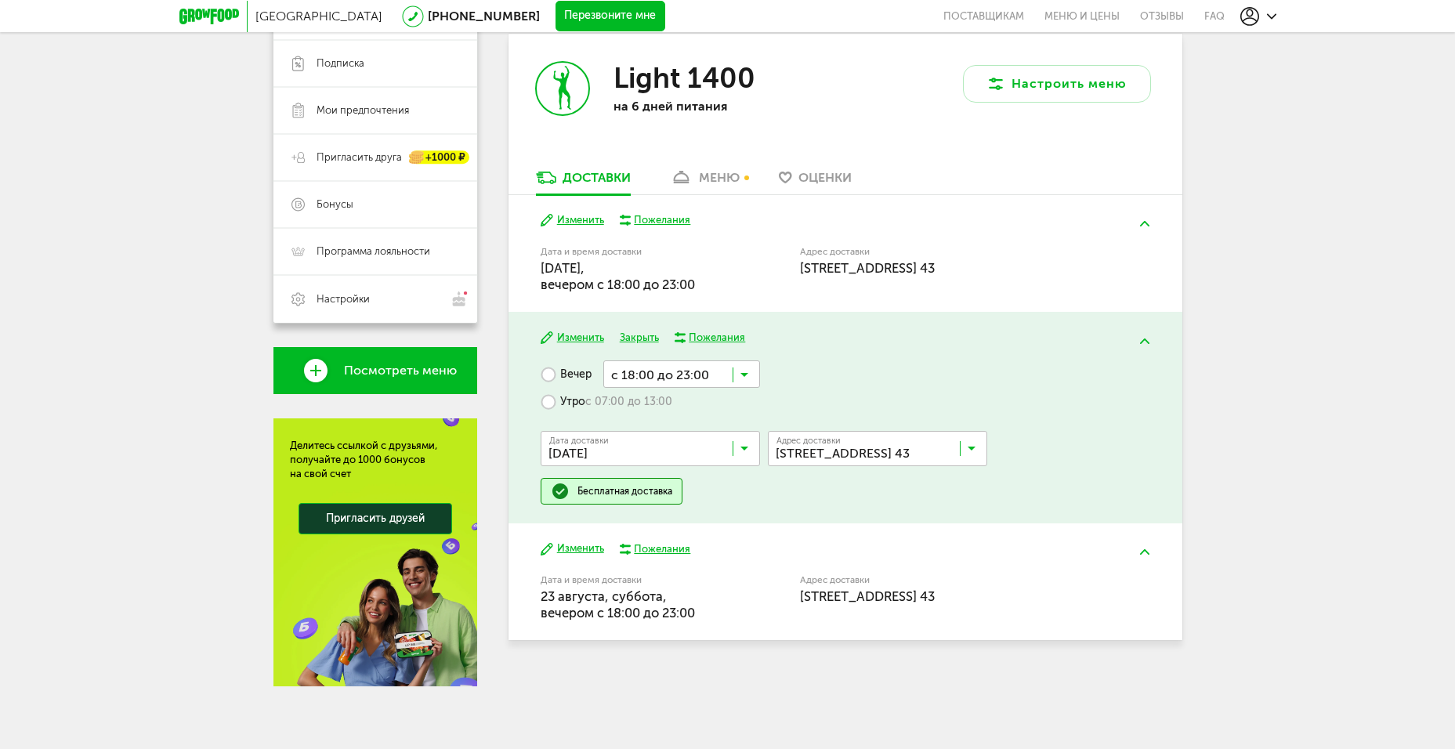
click at [548, 398] on label "Утро с 07:00 до 13:00" at bounding box center [607, 401] width 132 height 27
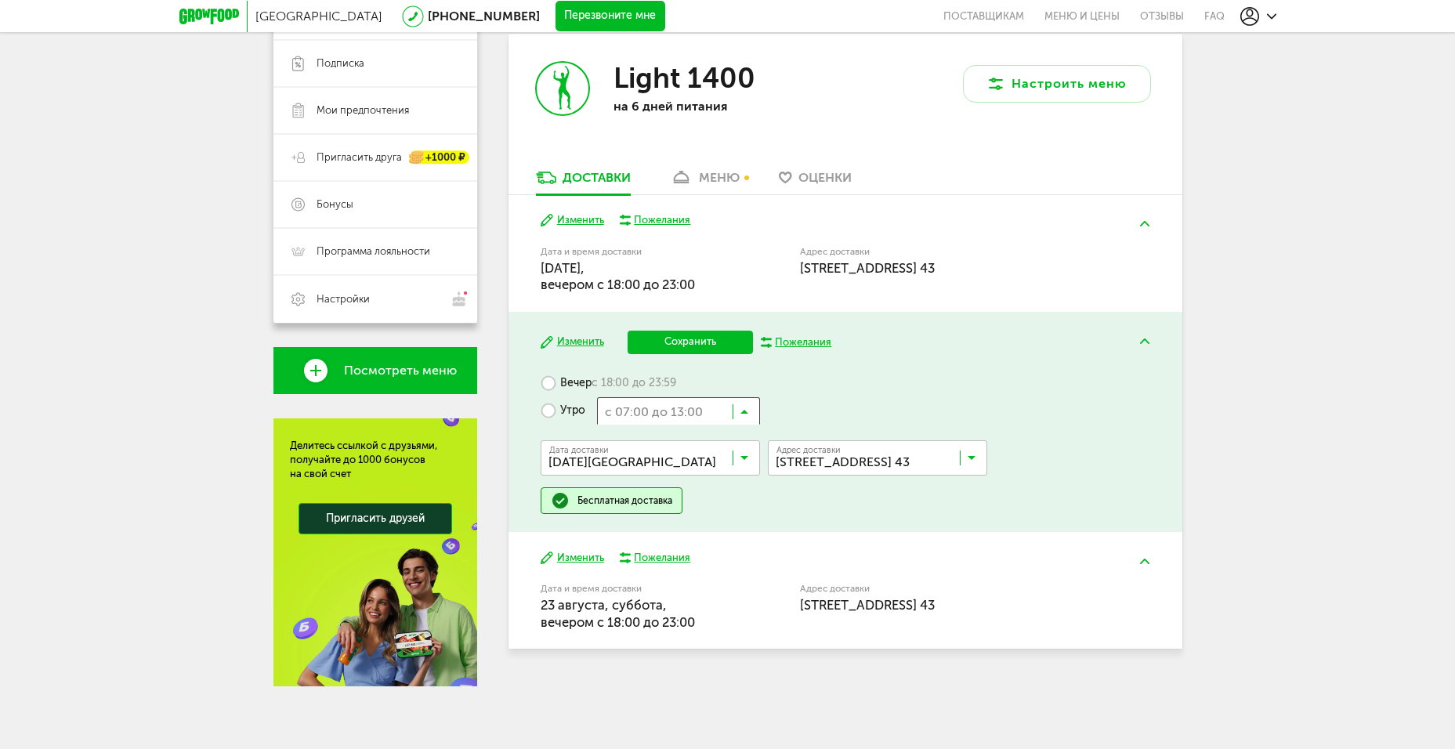
click at [750, 401] on input "Search for option" at bounding box center [678, 410] width 163 height 27
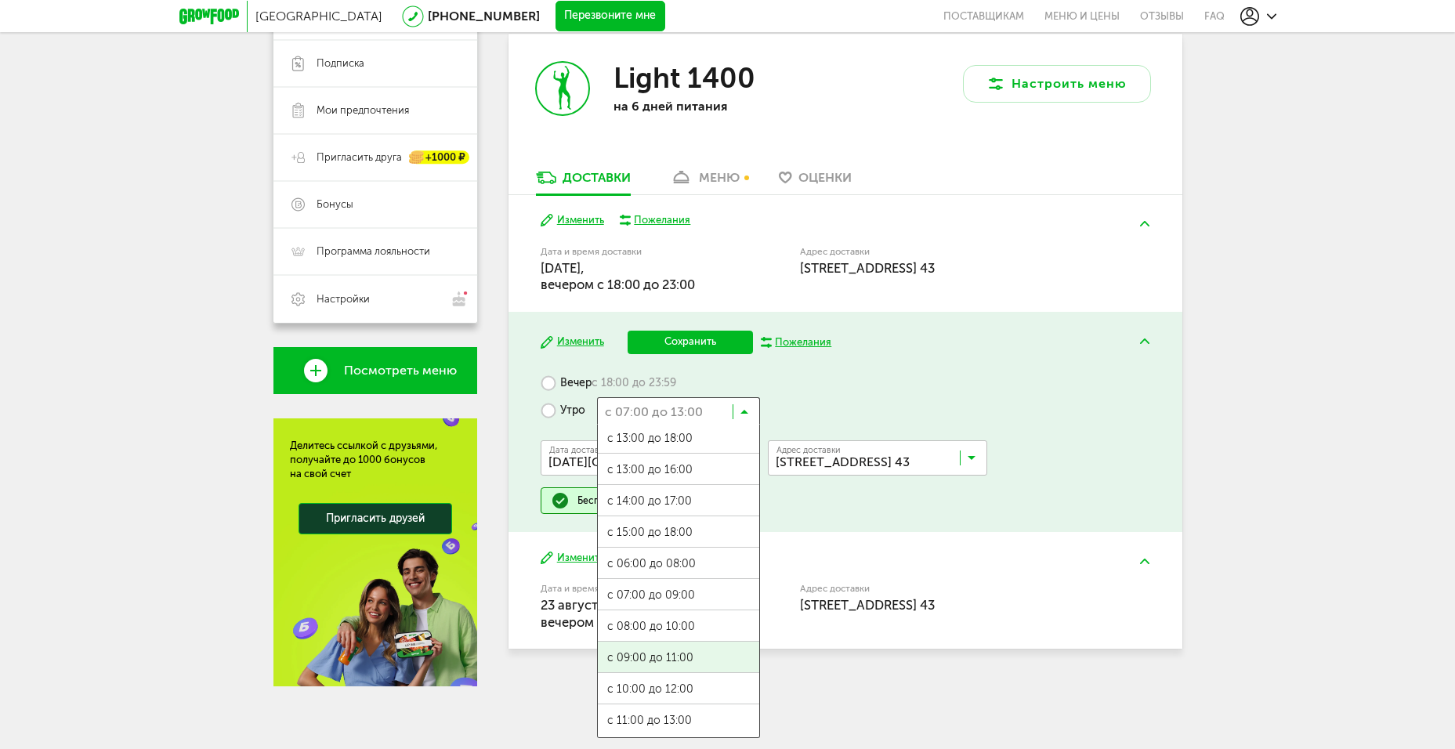
click at [702, 653] on ul "с 07:00 до 12:00 с 13:00 до 18:00 с 13:00 до 16:00 с 14:00 до 17:00 с 15:00 до …" at bounding box center [678, 581] width 163 height 313
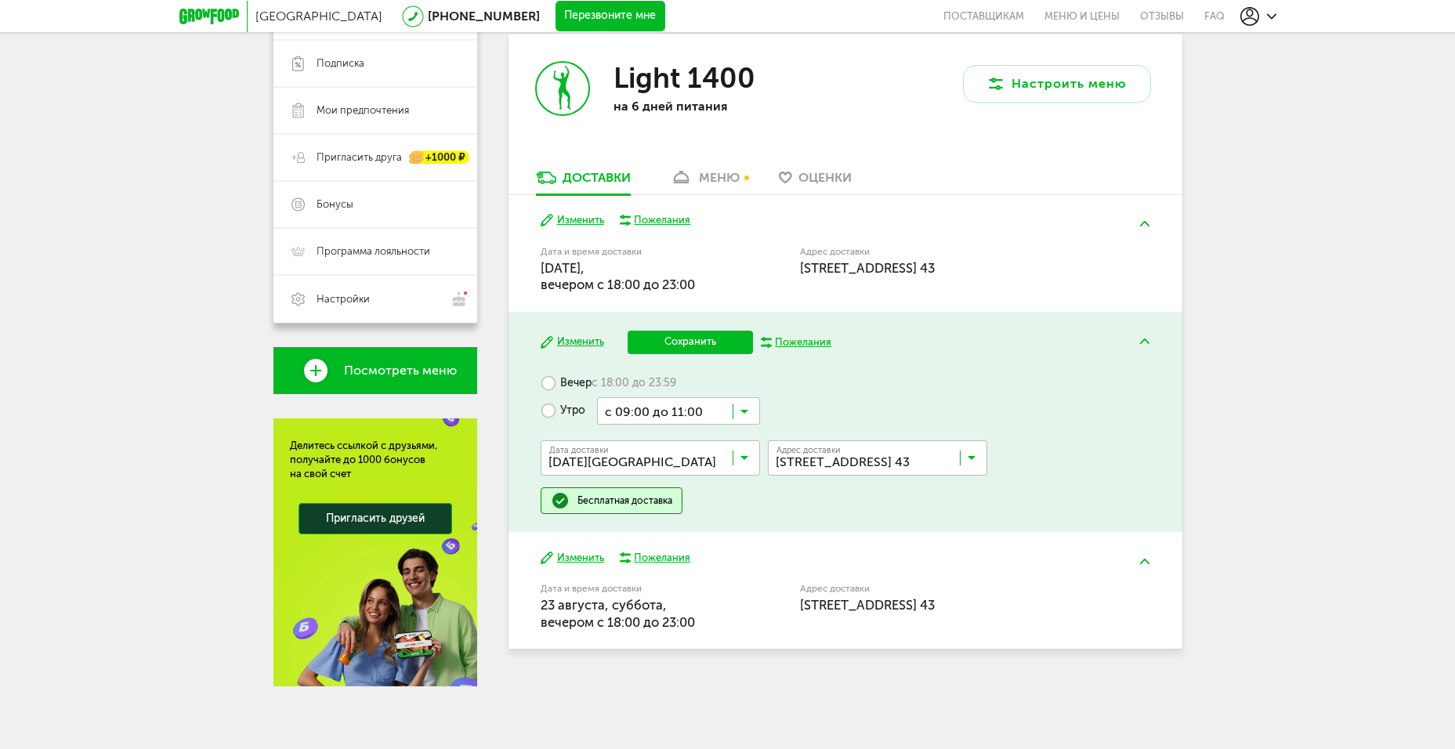
click at [1110, 415] on div "Вечер с 18:00 до 23:59 Утро с 09:00 до 11:00 Загрузка... Дата доставки [DATE] З…" at bounding box center [845, 442] width 609 height 144
click at [692, 327] on div "Изменить Сохранить Пожелания Вечер с 18:00 до 23:59 Утро с 09:00 до 11:00 Загру…" at bounding box center [845, 422] width 674 height 220
click at [681, 342] on button "Сохранить" at bounding box center [689, 343] width 125 height 24
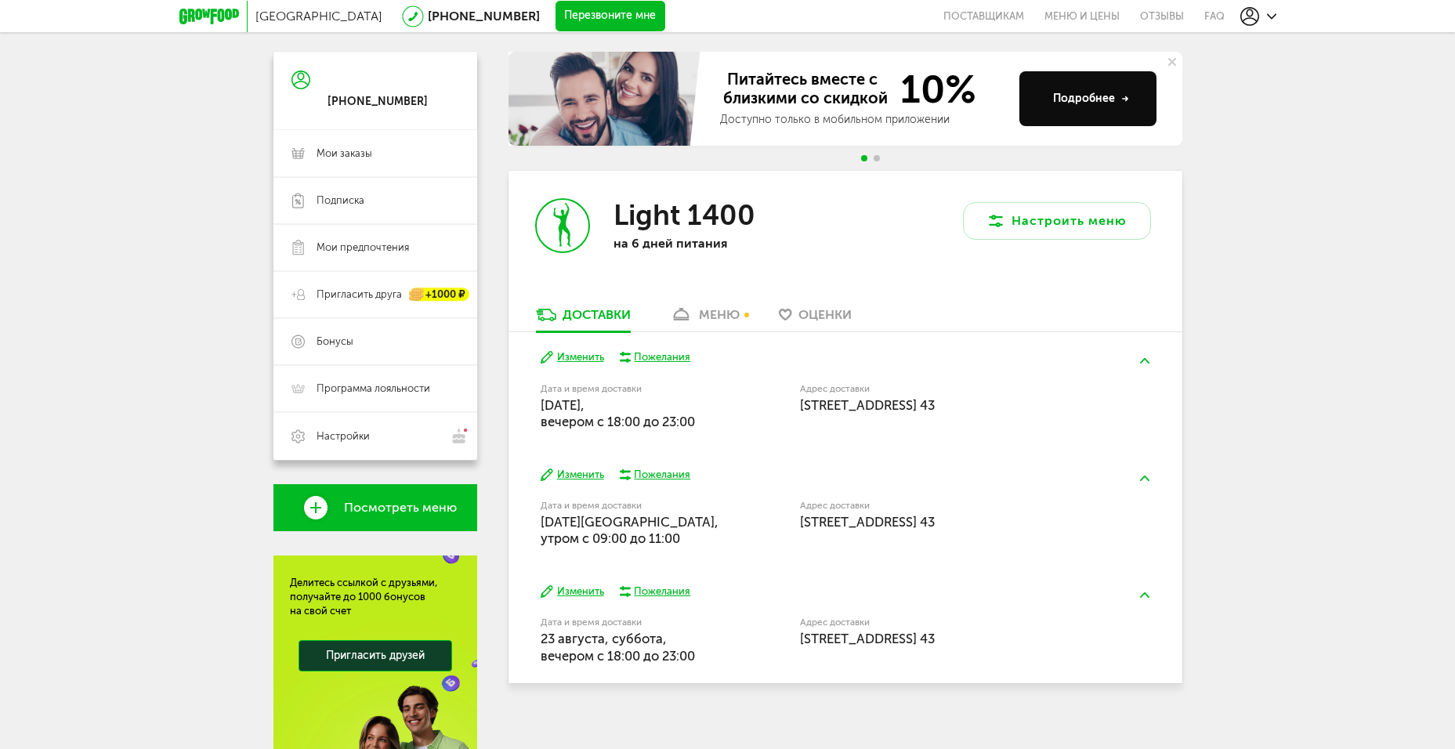
scroll to position [235, 0]
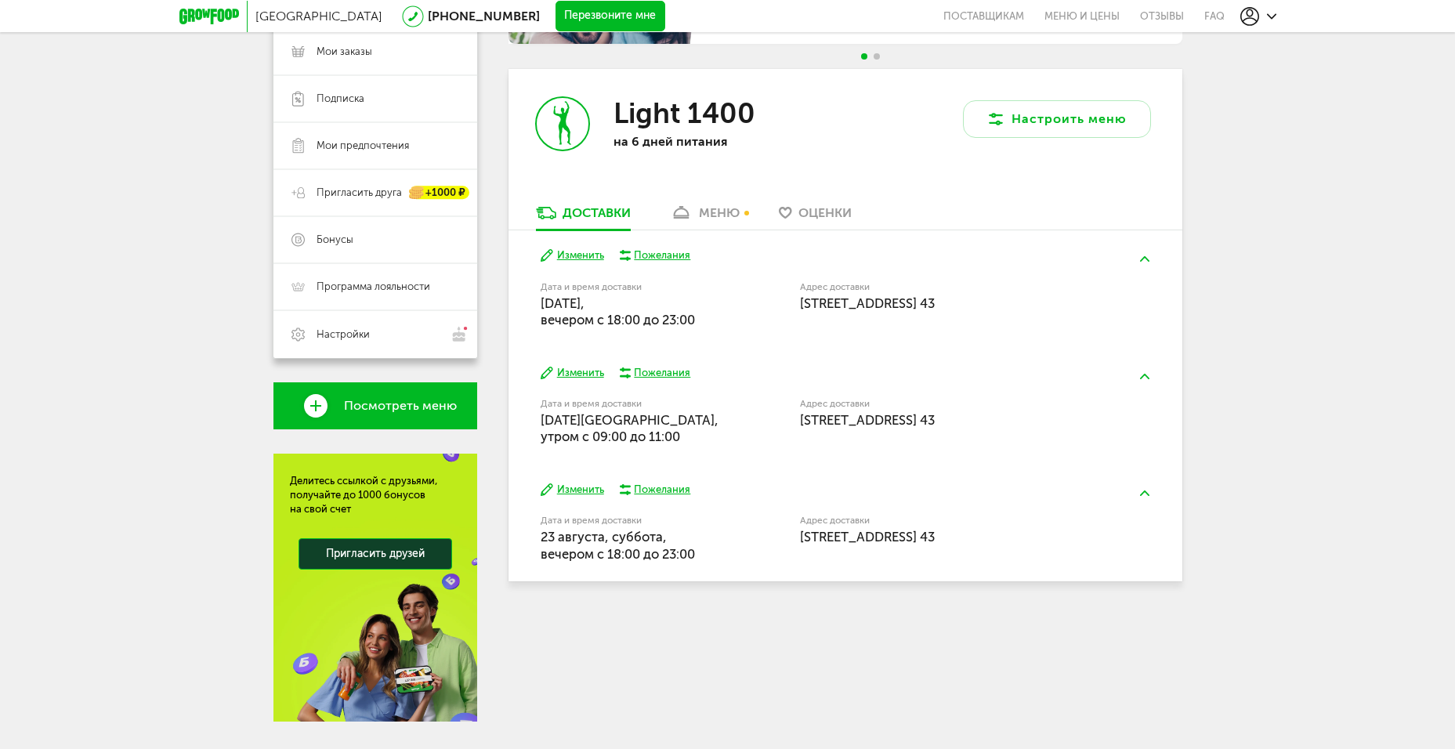
click at [587, 490] on button "Изменить" at bounding box center [572, 490] width 63 height 15
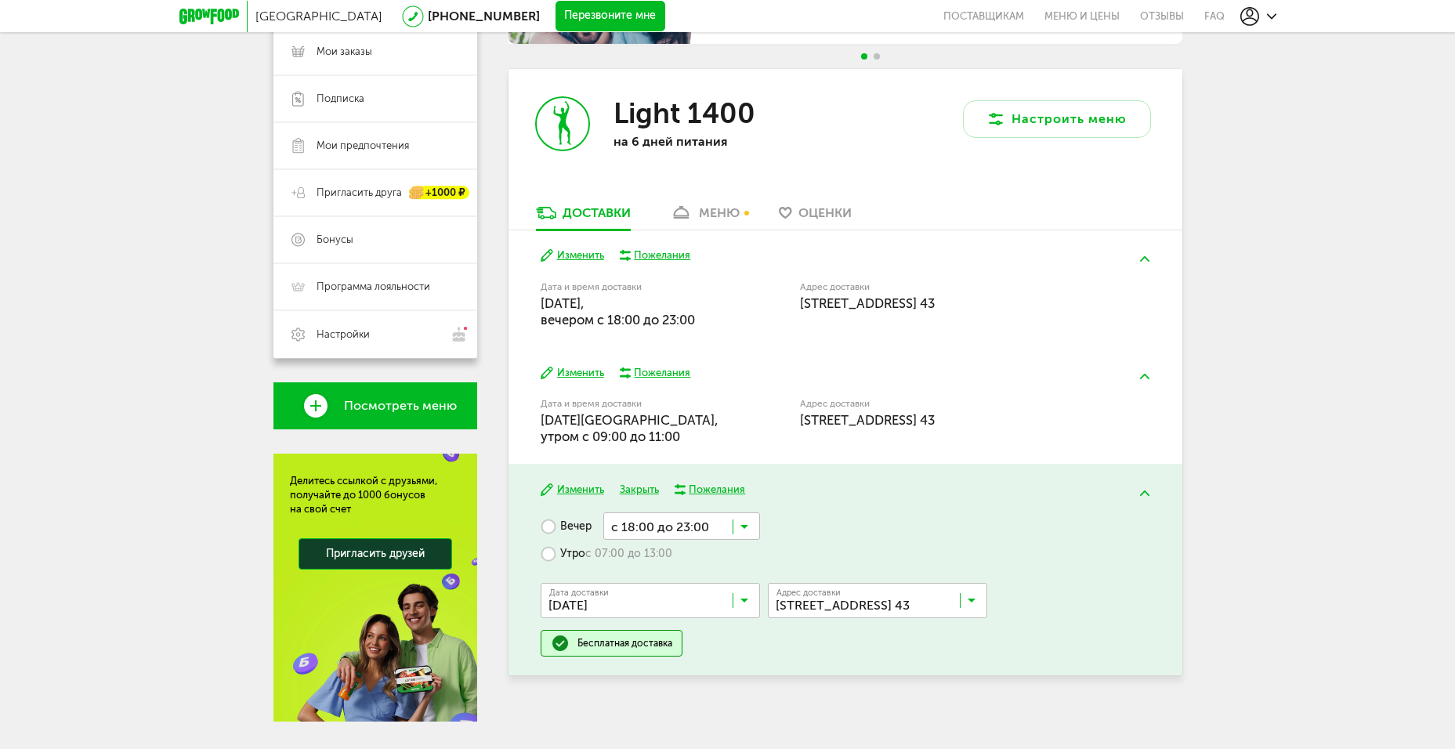
click at [554, 551] on label "Утро с 07:00 до 13:00" at bounding box center [607, 553] width 132 height 27
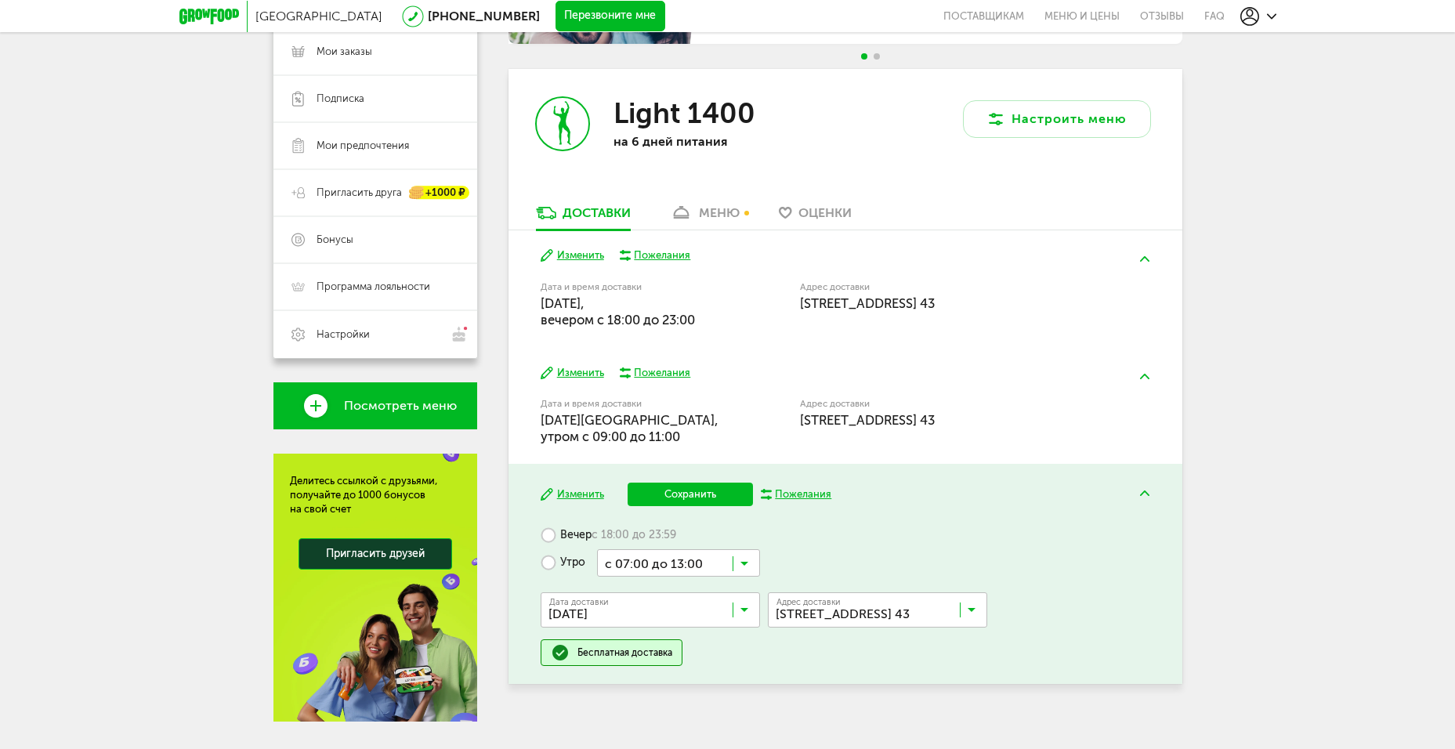
click at [741, 562] on icon at bounding box center [744, 567] width 8 height 16
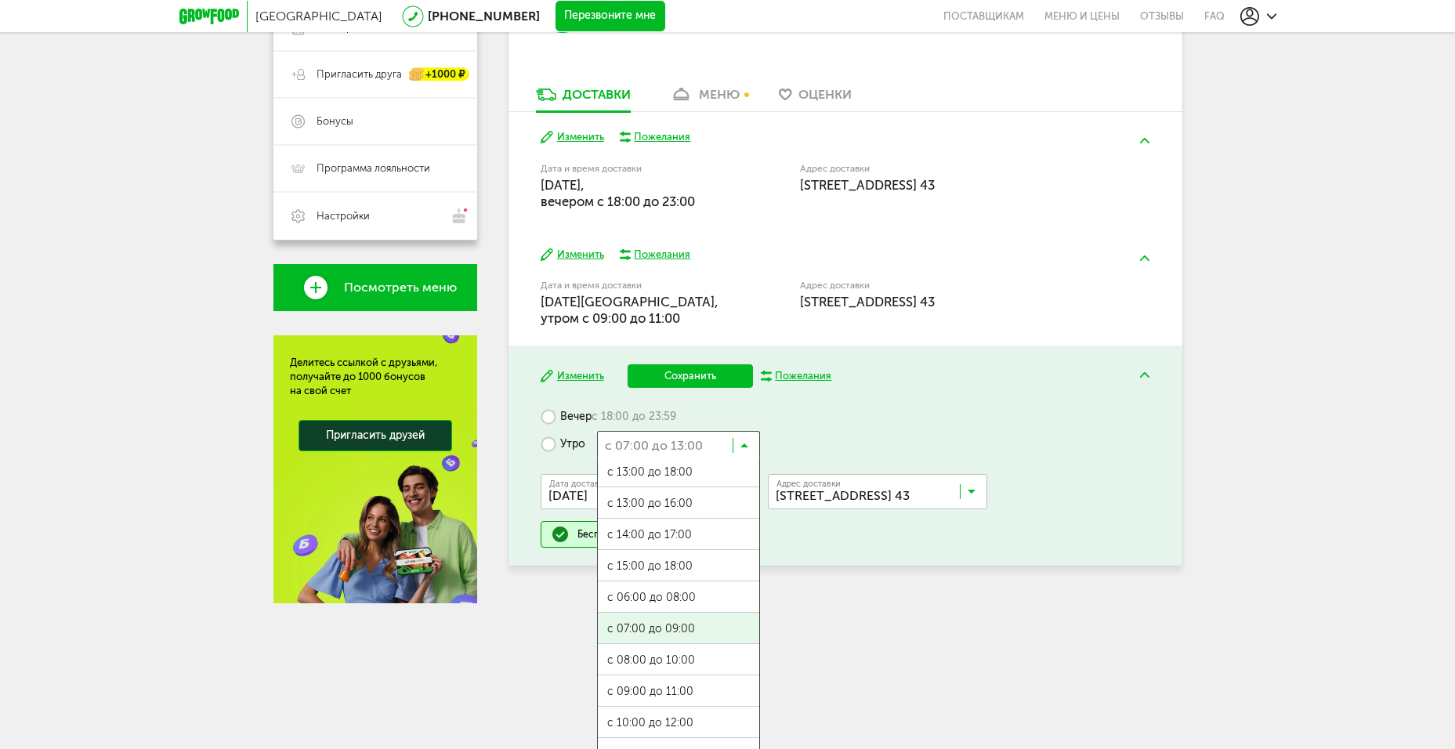
scroll to position [376, 0]
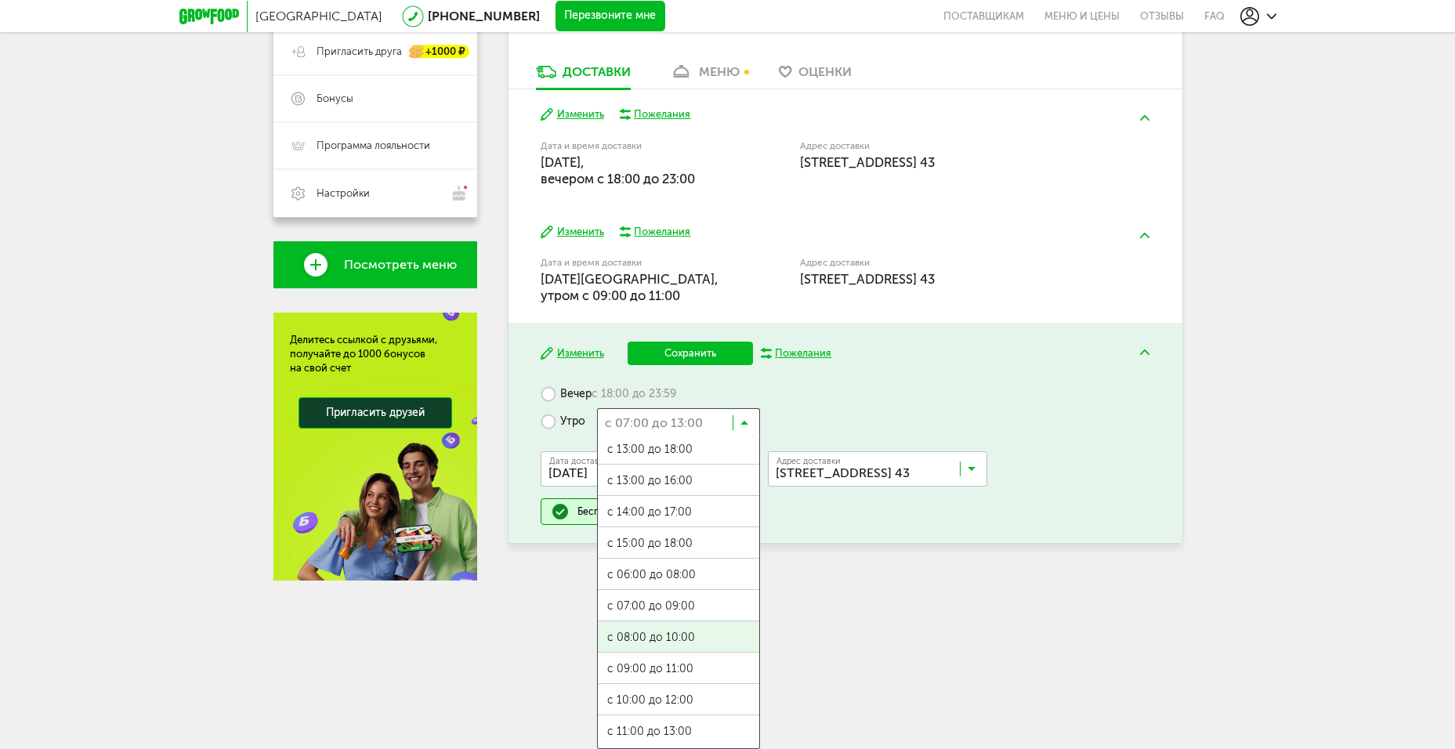
click at [700, 635] on ul "с 07:00 до 12:00 с 13:00 до 18:00 с 13:00 до 16:00 с 14:00 до 17:00 с 15:00 до …" at bounding box center [678, 592] width 163 height 313
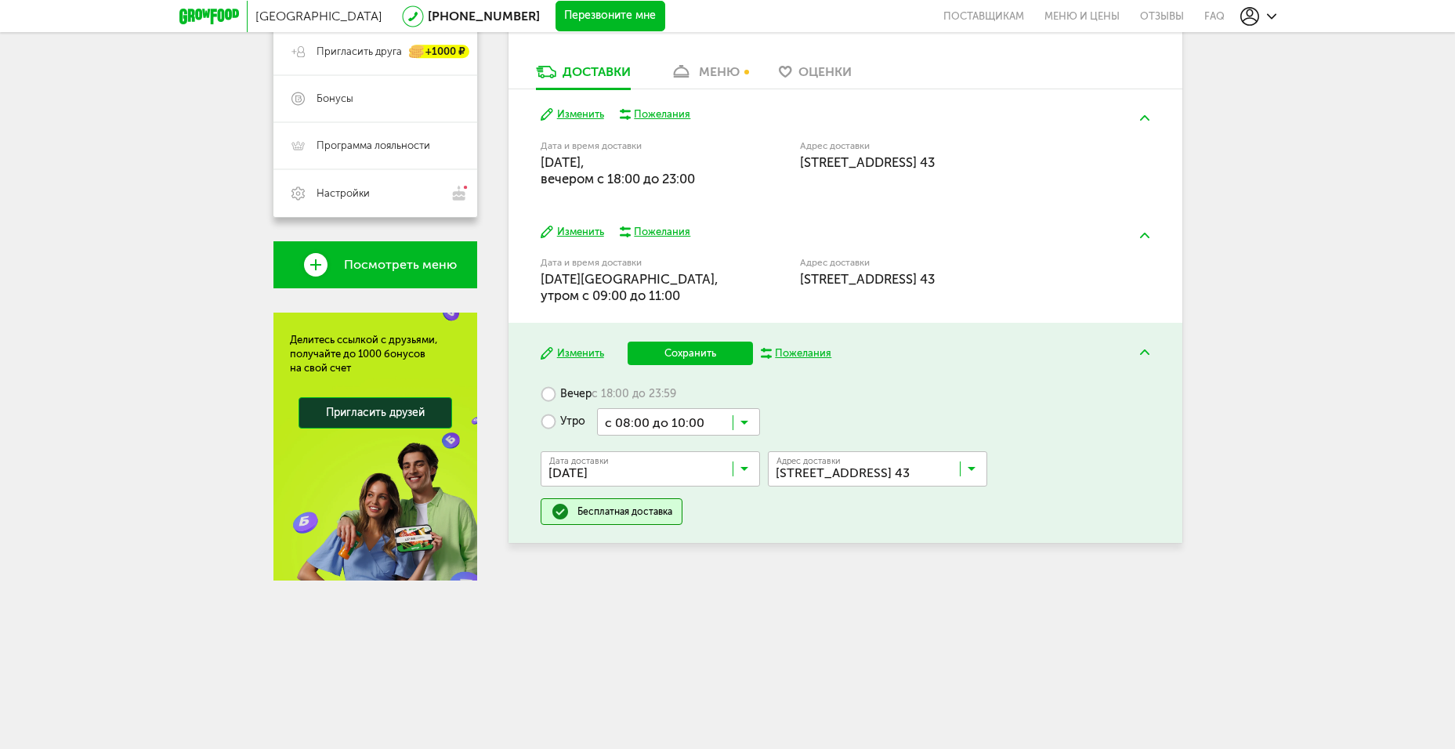
scroll to position [270, 0]
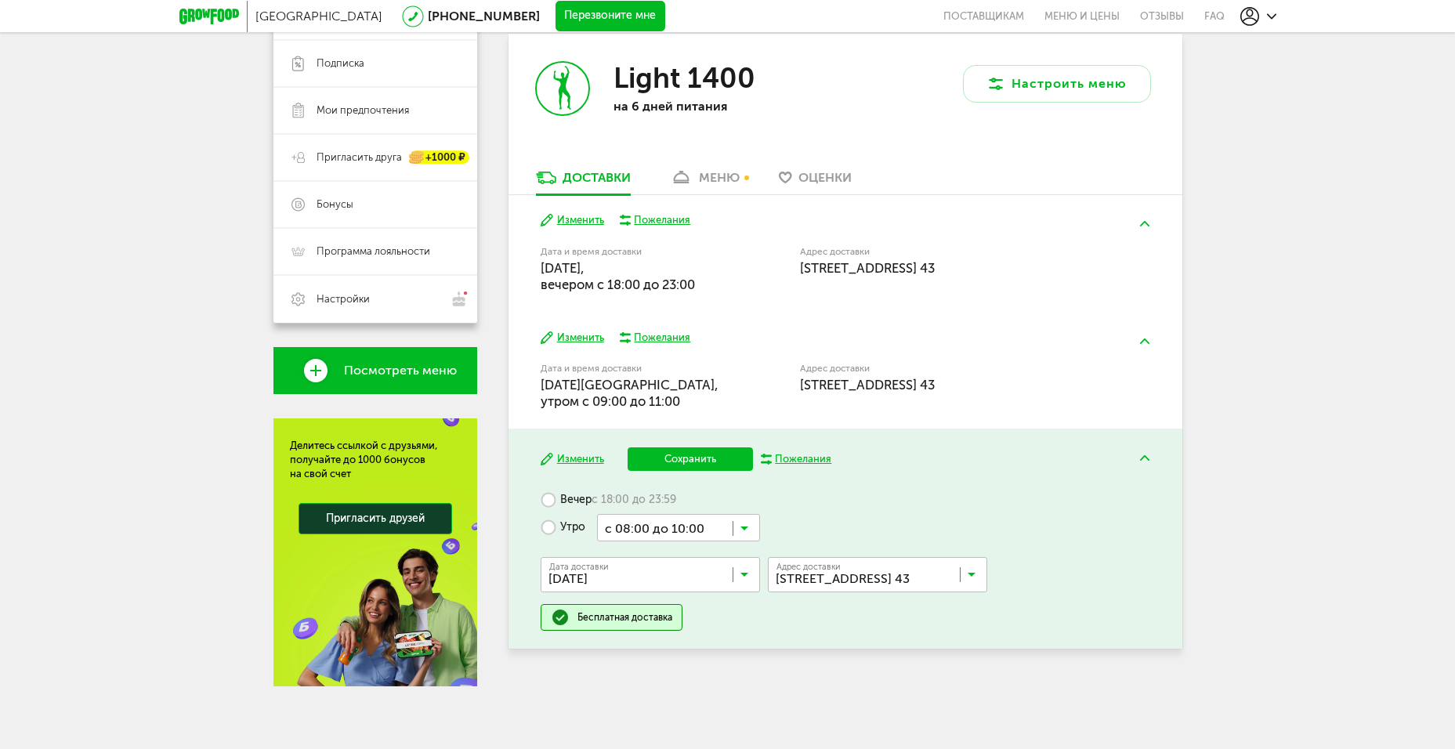
click at [682, 449] on button "Сохранить" at bounding box center [689, 459] width 125 height 24
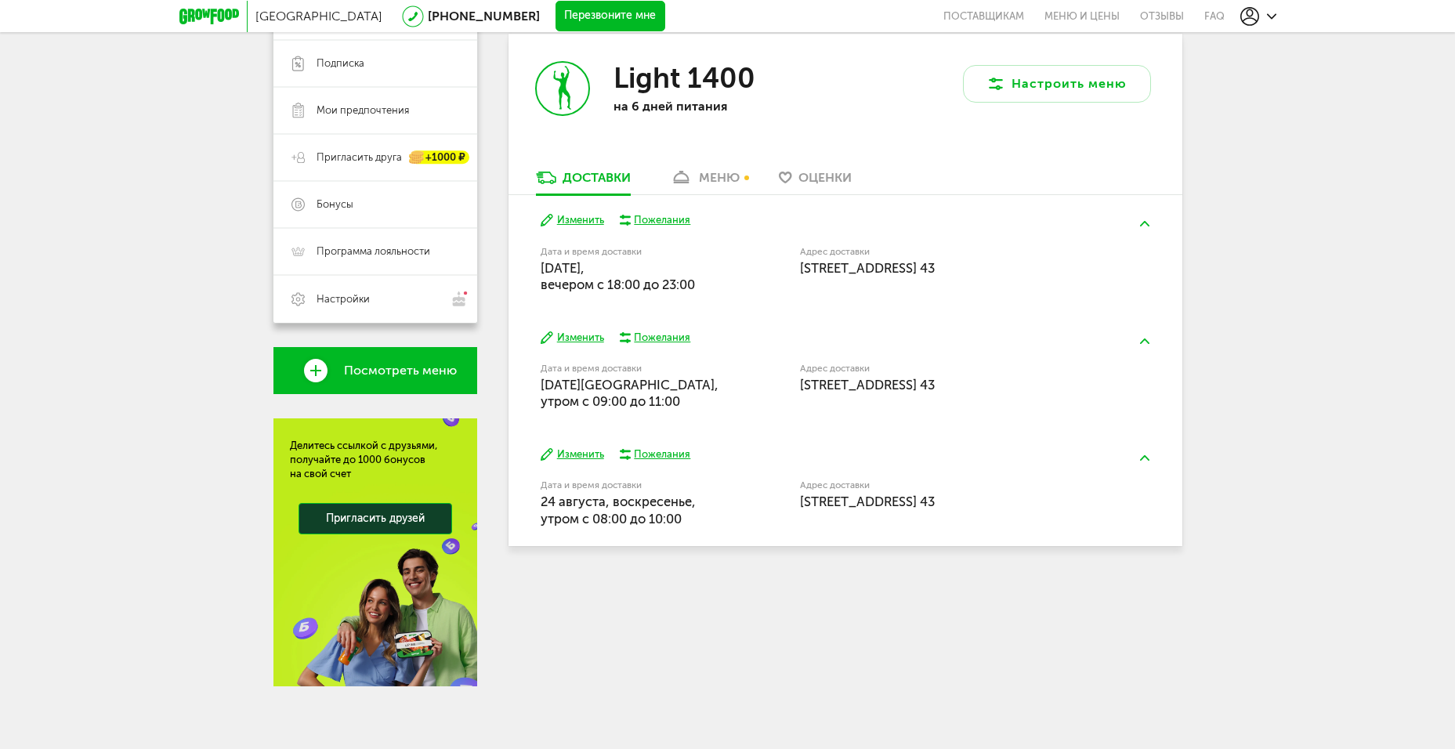
click at [582, 332] on button "Изменить" at bounding box center [572, 338] width 63 height 15
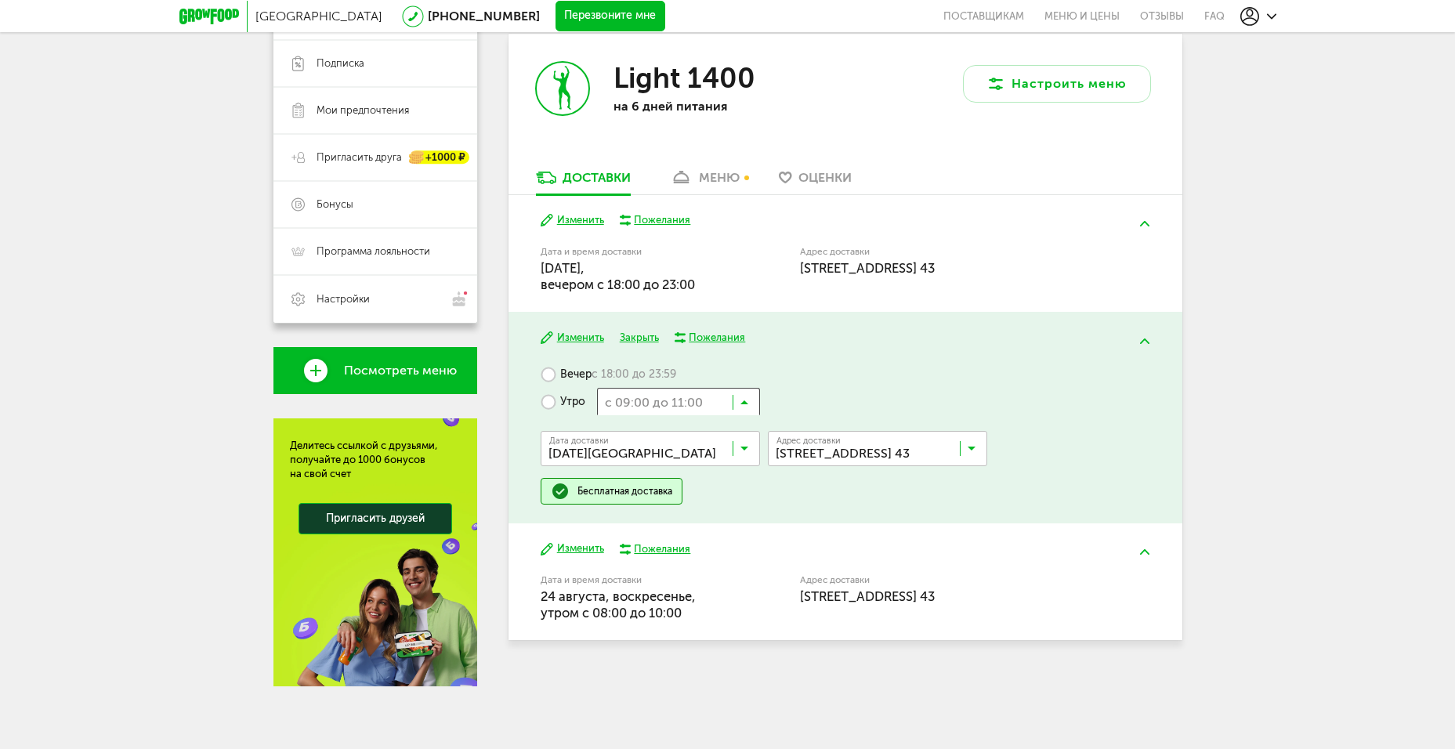
click at [738, 392] on input "Search for option" at bounding box center [678, 401] width 163 height 27
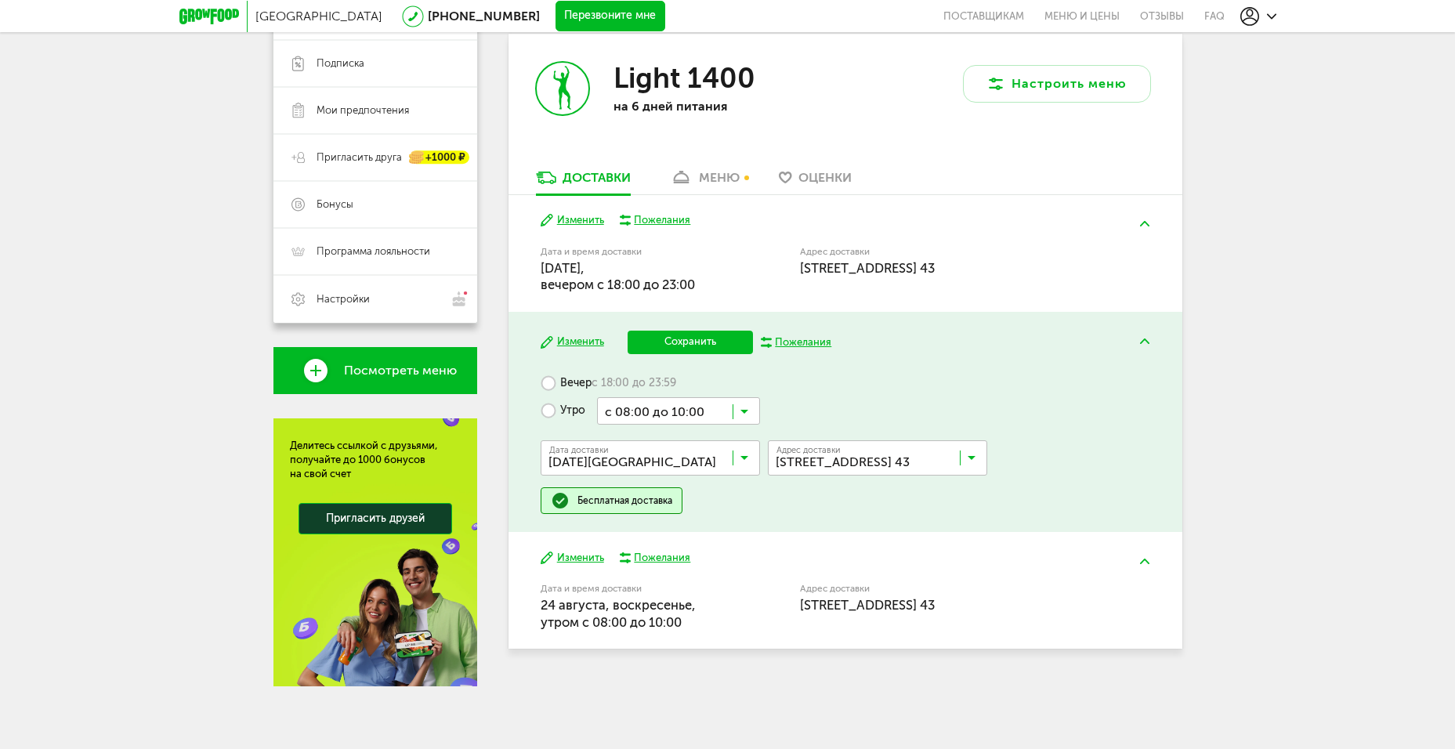
scroll to position [0, 0]
click at [687, 617] on ul "с 07:00 до 12:00 с 13:00 до 18:00 с 13:00 до 16:00 с 14:00 до 17:00 с 15:00 до …" at bounding box center [678, 581] width 163 height 313
click at [677, 333] on button "Сохранить" at bounding box center [689, 343] width 125 height 24
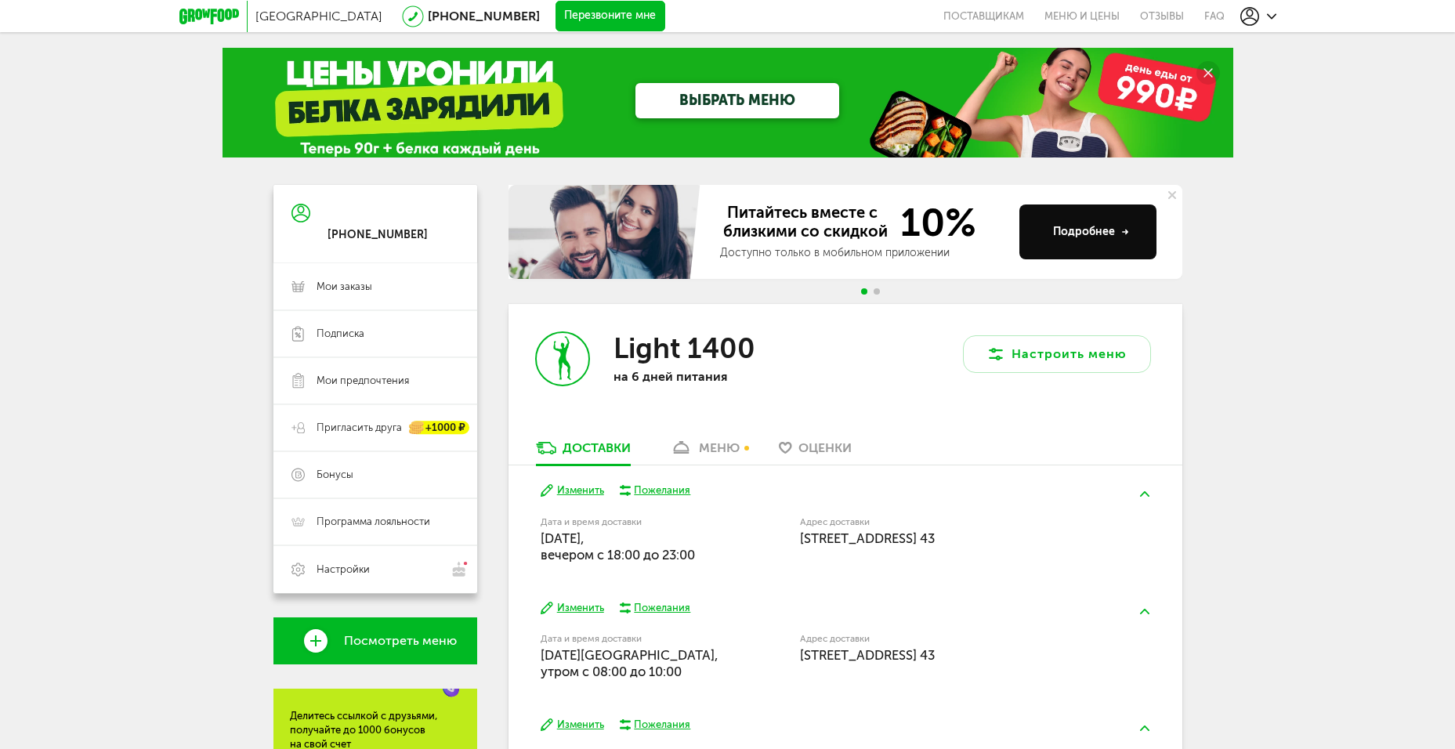
click at [874, 287] on div "Питайтесь вместе с близкими со скидкой 10% Доступно только в мобильном приложен…" at bounding box center [845, 244] width 674 height 119
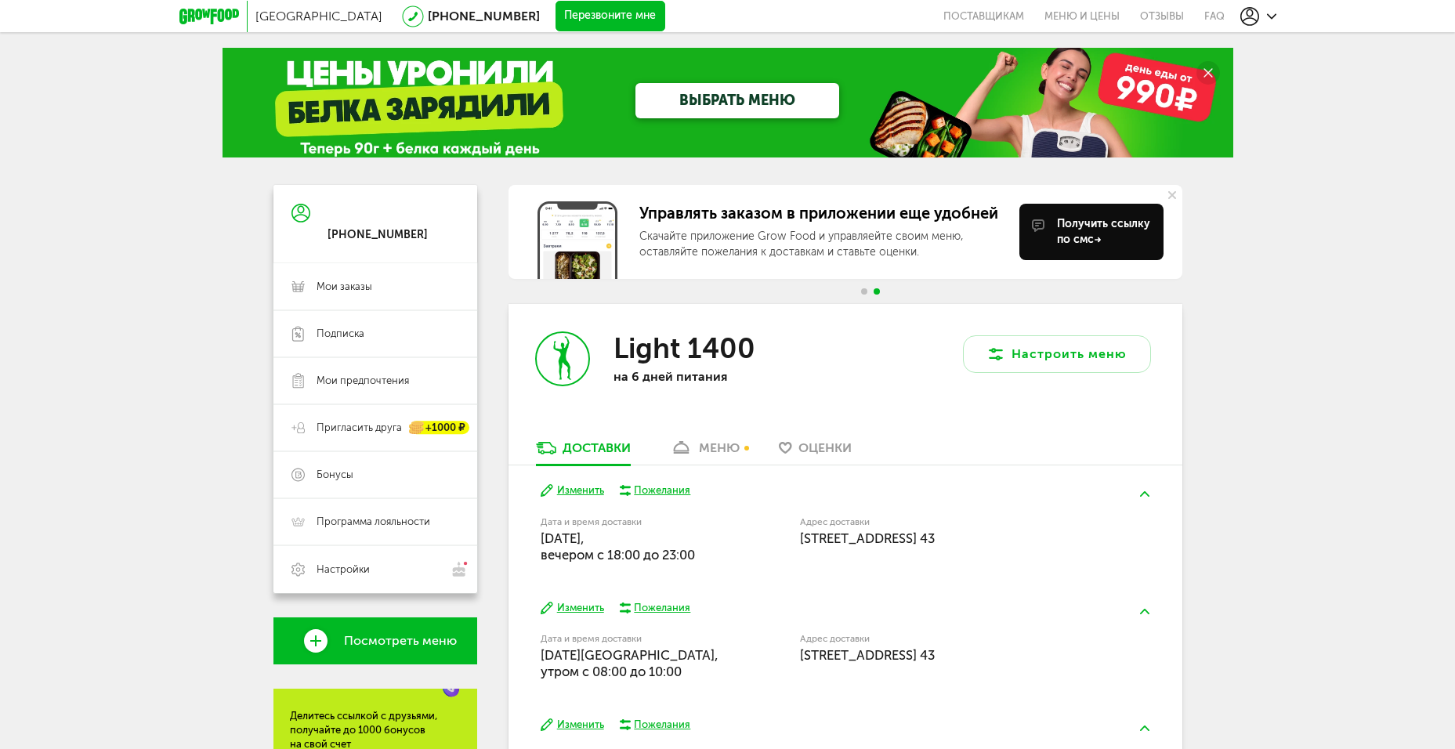
click at [873, 287] on div "Управлять заказом в приложении еще удобней Скачайте приложение Grow Food и упра…" at bounding box center [845, 244] width 674 height 119
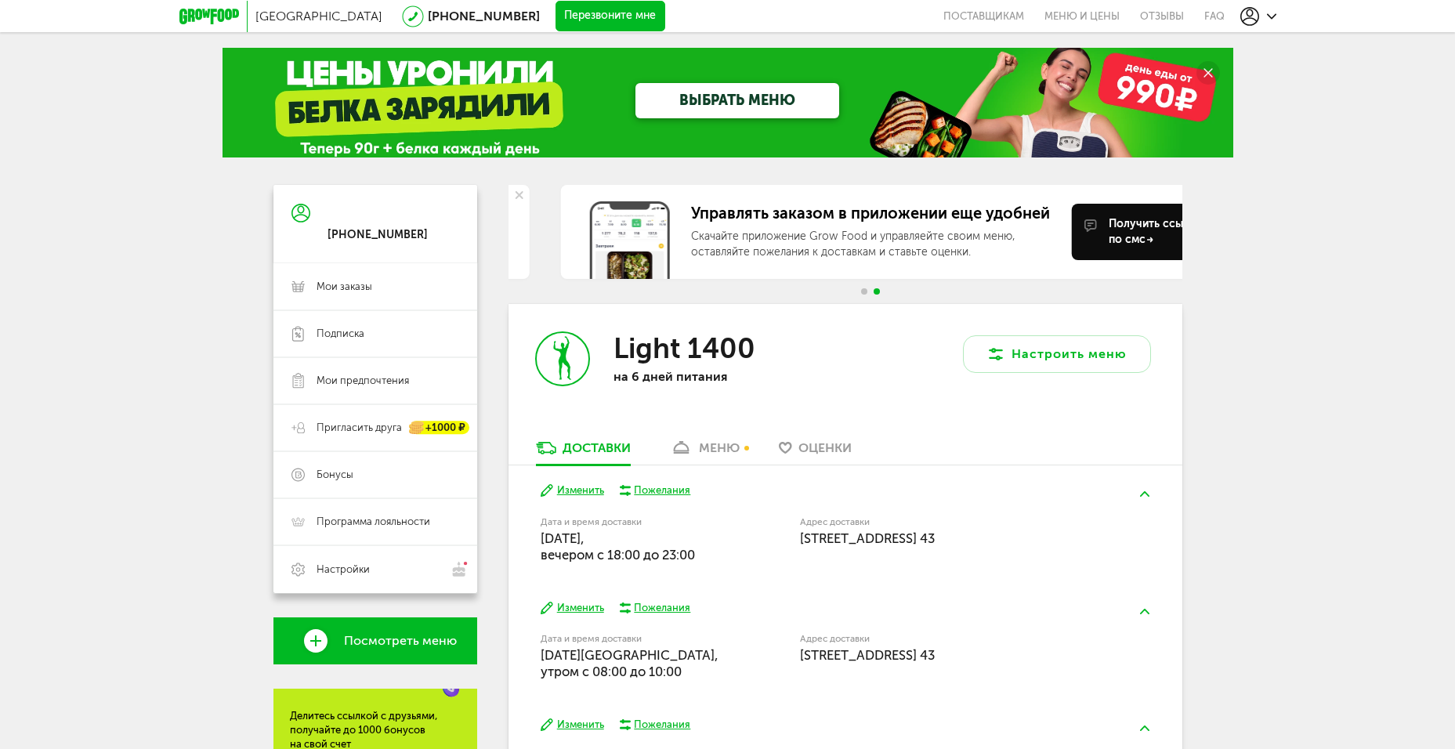
drag, startPoint x: 861, startPoint y: 290, endPoint x: 870, endPoint y: 292, distance: 8.9
click at [864, 291] on span "Go to slide 1" at bounding box center [864, 291] width 6 height 6
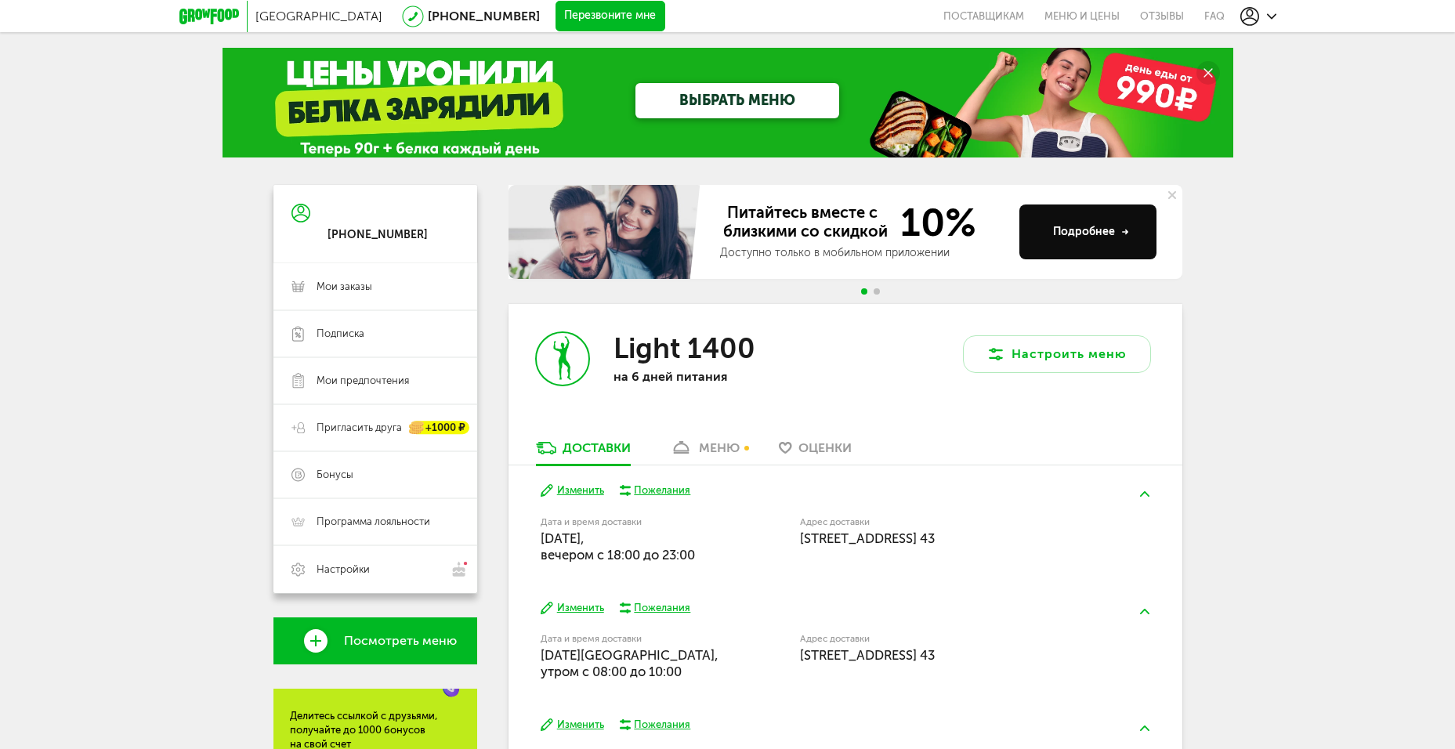
click at [880, 292] on div at bounding box center [870, 291] width 25 height 6
click at [885, 292] on div "Питайтесь вместе с близкими со скидкой 10% Доступно только в мобильном приложен…" at bounding box center [845, 244] width 674 height 119
click at [877, 290] on span "Go to slide 2" at bounding box center [876, 291] width 6 height 6
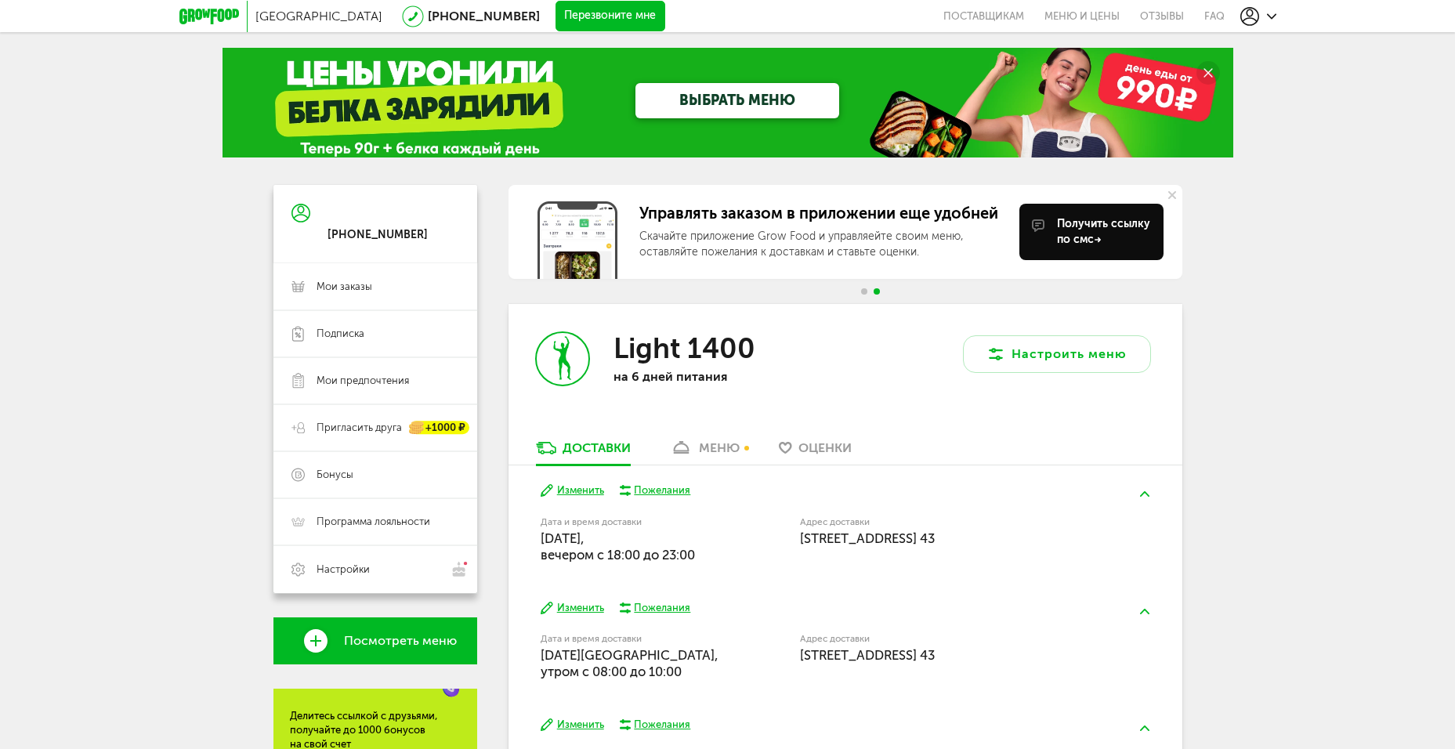
click at [863, 290] on span "Go to slide 1" at bounding box center [864, 291] width 6 height 6
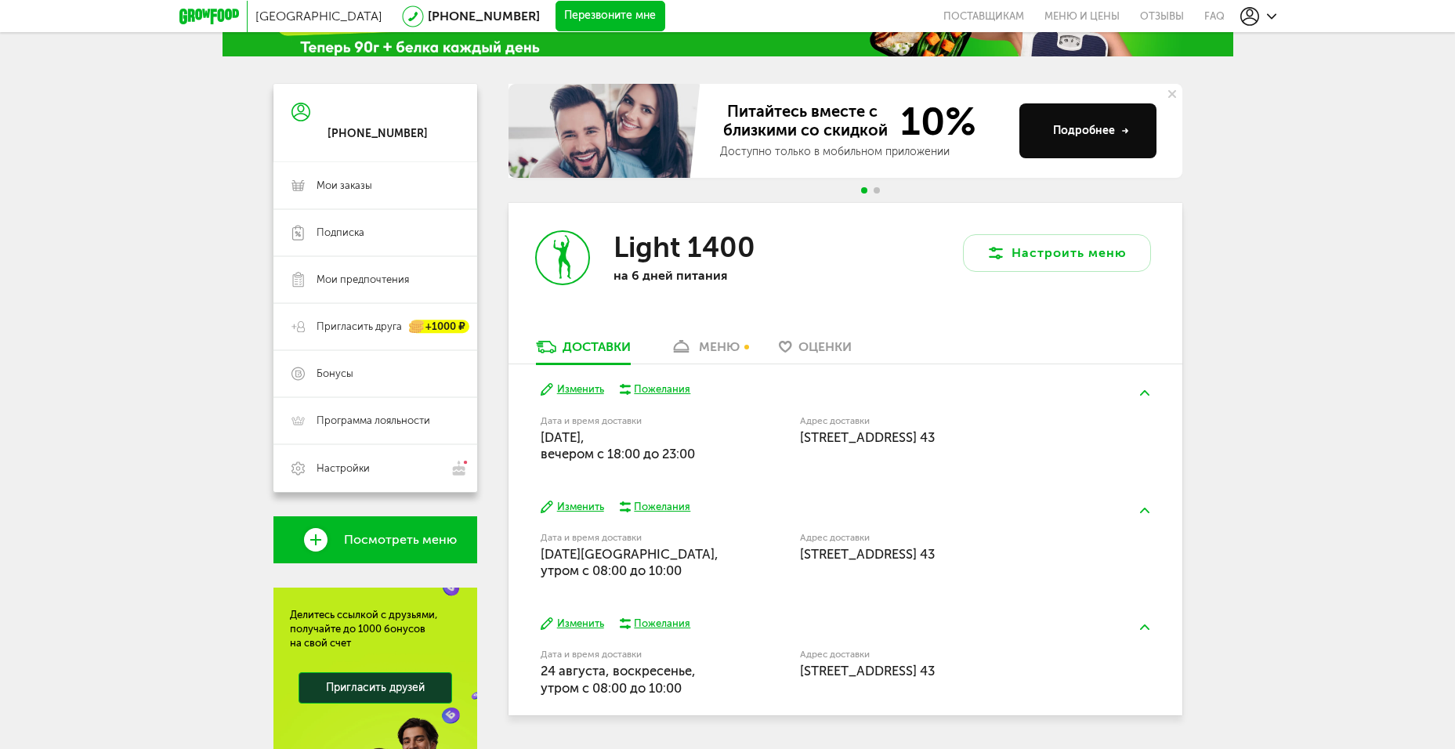
scroll to position [270, 0]
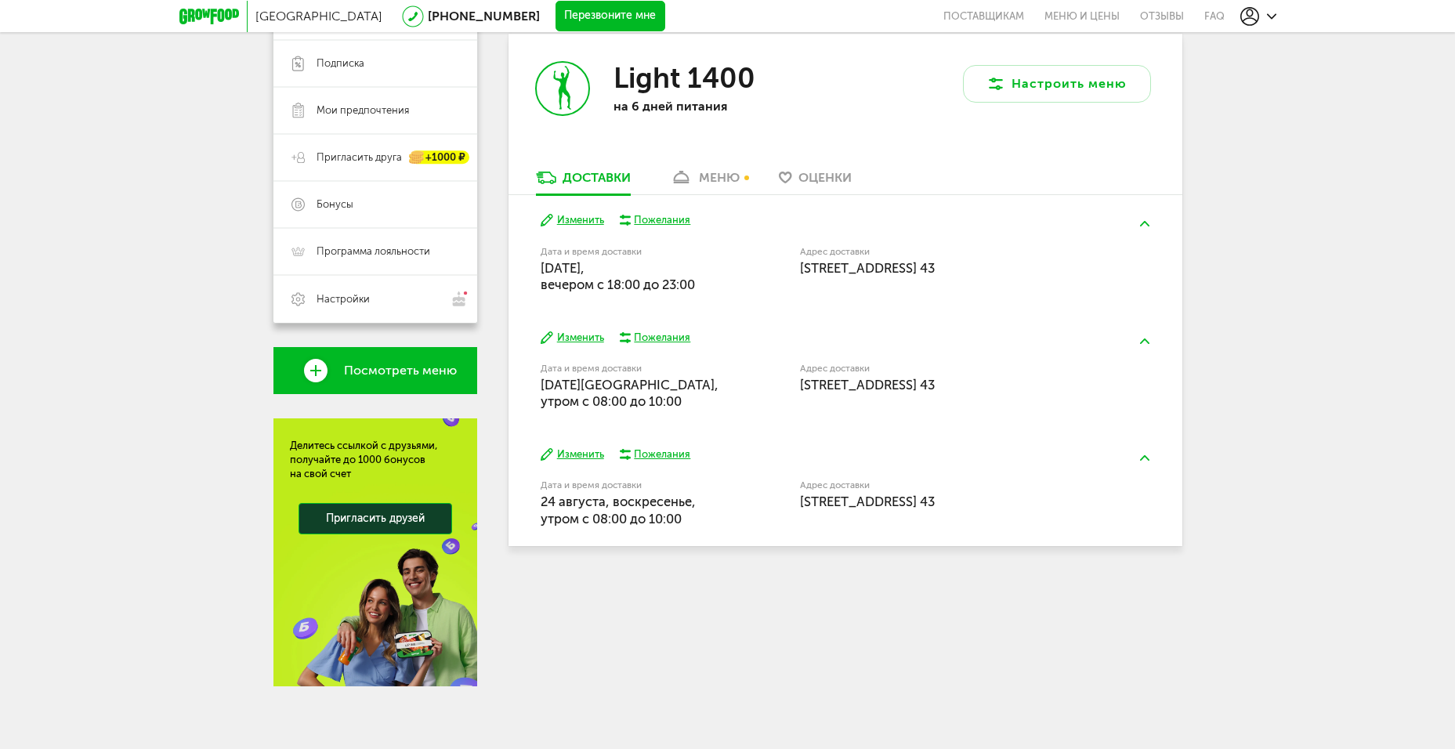
click at [688, 185] on link "меню" at bounding box center [704, 181] width 85 height 25
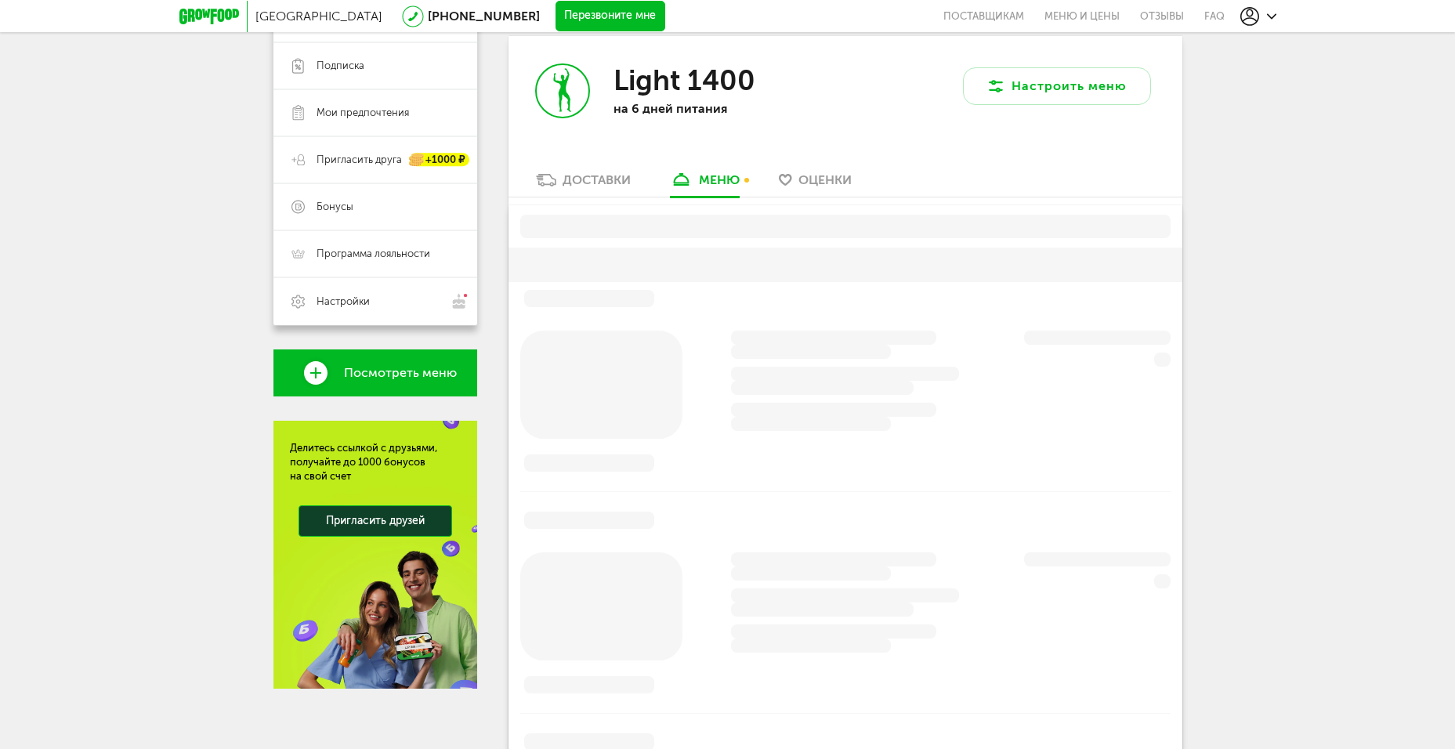
scroll to position [265, 0]
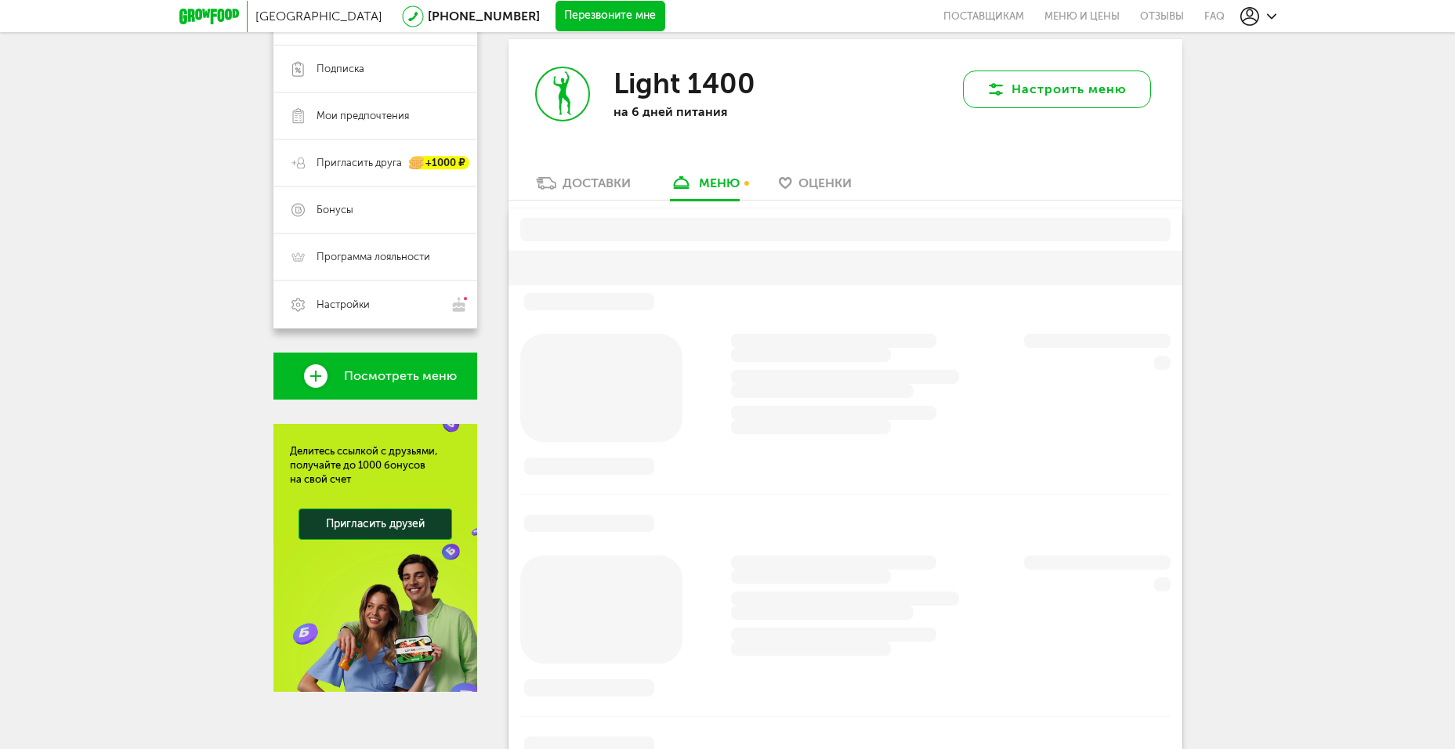
click at [1086, 85] on button "Настроить меню" at bounding box center [1057, 90] width 188 height 38
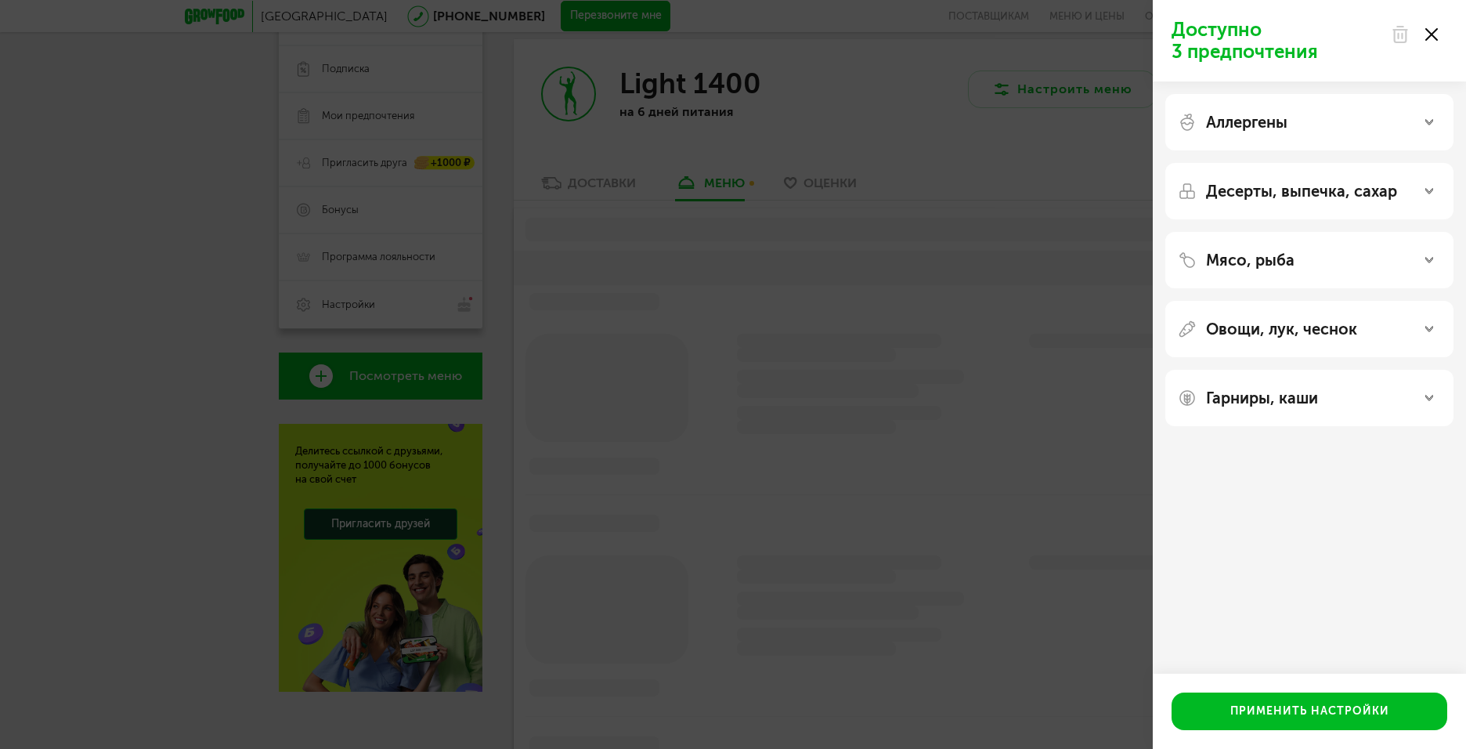
click at [1372, 254] on div "Мясо, рыба" at bounding box center [1309, 260] width 263 height 19
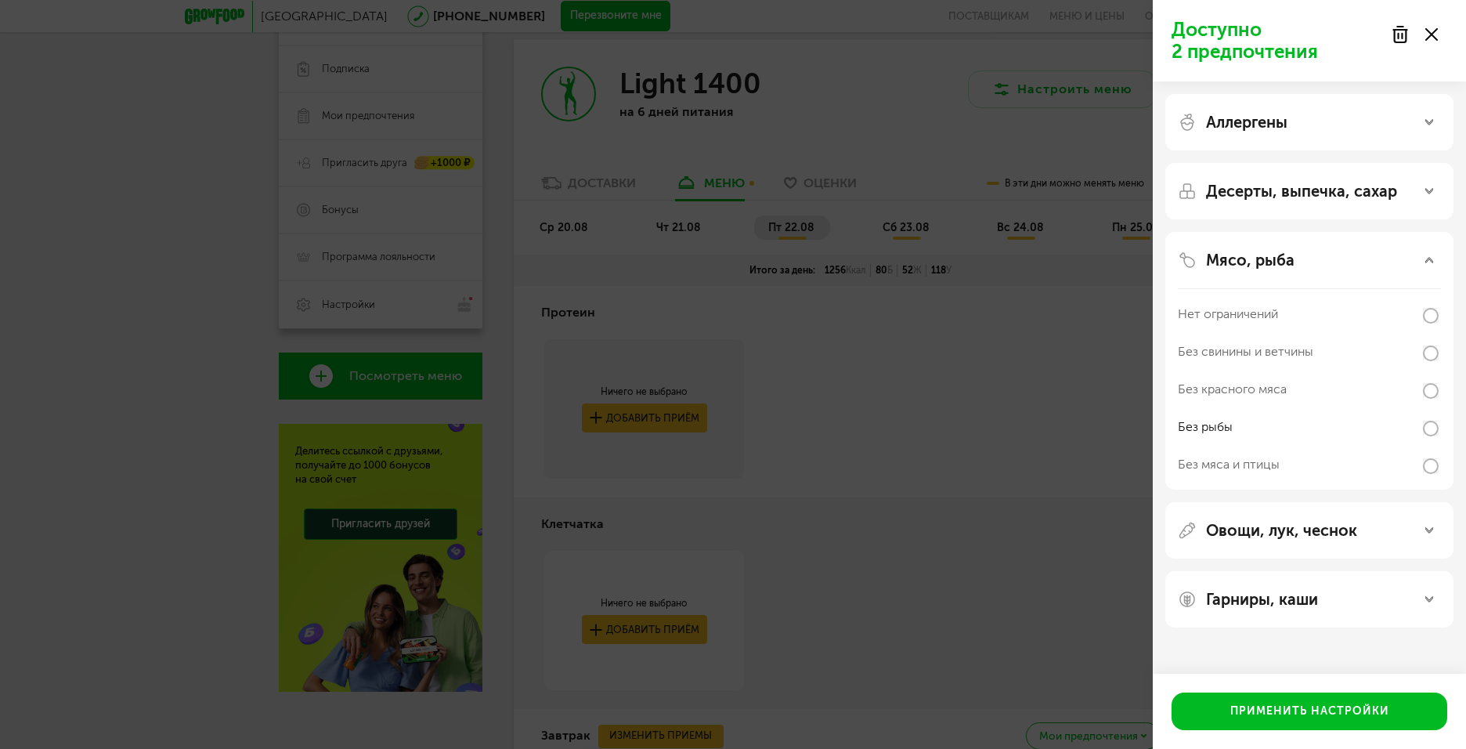
click at [1301, 258] on div "Мясо, рыба" at bounding box center [1309, 260] width 263 height 19
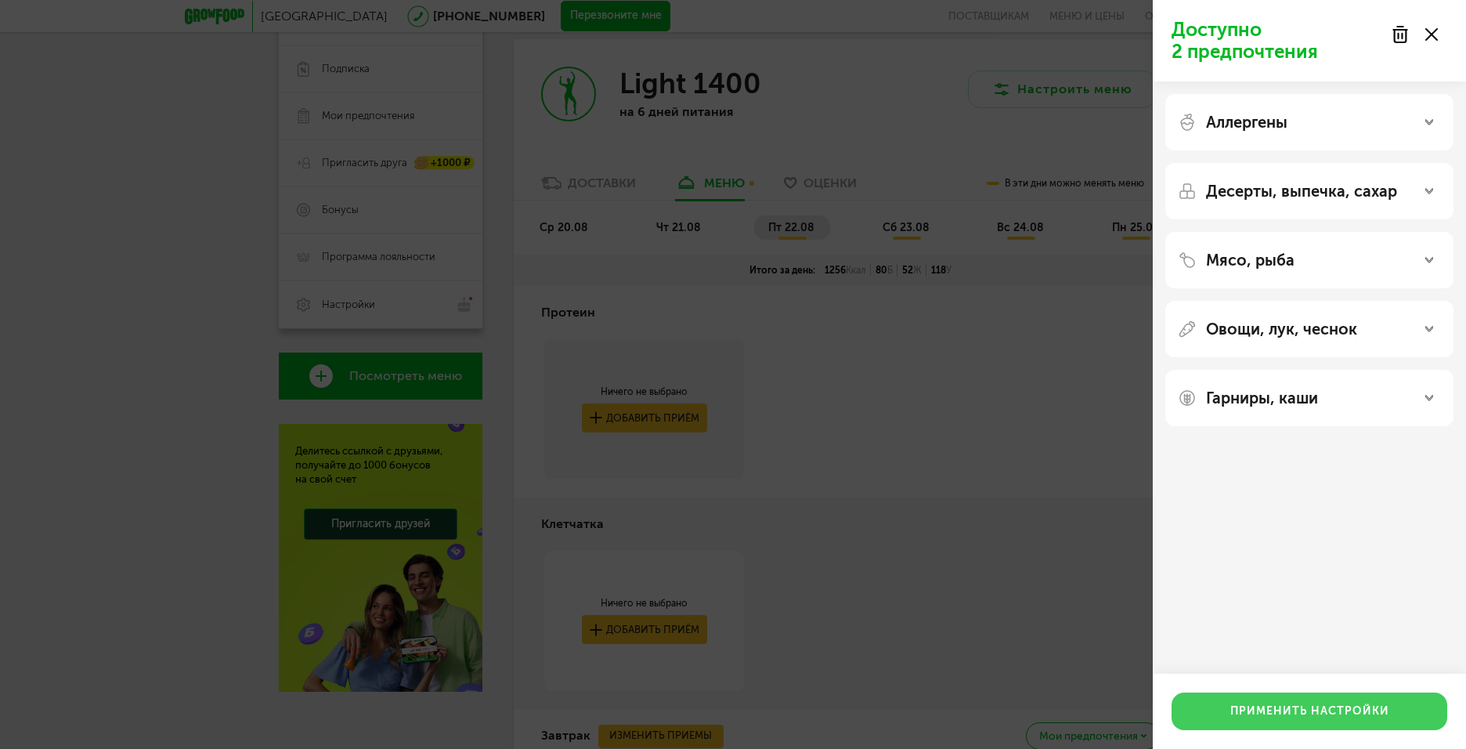
click at [1355, 708] on button "Применить настройки" at bounding box center [1310, 711] width 276 height 38
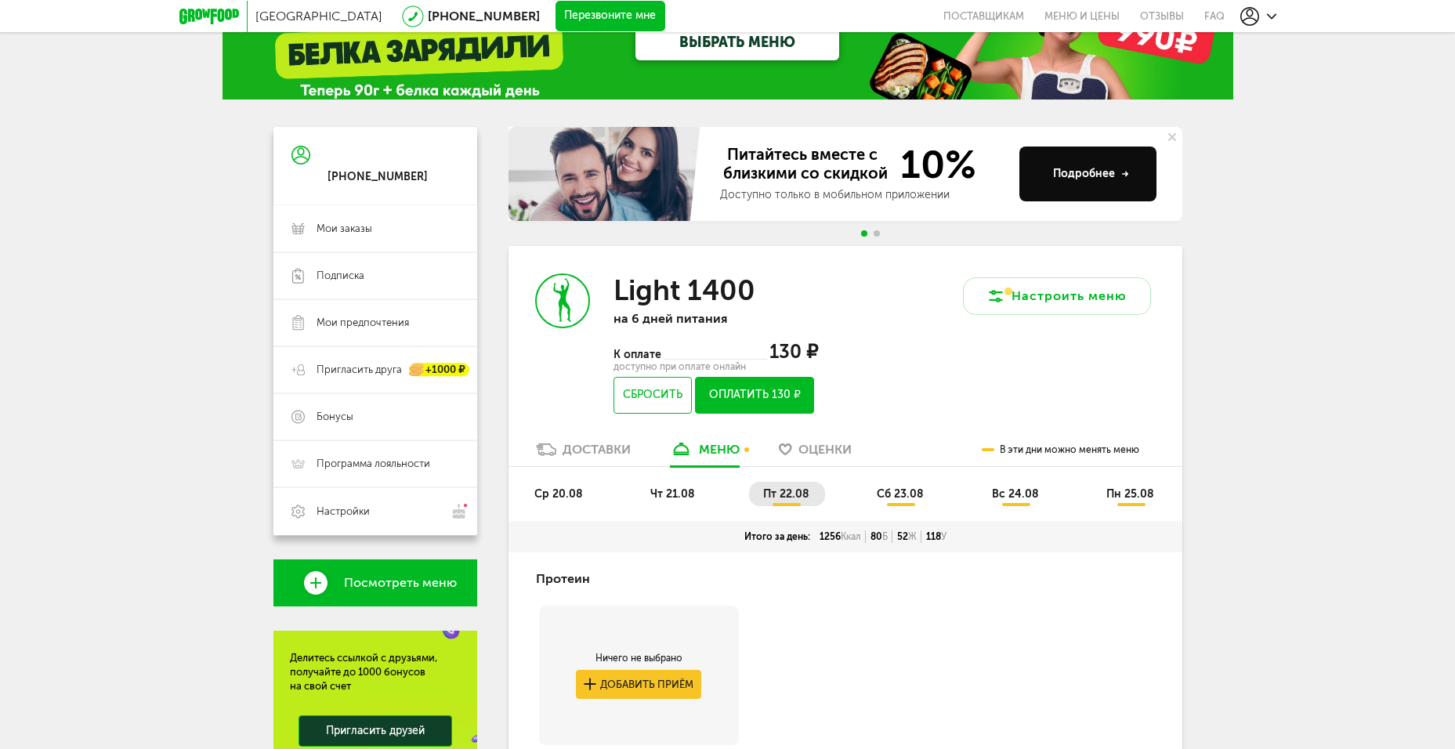
scroll to position [30, 0]
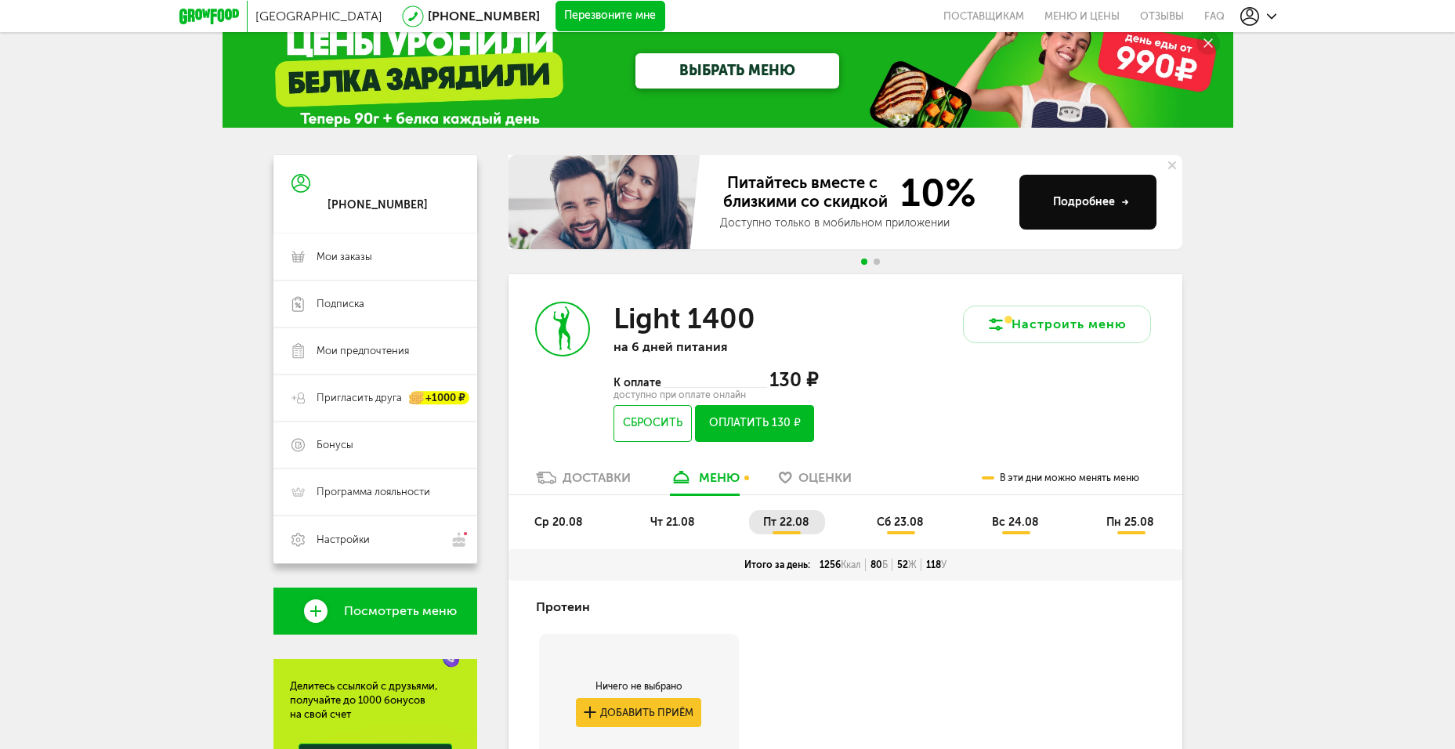
click at [708, 476] on div "меню" at bounding box center [719, 477] width 41 height 15
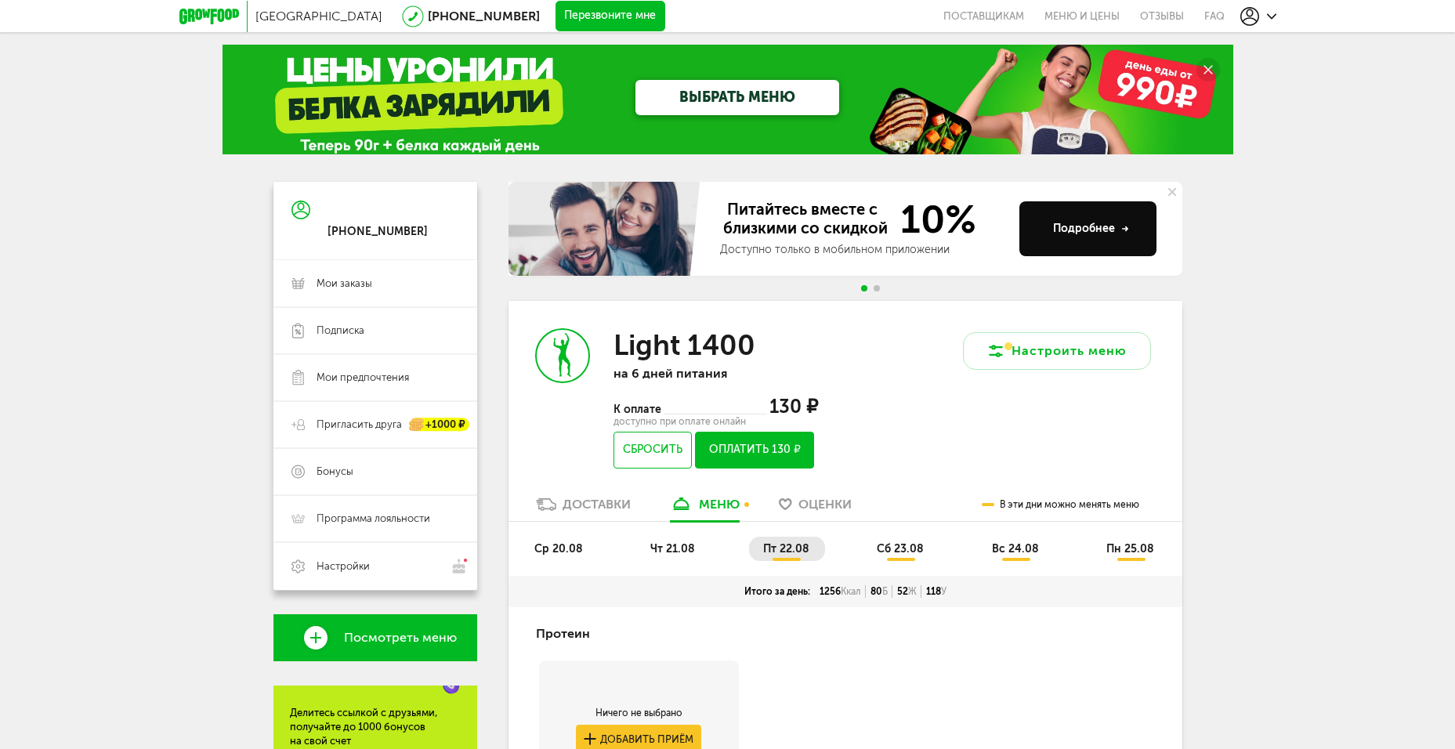
scroll to position [0, 0]
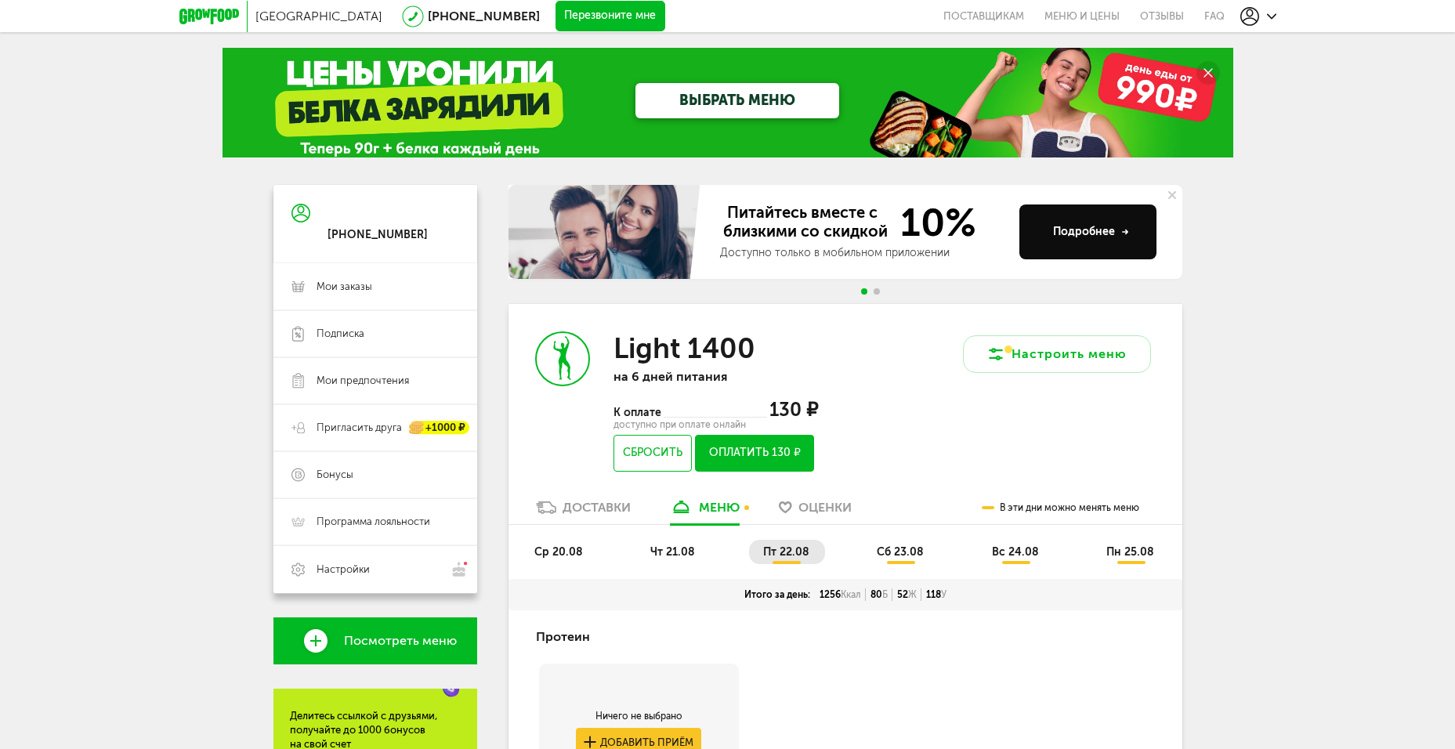
click at [1138, 551] on span "пн 25.08" at bounding box center [1130, 551] width 48 height 13
click at [1034, 551] on span "вс 24.08" at bounding box center [1015, 551] width 47 height 13
click at [879, 555] on span "сб 23.08" at bounding box center [900, 551] width 47 height 13
click at [765, 551] on span "пт 22.08" at bounding box center [786, 551] width 46 height 13
click at [653, 542] on li "чт 21.08" at bounding box center [673, 552] width 74 height 24
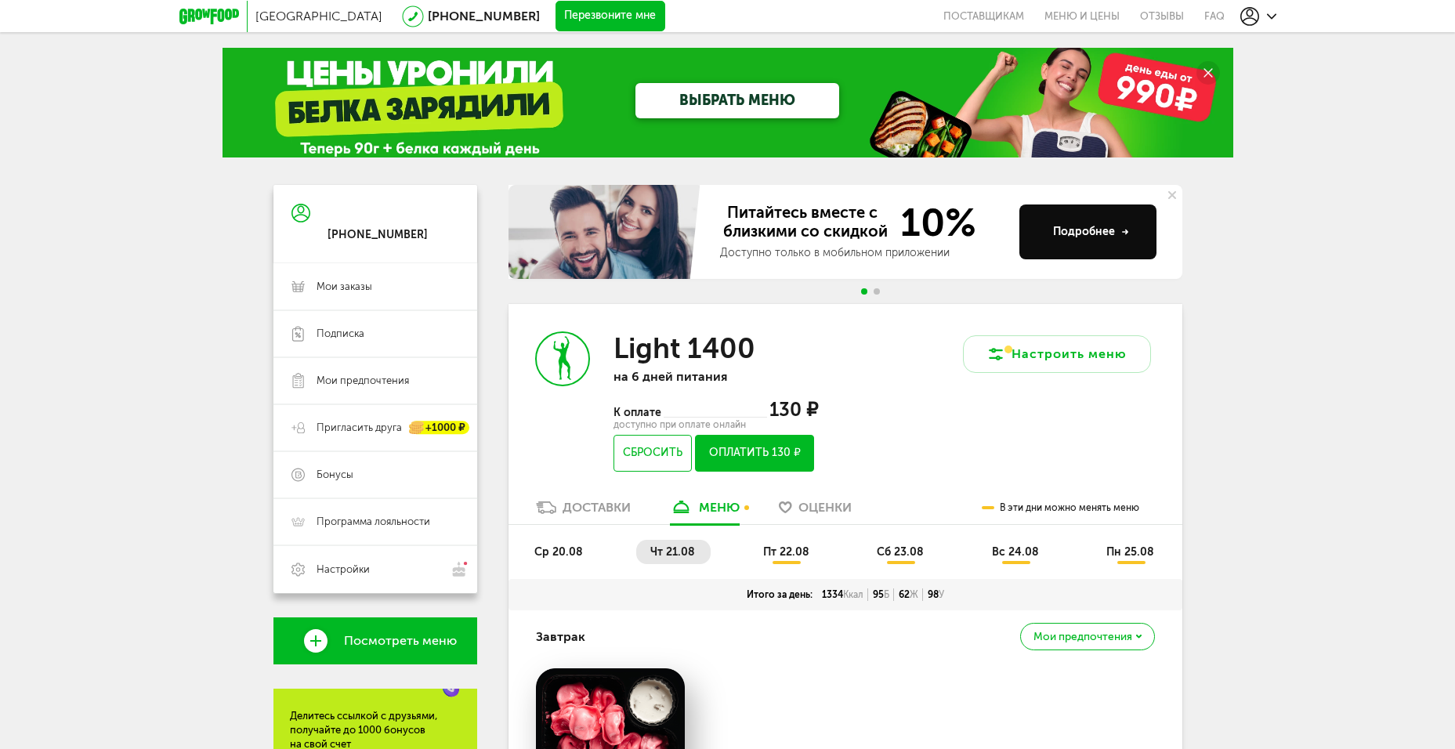
click at [551, 548] on span "ср 20.08" at bounding box center [558, 551] width 49 height 13
click at [692, 556] on span "чт 21.08" at bounding box center [672, 551] width 45 height 13
click at [524, 551] on li "ср 20.08" at bounding box center [559, 552] width 78 height 24
click at [610, 502] on div "Доставки" at bounding box center [596, 507] width 68 height 15
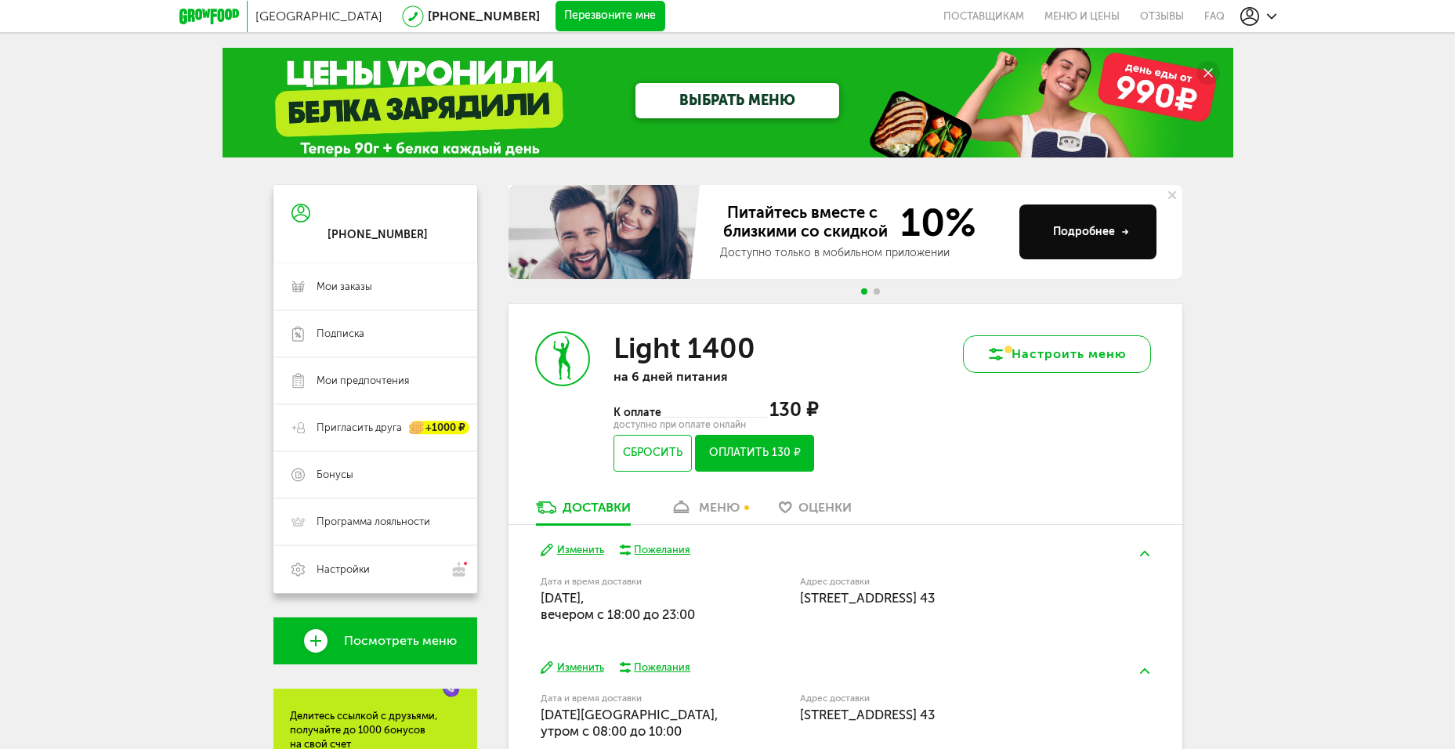
click at [1056, 361] on button "Настроить меню" at bounding box center [1057, 354] width 188 height 38
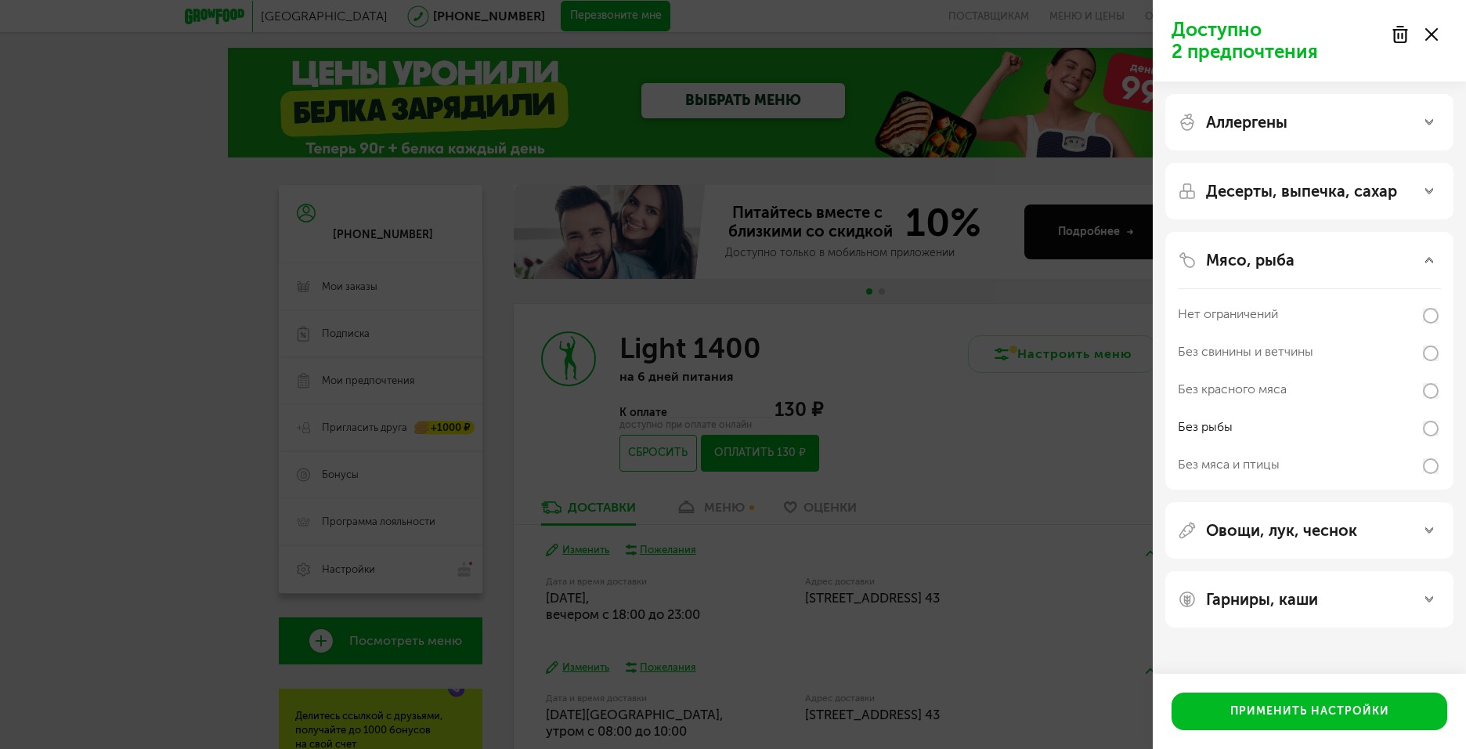
click at [1014, 406] on div "Доступно 2 предпочтения Аллергены Десерты, выпечка, сахар Мясо, рыба Нет ограни…" at bounding box center [733, 374] width 1466 height 749
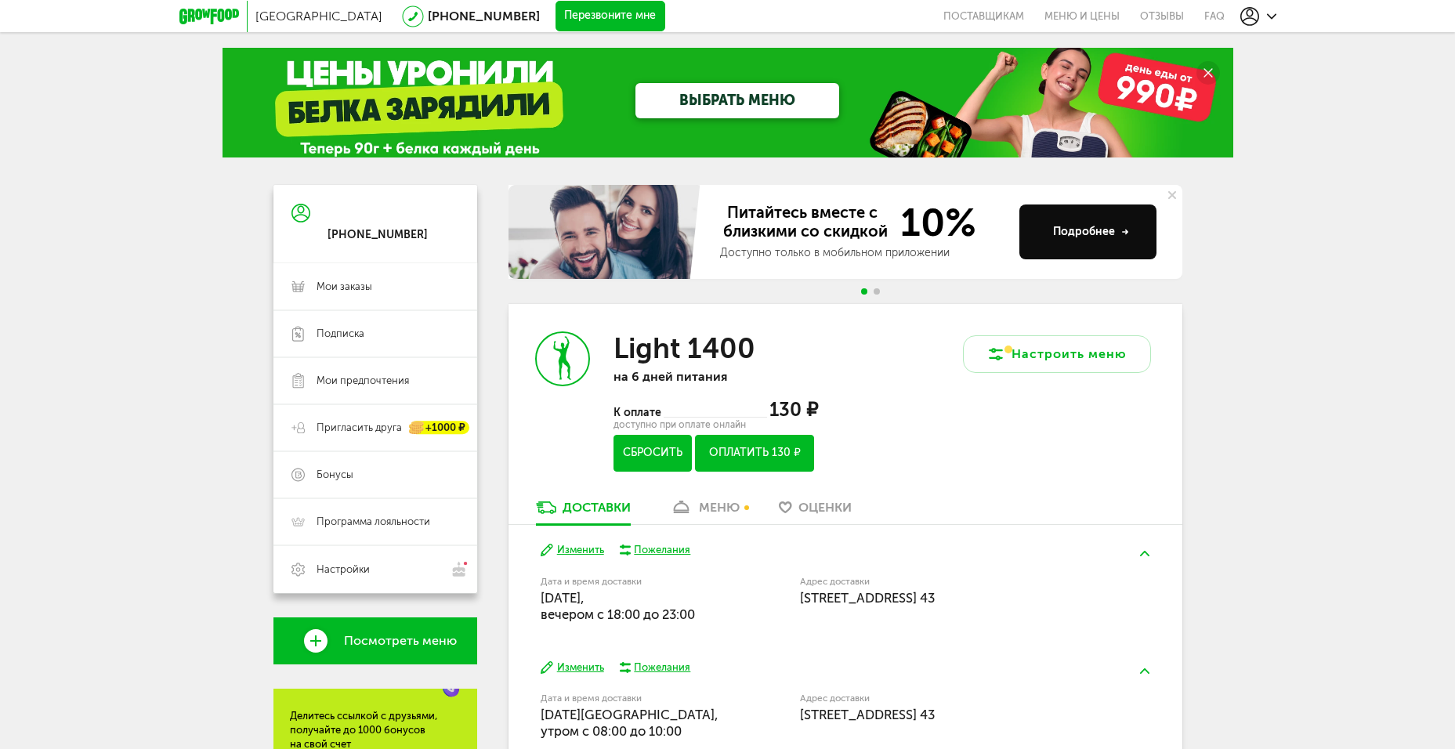
click at [658, 450] on button "Сбросить" at bounding box center [652, 453] width 78 height 37
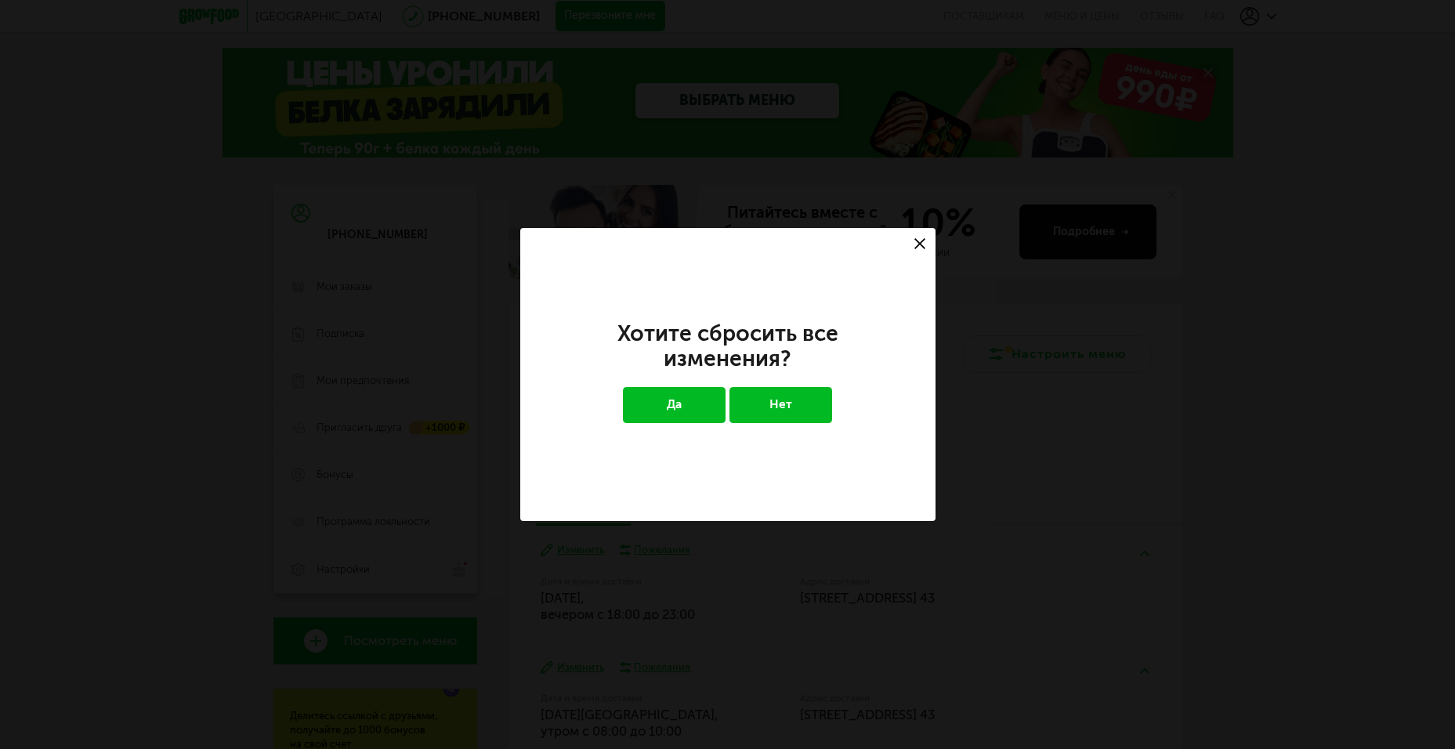
click at [656, 406] on button "Да" at bounding box center [674, 405] width 103 height 36
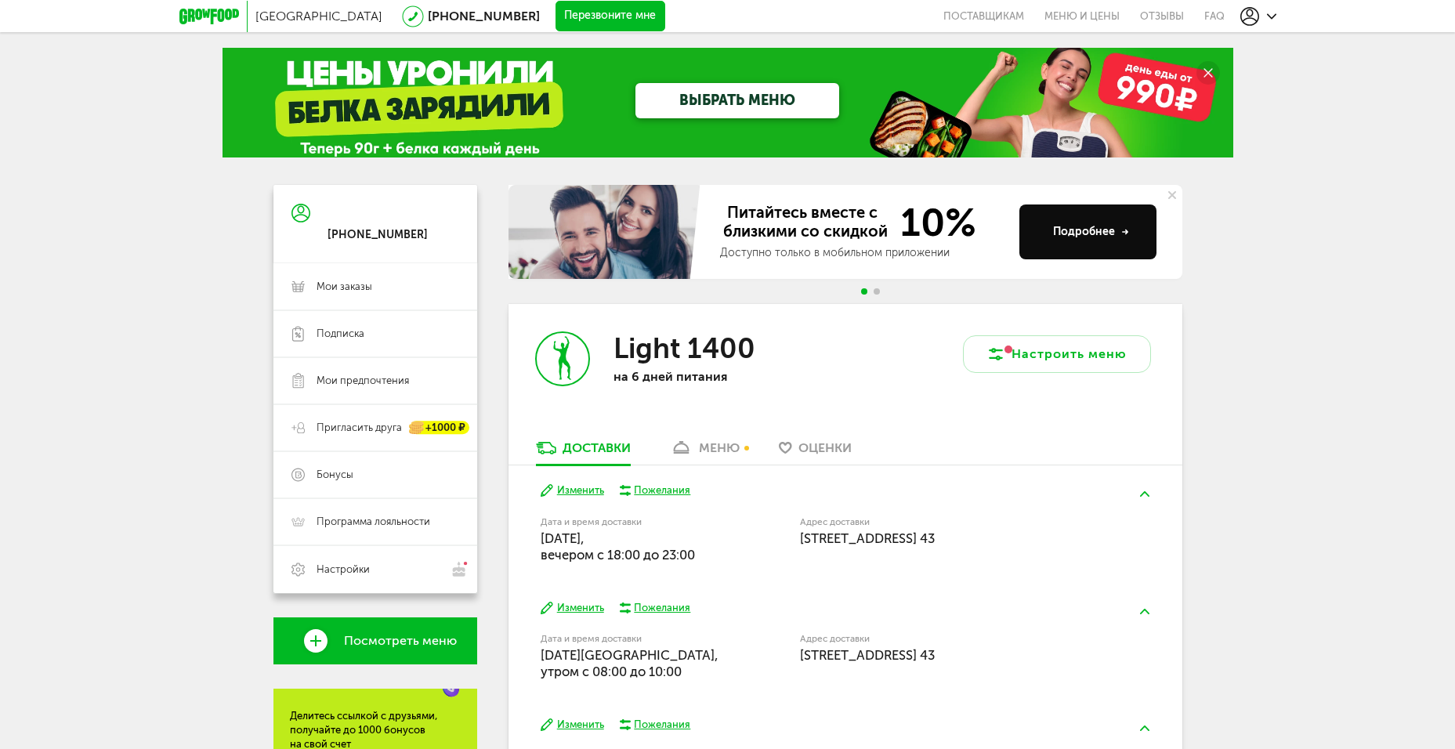
click at [1328, 296] on div "Санкт-Петербург 8 (800) 555-21-78 Перезвоните мне поставщикам Меню и цены Отзыв…" at bounding box center [727, 509] width 1455 height 1019
click at [729, 439] on link "меню" at bounding box center [704, 451] width 85 height 25
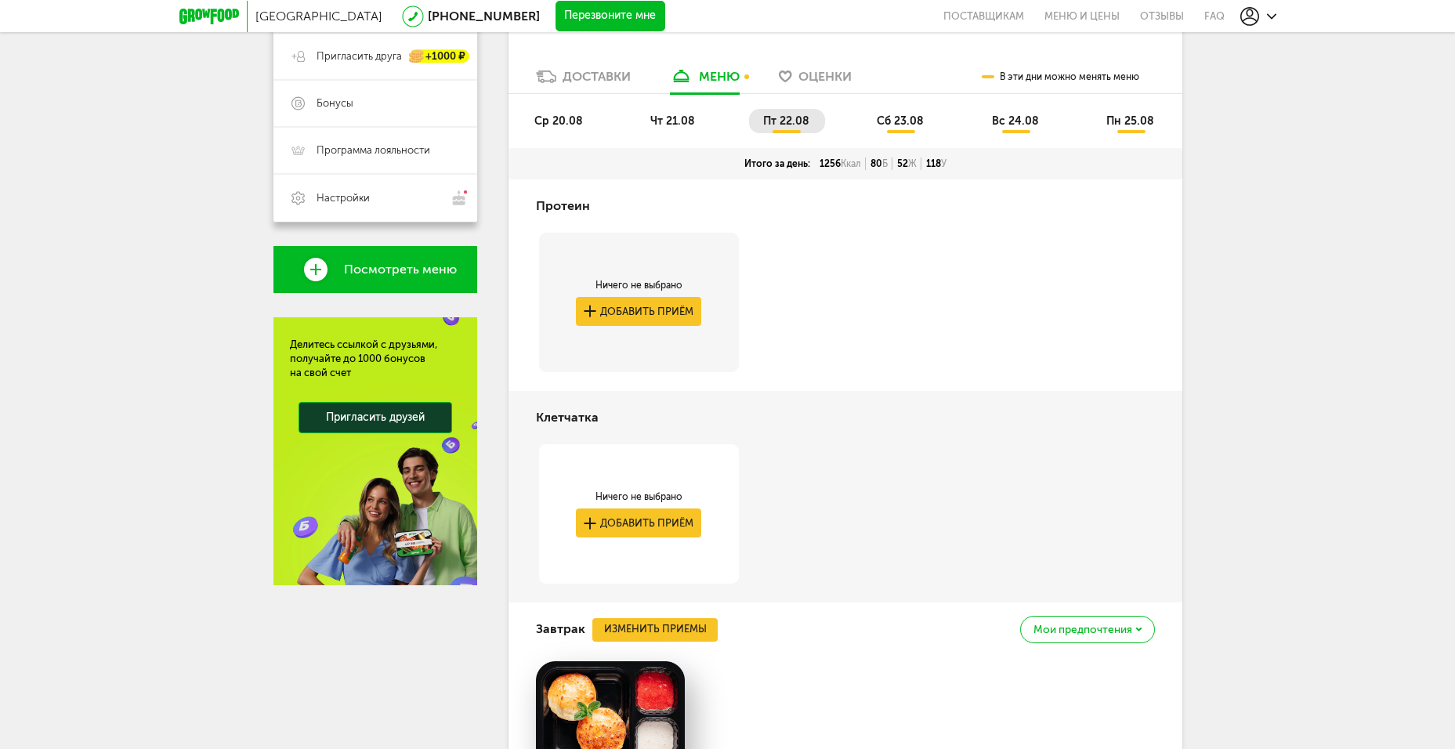
scroll to position [343, 0]
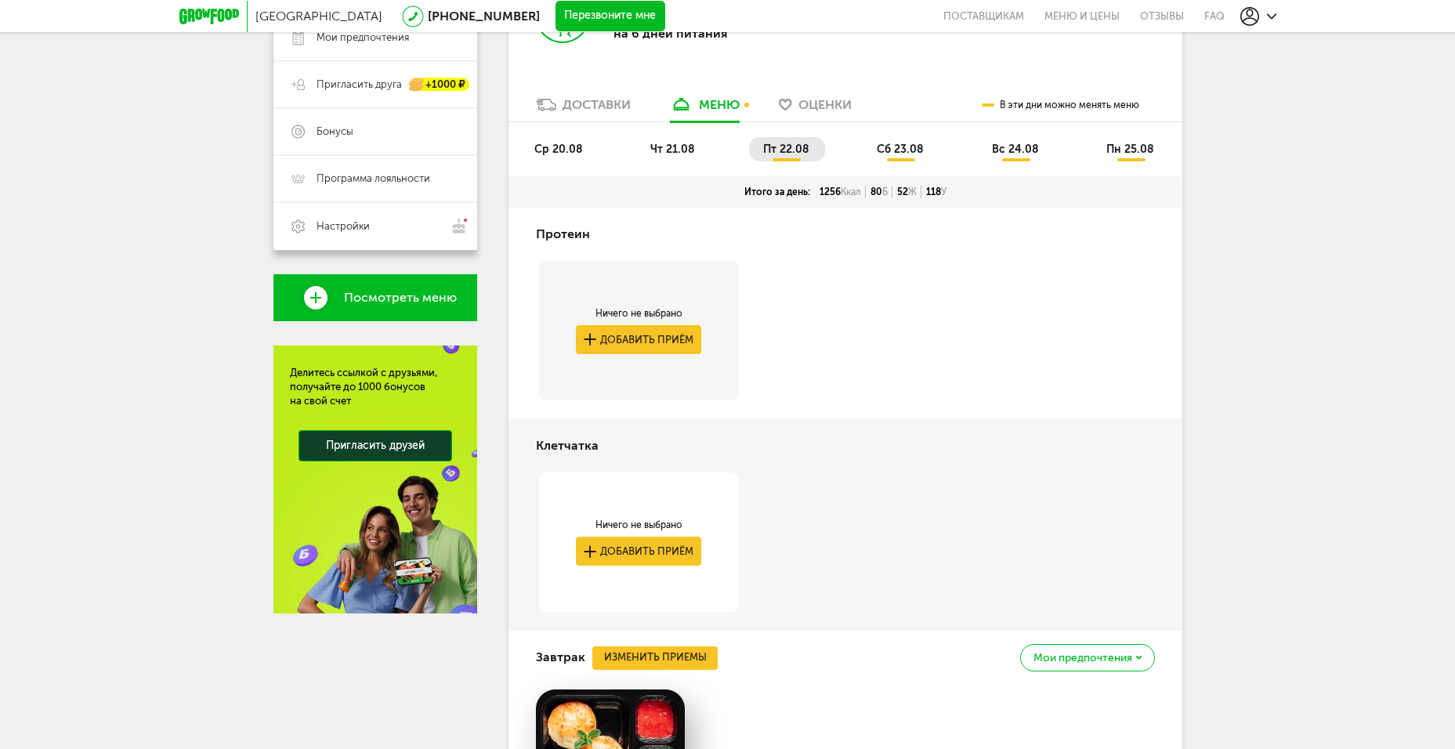
click at [568, 154] on span "ср 20.08" at bounding box center [558, 149] width 49 height 13
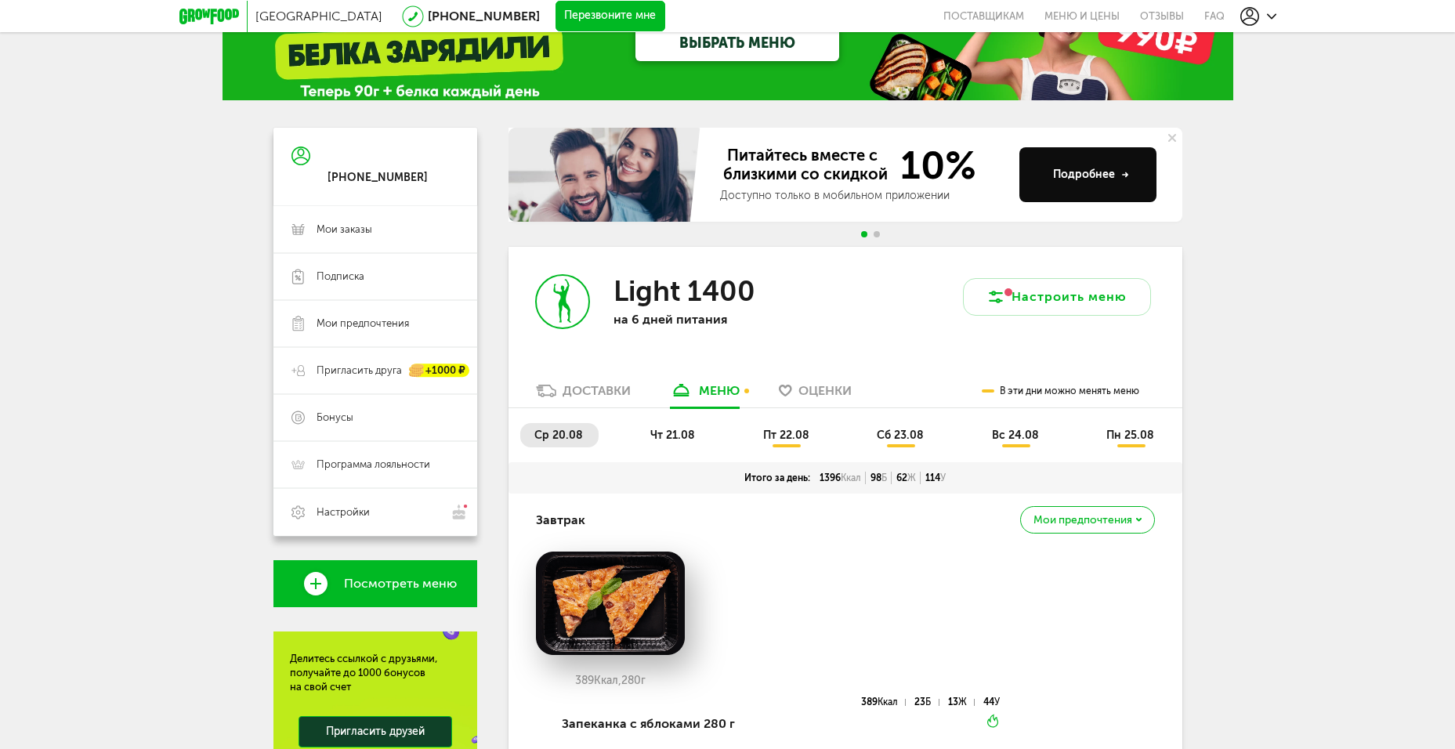
scroll to position [0, 0]
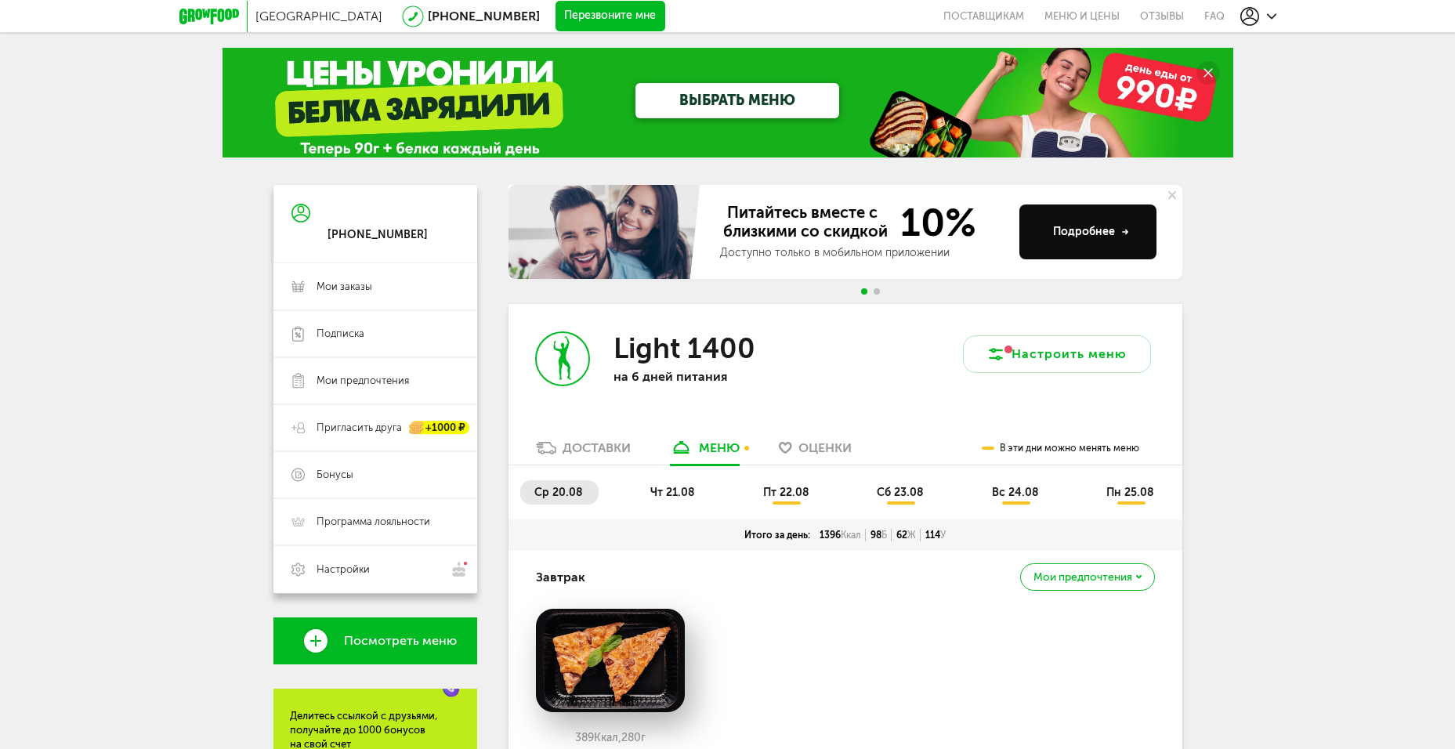
click at [685, 487] on span "чт 21.08" at bounding box center [672, 492] width 45 height 13
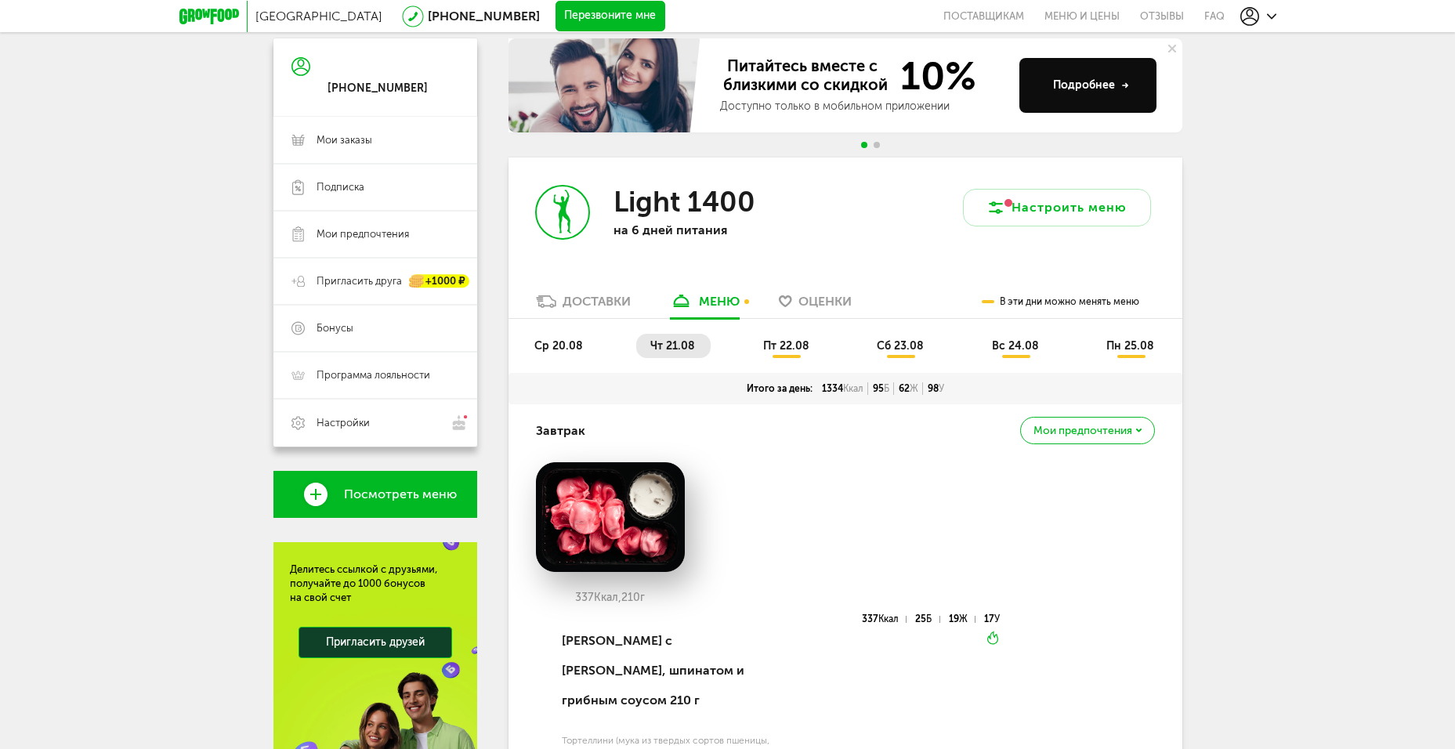
scroll to position [78, 0]
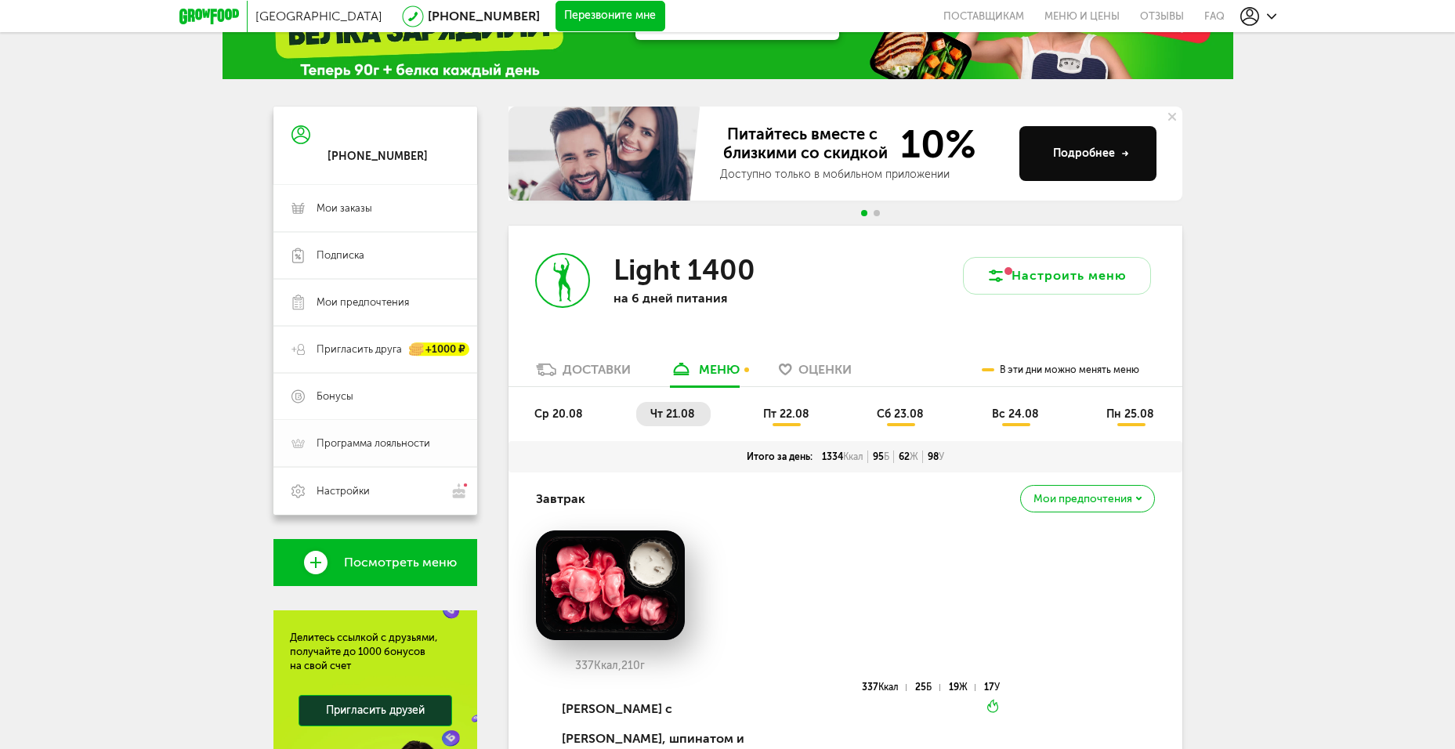
click at [408, 443] on span "Программа лояльности" at bounding box center [373, 443] width 114 height 14
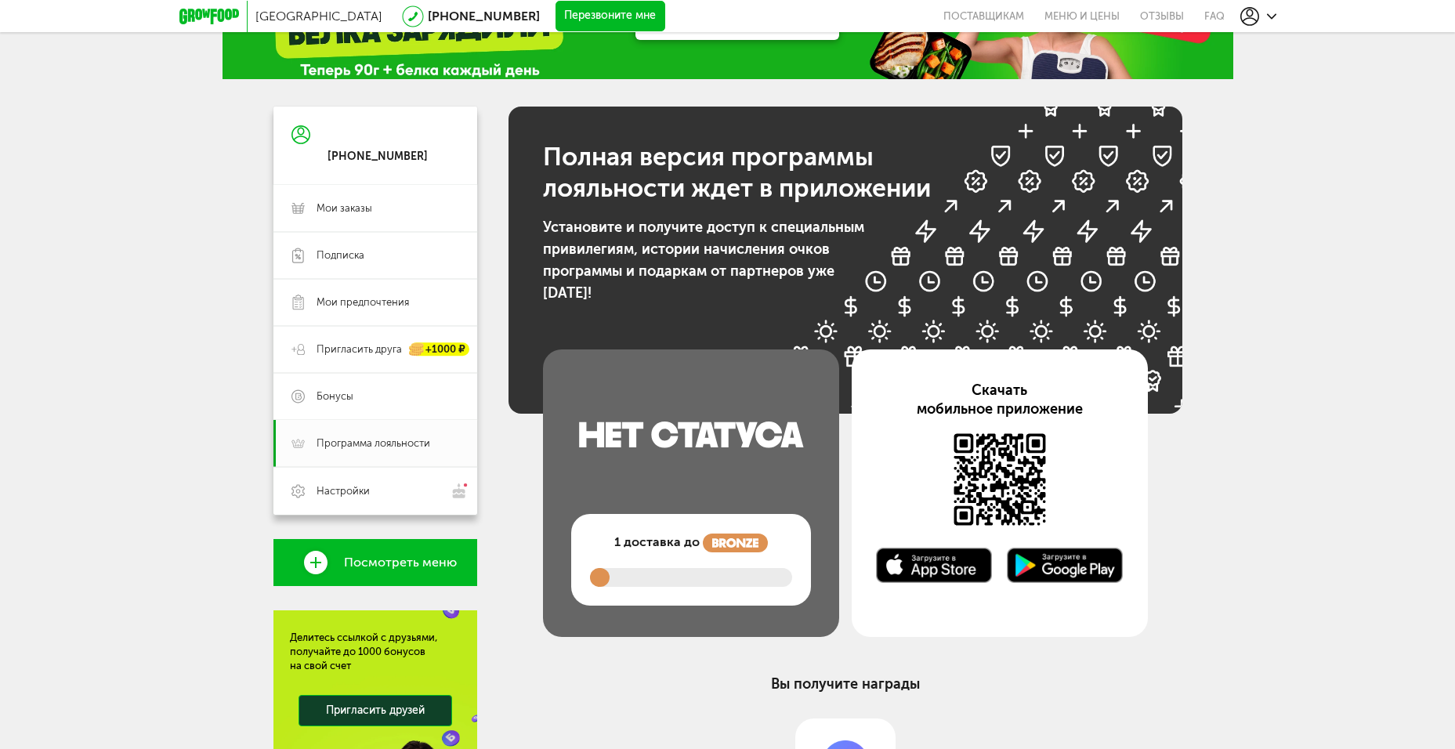
click at [703, 540] on img at bounding box center [735, 542] width 65 height 19
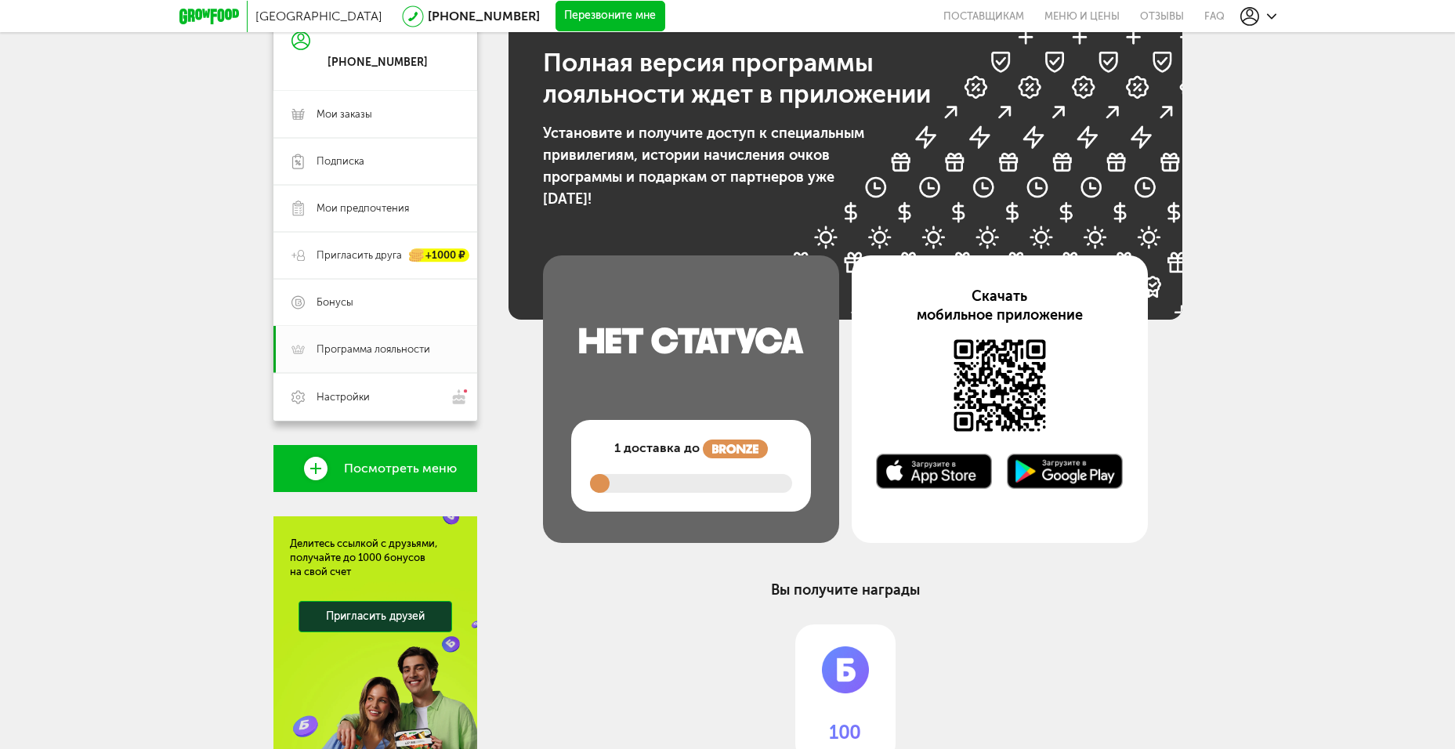
scroll to position [270, 0]
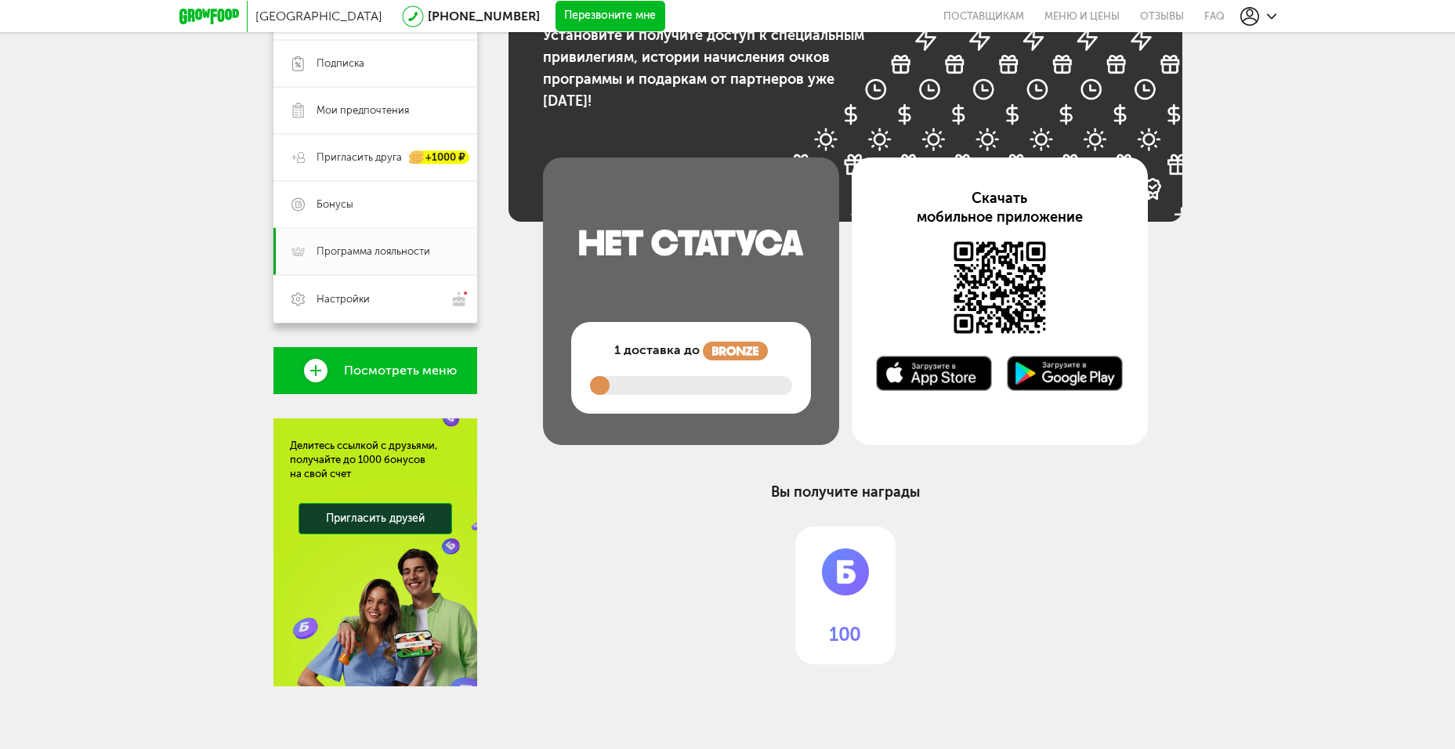
click at [817, 555] on img at bounding box center [845, 568] width 100 height 85
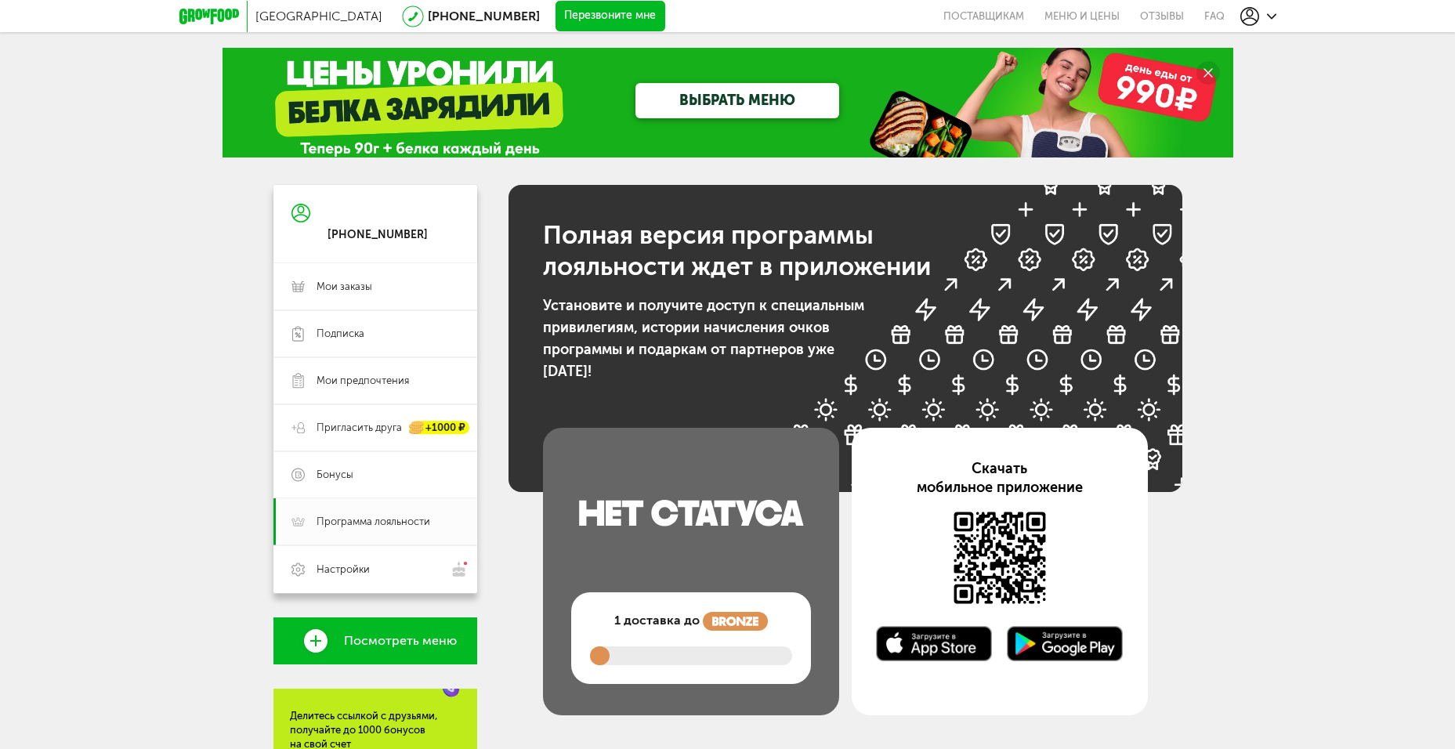
scroll to position [78, 0]
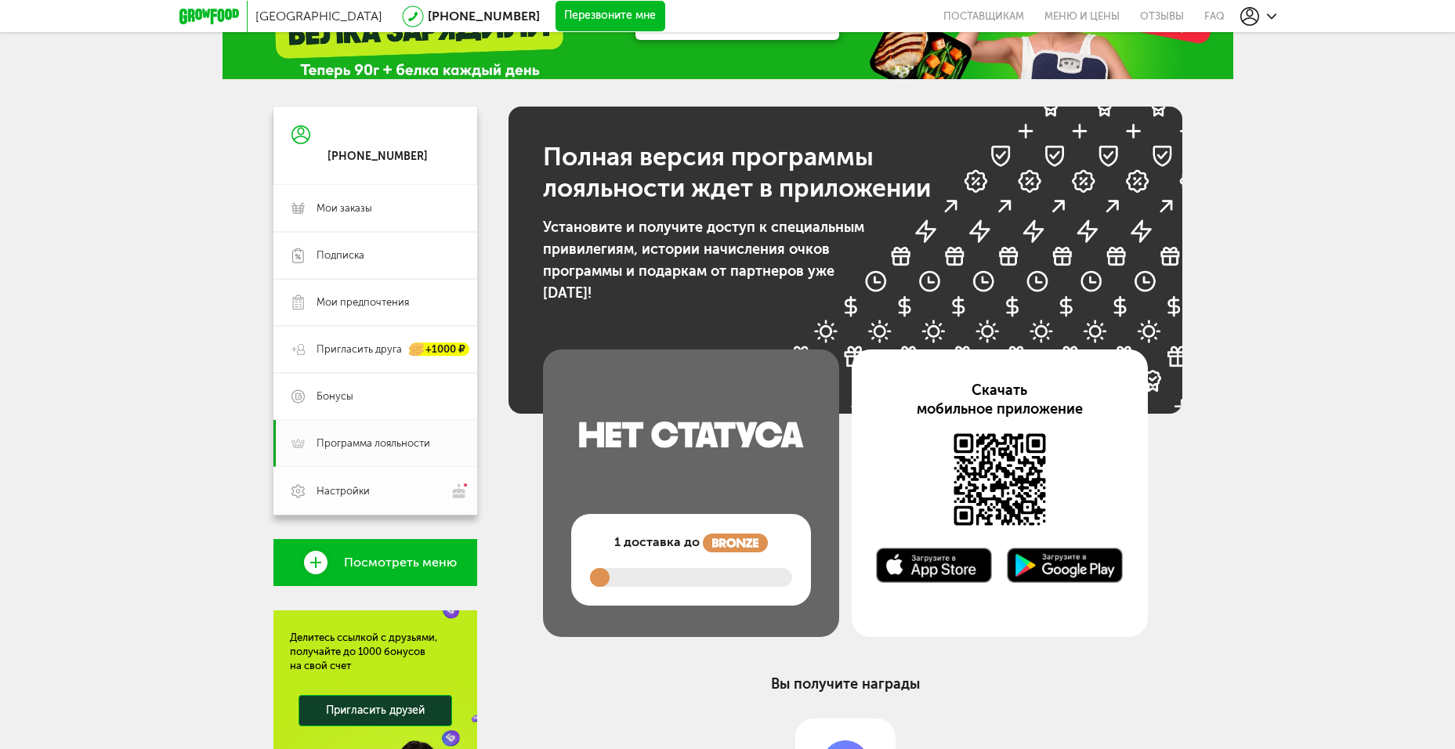
click at [399, 494] on span "Настройки" at bounding box center [387, 491] width 143 height 16
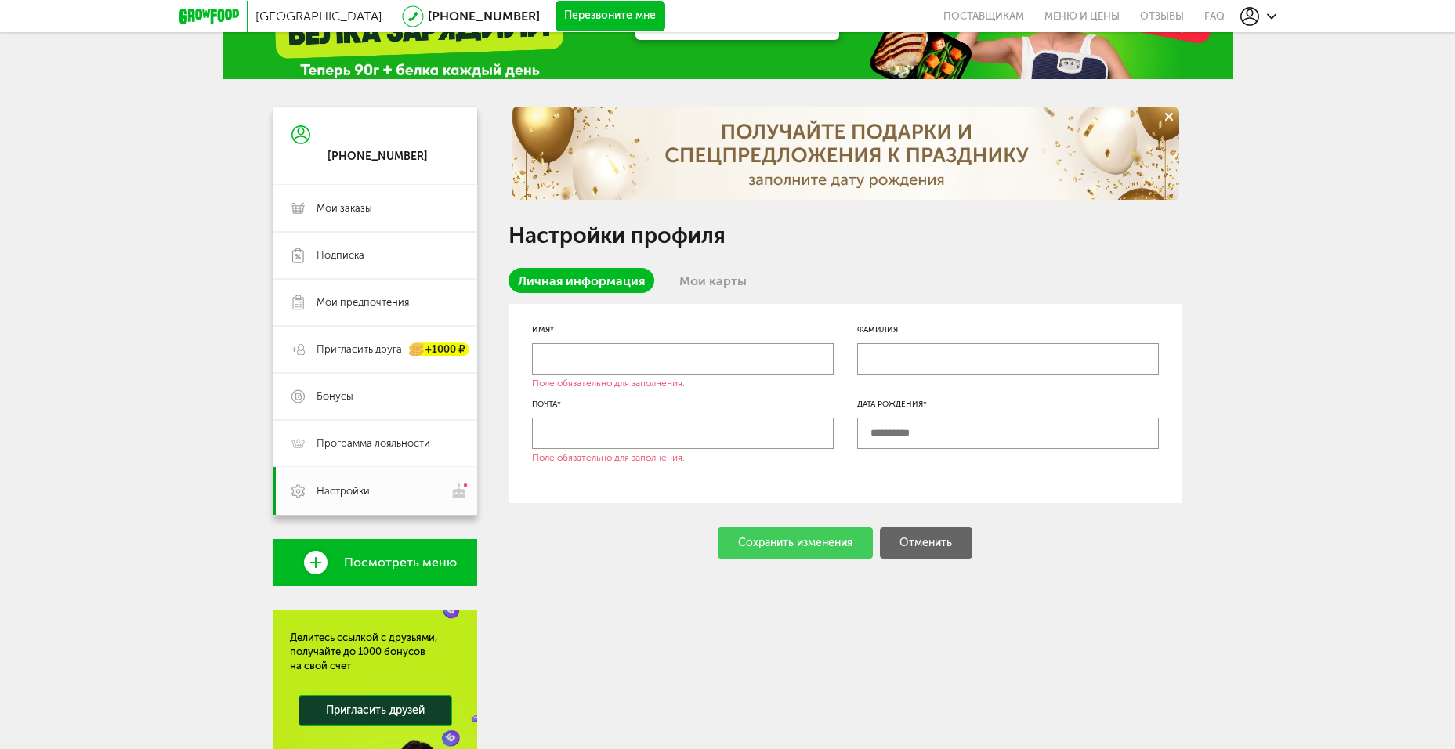
click at [606, 356] on input "text" at bounding box center [683, 358] width 302 height 31
type input "*"
type input "*******"
click at [692, 267] on div "Настройки профиля Личная информация Мои карты Имя* ******* Фамилия Почта* Поле …" at bounding box center [845, 333] width 674 height 452
click at [699, 274] on link "Мои карты" at bounding box center [713, 280] width 86 height 25
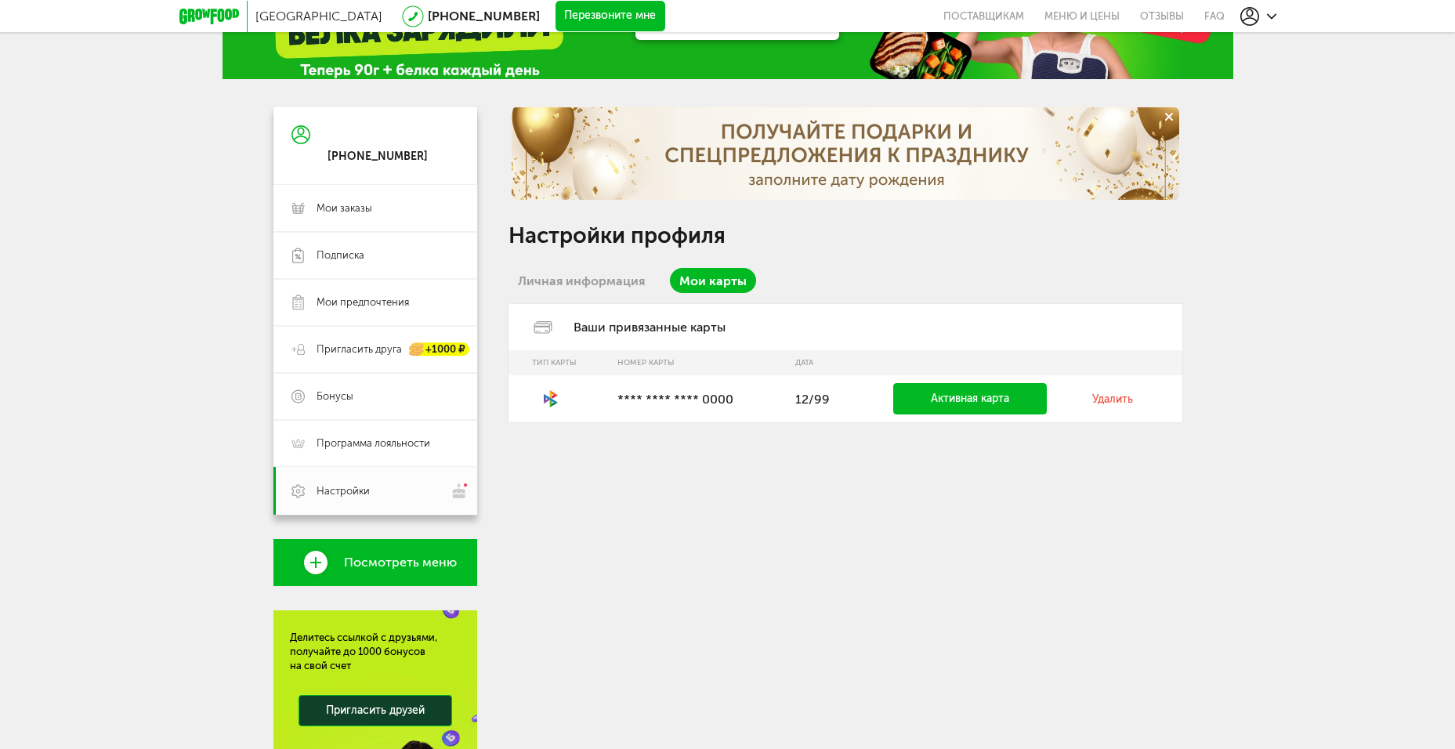
click at [937, 418] on td "Активная карта" at bounding box center [969, 398] width 229 height 47
click at [934, 403] on link "Активная карта" at bounding box center [970, 398] width 154 height 31
click at [929, 401] on link "Активная карта" at bounding box center [970, 398] width 154 height 31
click at [614, 285] on link "Личная информация" at bounding box center [581, 280] width 146 height 25
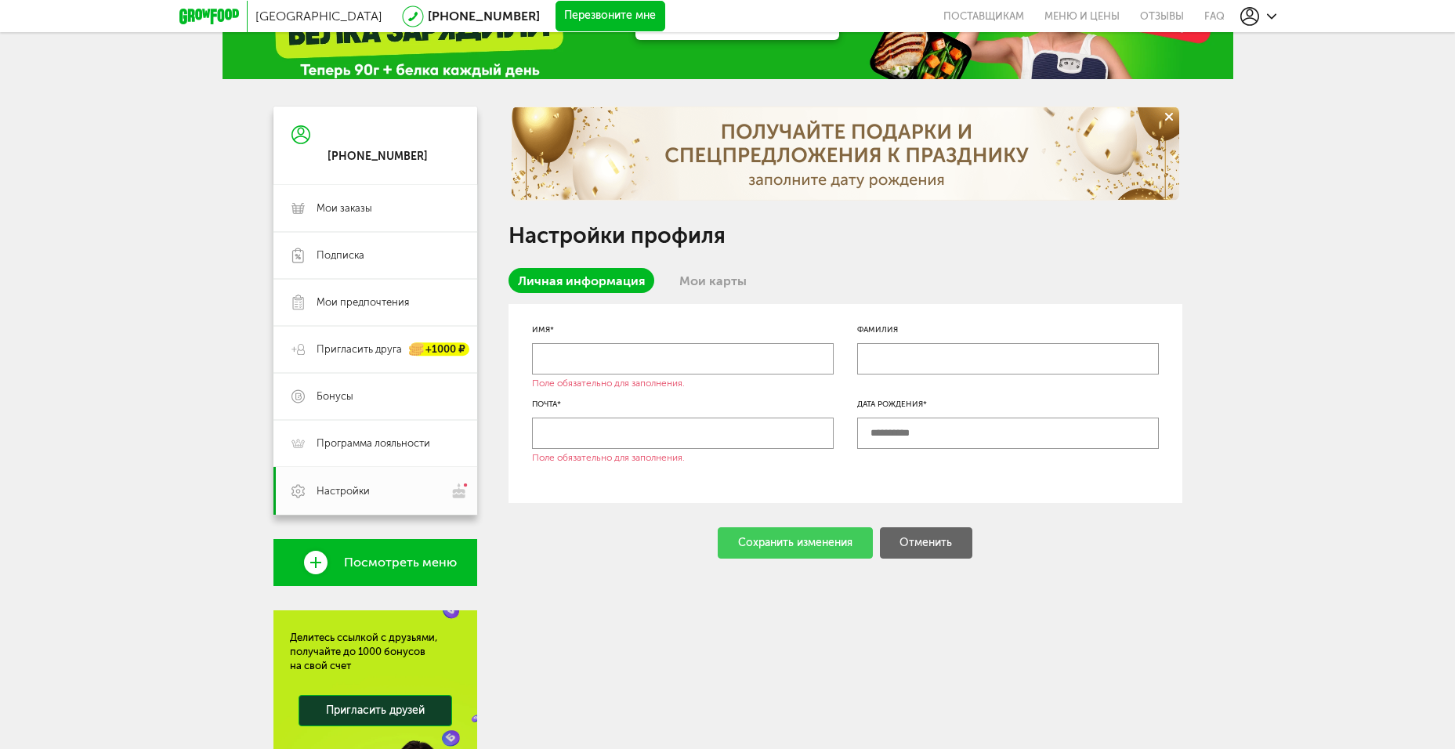
click at [645, 344] on input "text" at bounding box center [683, 358] width 302 height 31
type input "*******"
drag, startPoint x: 909, startPoint y: 446, endPoint x: 907, endPoint y: 431, distance: 15.0
click at [909, 445] on input "text" at bounding box center [1008, 433] width 302 height 31
type input "**********"
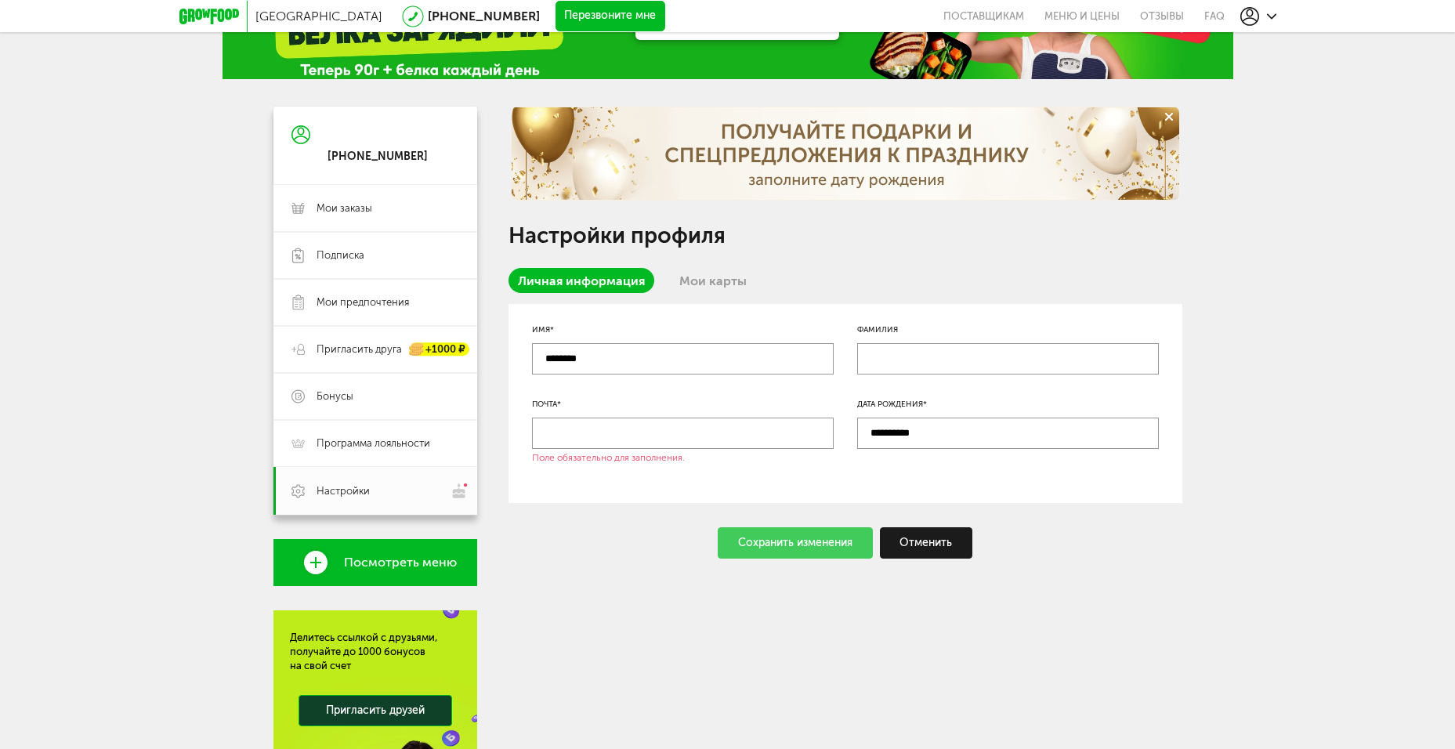
click at [837, 534] on div "Сохранить изменения Отменить" at bounding box center [845, 542] width 674 height 31
click at [836, 548] on div "Сохранить изменения Отменить" at bounding box center [845, 542] width 674 height 31
click at [787, 545] on div "Сохранить изменения Отменить" at bounding box center [845, 542] width 674 height 31
click at [649, 427] on input "text" at bounding box center [683, 433] width 302 height 31
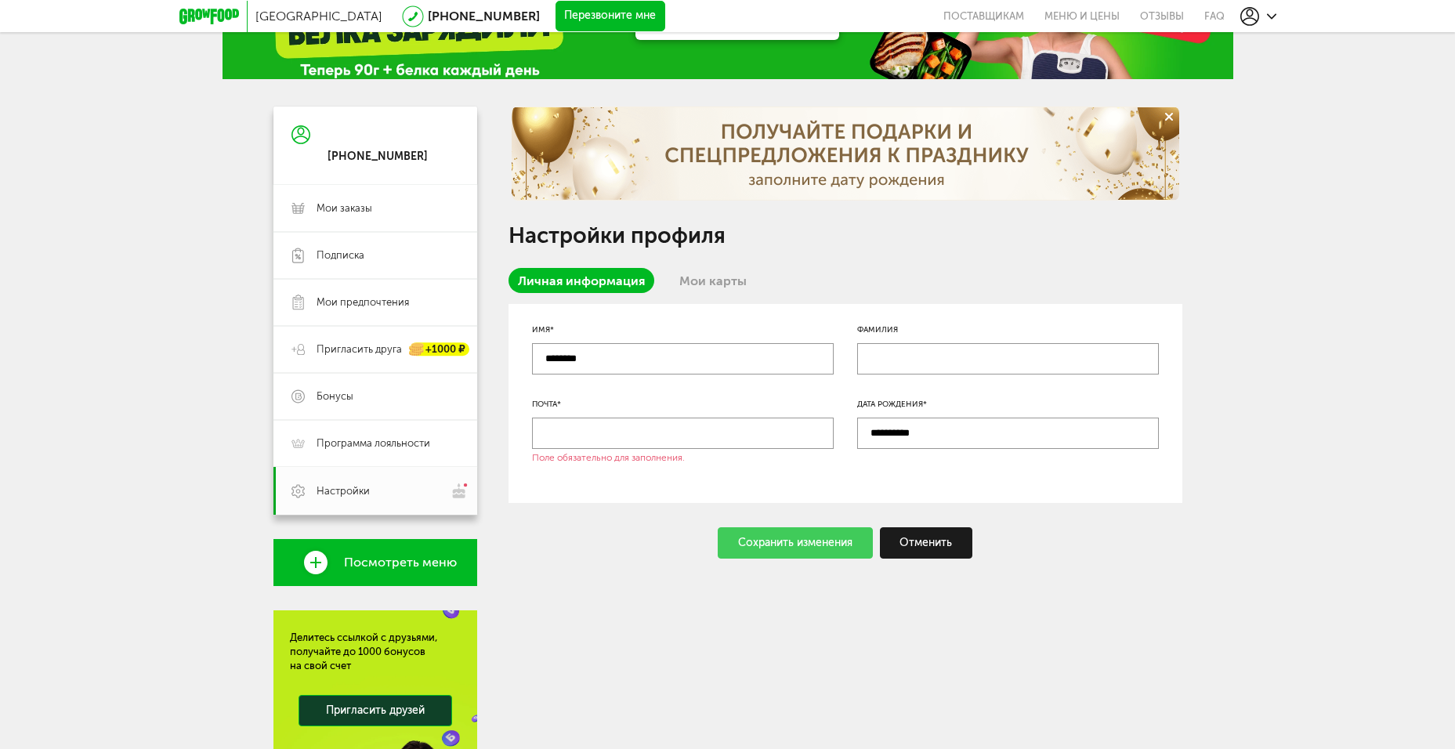
type input "**********"
click at [768, 542] on div "Сохранить изменения" at bounding box center [795, 542] width 155 height 31
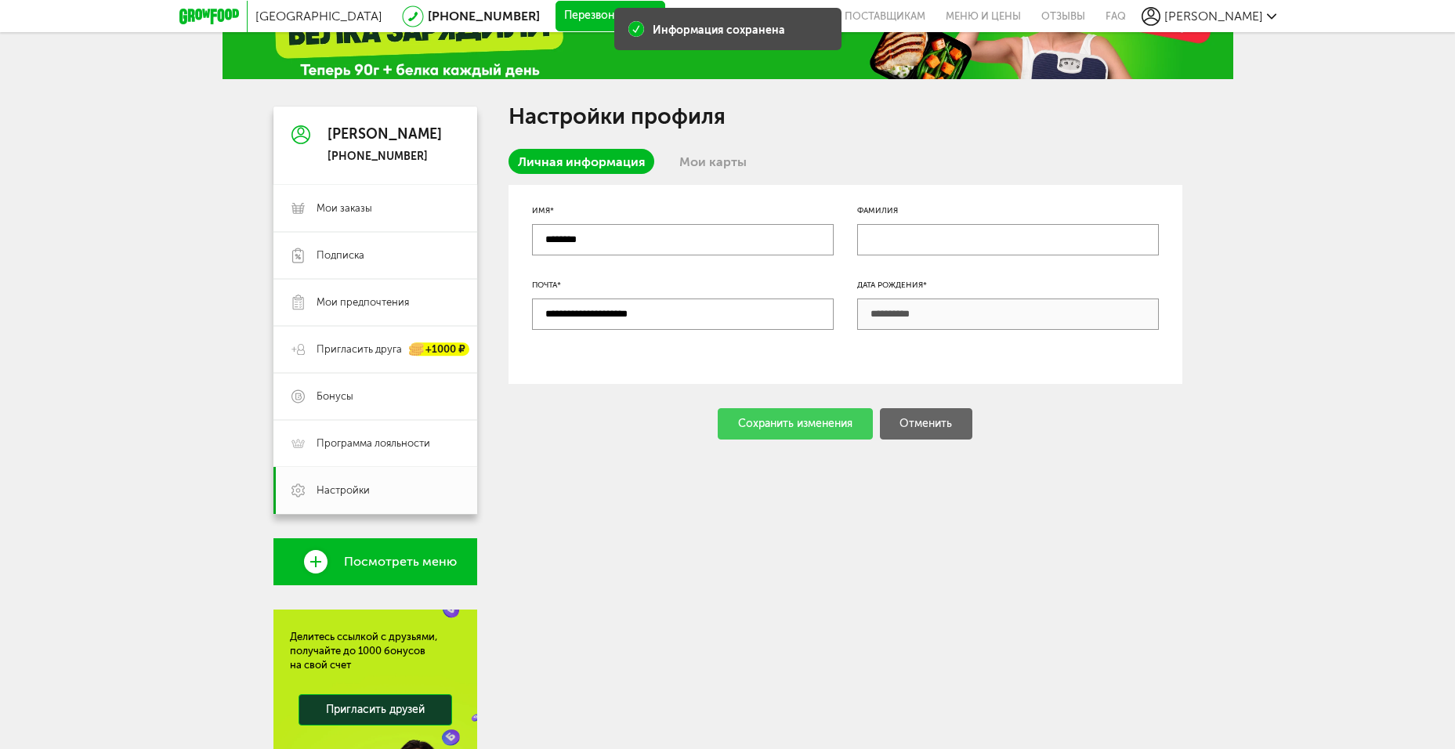
click at [709, 161] on link "Мои карты" at bounding box center [713, 161] width 86 height 25
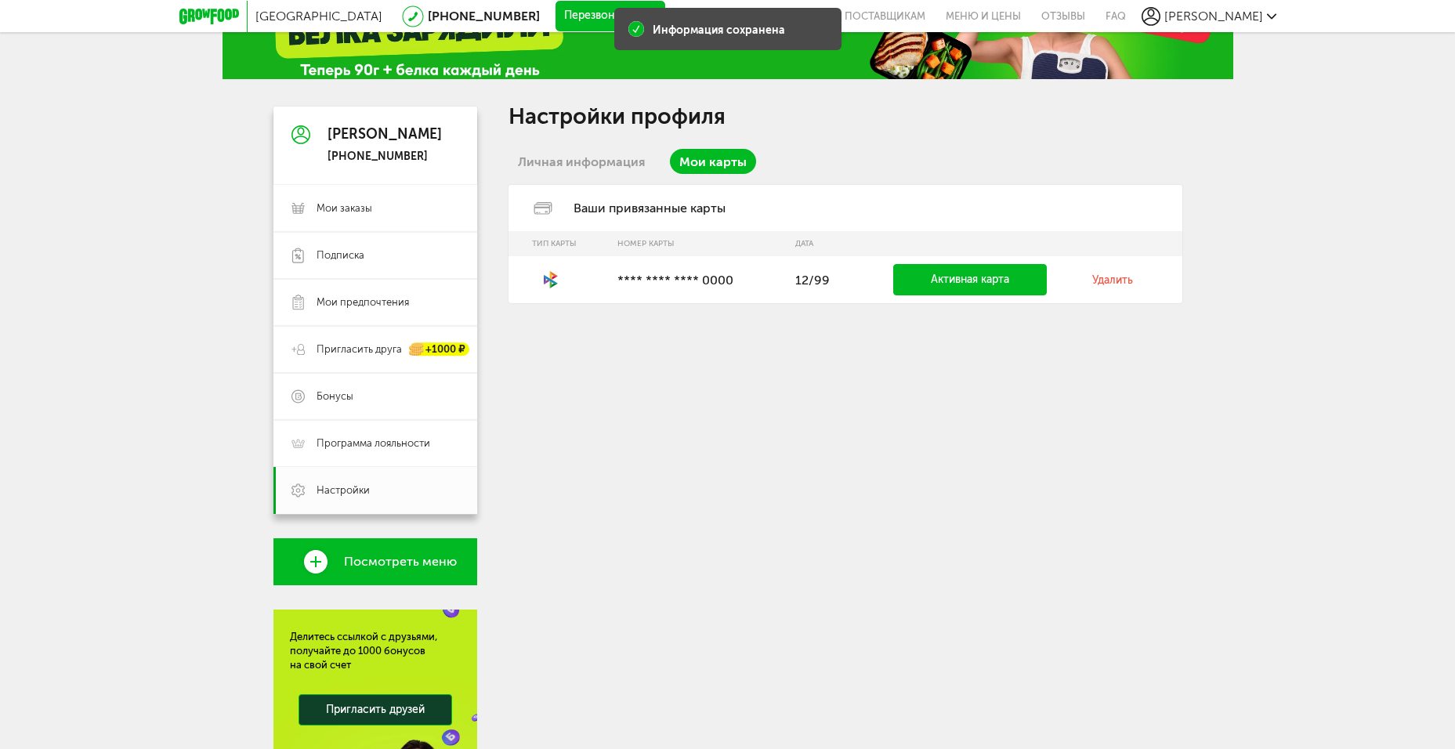
click at [796, 416] on div "Настройки профиля Личная информация Мои карты Ваши привязанные карты Тип карты …" at bounding box center [845, 492] width 674 height 771
click at [939, 273] on link "Активная карта" at bounding box center [970, 279] width 154 height 31
click at [608, 282] on td at bounding box center [559, 279] width 102 height 47
click at [568, 164] on link "Личная информация" at bounding box center [581, 161] width 146 height 25
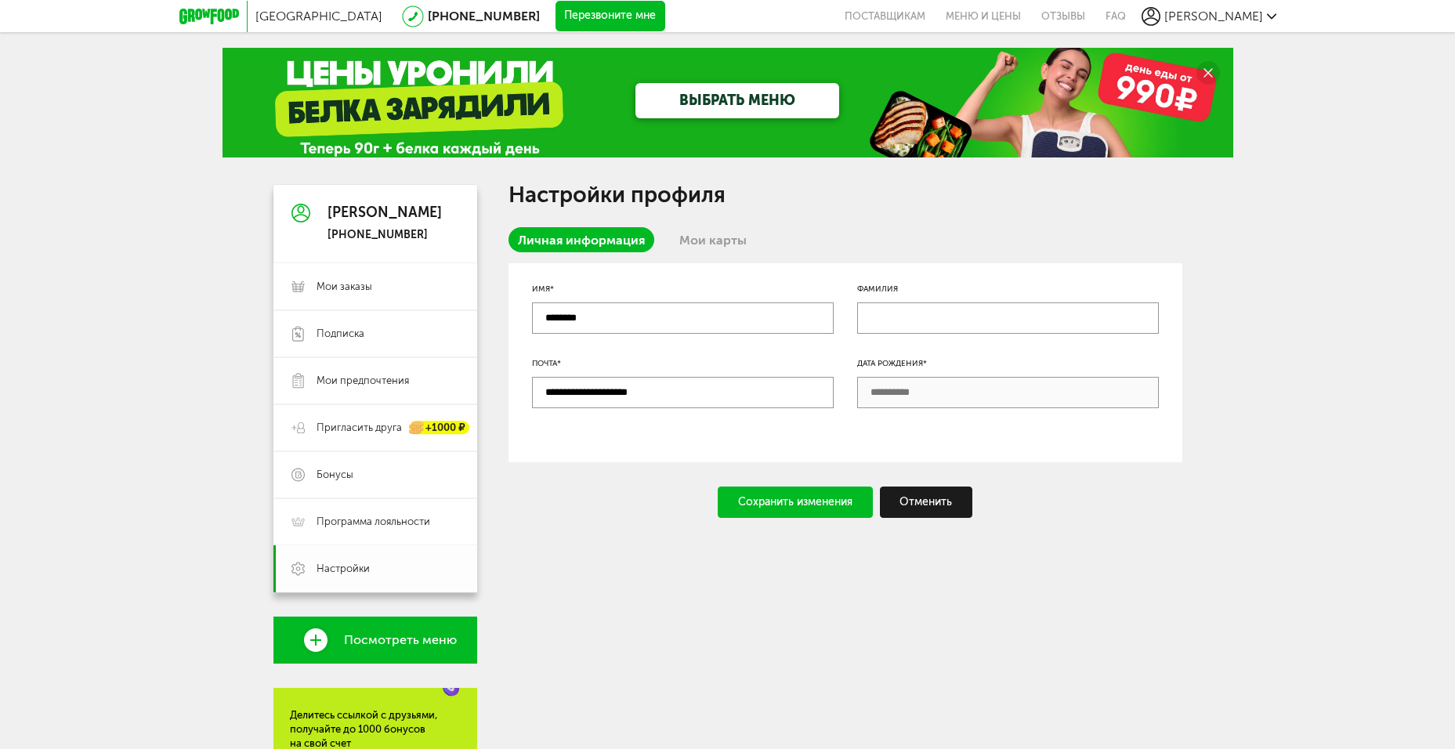
click at [359, 573] on span "Настройки" at bounding box center [342, 569] width 53 height 14
click at [1258, 27] on div "Санкт-Петербург 8 (800) 555-21-78 Перезвоните мне поставщикам Меню и цены Отзыв…" at bounding box center [727, 16] width 1097 height 32
click at [1259, 17] on span "Евгений" at bounding box center [1213, 16] width 99 height 15
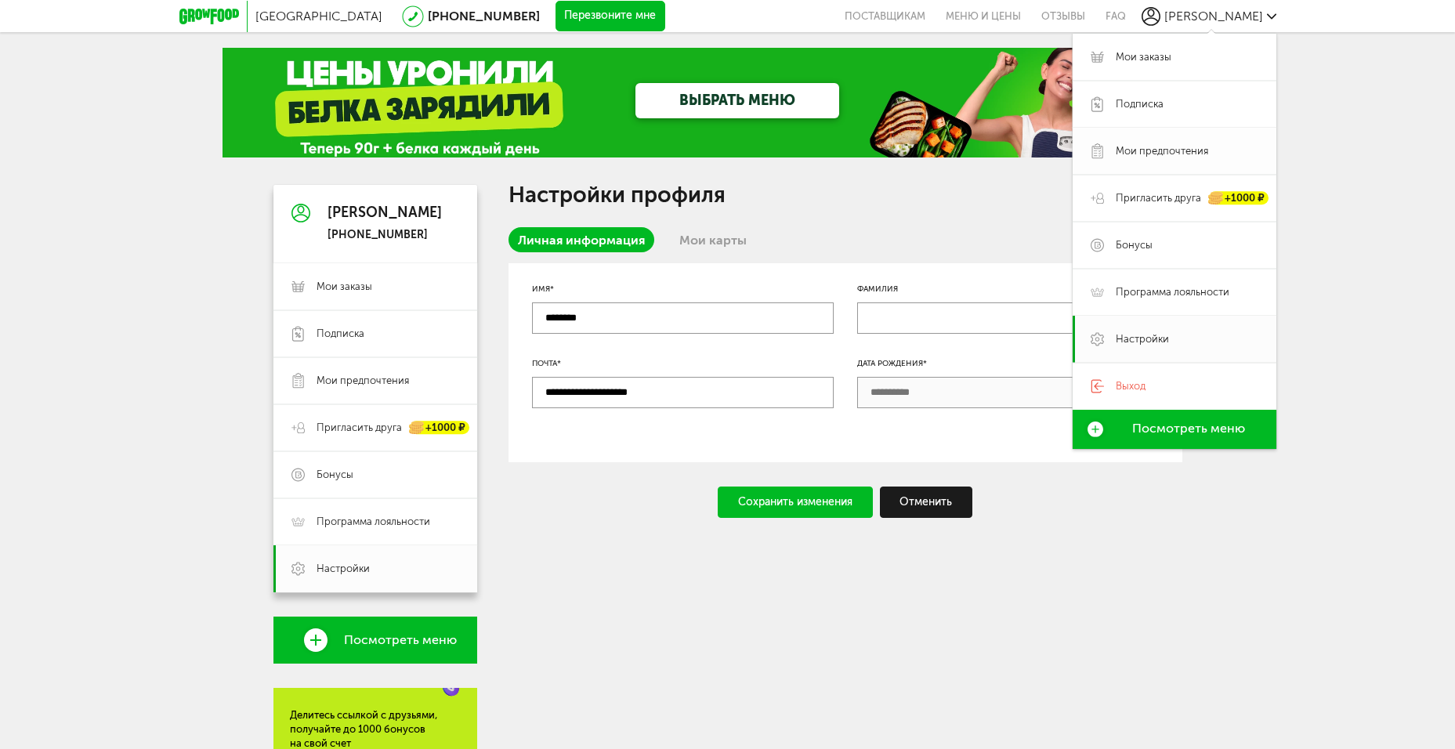
click at [1148, 154] on span "Мои предпочтения" at bounding box center [1162, 151] width 92 height 14
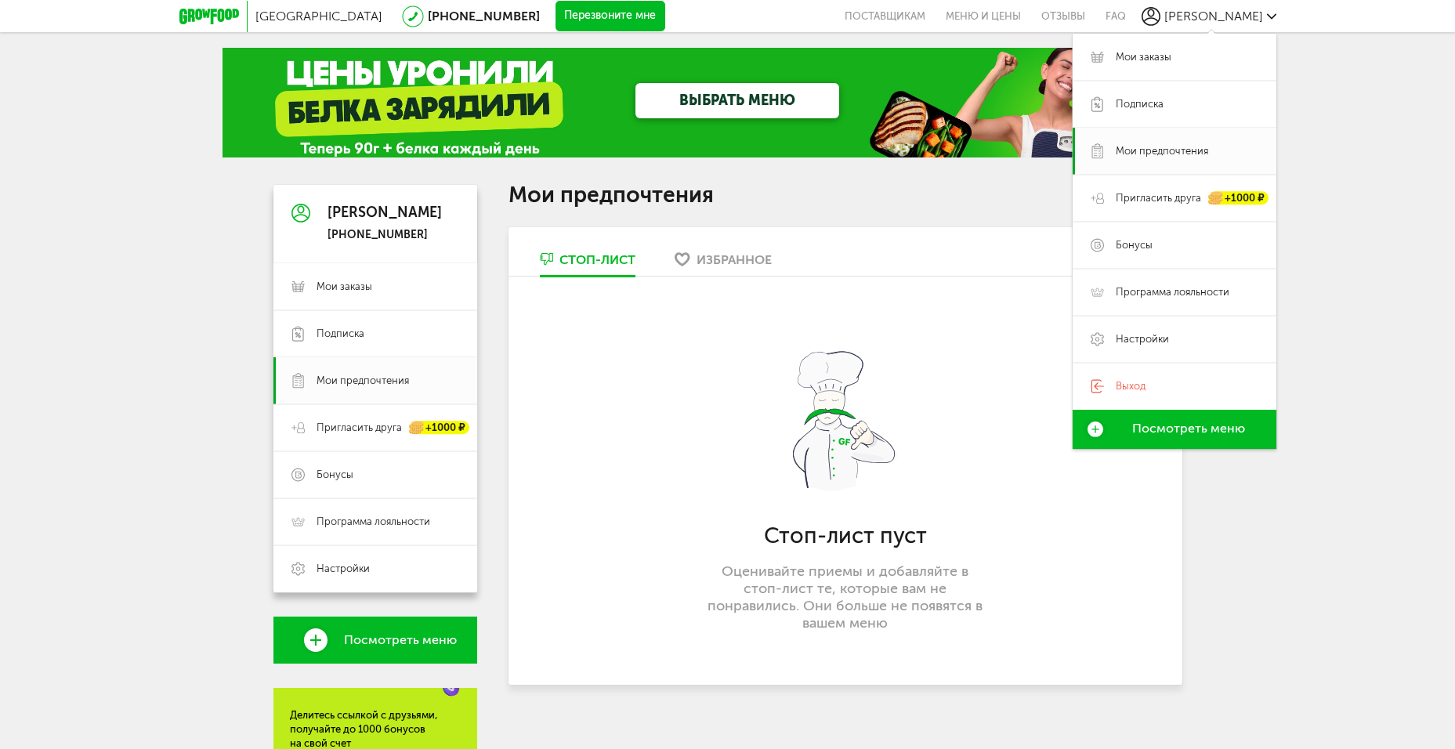
click at [779, 212] on div "Мои предпочтения Стоп-лист Избранное Стоп-лист пуст Оценивайте приемы и добавля…" at bounding box center [845, 435] width 674 height 500
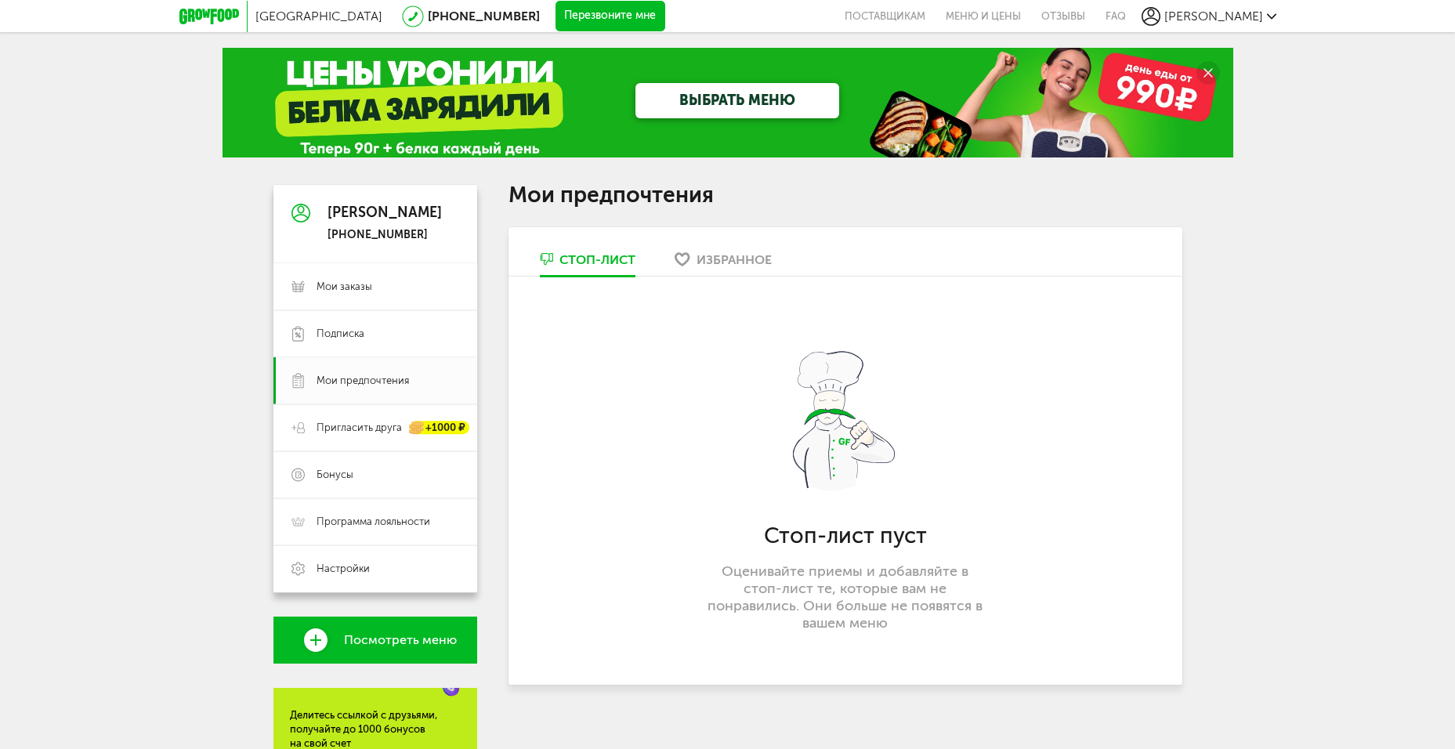
click at [743, 267] on link "Избранное" at bounding box center [723, 263] width 113 height 25
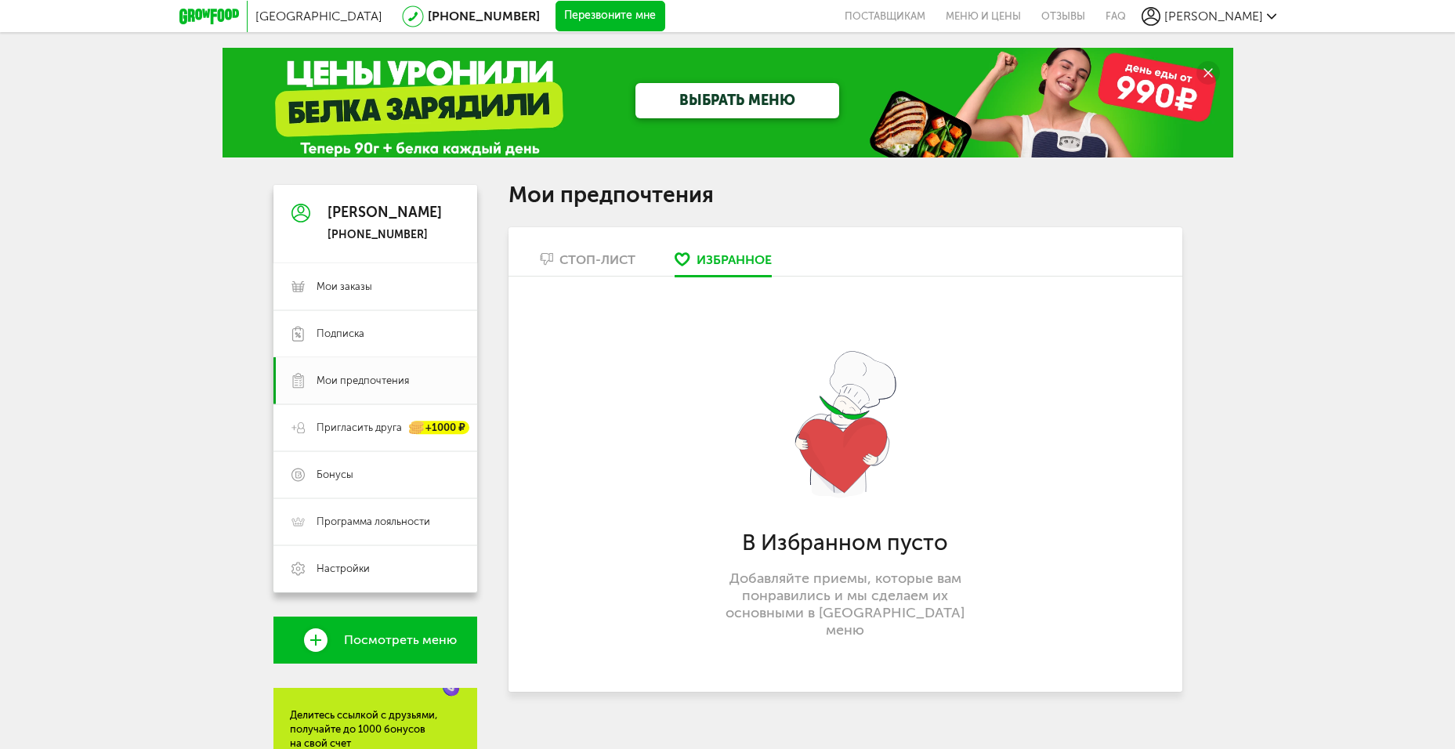
click at [596, 257] on div "Стоп-лист" at bounding box center [597, 259] width 76 height 15
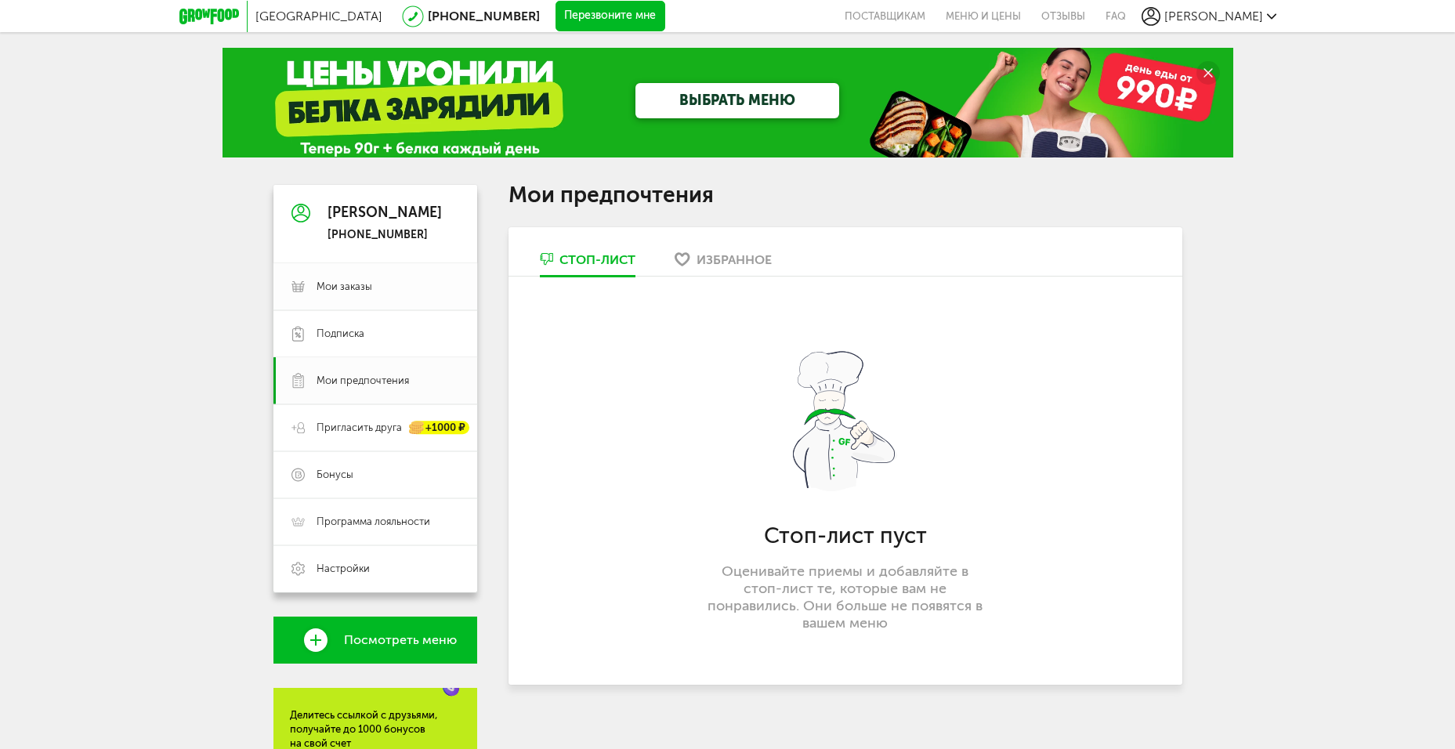
click at [334, 287] on span "Мои заказы" at bounding box center [344, 287] width 56 height 14
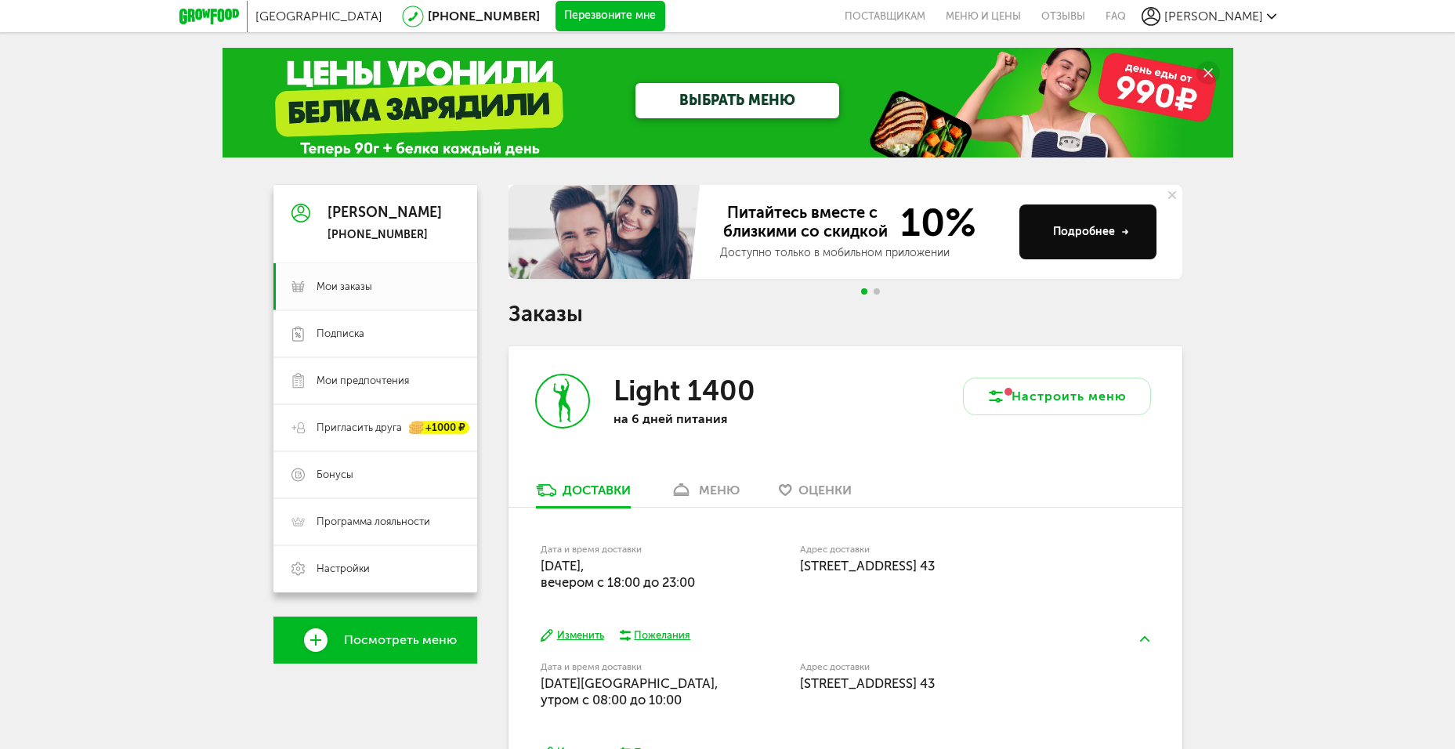
click at [423, 82] on div "ВЫБРАТЬ МЕНЮ" at bounding box center [727, 103] width 1011 height 110
click at [741, 102] on link "ВЫБРАТЬ МЕНЮ" at bounding box center [737, 100] width 204 height 35
